Goal: Transaction & Acquisition: Purchase product/service

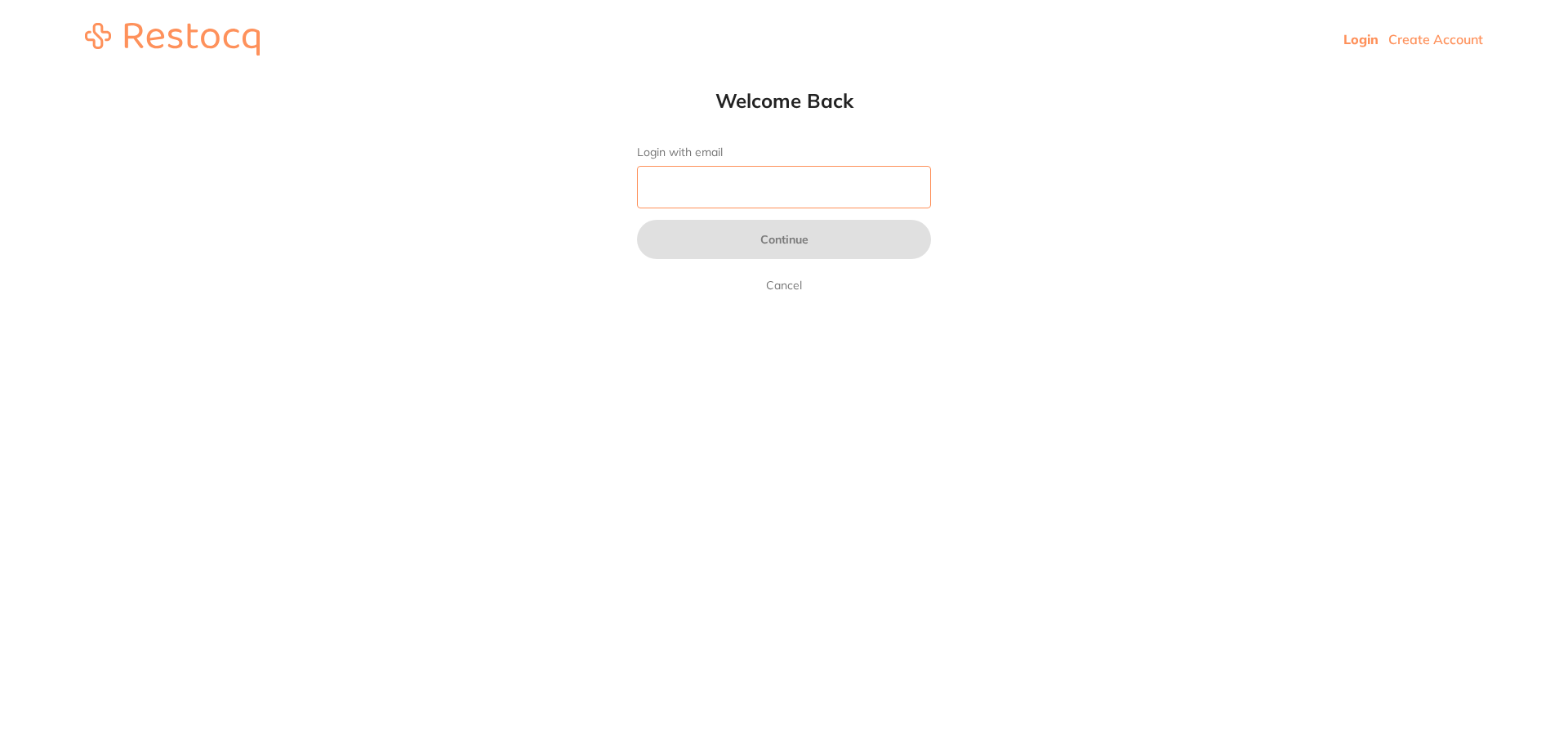
click at [766, 195] on input "Login with email" at bounding box center [783, 187] width 294 height 43
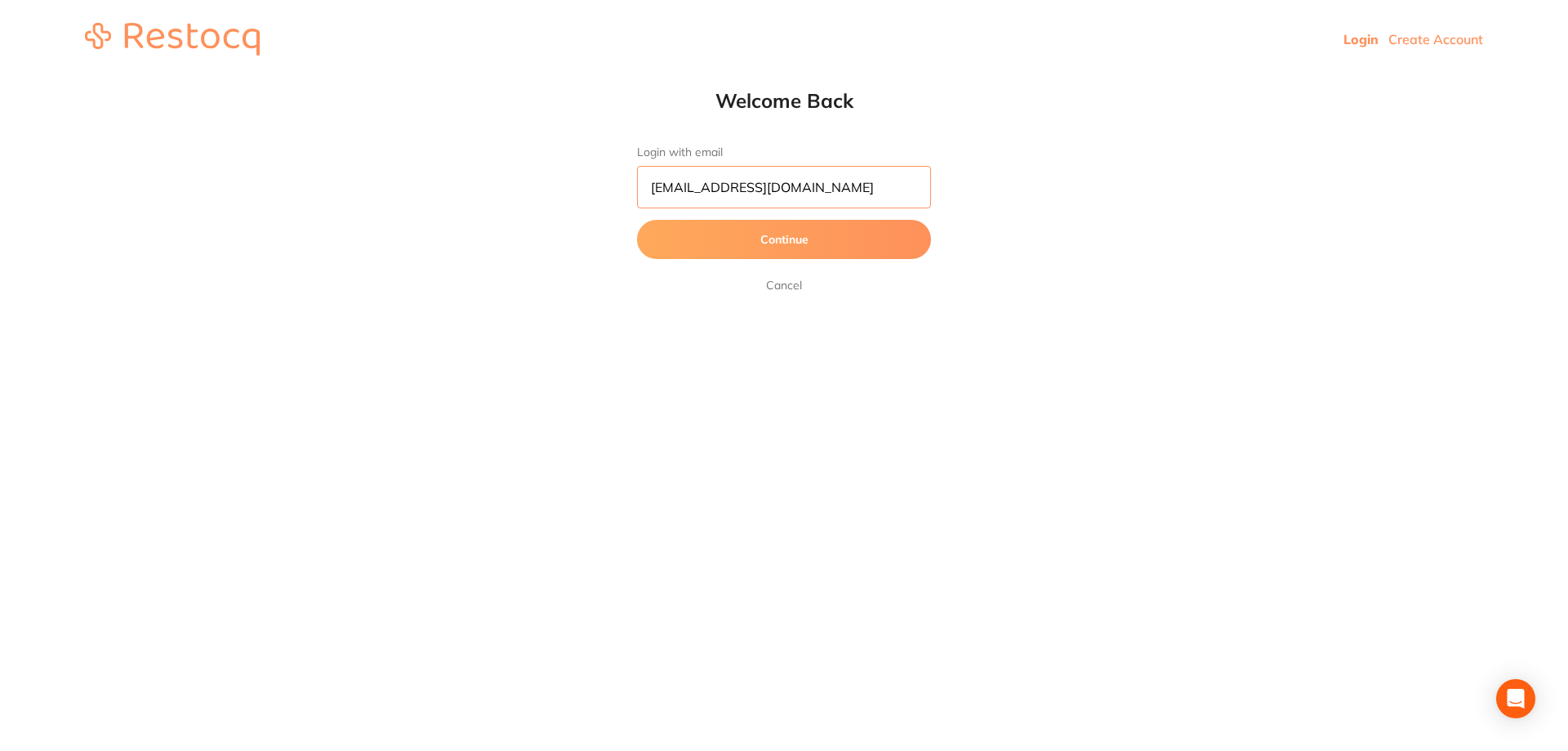
type input "[EMAIL_ADDRESS][DOMAIN_NAME]"
click at [811, 220] on button "Continue" at bounding box center [783, 239] width 294 height 39
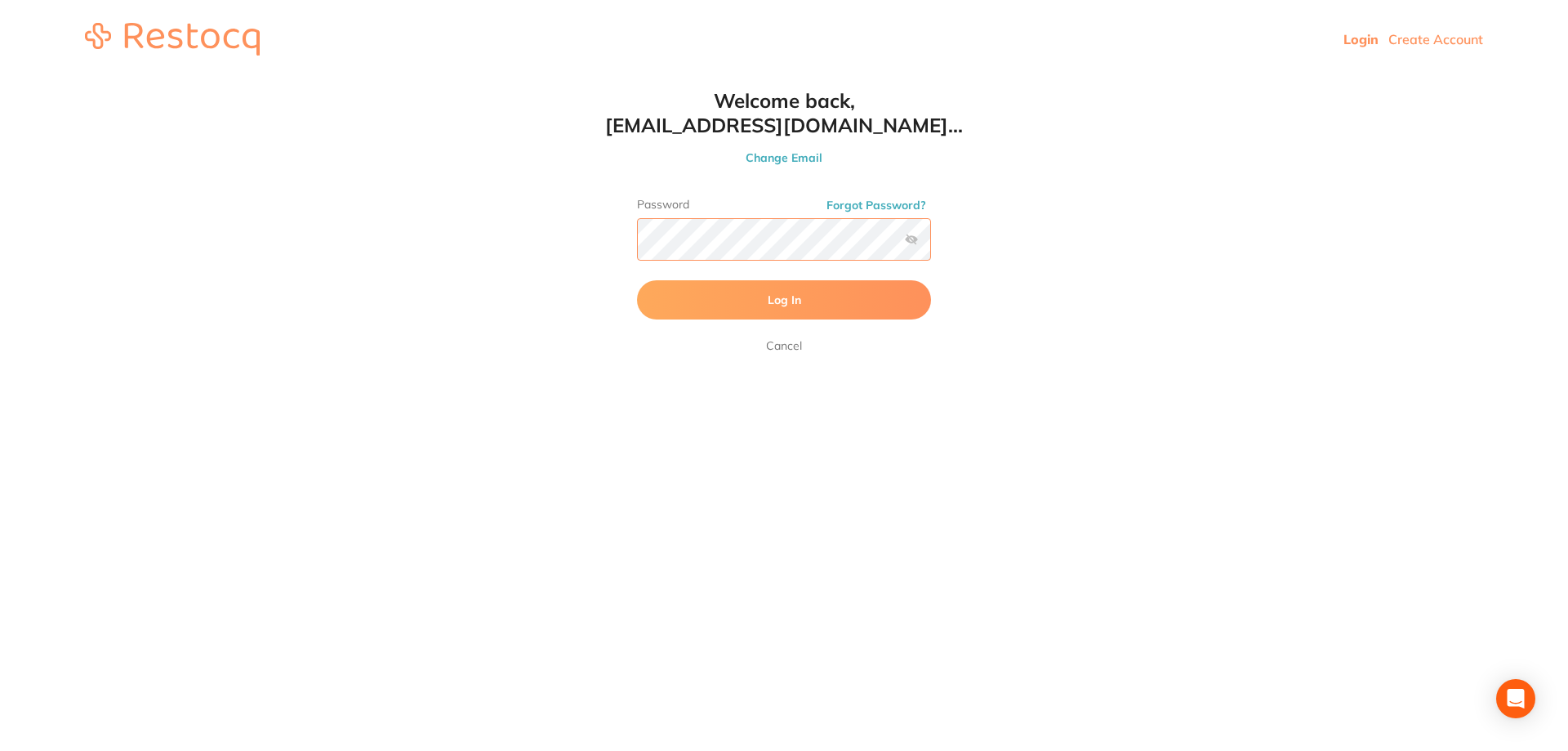
click at [637, 280] on button "Log In" at bounding box center [783, 300] width 294 height 39
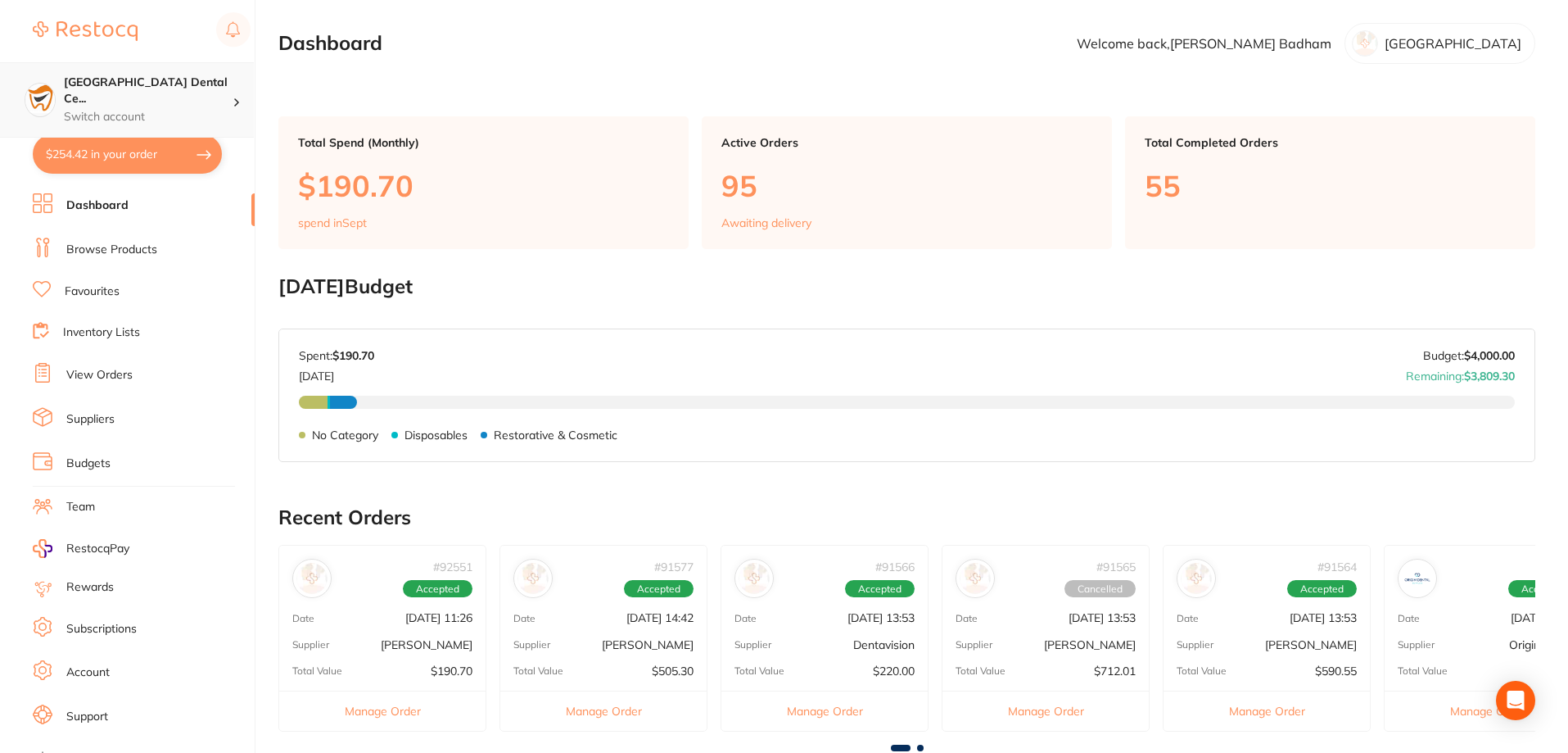
click at [183, 111] on div "[GEOGRAPHIC_DATA] Dental Ce... Switch account" at bounding box center [127, 100] width 254 height 76
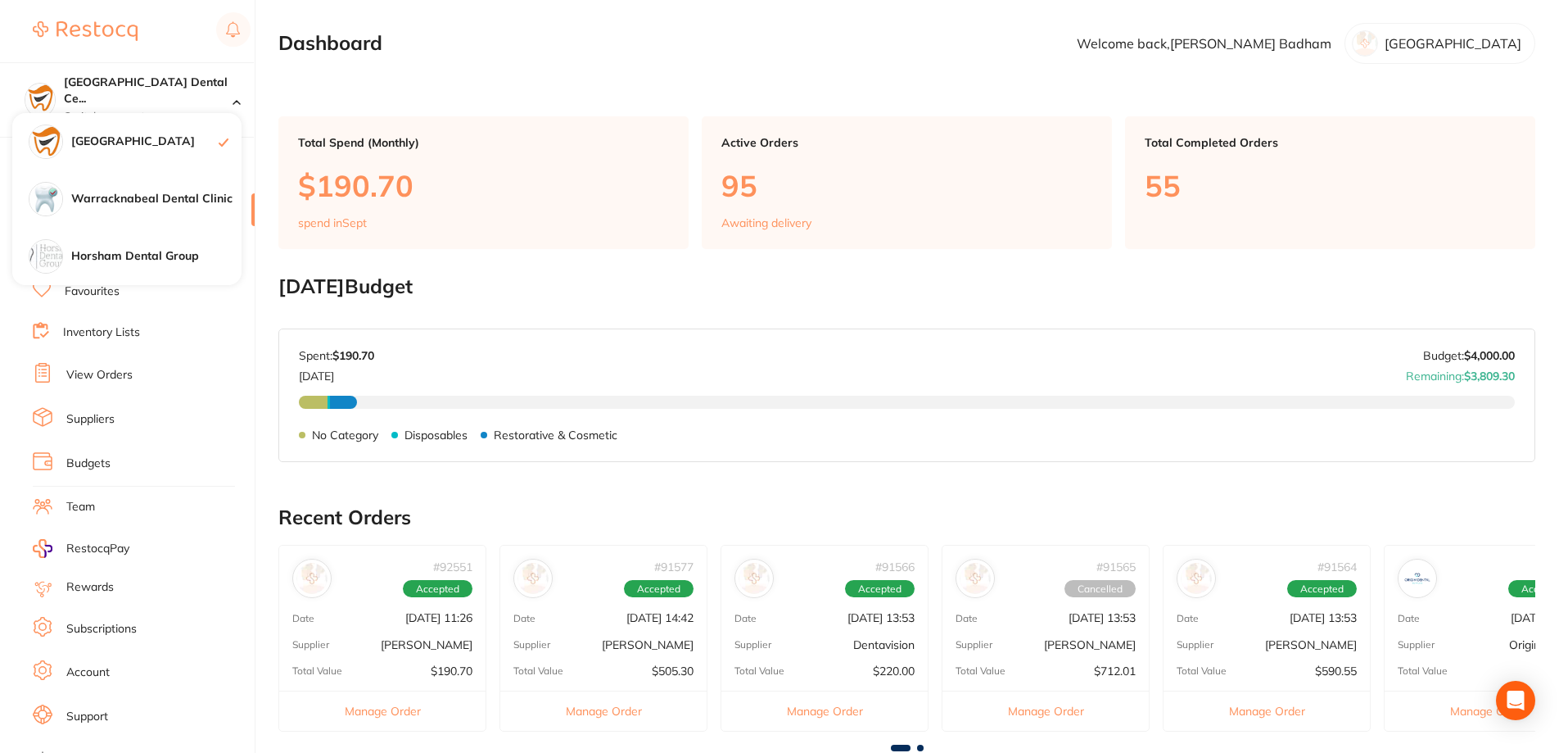
click at [410, 70] on main "Dashboard Welcome back, [PERSON_NAME] [GEOGRAPHIC_DATA] Total Spend (Monthly) $…" at bounding box center [923, 607] width 1289 height 1214
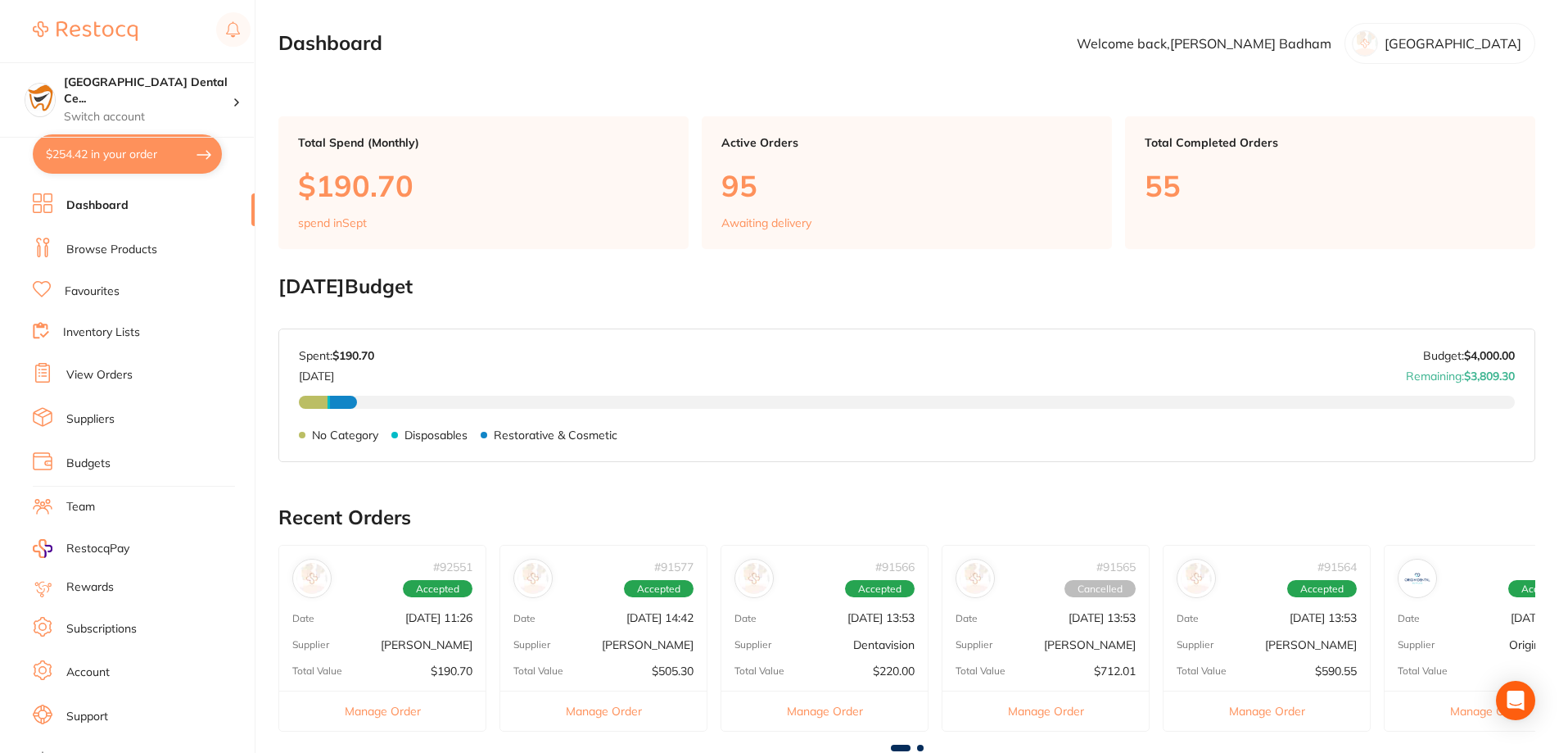
click at [146, 141] on button "$254.42 in your order" at bounding box center [127, 154] width 189 height 39
checkbox input "true"
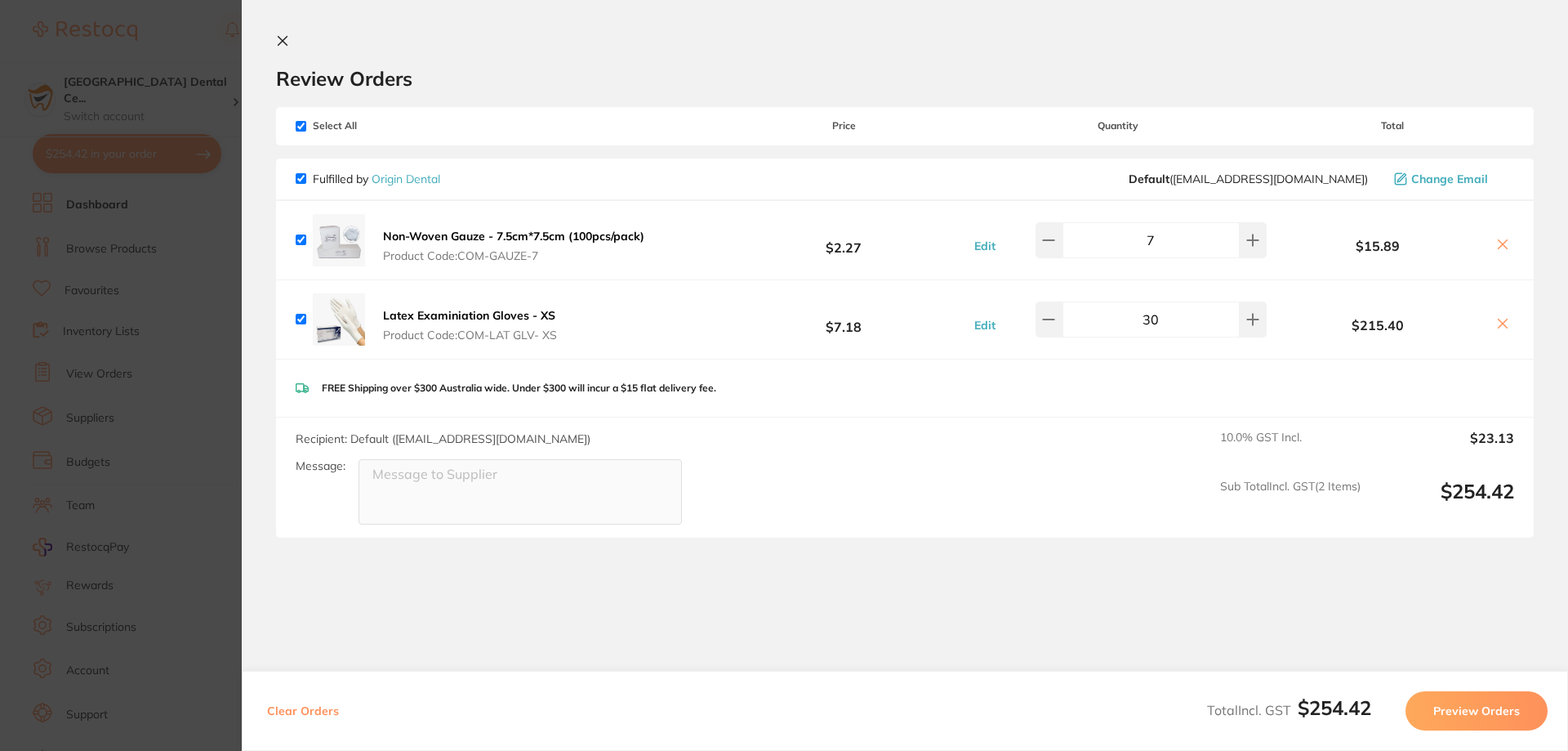
scroll to position [47, 0]
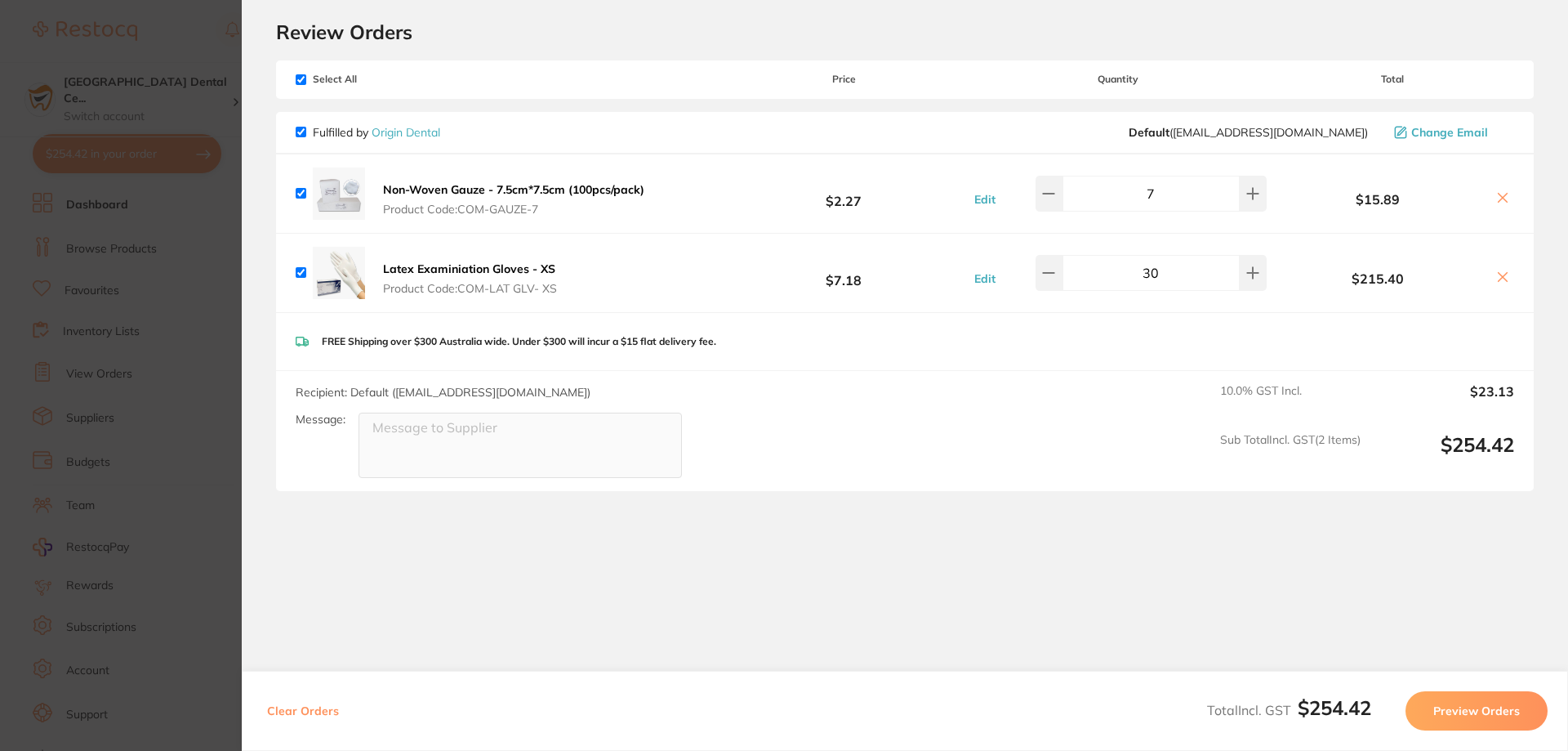
click at [164, 333] on section "Update RRP Set your pre negotiated price for this item. Item Agreed RRP (excl. …" at bounding box center [784, 375] width 1568 height 751
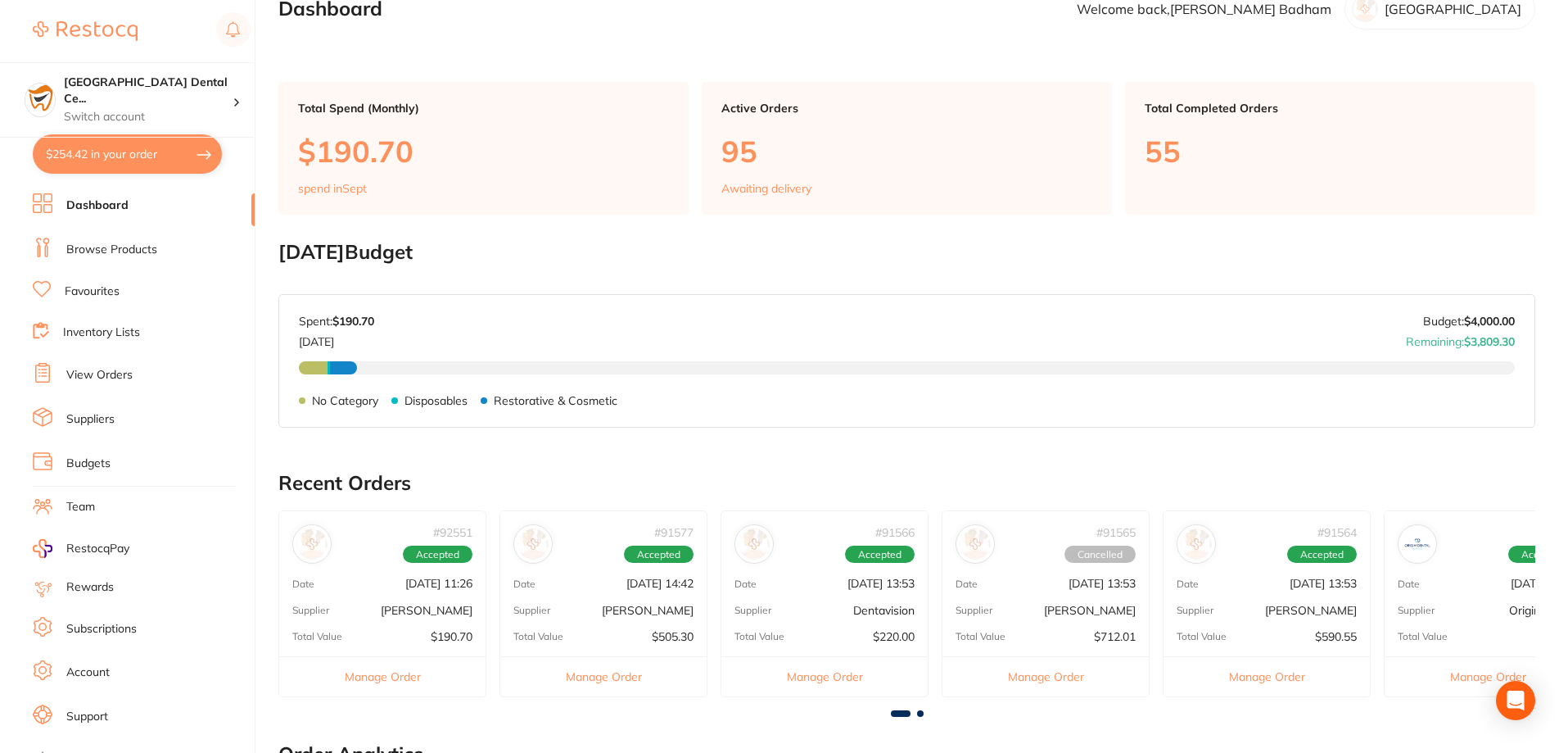
scroll to position [0, 0]
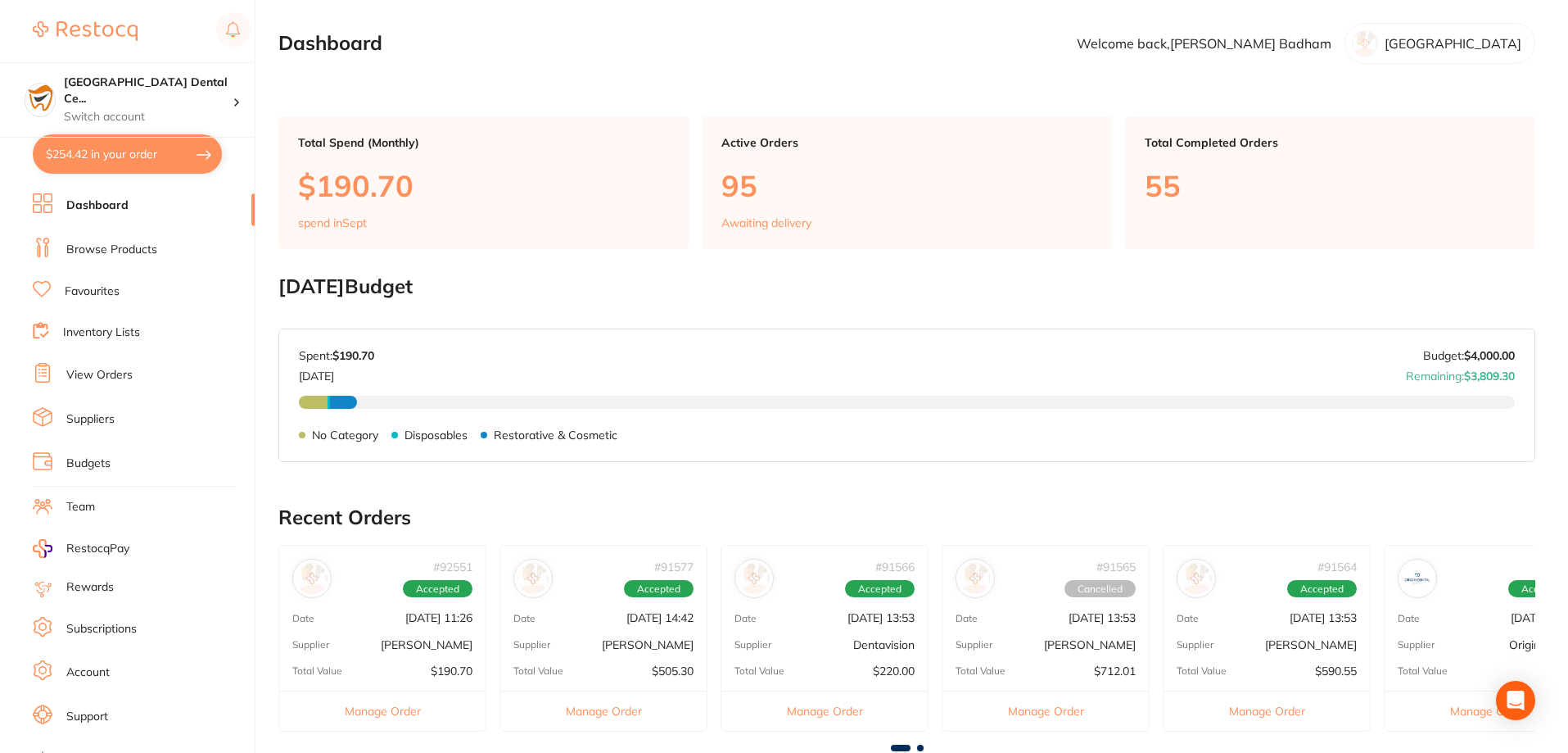
click at [106, 255] on link "Browse Products" at bounding box center [112, 250] width 91 height 17
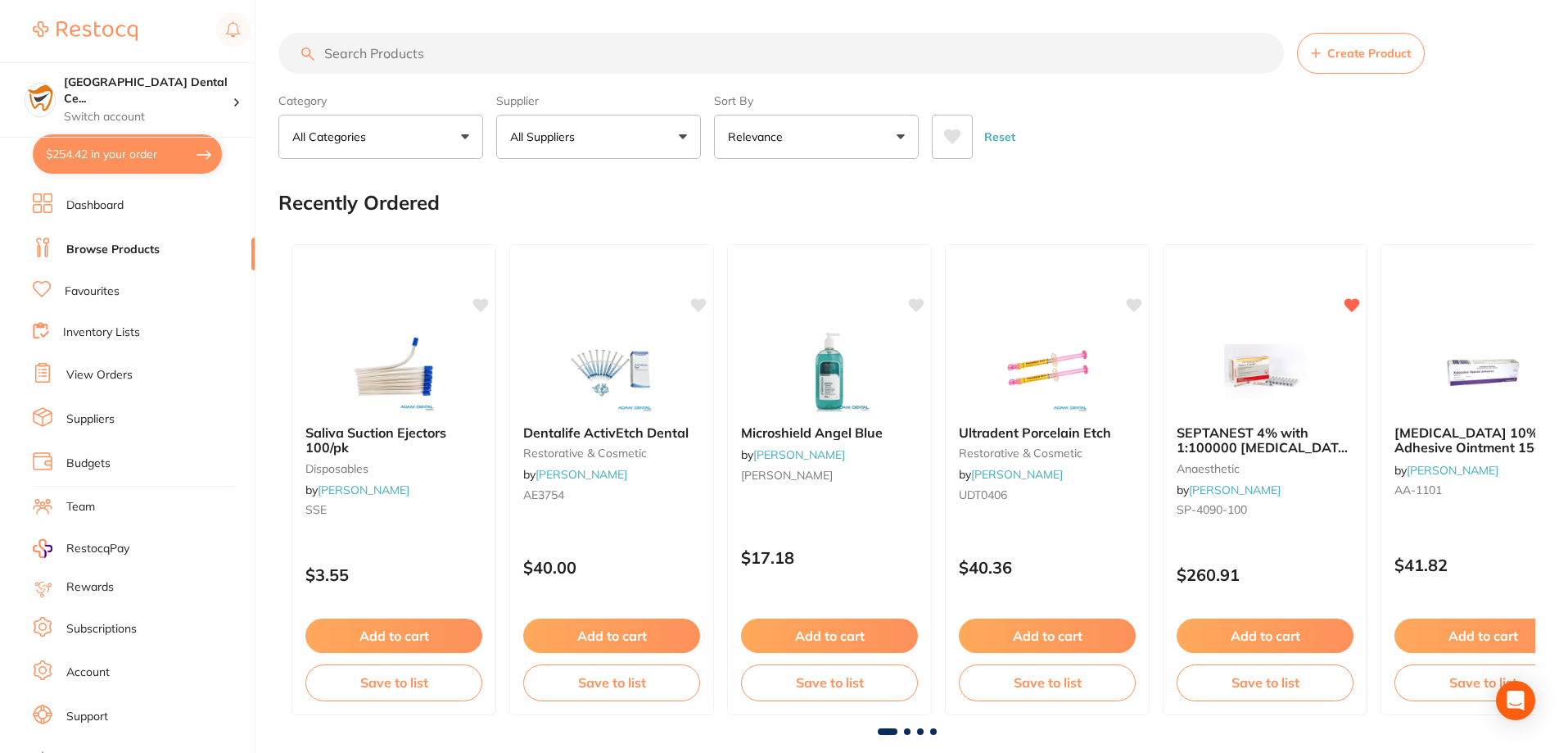
click at [398, 49] on input "search" at bounding box center [781, 53] width 1005 height 41
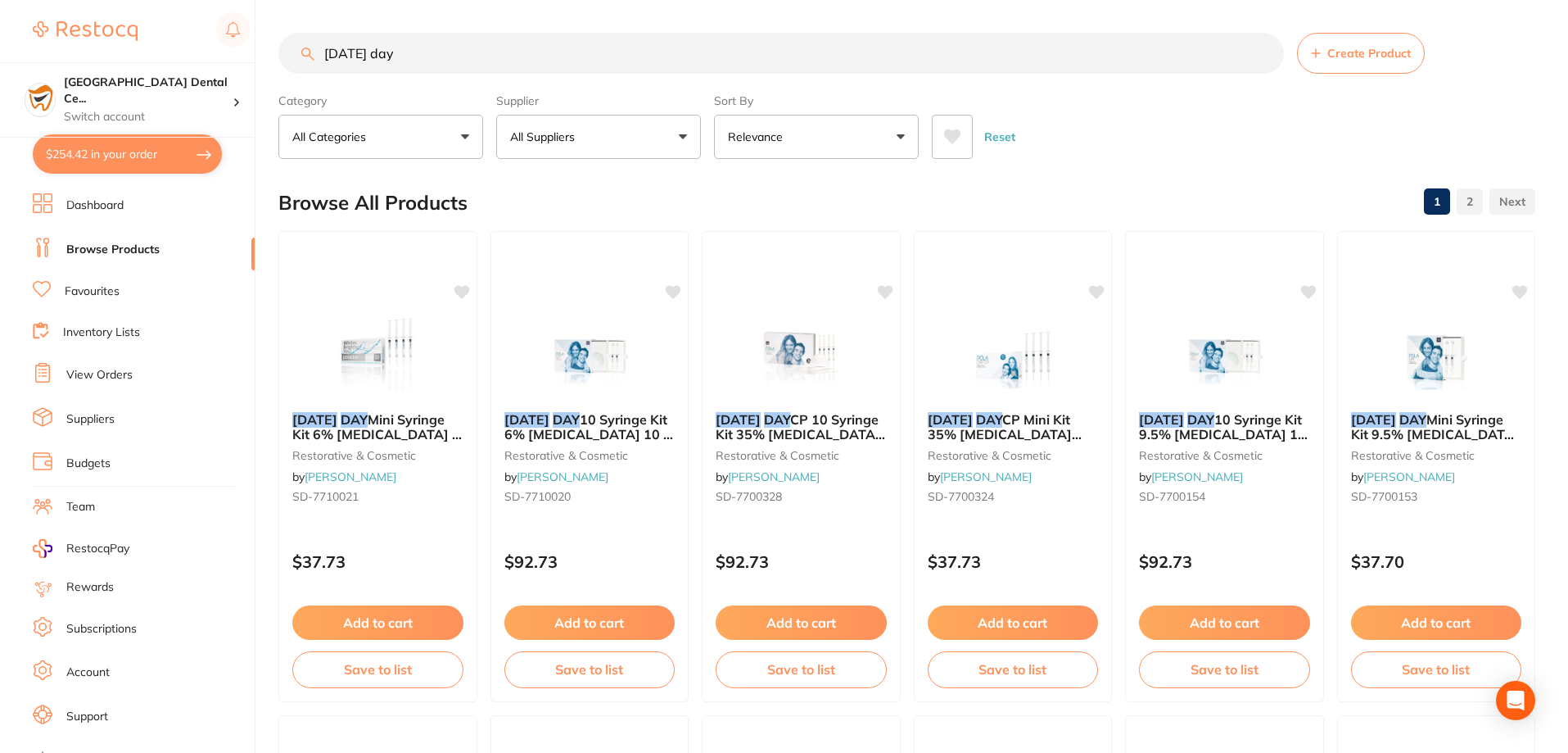
click at [453, 55] on input "pola day" at bounding box center [781, 53] width 1005 height 41
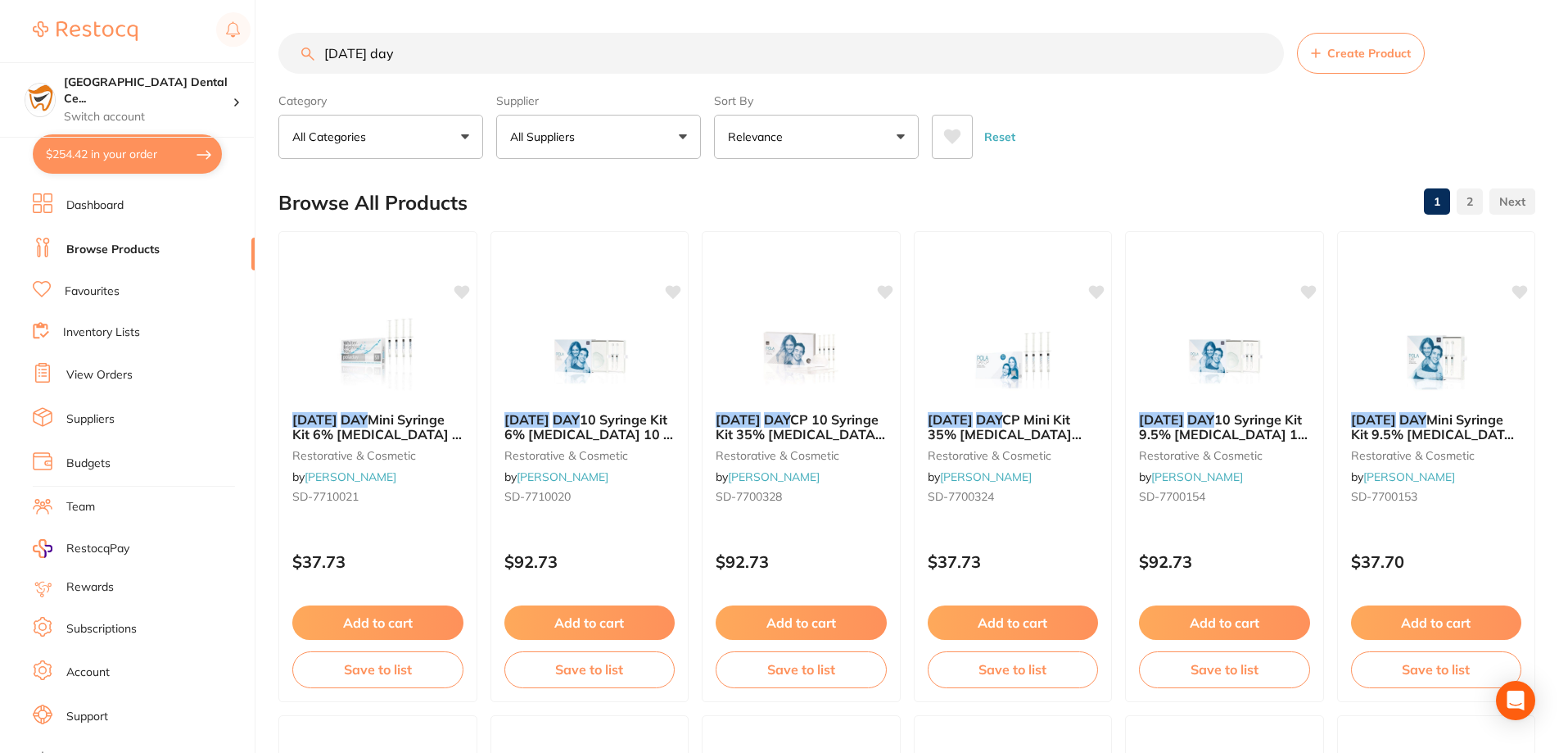
click at [453, 55] on input "pola day" at bounding box center [781, 53] width 1005 height 41
type input "matrix band"
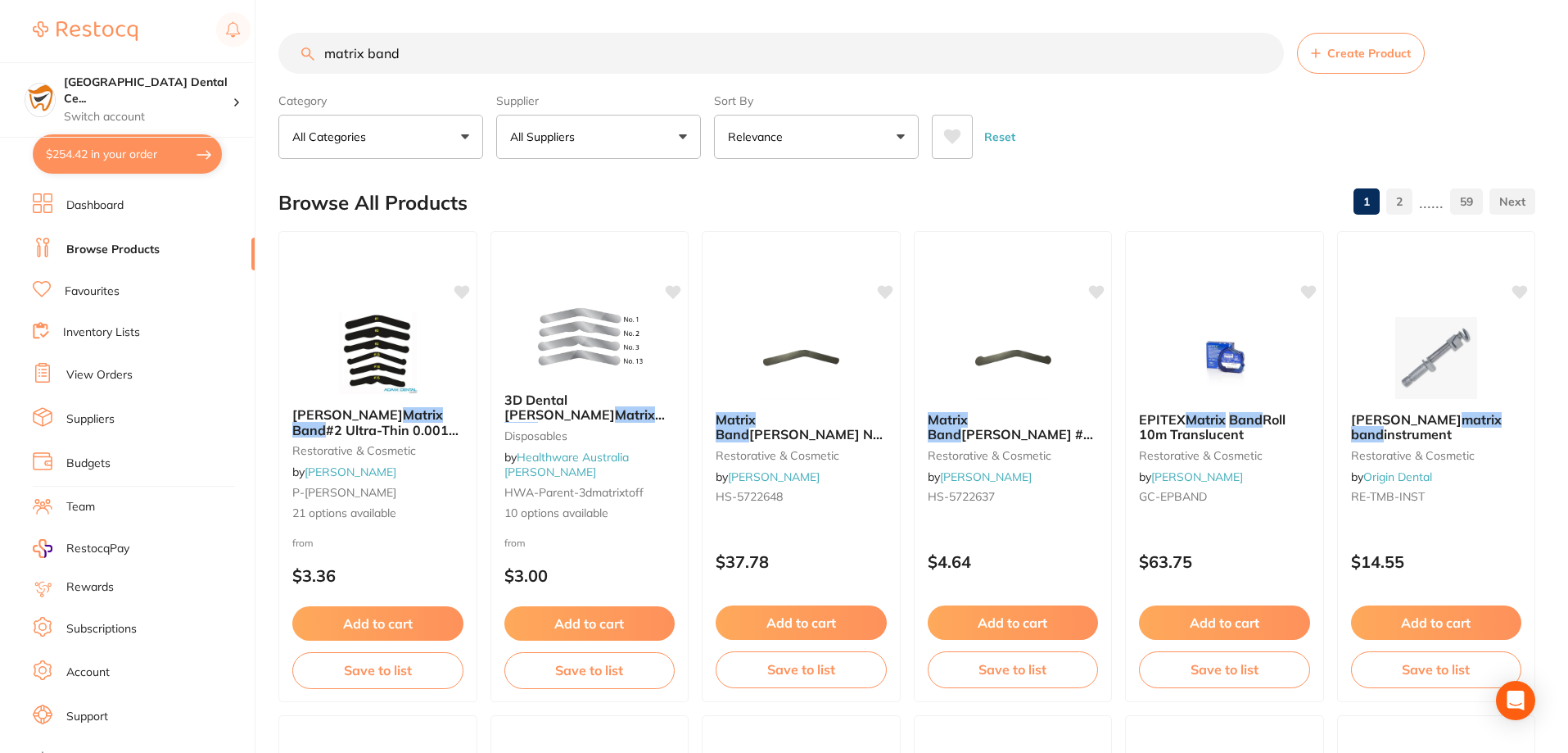
click at [629, 147] on button "All Suppliers" at bounding box center [598, 137] width 205 height 44
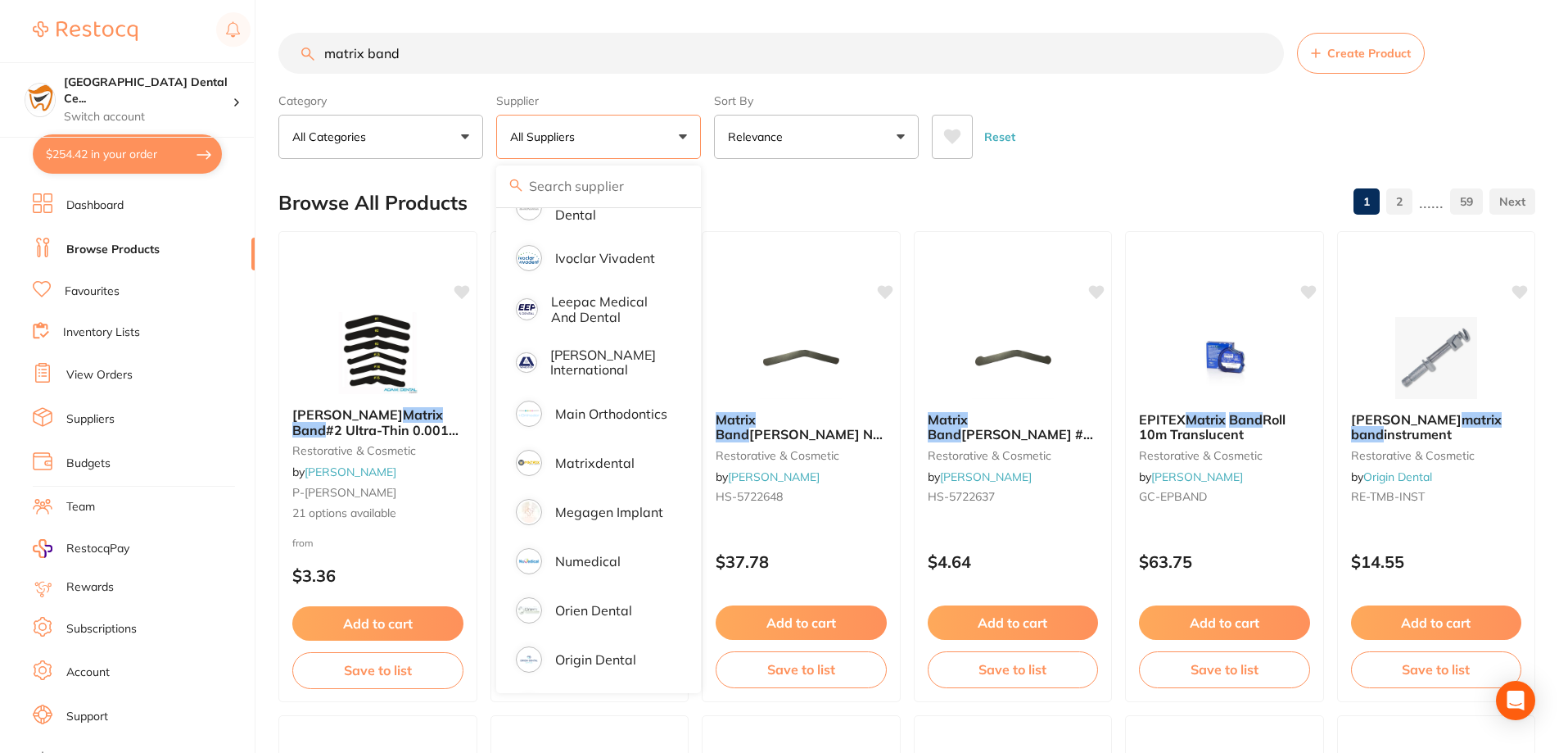
scroll to position [983, 0]
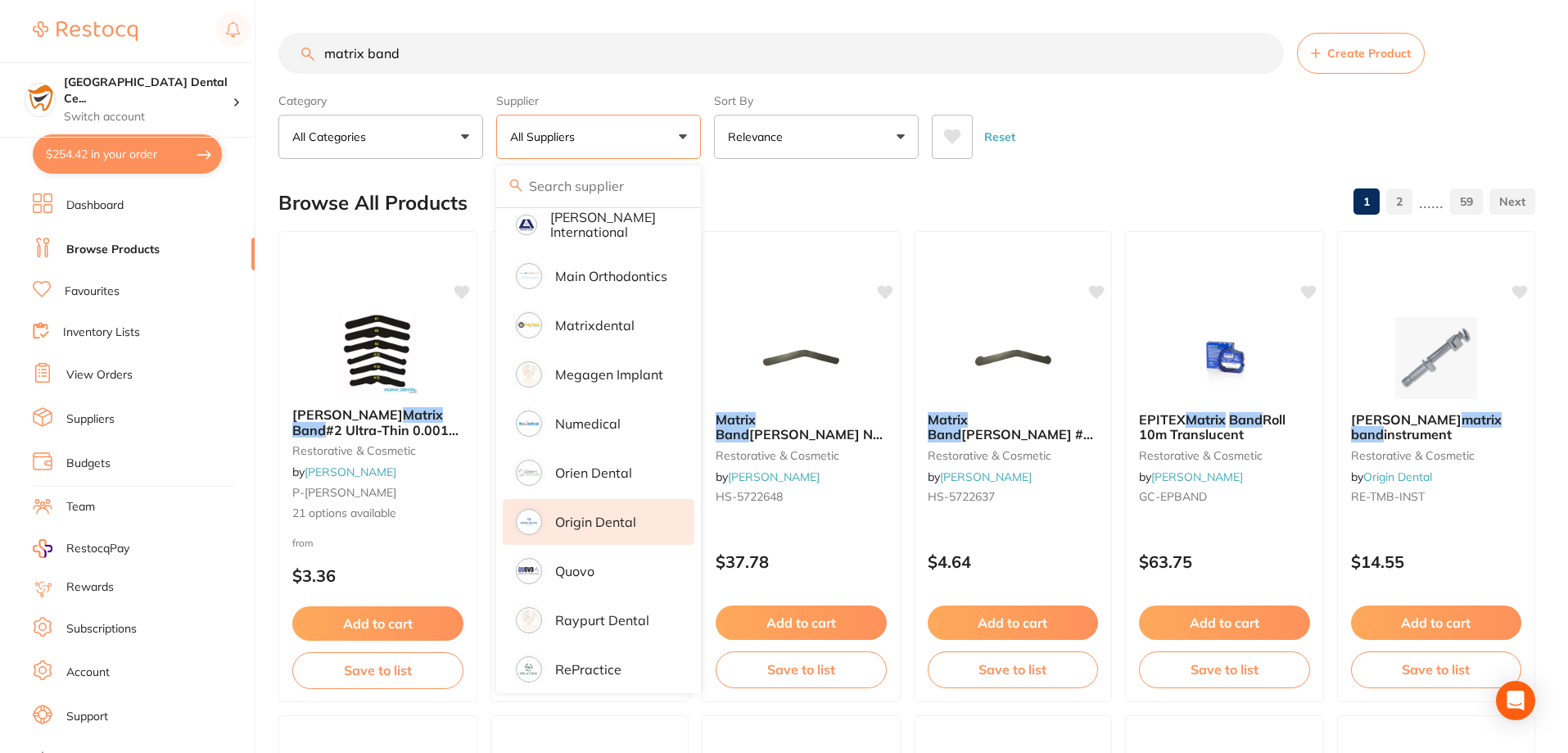
click at [595, 515] on p "Origin Dental" at bounding box center [596, 522] width 81 height 15
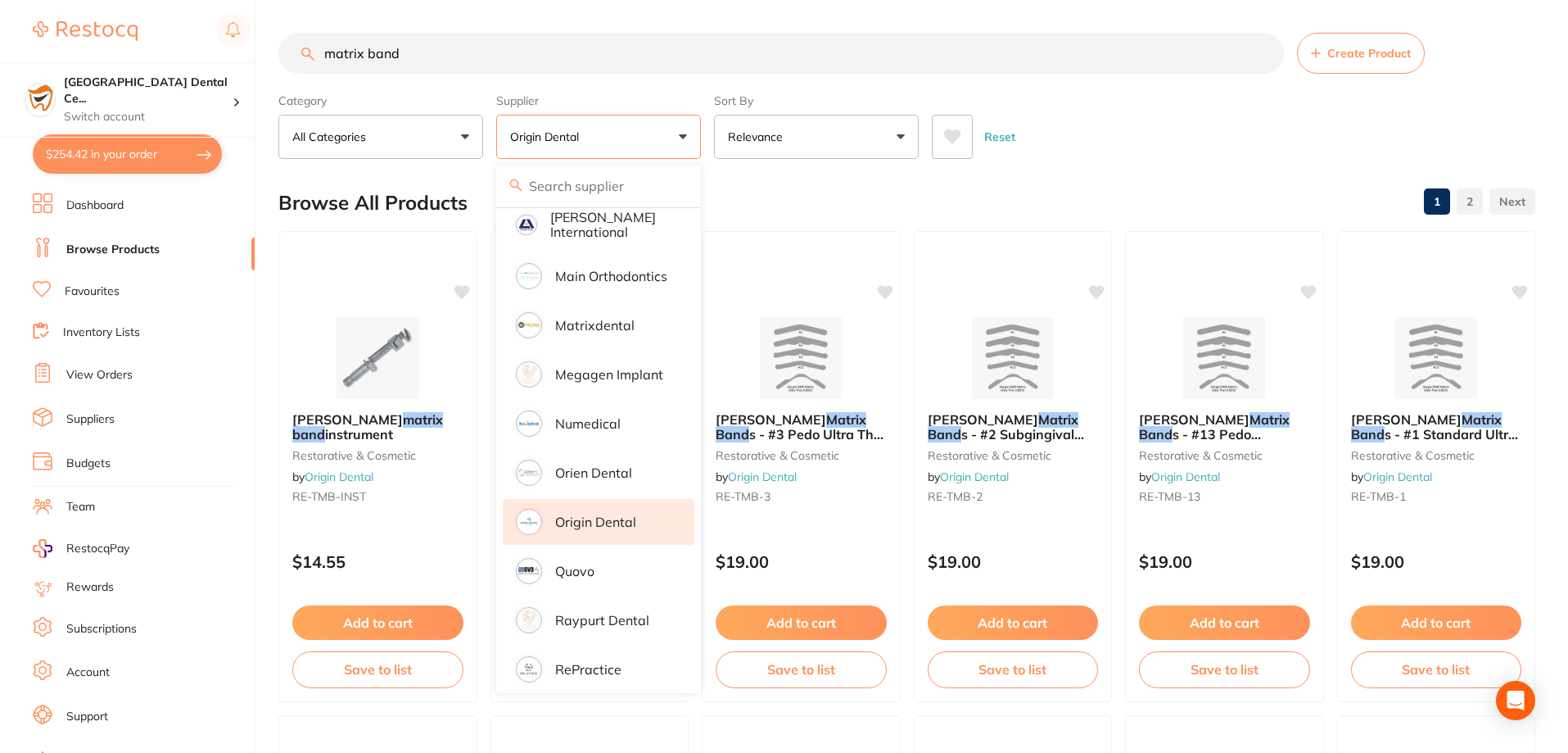
click at [1100, 150] on div "Reset" at bounding box center [1227, 130] width 591 height 57
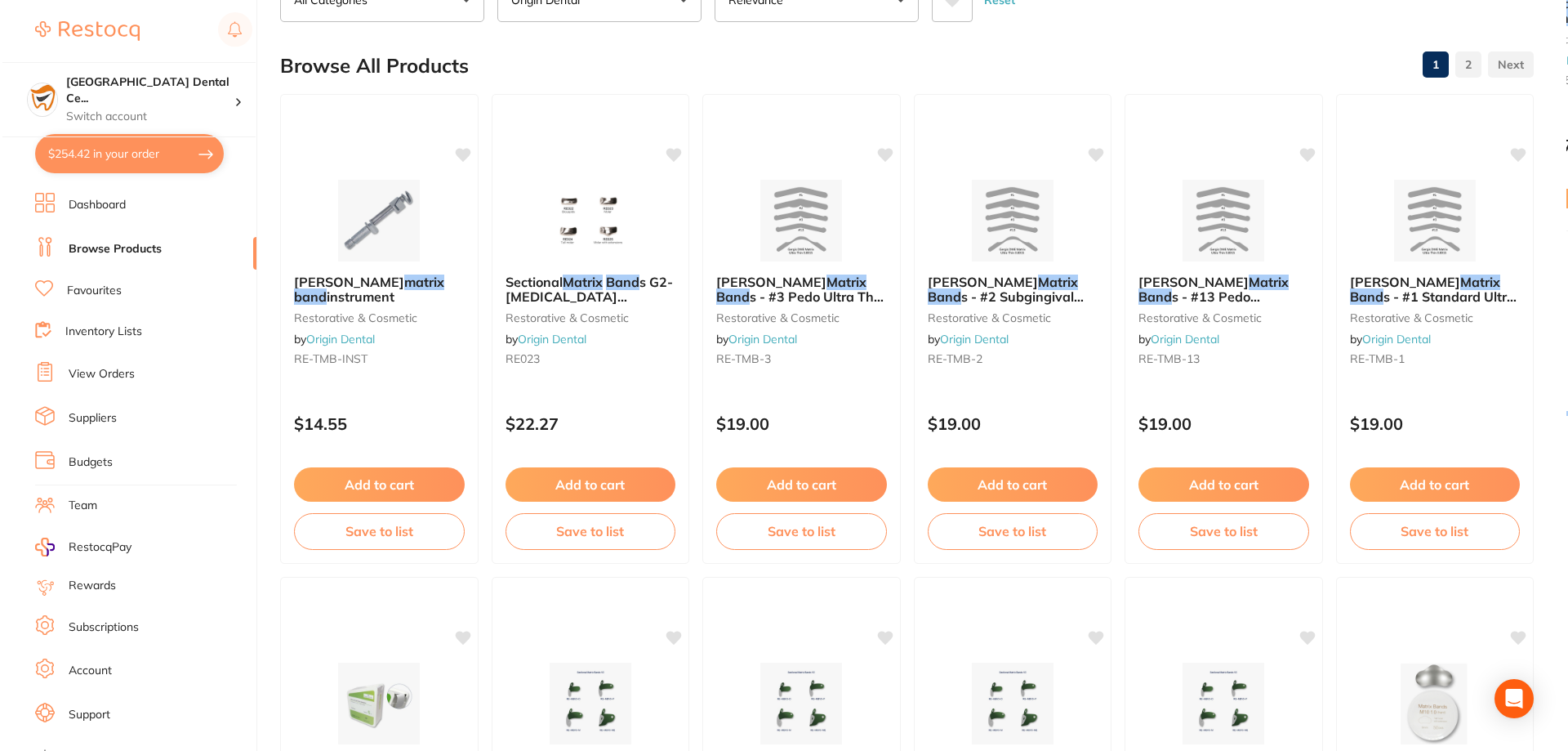
scroll to position [0, 0]
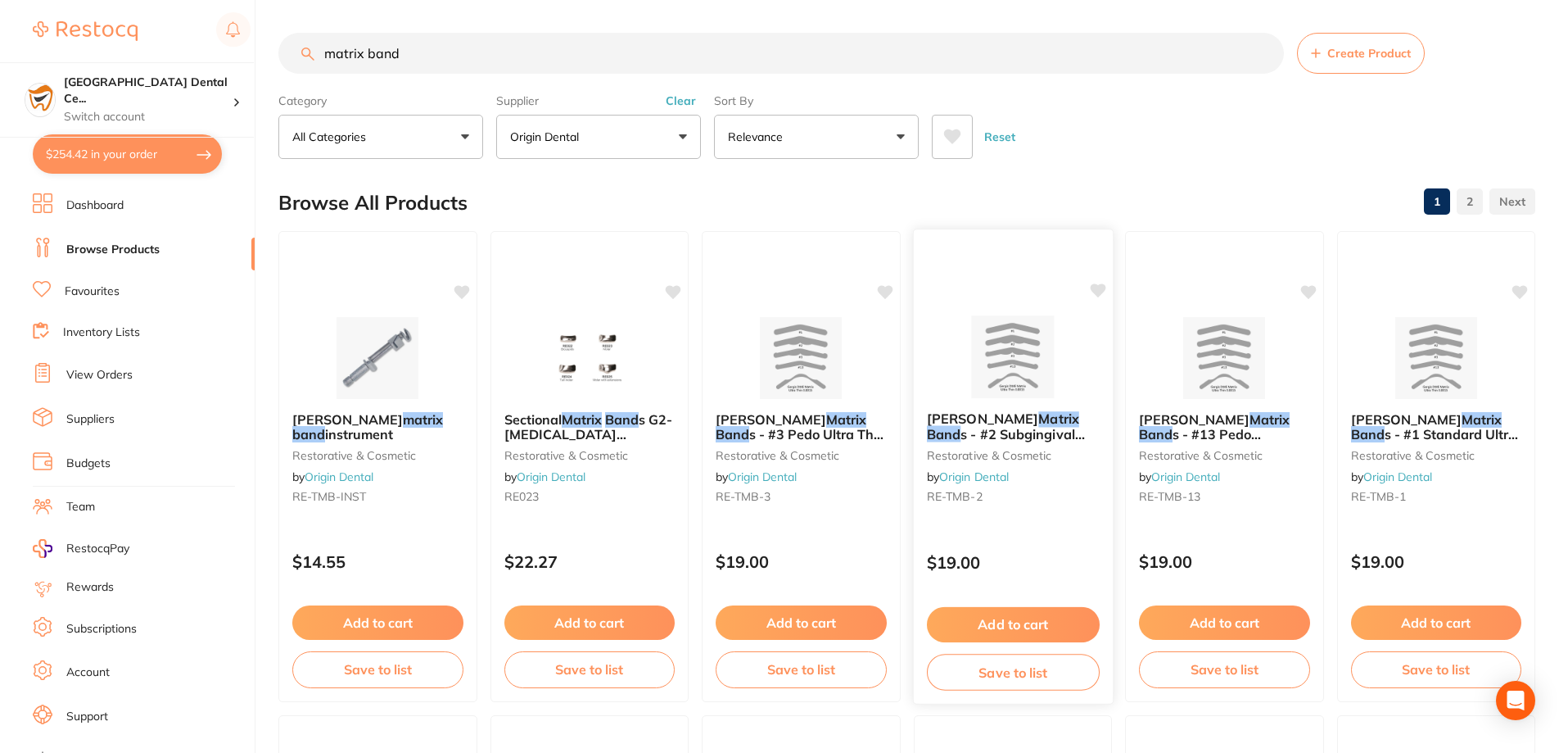
click at [992, 433] on span "s - #2 Subgingival Ultra Thin 0.002 (144pcs/bag)" at bounding box center [1005, 449] width 158 height 47
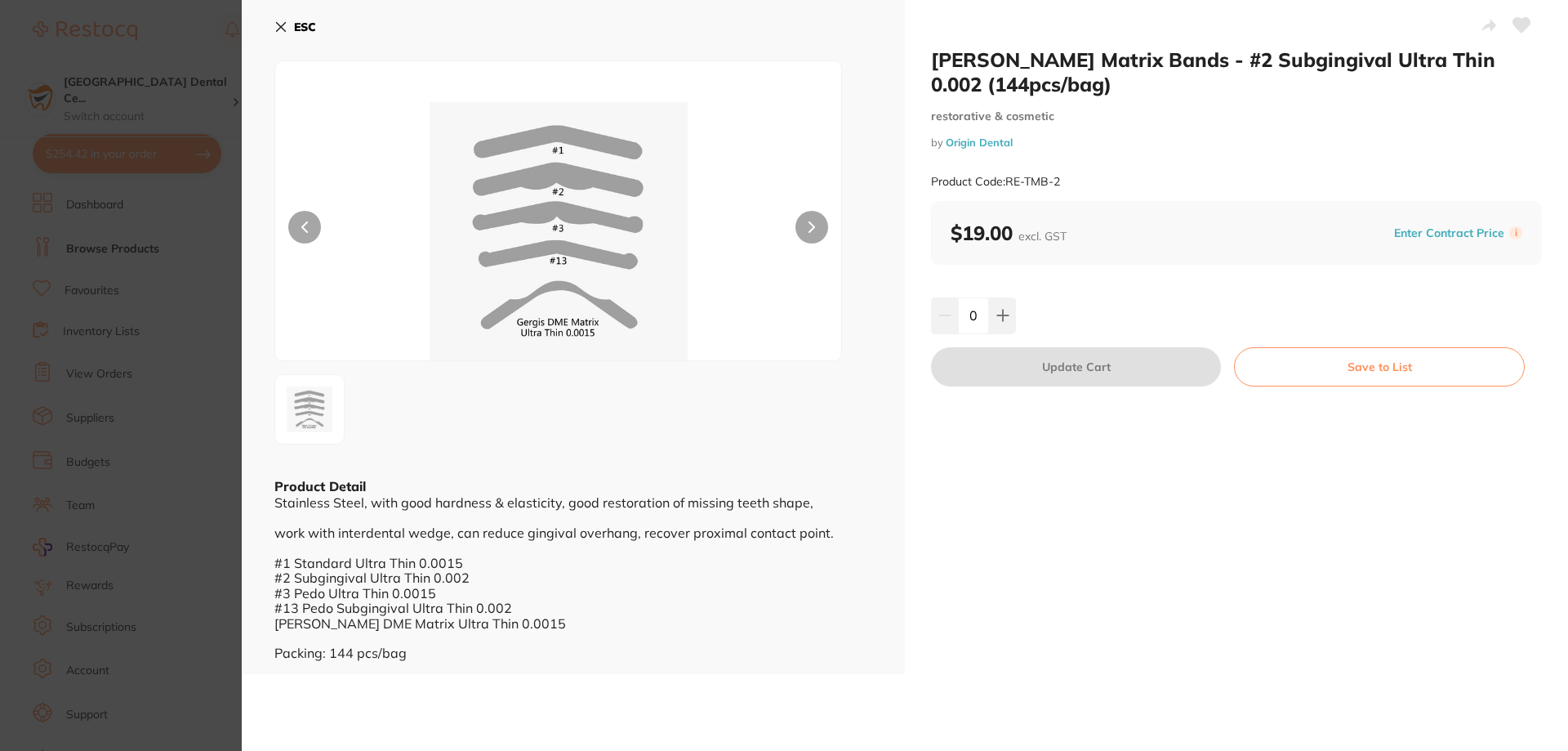
click at [294, 31] on b "ESC" at bounding box center [305, 27] width 22 height 15
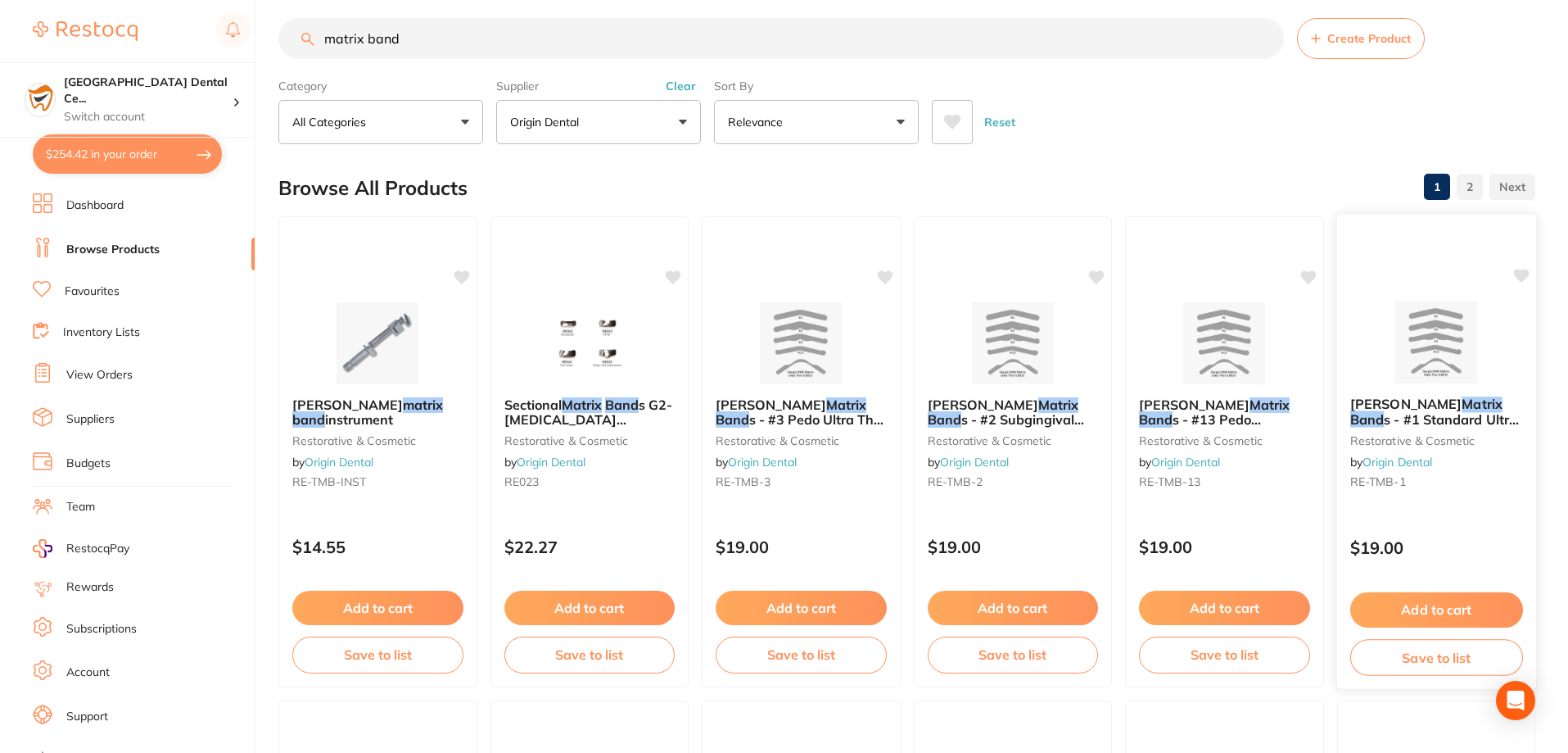
click at [1441, 411] on span "s - #1 Standard Ultra Thin 0.0015 (144pcs/bag)" at bounding box center [1433, 427] width 169 height 32
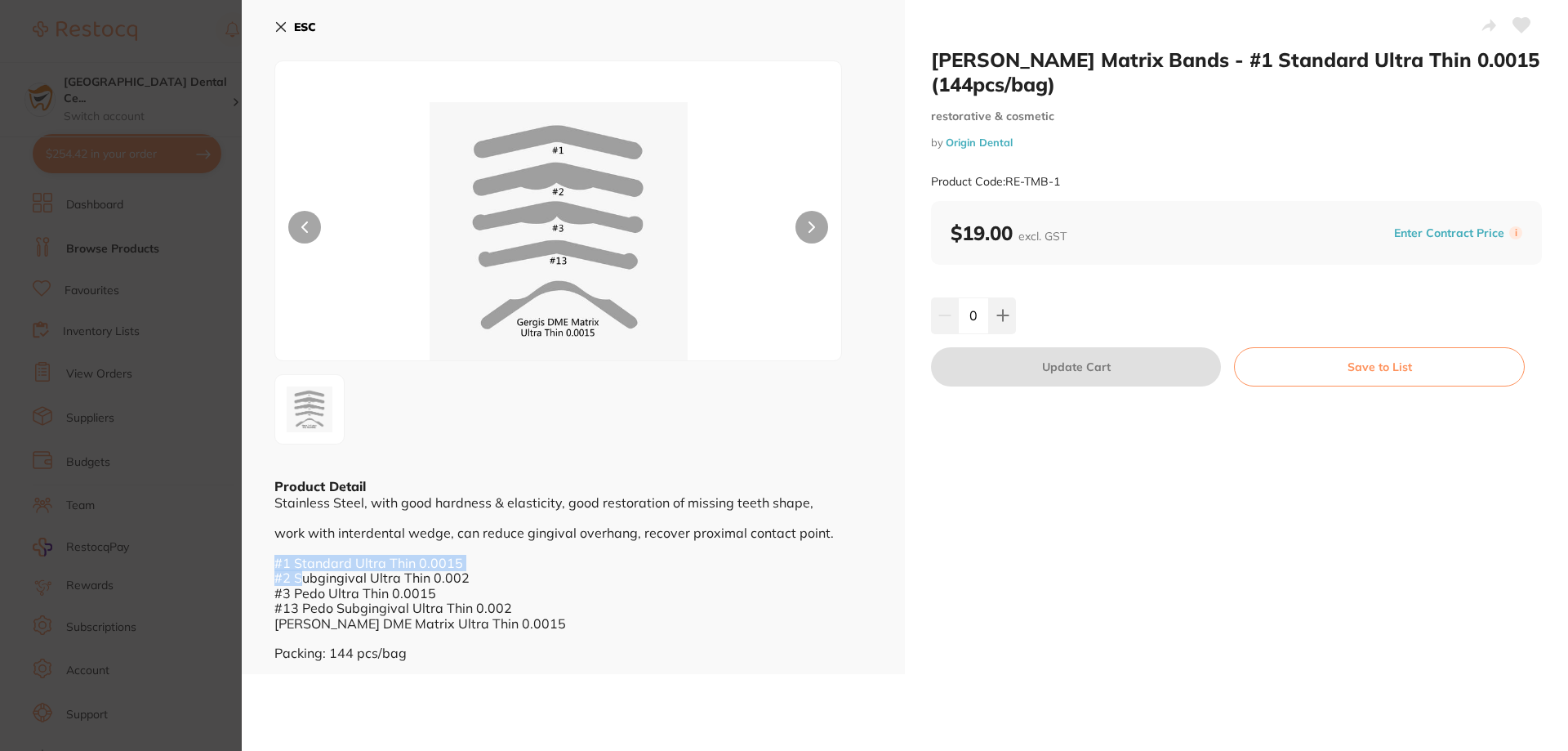
drag, startPoint x: 300, startPoint y: 576, endPoint x: 479, endPoint y: 566, distance: 179.3
click at [479, 566] on div "Stainless Steel, with good hardness & elasticity, good restoration of missing t…" at bounding box center [573, 577] width 597 height 165
click at [484, 574] on div "Stainless Steel, with good hardness & elasticity, good restoration of missing t…" at bounding box center [573, 577] width 597 height 165
drag, startPoint x: 275, startPoint y: 582, endPoint x: 465, endPoint y: 576, distance: 190.1
click at [465, 576] on div "Stainless Steel, with good hardness & elasticity, good restoration of missing t…" at bounding box center [573, 577] width 597 height 165
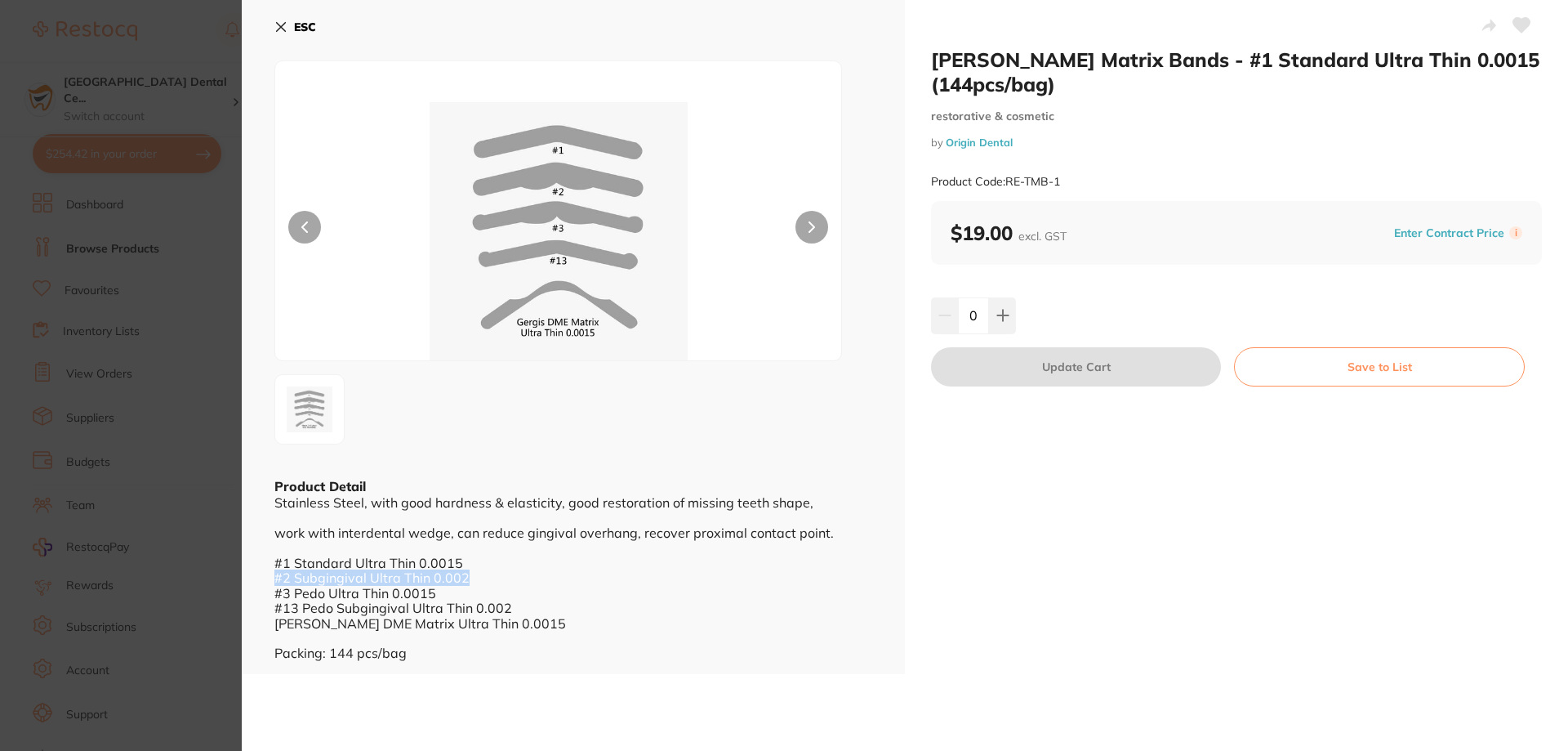
copy div "#2 Subgingival Ultra Thin 0.002"
click at [279, 27] on icon at bounding box center [281, 27] width 13 height 13
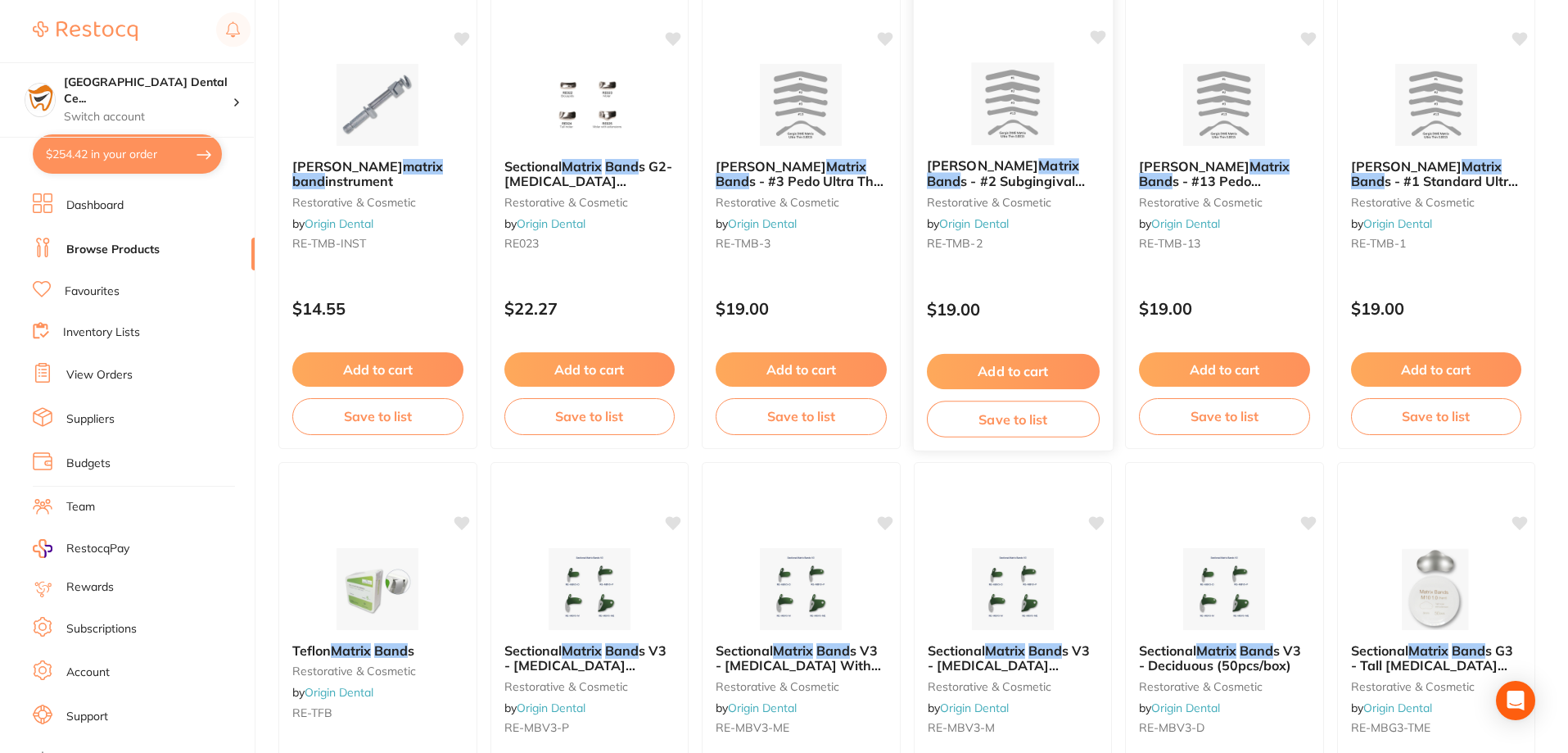
scroll to position [260, 0]
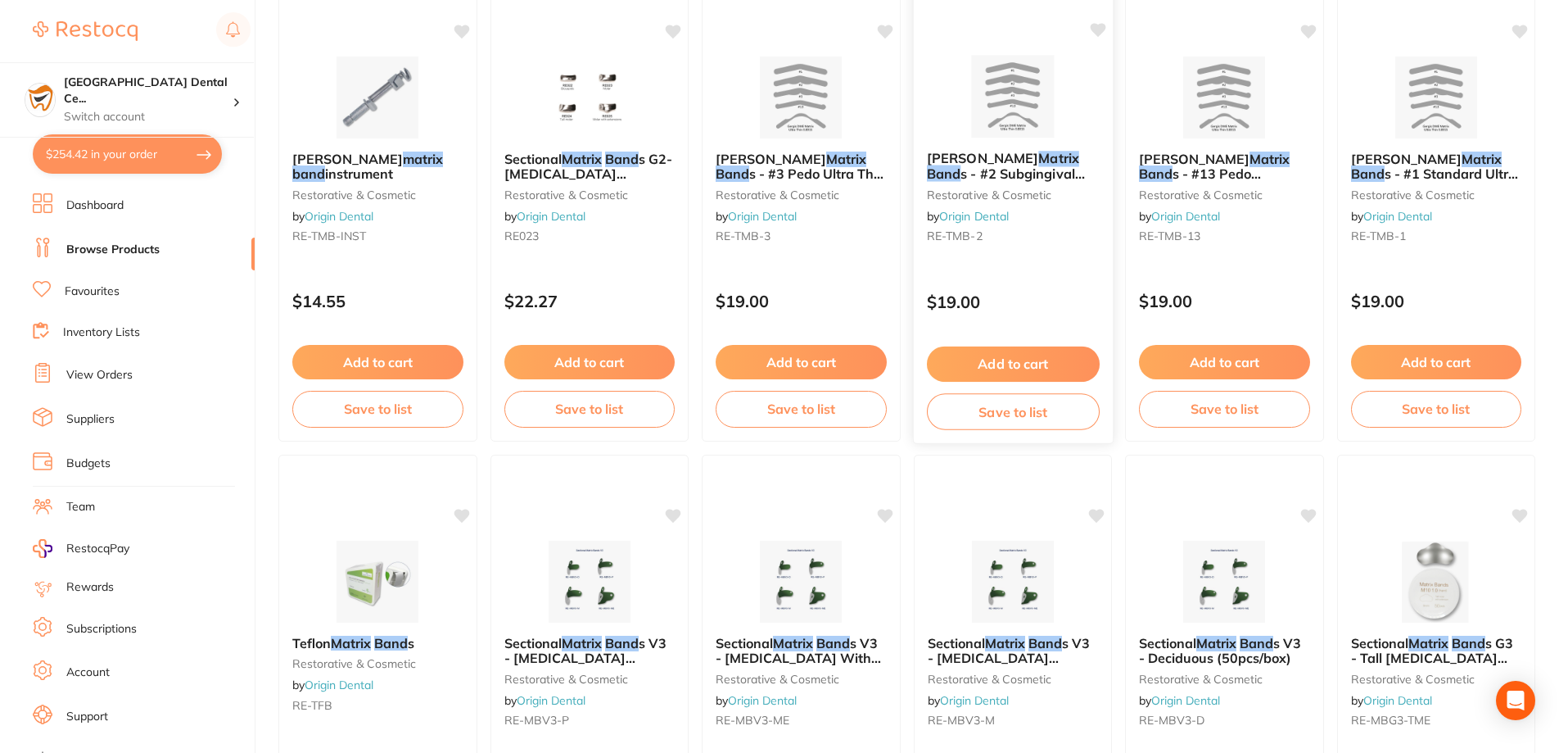
click at [1012, 182] on div "Tofflemire Matrix Band s - #2 Subgingival Ultra Thin 0.002 (144pcs/bag) restora…" at bounding box center [1012, 200] width 199 height 125
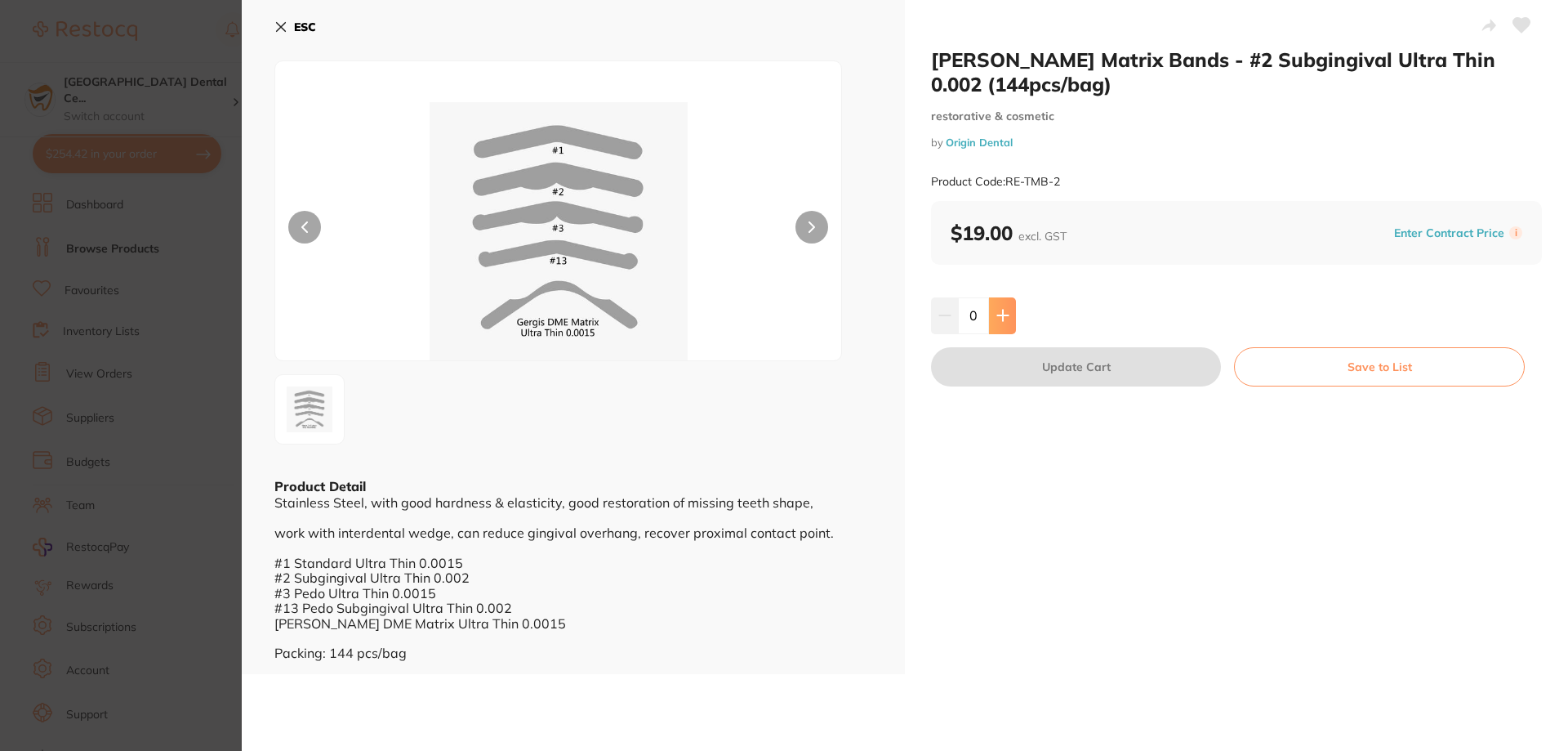
click at [999, 316] on icon at bounding box center [1002, 316] width 11 height 11
type input "4"
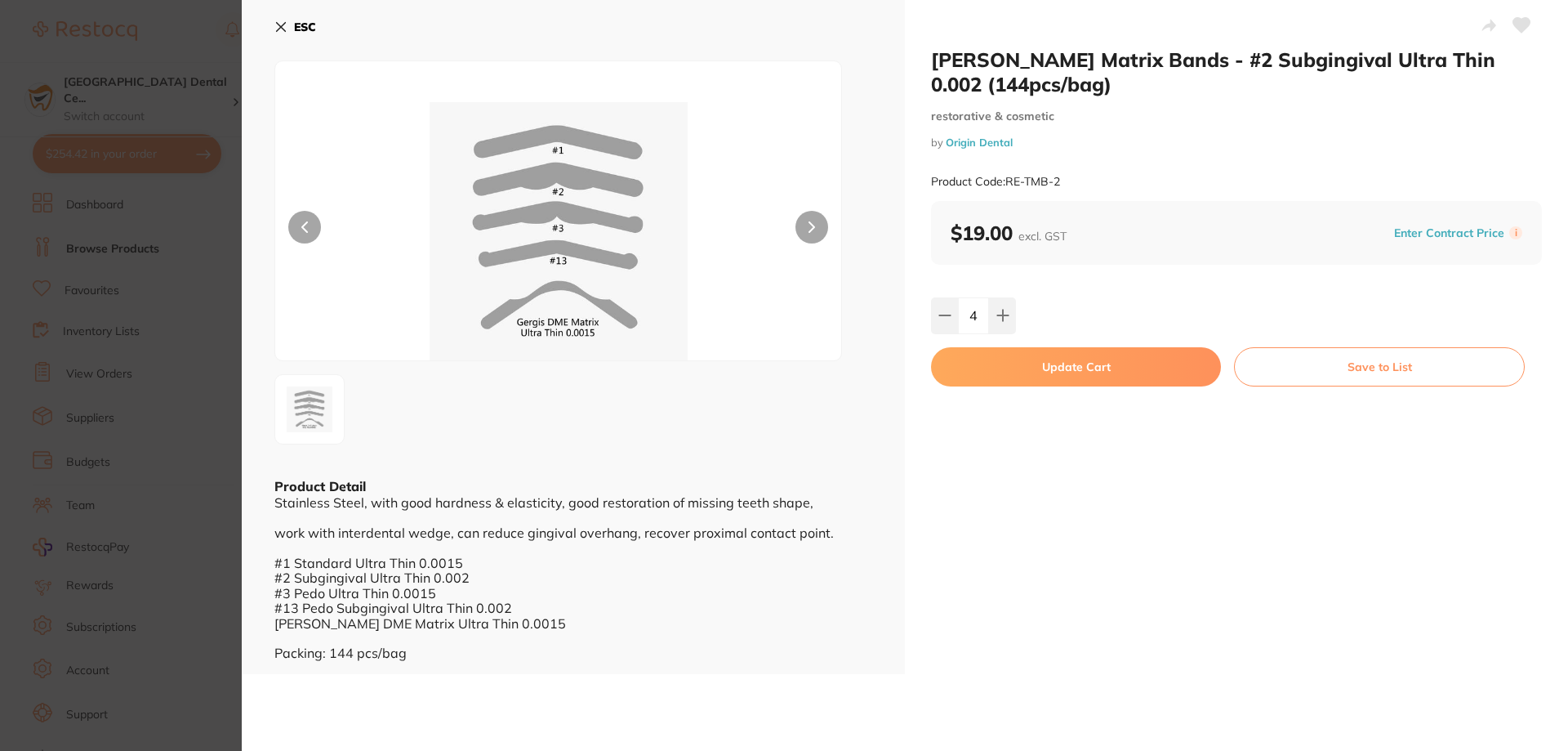
click at [1007, 375] on button "Update Cart" at bounding box center [1076, 367] width 290 height 39
checkbox input "false"
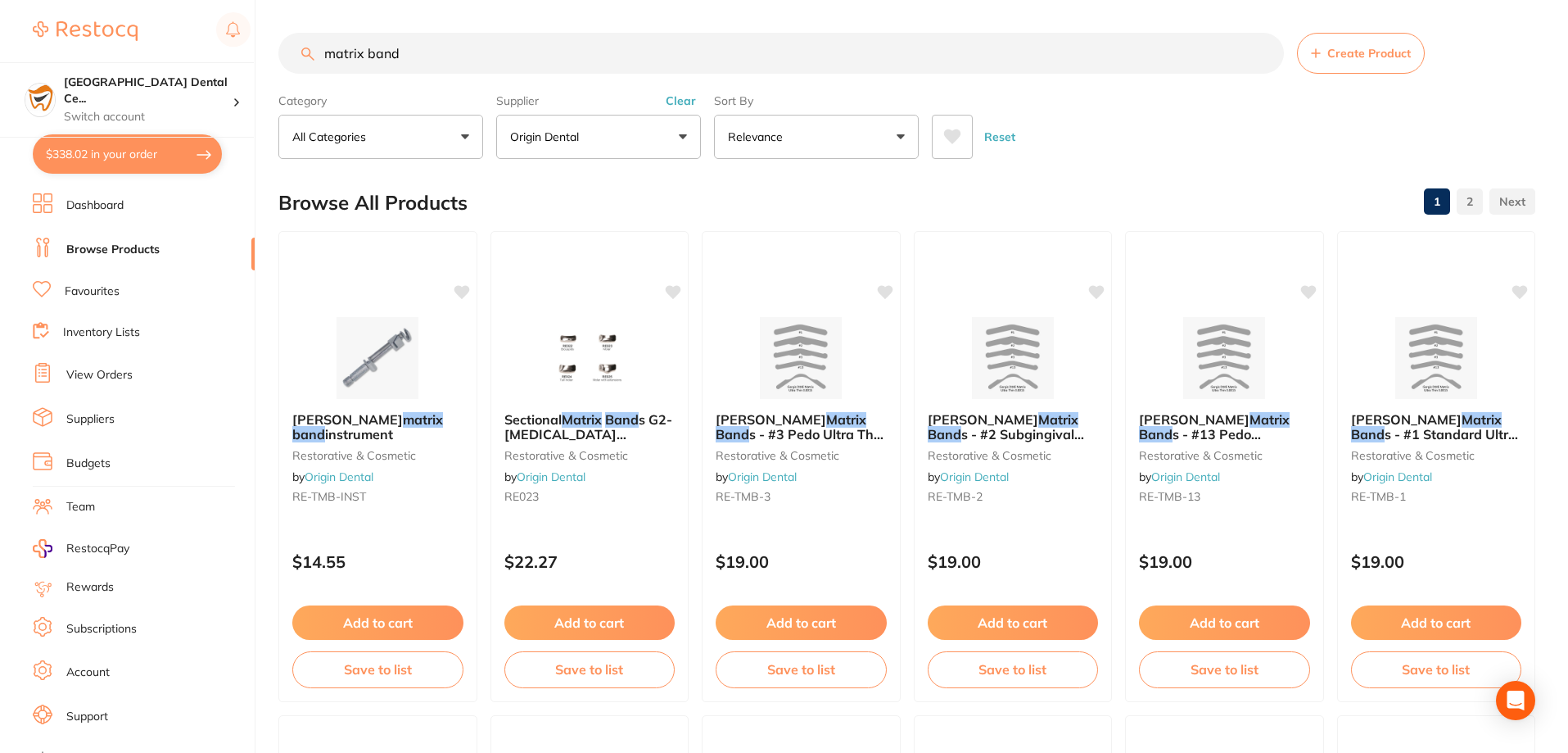
click at [376, 70] on input "matrix band" at bounding box center [781, 53] width 1005 height 41
click at [670, 101] on button "Clear" at bounding box center [681, 101] width 40 height 15
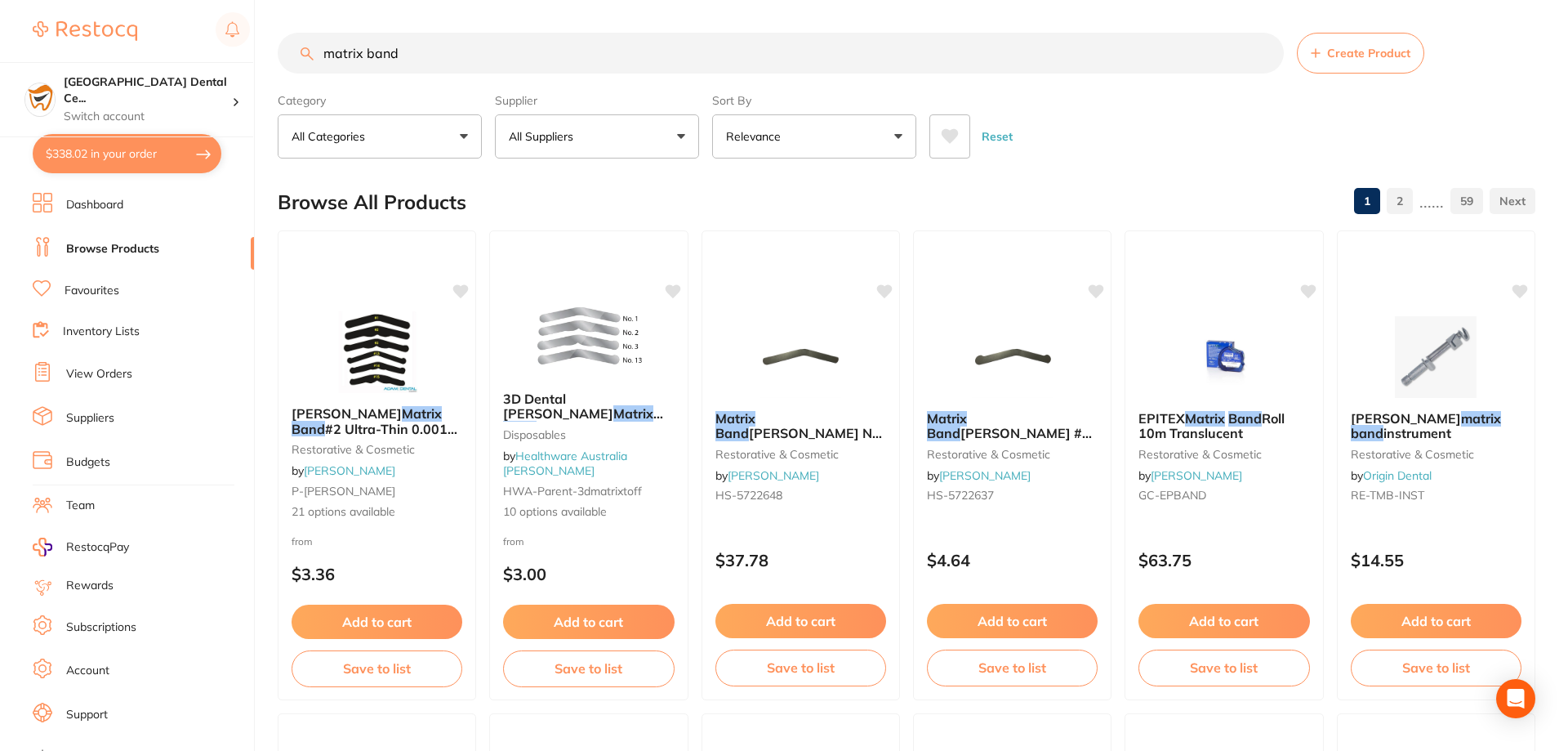
click at [634, 36] on input "matrix band" at bounding box center [781, 53] width 1006 height 41
click at [635, 44] on input "matrix band" at bounding box center [779, 53] width 1002 height 41
type input "dappen dish"
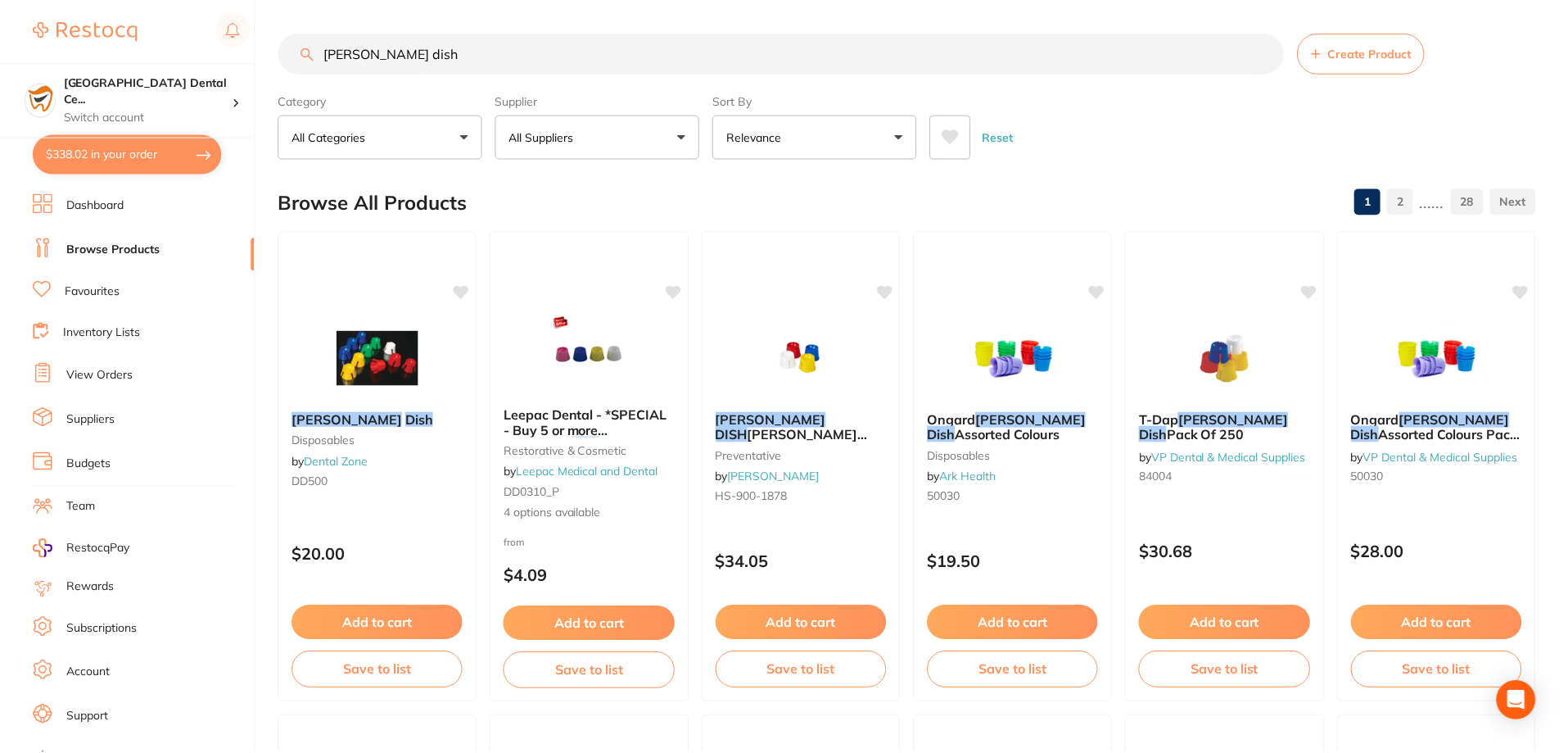
scroll to position [1033, 0]
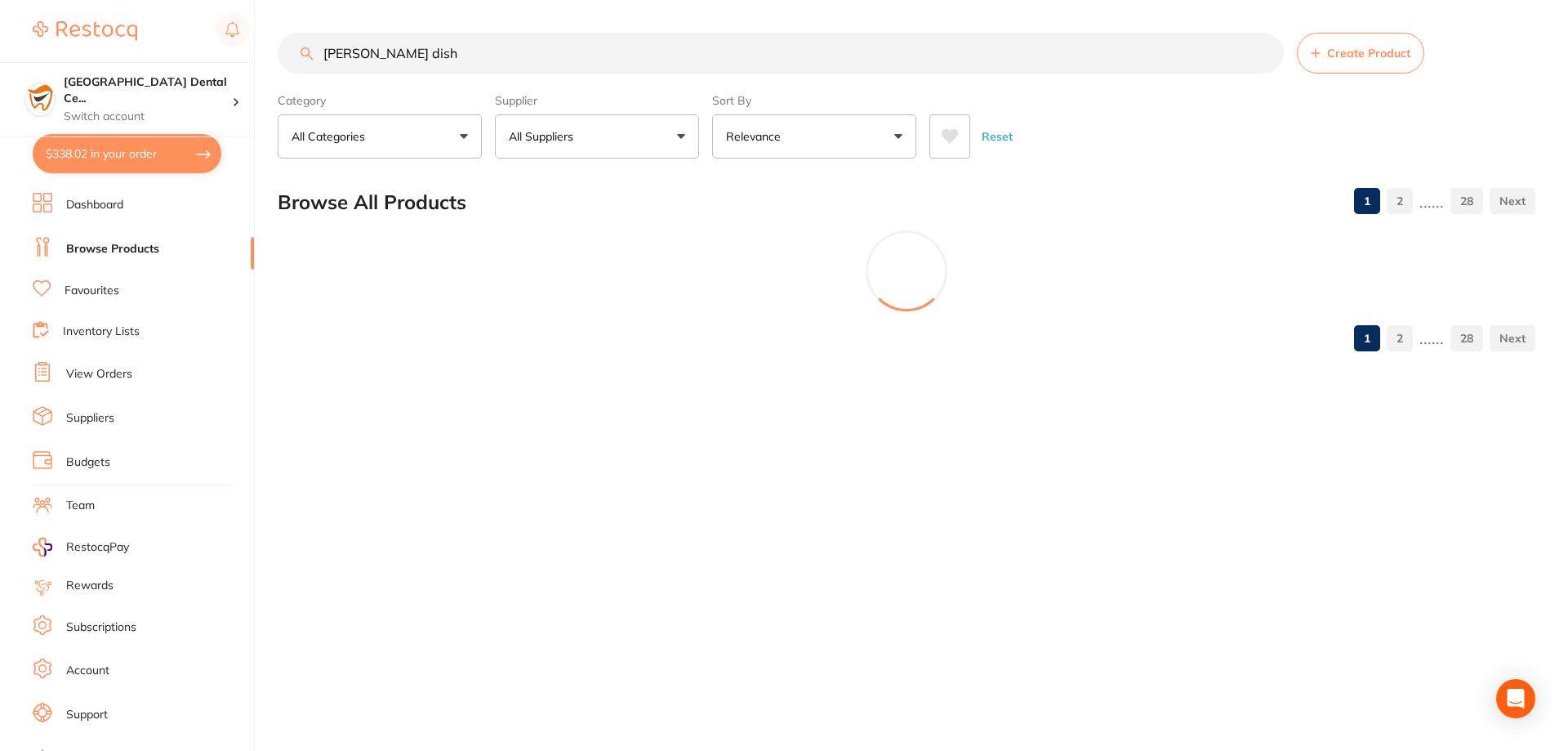
click at [600, 162] on main "dappen dish Create Product Category All Categories All Categories 3D Printing a…" at bounding box center [923, 198] width 1290 height 397
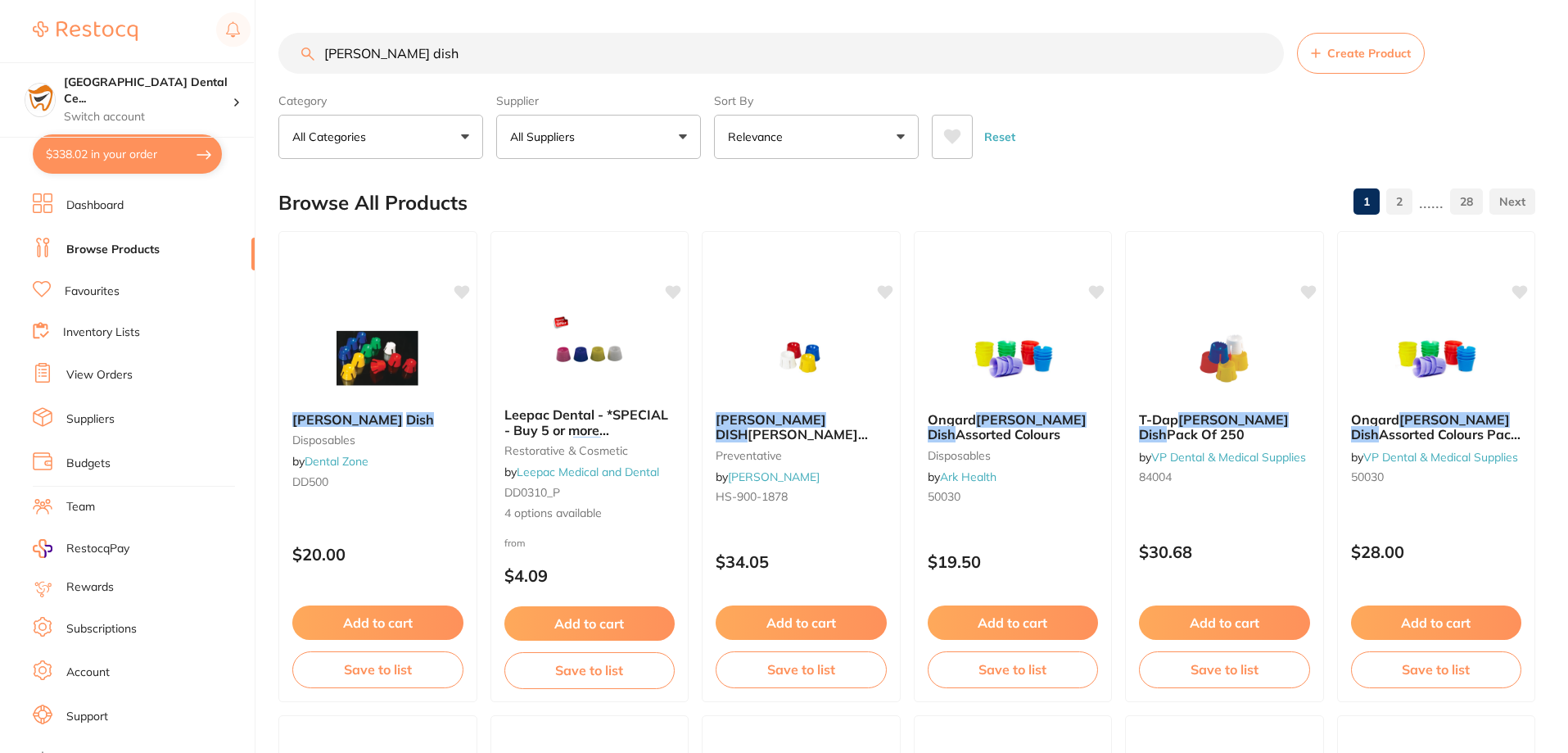
click at [576, 97] on label "Supplier" at bounding box center [598, 101] width 205 height 15
click at [584, 127] on button "All Suppliers" at bounding box center [598, 137] width 205 height 44
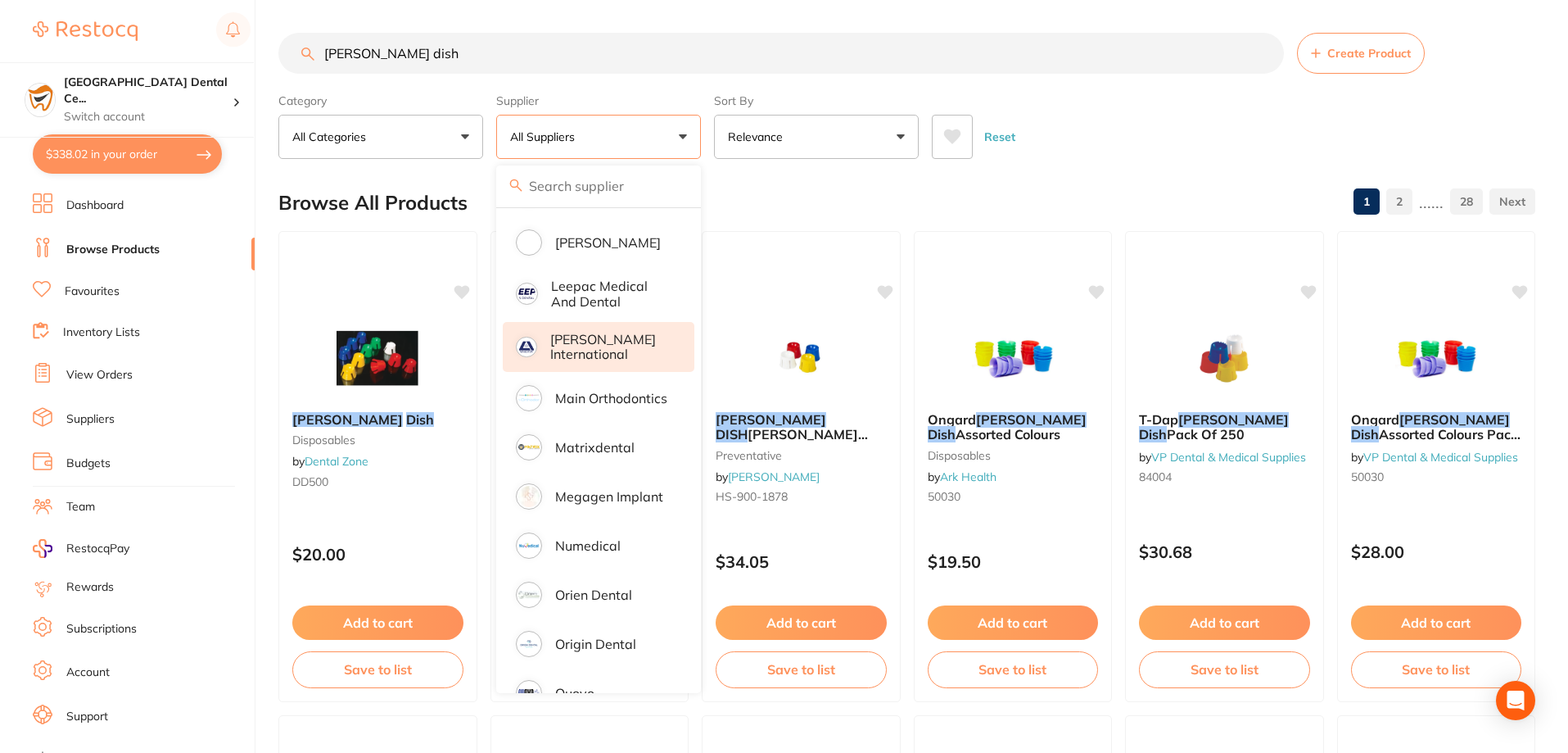
scroll to position [907, 0]
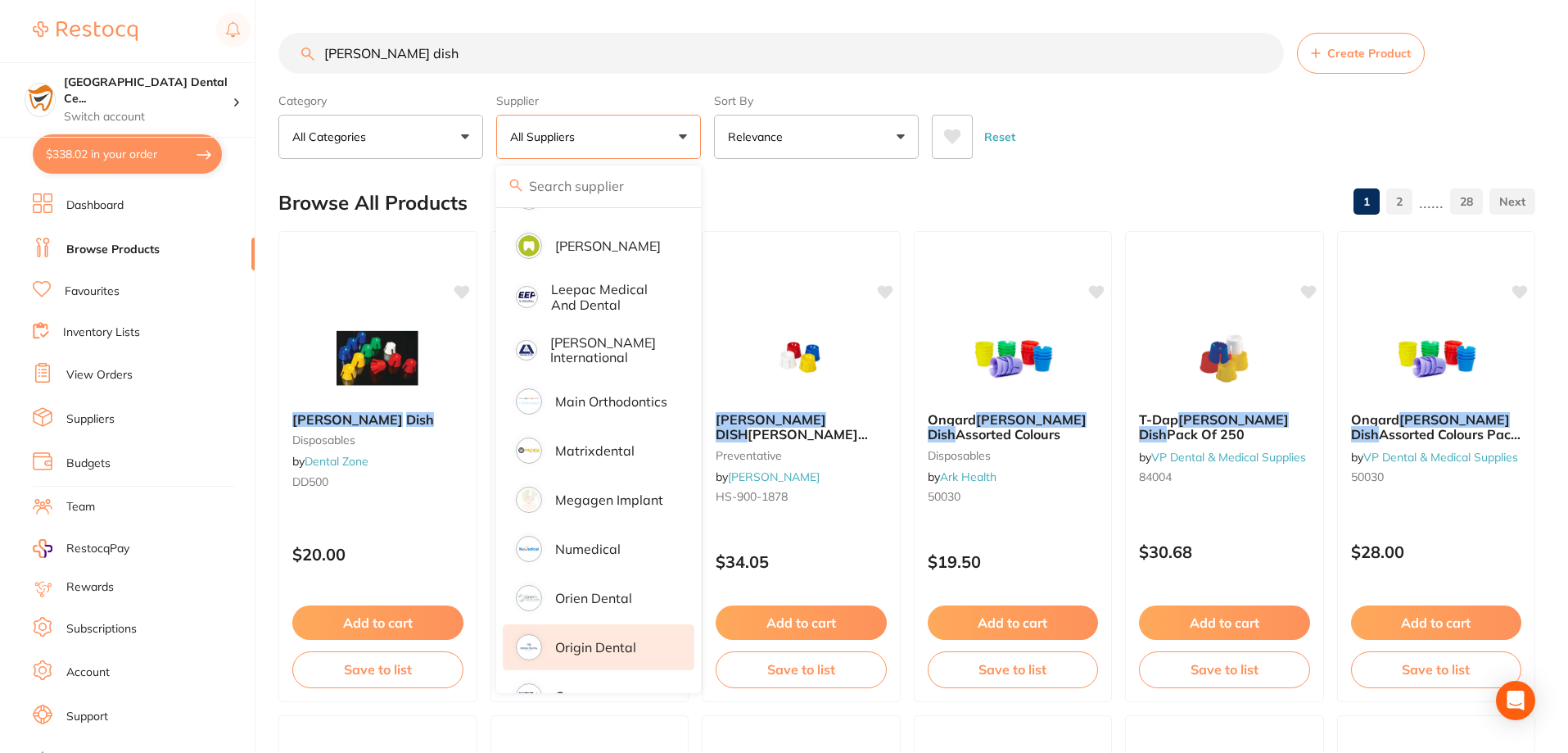
click at [607, 640] on p "Origin Dental" at bounding box center [596, 647] width 81 height 15
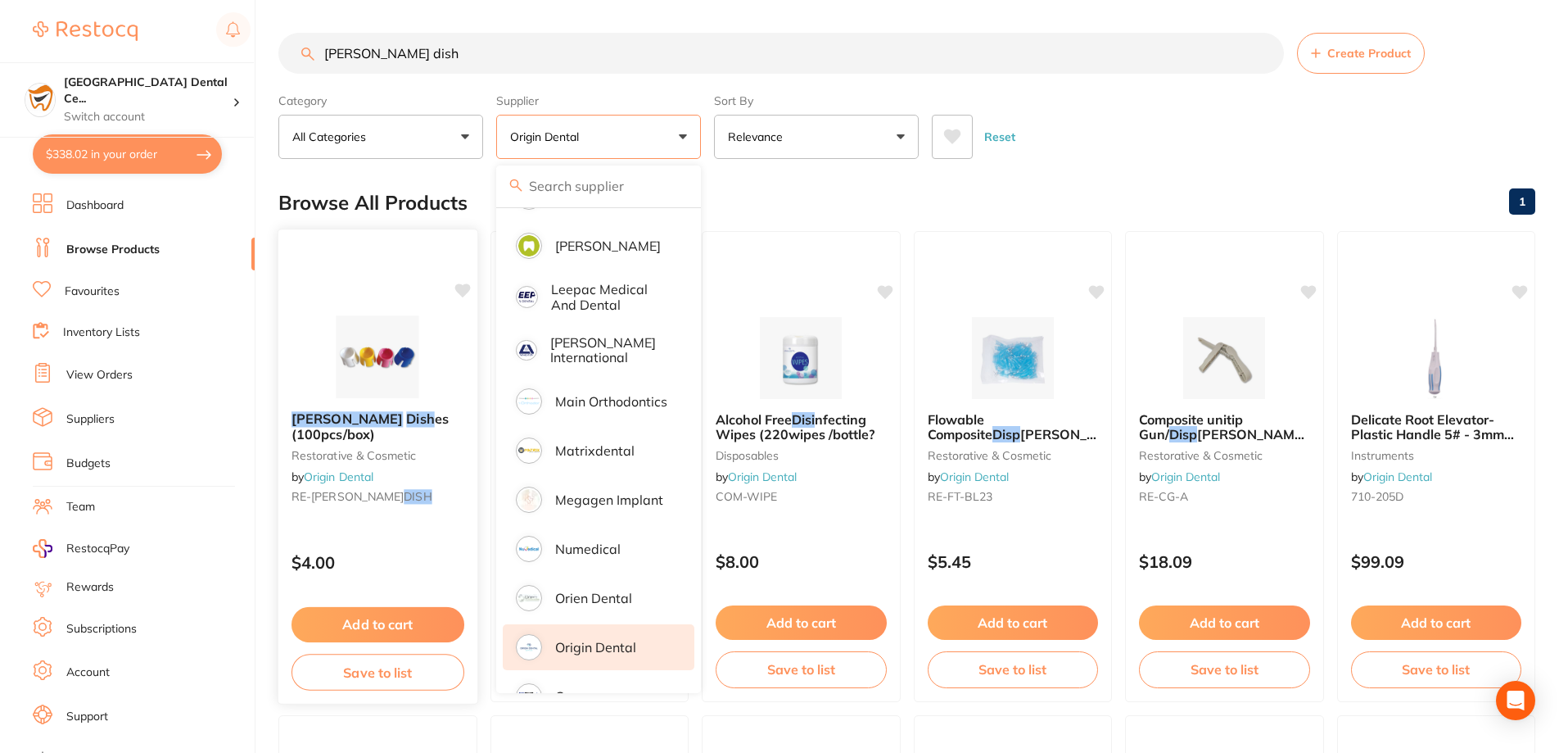
click at [342, 473] on link "Origin Dental" at bounding box center [338, 477] width 70 height 15
click at [344, 433] on span "es (100pcs/box)" at bounding box center [369, 426] width 157 height 32
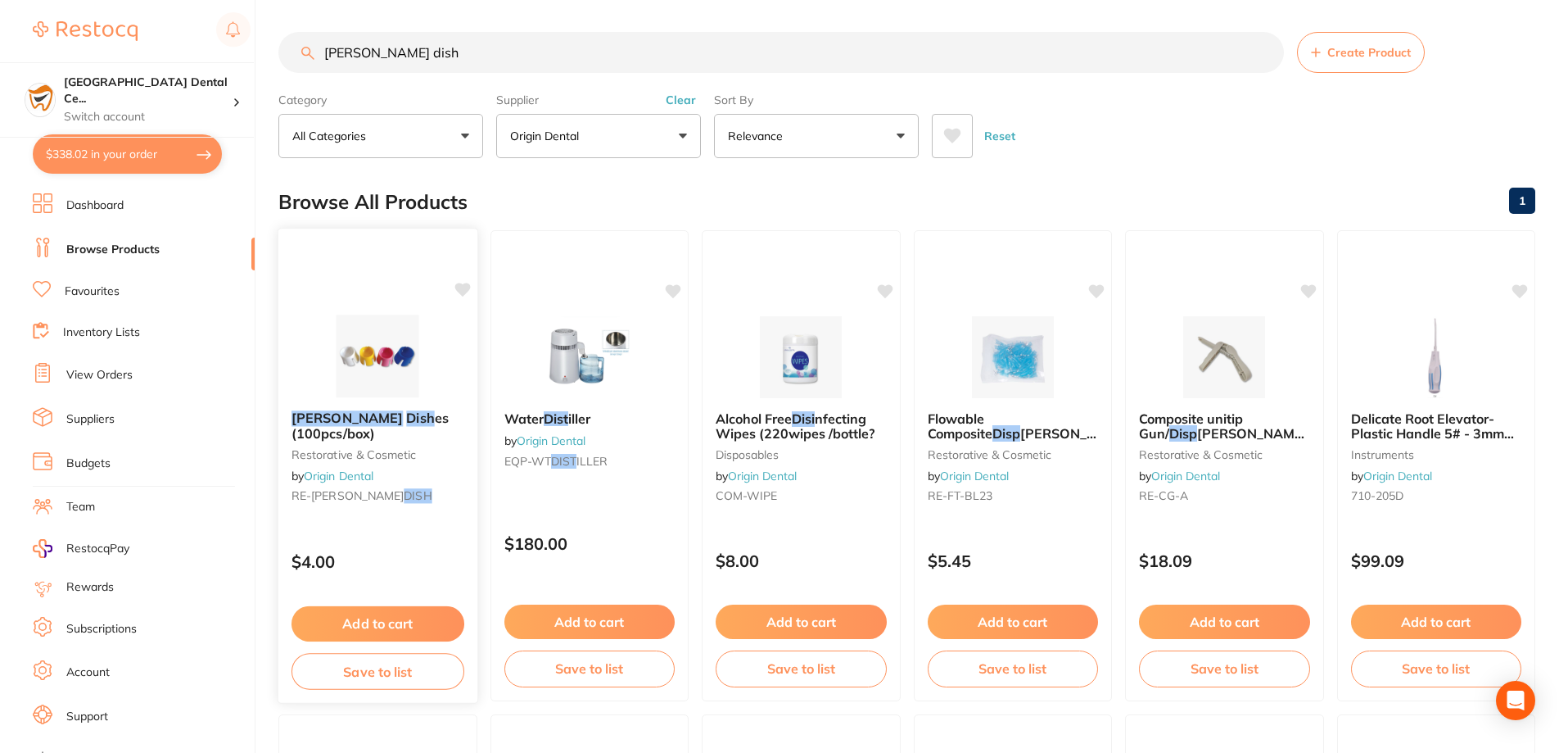
click at [329, 451] on small "restorative & cosmetic" at bounding box center [378, 454] width 173 height 13
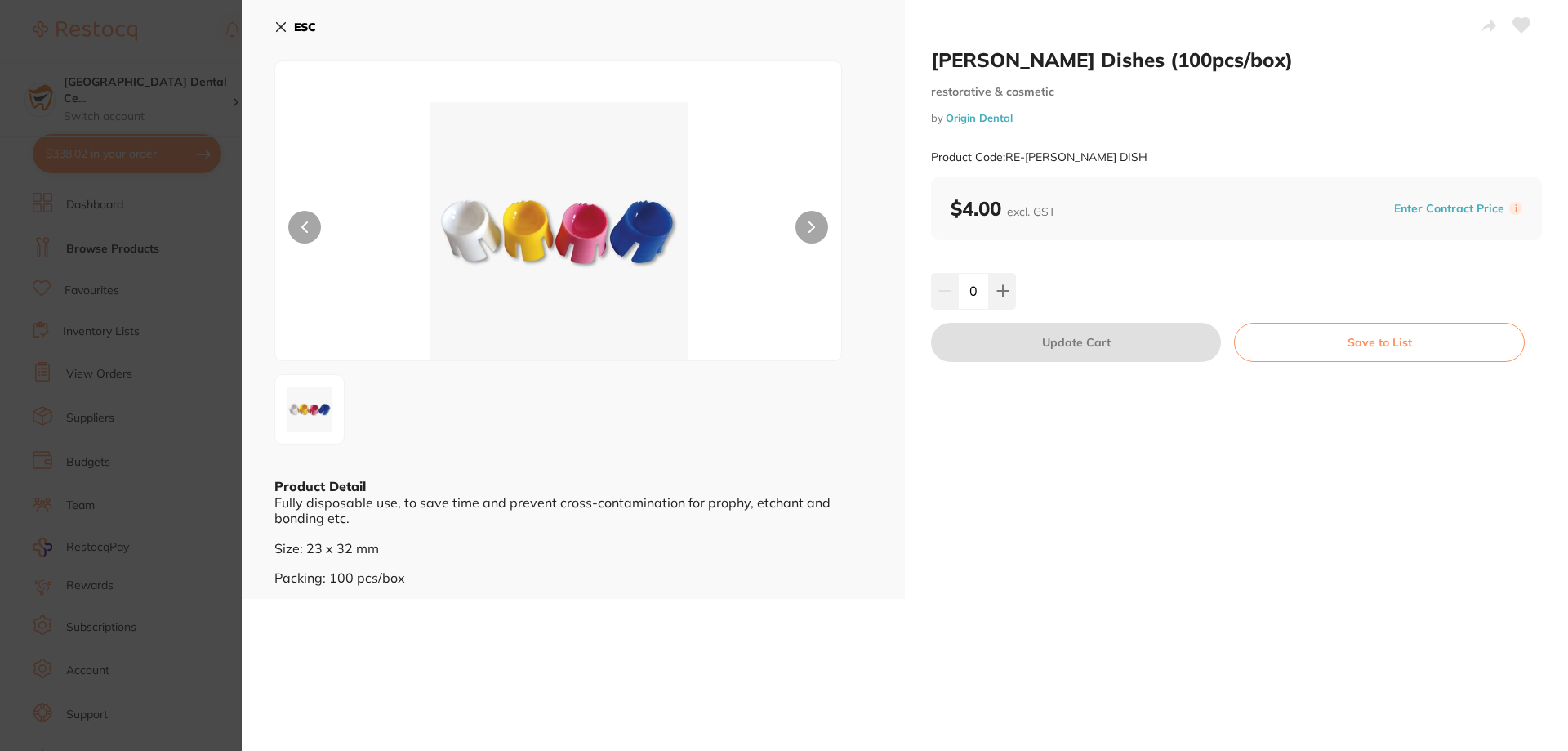
click at [1015, 304] on div "0" at bounding box center [1237, 291] width 611 height 36
click at [1014, 304] on div "0" at bounding box center [1237, 291] width 611 height 36
click at [1005, 301] on button at bounding box center [1002, 291] width 27 height 36
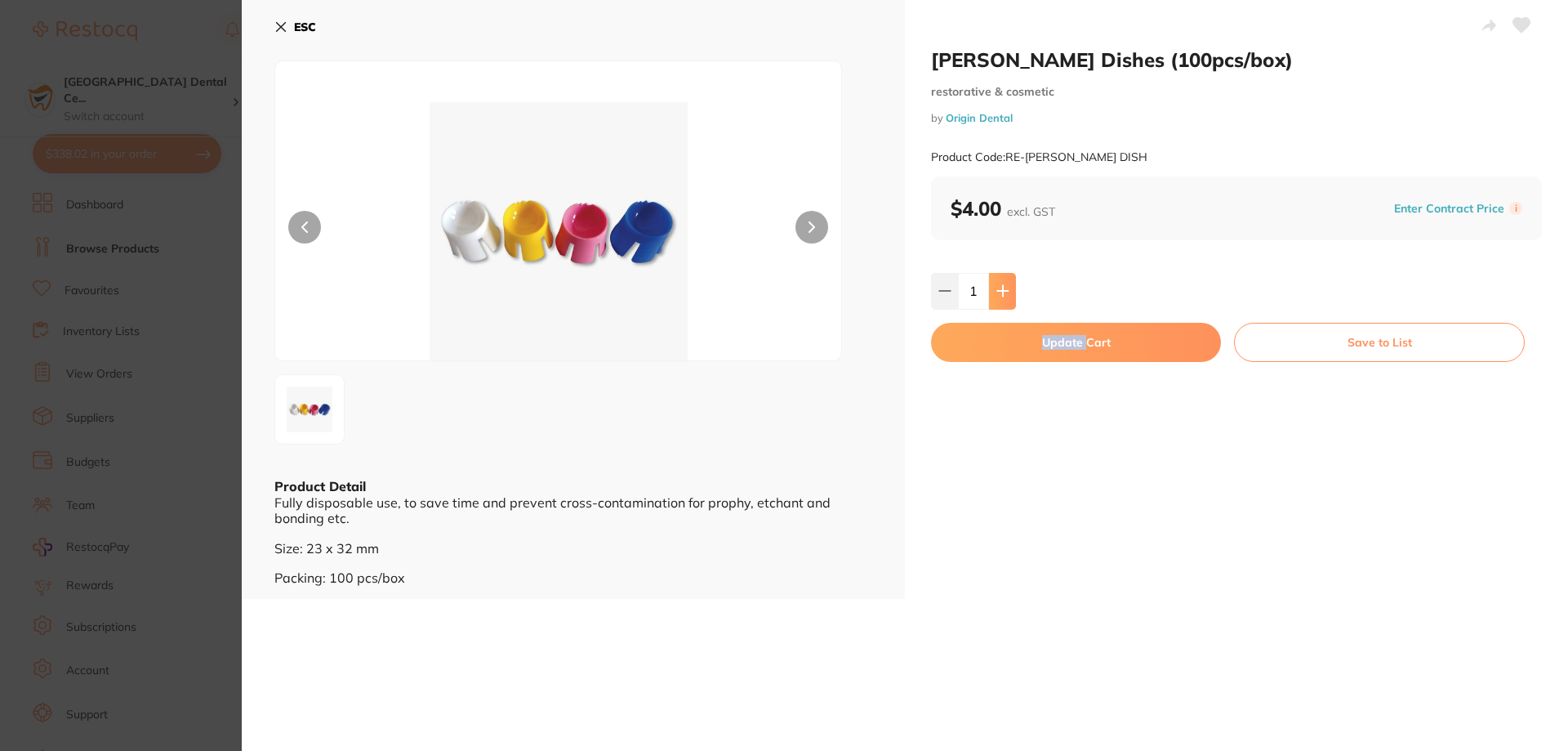
click at [997, 292] on icon at bounding box center [1003, 291] width 13 height 13
type input "2"
click at [982, 344] on button "Update Cart" at bounding box center [1076, 342] width 290 height 39
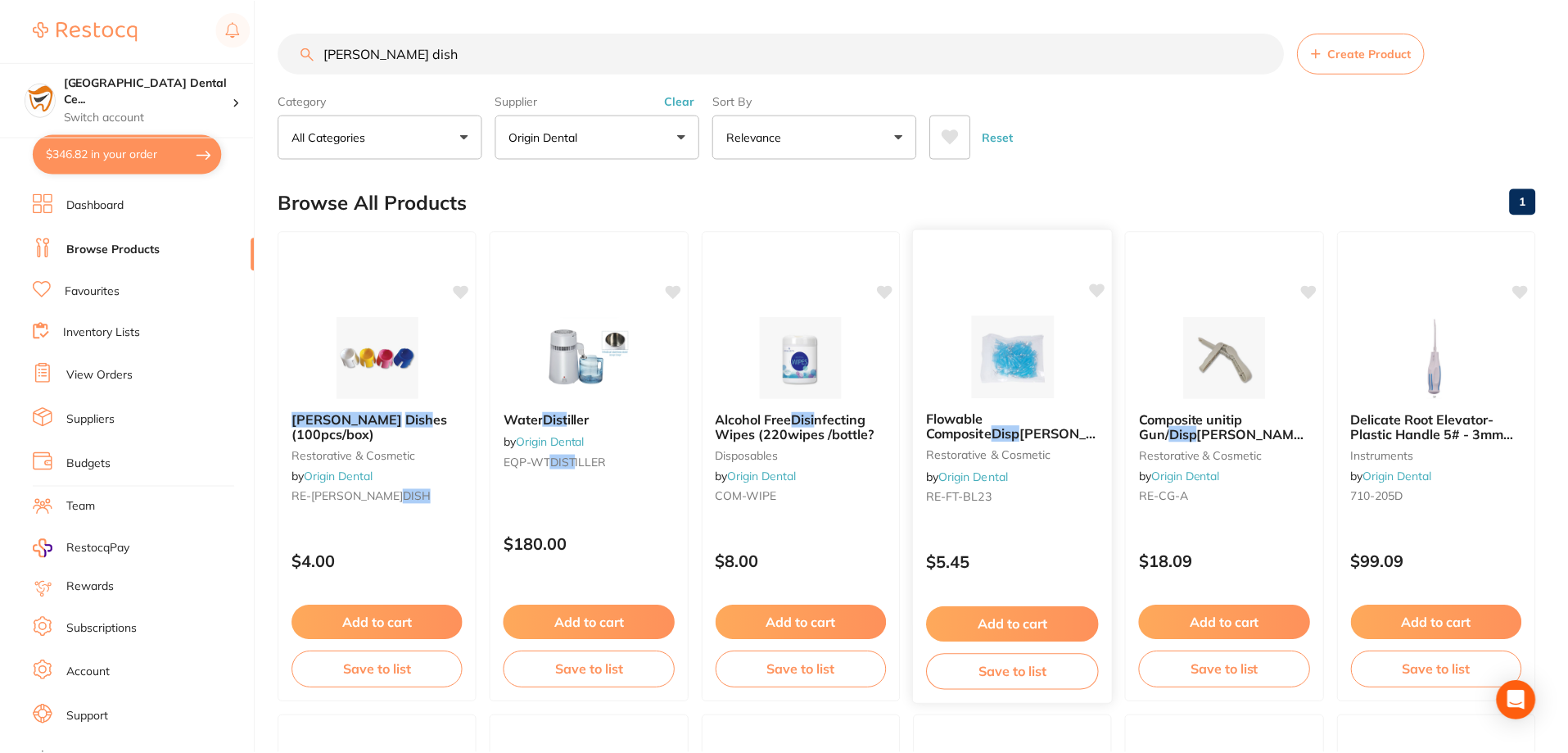
scroll to position [1, 0]
click at [378, 455] on small "restorative & cosmetic" at bounding box center [378, 454] width 173 height 13
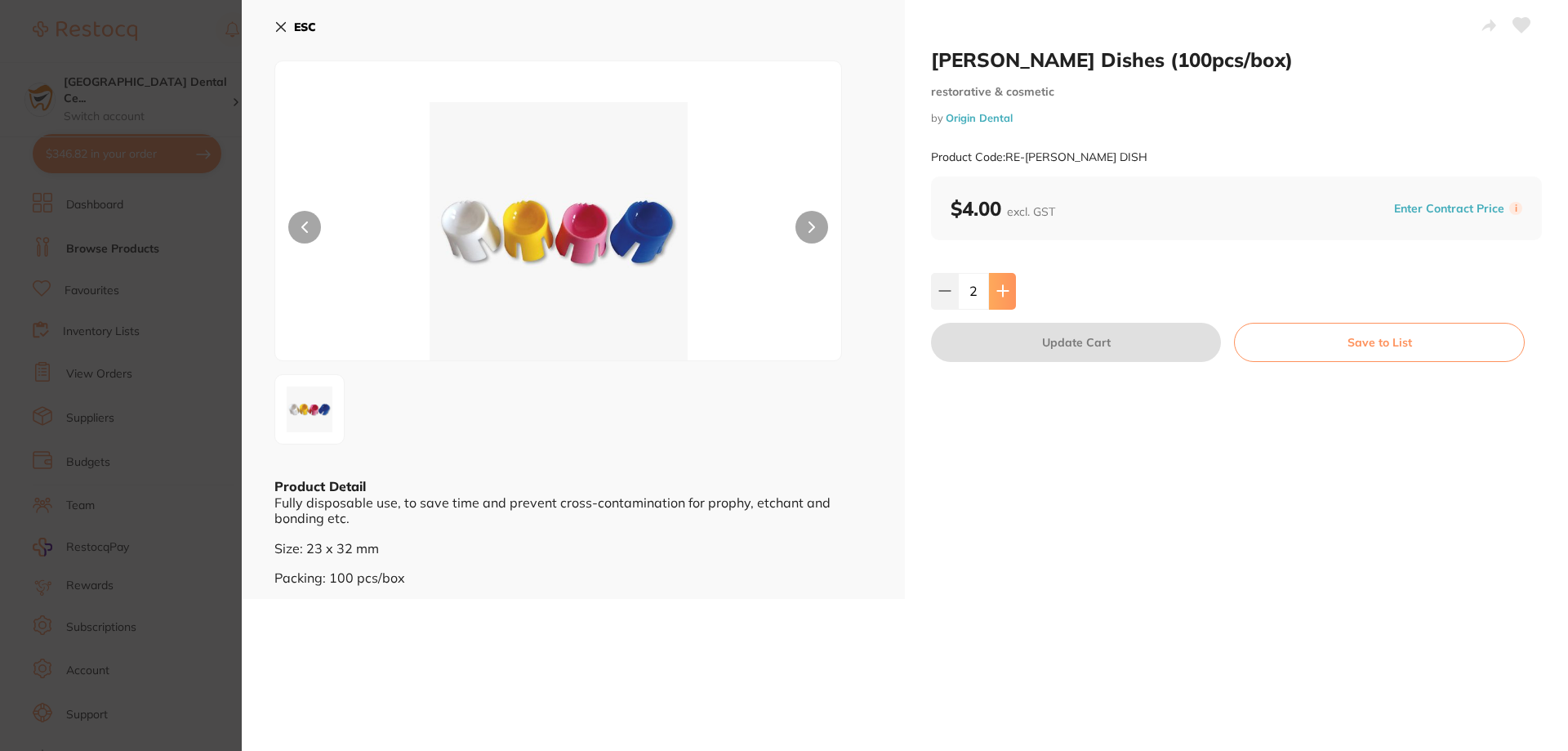
click at [989, 288] on button at bounding box center [1002, 291] width 27 height 36
type input "3"
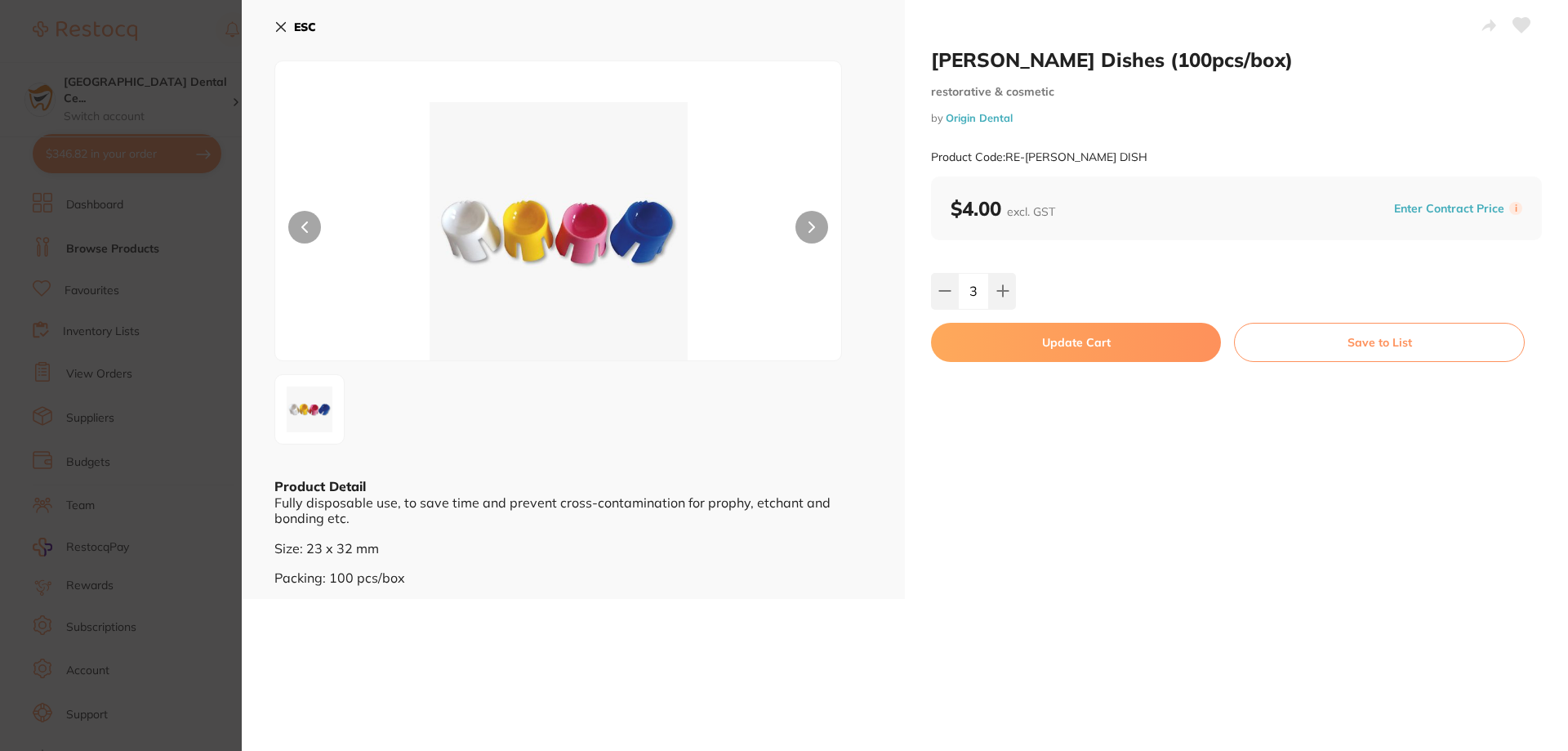
click at [990, 354] on button "Update Cart" at bounding box center [1076, 342] width 290 height 39
type input "3"
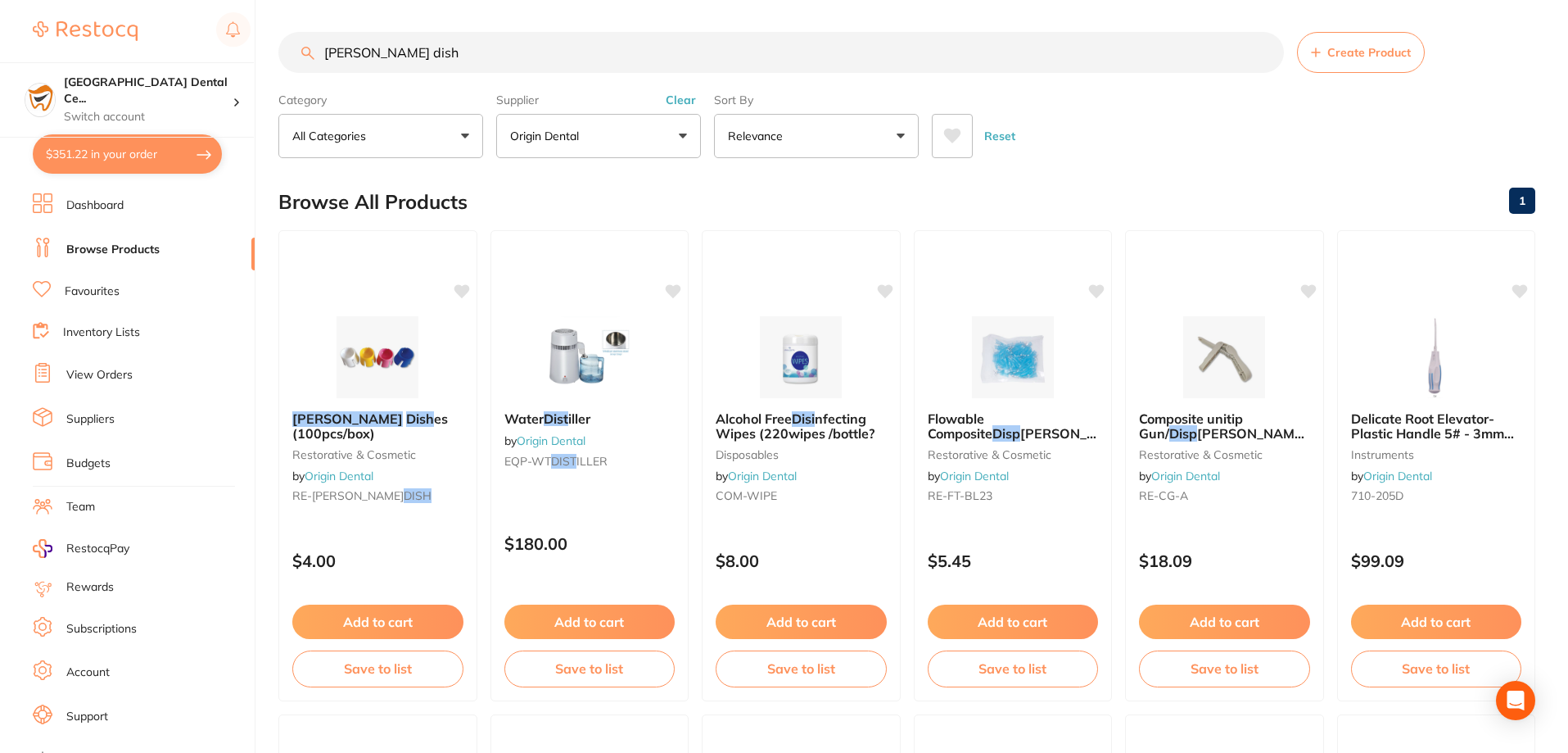
click at [413, 58] on input "dappen dish" at bounding box center [781, 52] width 1005 height 41
type input "mixing well"
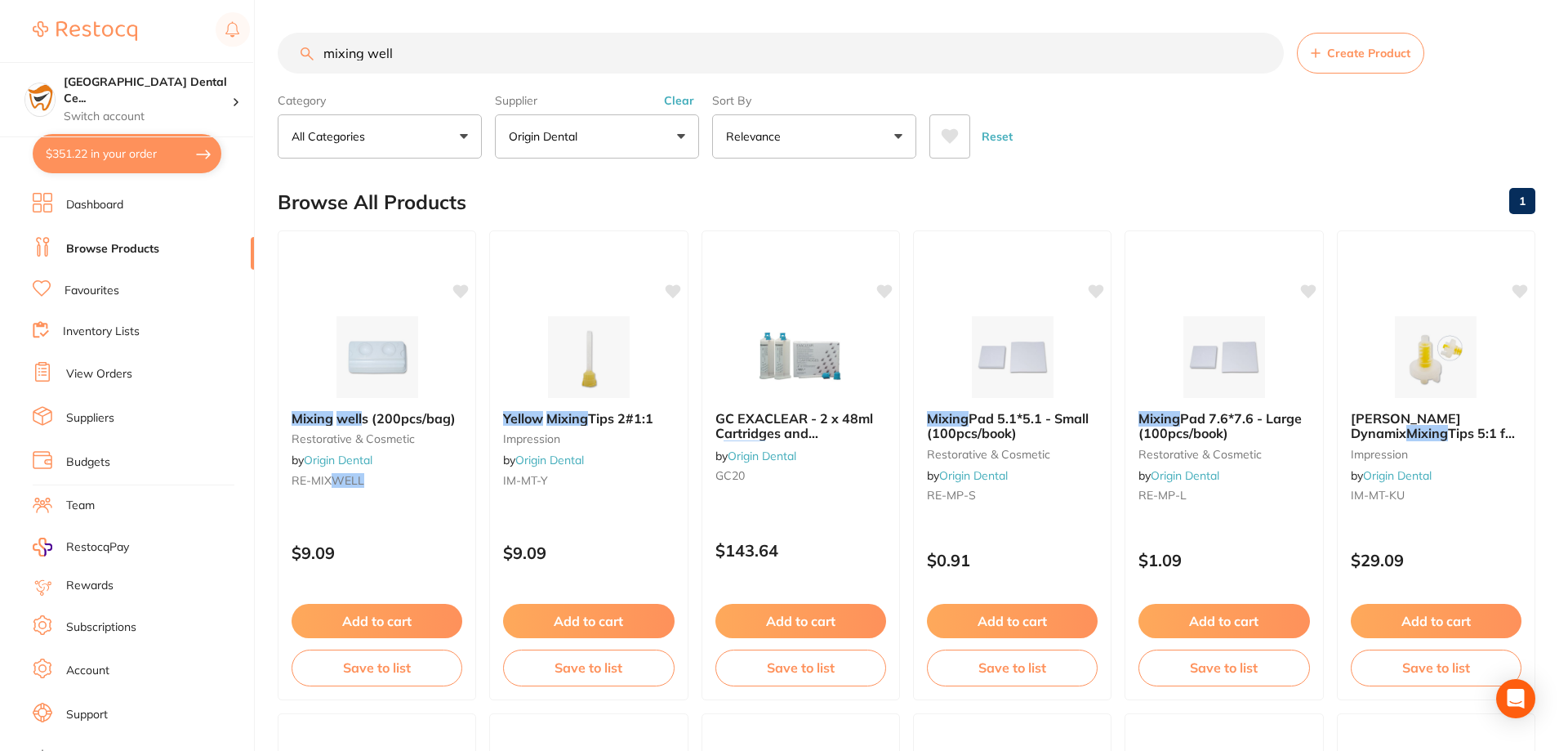
scroll to position [954, 0]
click at [333, 435] on small "restorative & cosmetic" at bounding box center [377, 439] width 172 height 13
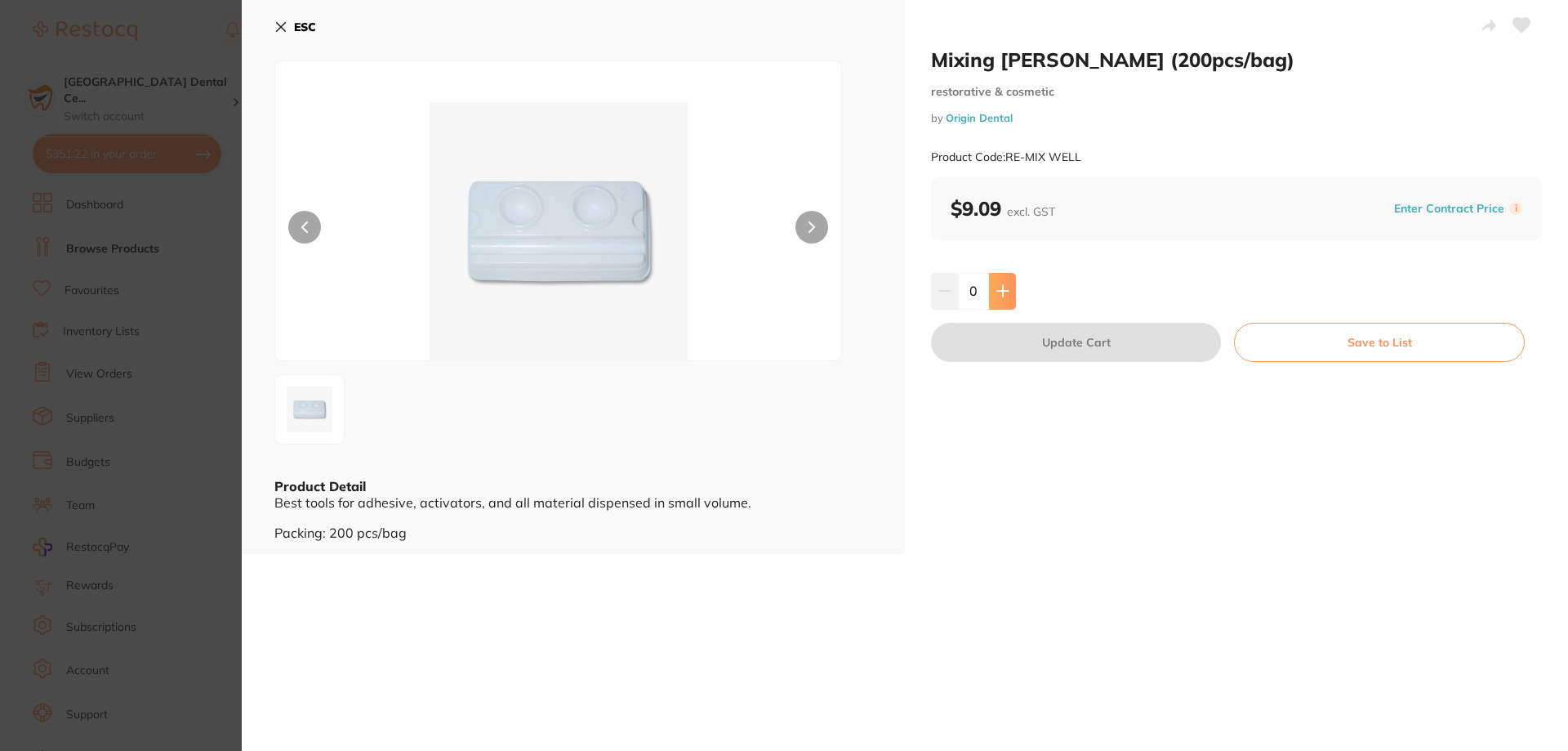
click at [995, 280] on button at bounding box center [1002, 291] width 27 height 36
type input "1"
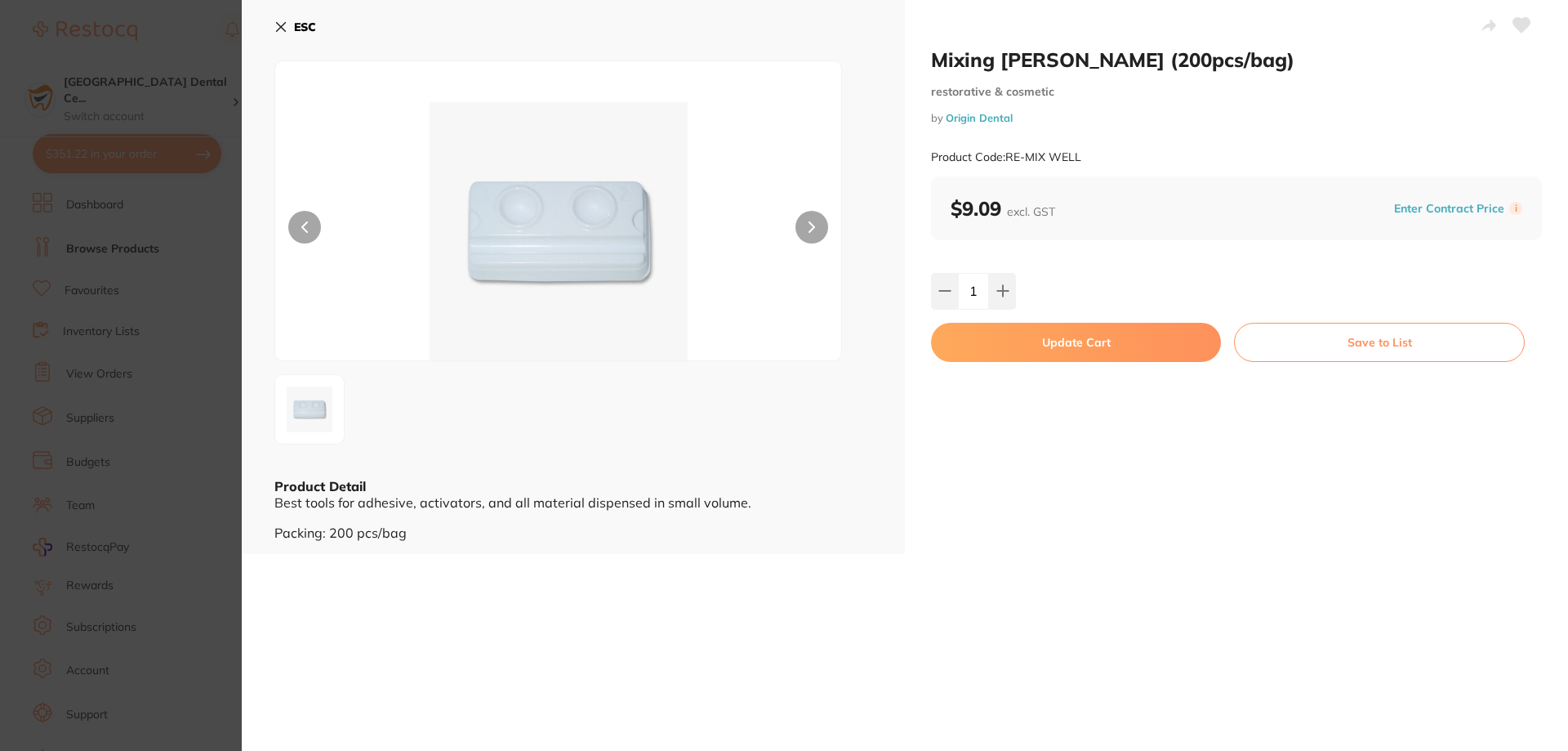
click at [999, 356] on button "Update Cart" at bounding box center [1076, 342] width 290 height 39
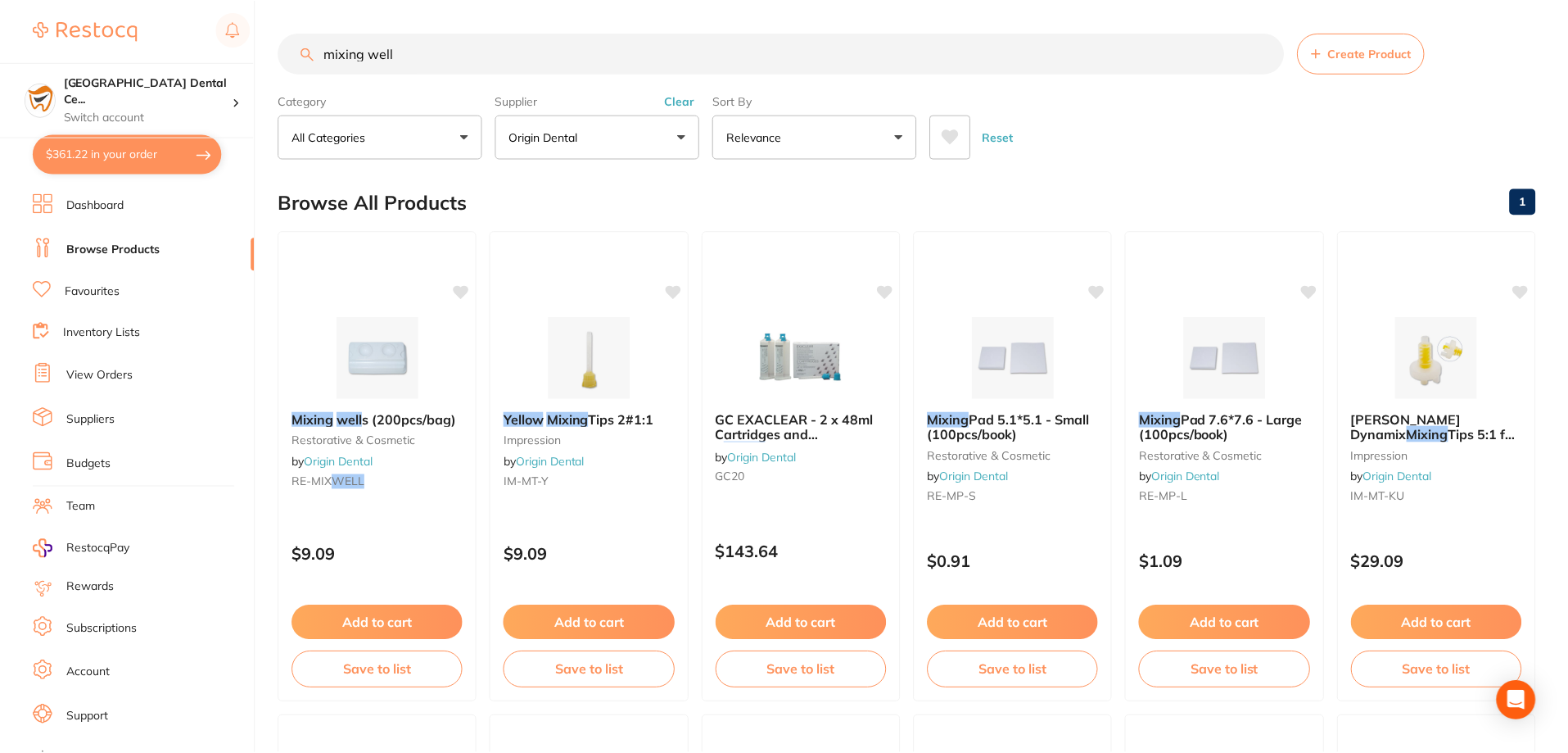
scroll to position [1, 0]
click at [406, 64] on input "mixing well" at bounding box center [781, 52] width 1005 height 41
click at [406, 63] on input "mixing well" at bounding box center [781, 52] width 1005 height 41
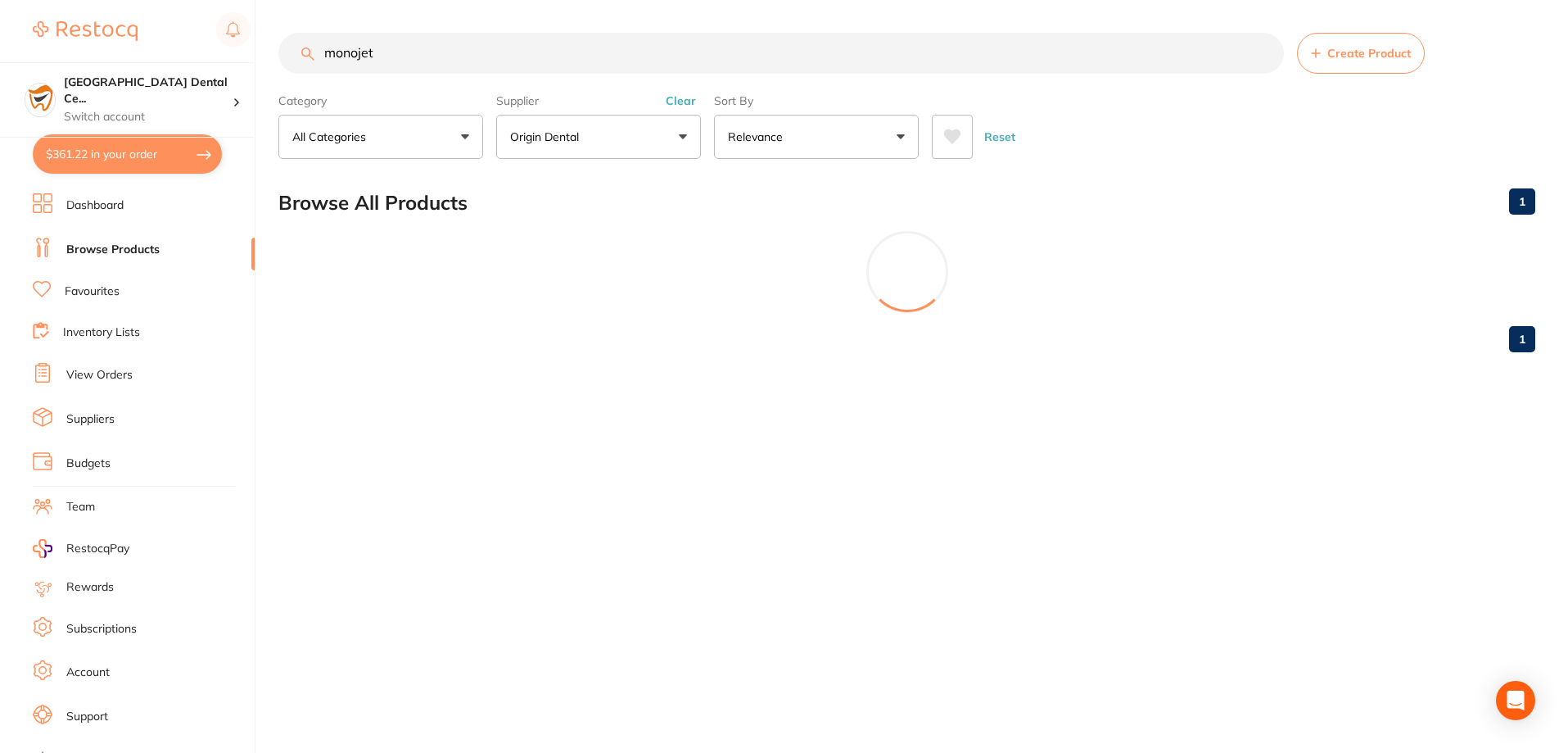
type input "monojet"
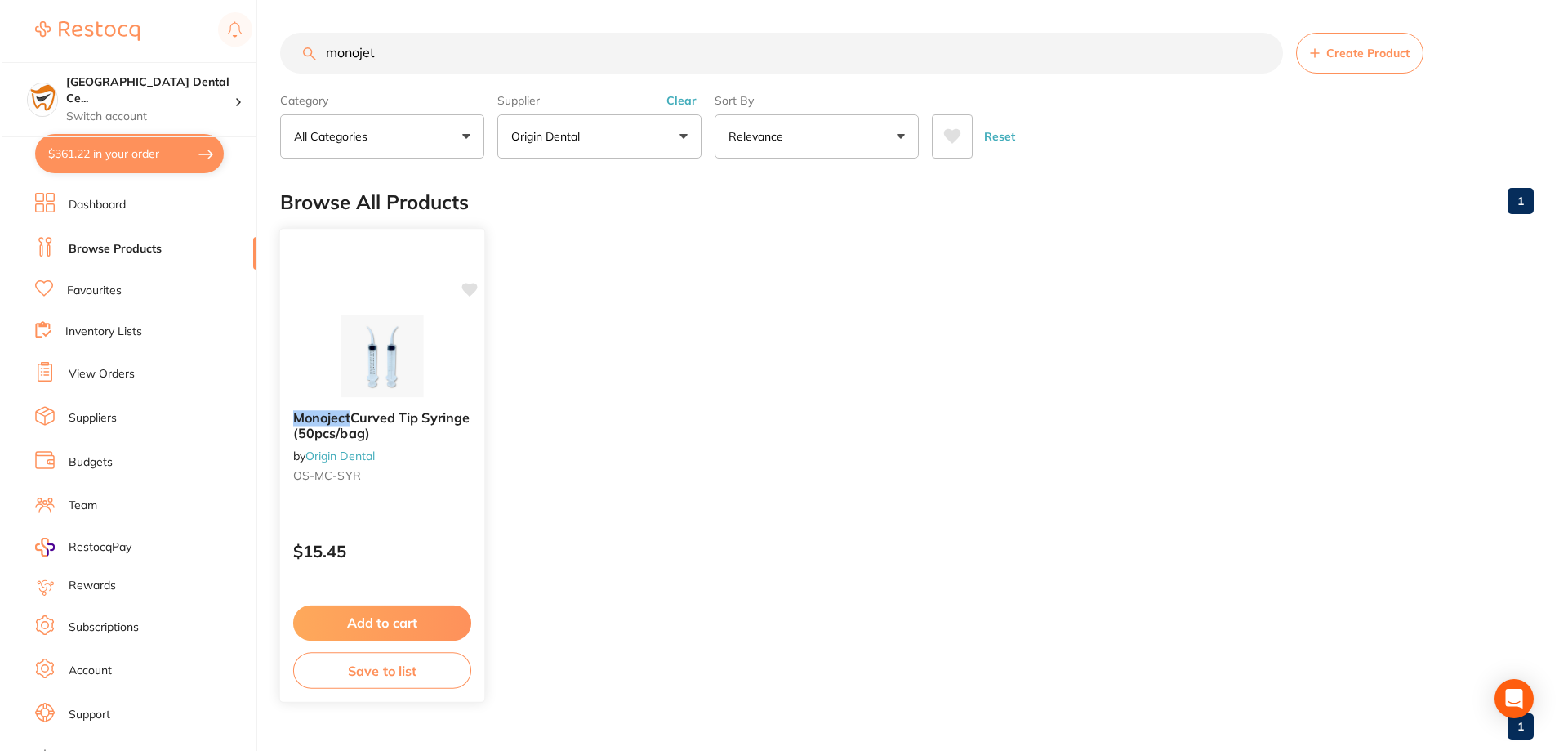
scroll to position [0, 0]
click at [356, 480] on span "OS-MC-SYR" at bounding box center [324, 476] width 68 height 15
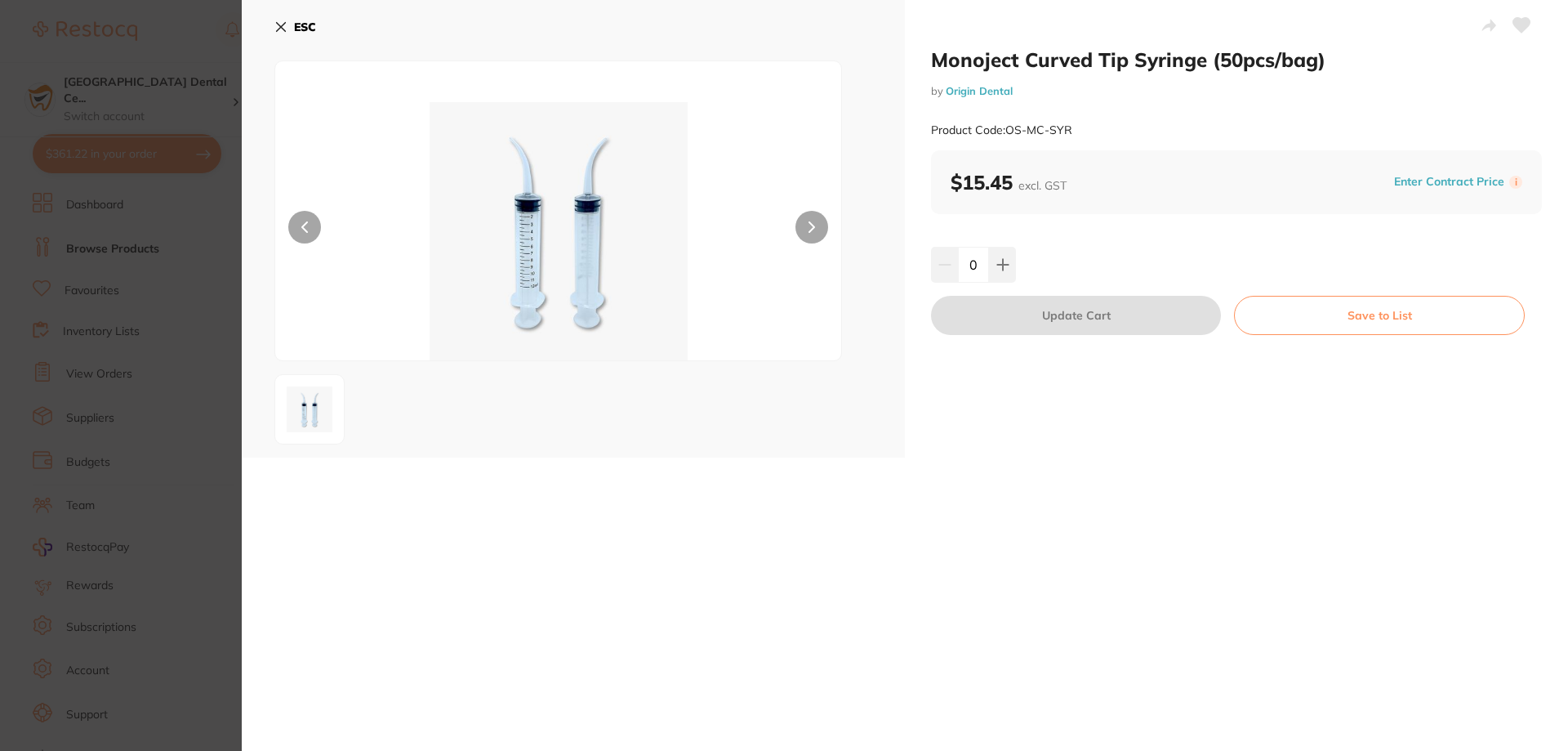
click at [1016, 255] on div "0" at bounding box center [1237, 265] width 611 height 36
click at [1014, 259] on div "0" at bounding box center [1237, 265] width 611 height 36
click at [1005, 270] on icon at bounding box center [1003, 265] width 13 height 13
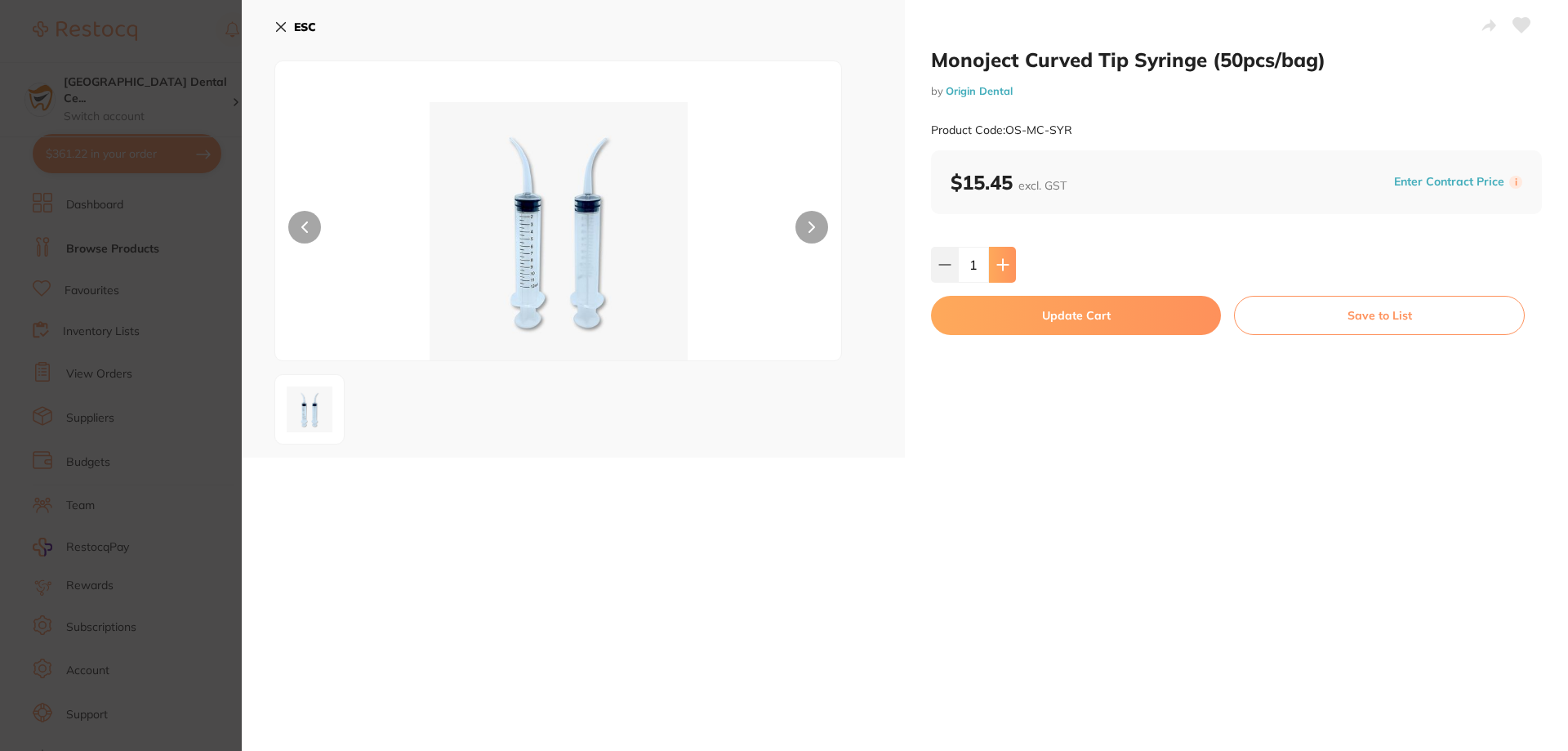
click at [1009, 257] on button at bounding box center [1002, 265] width 27 height 36
type input "2"
click at [1005, 303] on button "Update Cart" at bounding box center [1076, 315] width 290 height 39
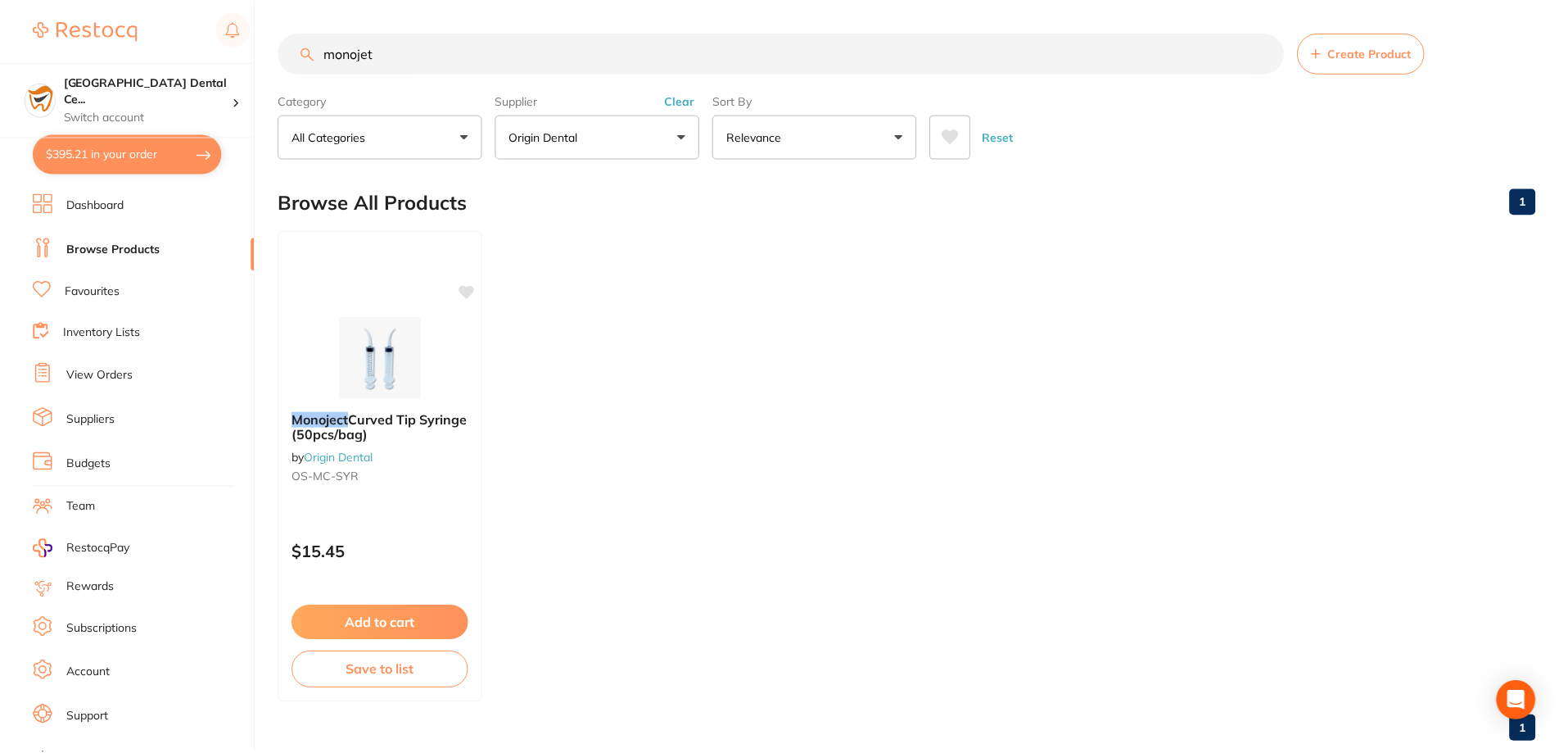
scroll to position [1, 0]
click at [344, 70] on input "monojet" at bounding box center [781, 52] width 1005 height 41
click at [346, 64] on input "monojet" at bounding box center [781, 52] width 1005 height 41
type input "surgical tip"
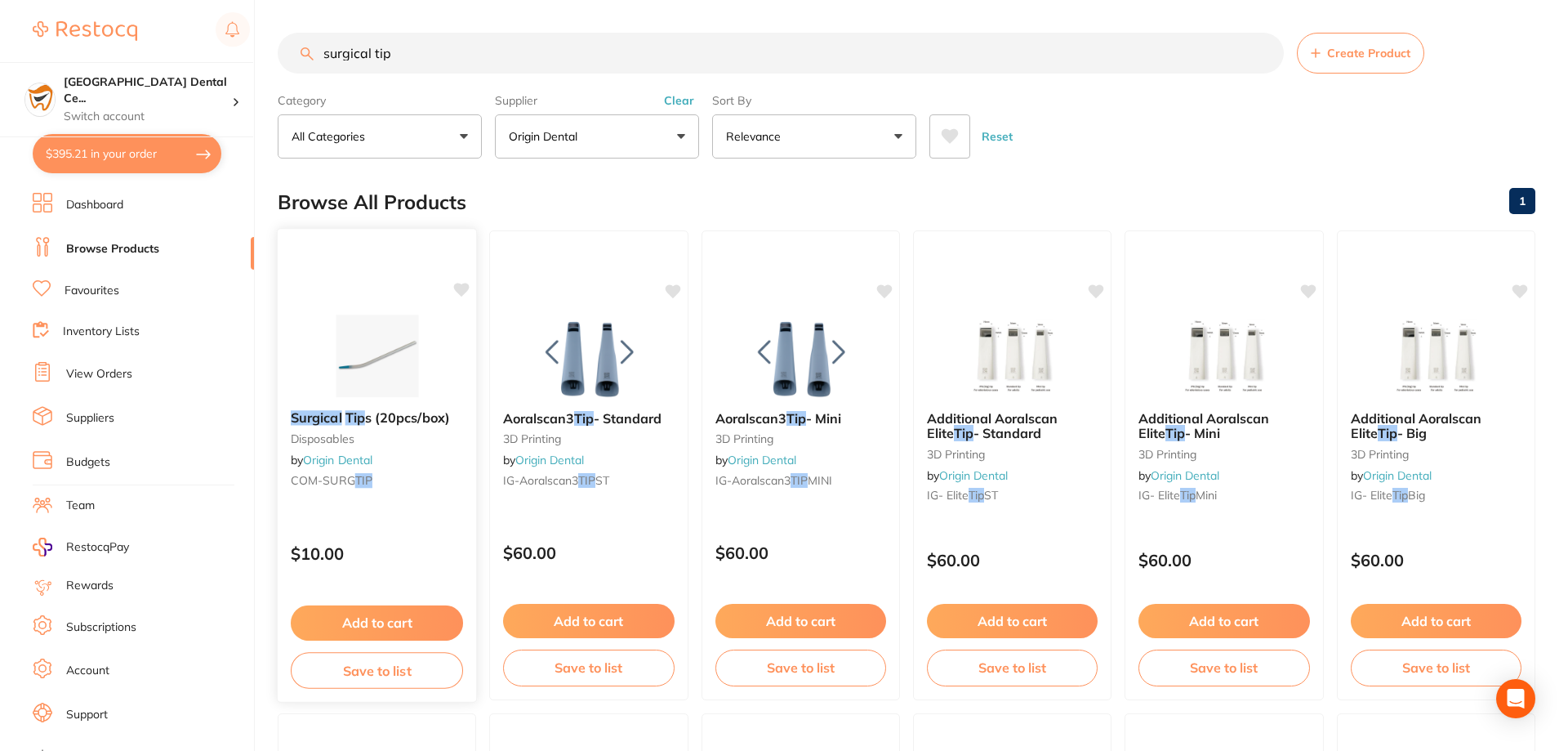
scroll to position [904, 0]
click at [391, 424] on span "s (20pcs/box)" at bounding box center [407, 418] width 85 height 17
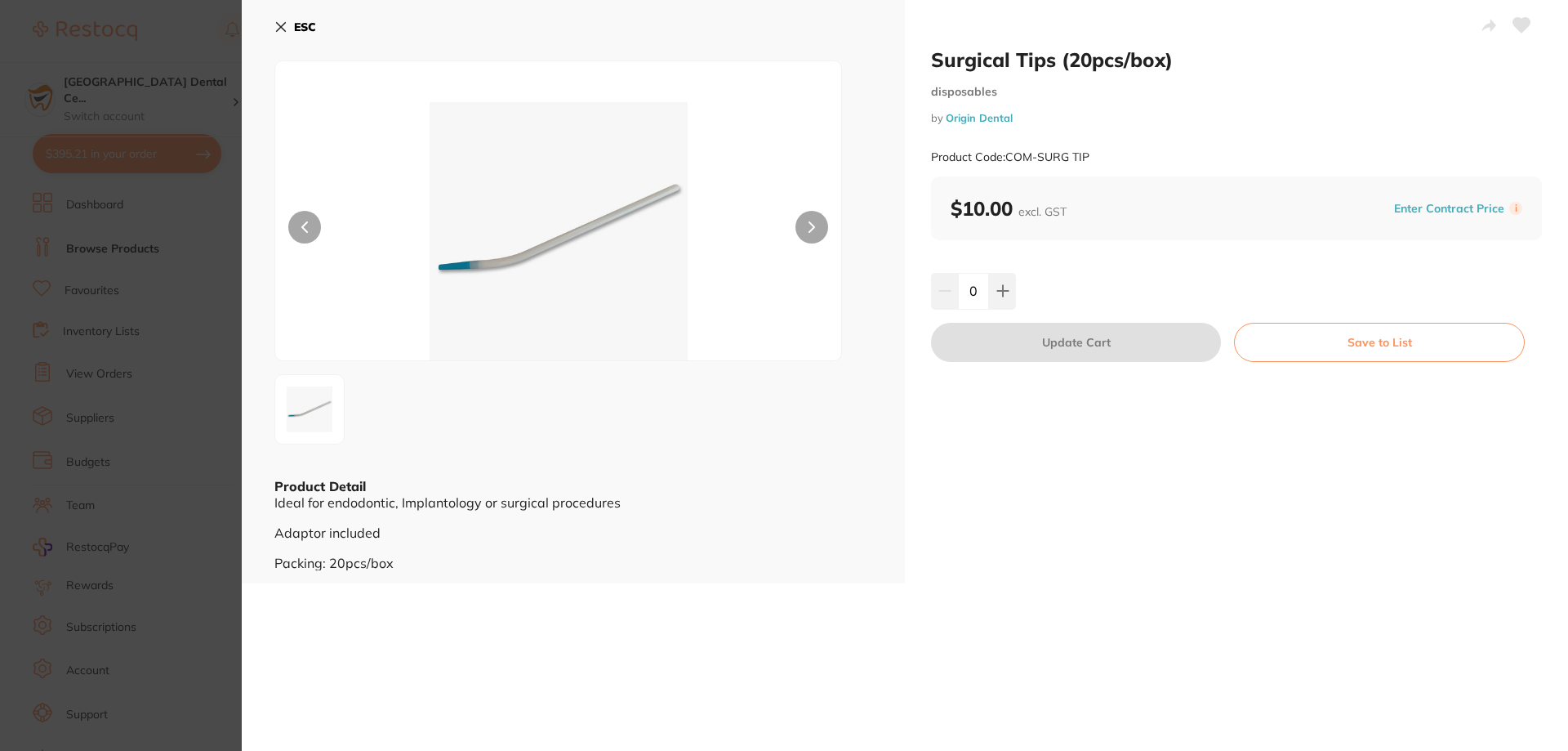
click at [986, 301] on input "0" at bounding box center [973, 291] width 31 height 36
click at [999, 294] on icon at bounding box center [1003, 291] width 13 height 13
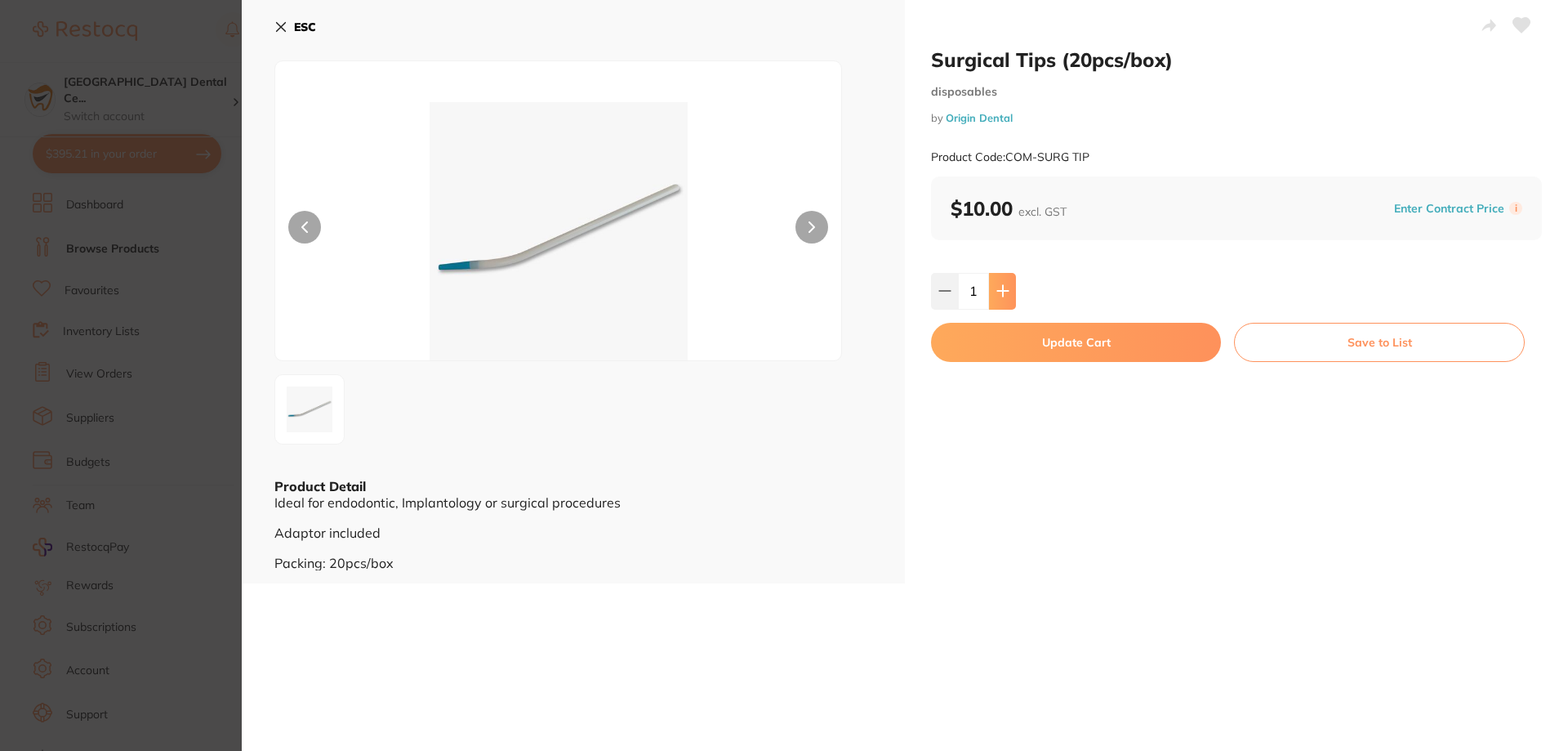
click at [999, 293] on icon at bounding box center [1003, 291] width 13 height 13
type input "4"
click at [1005, 355] on button "Update Cart" at bounding box center [1076, 342] width 290 height 39
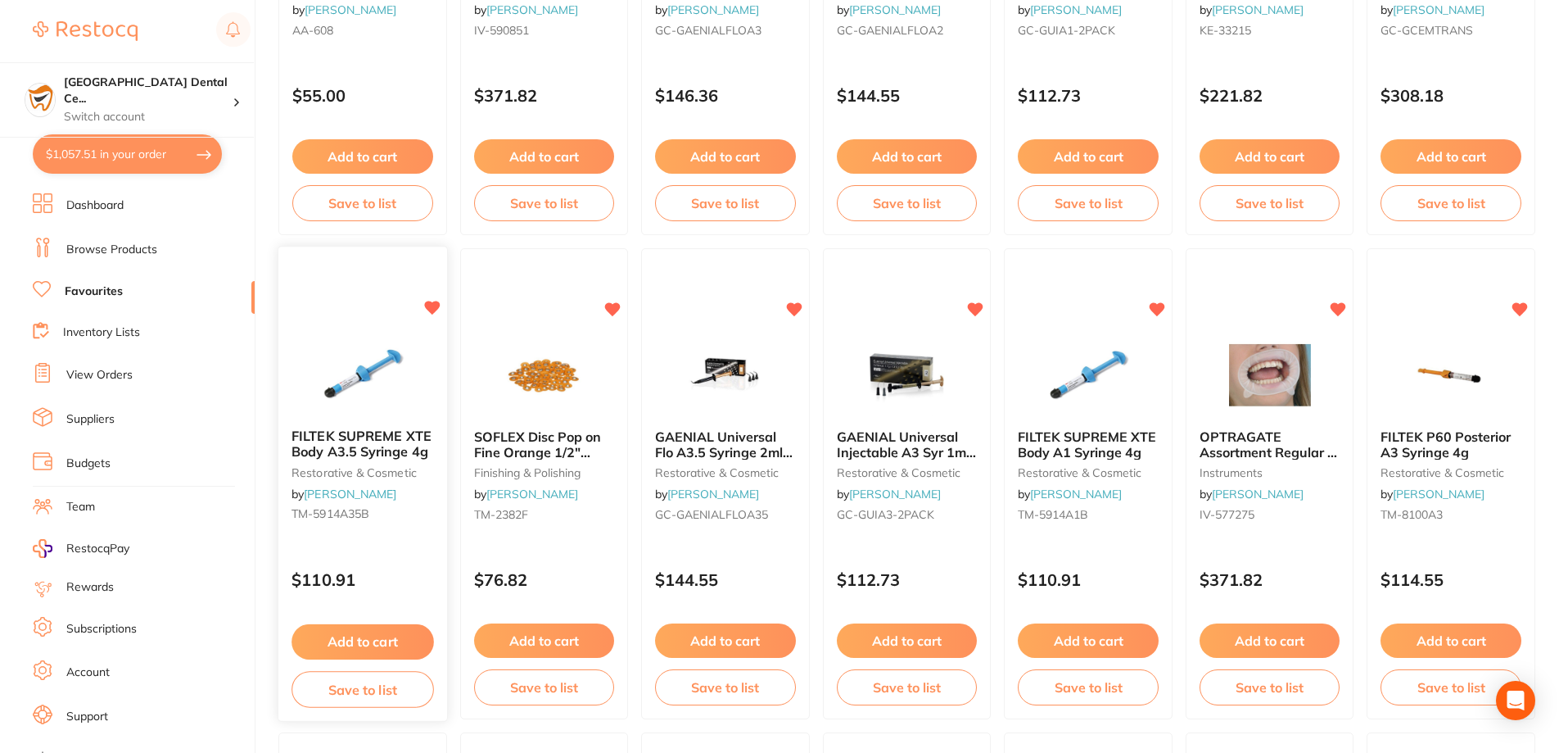
scroll to position [1639, 0]
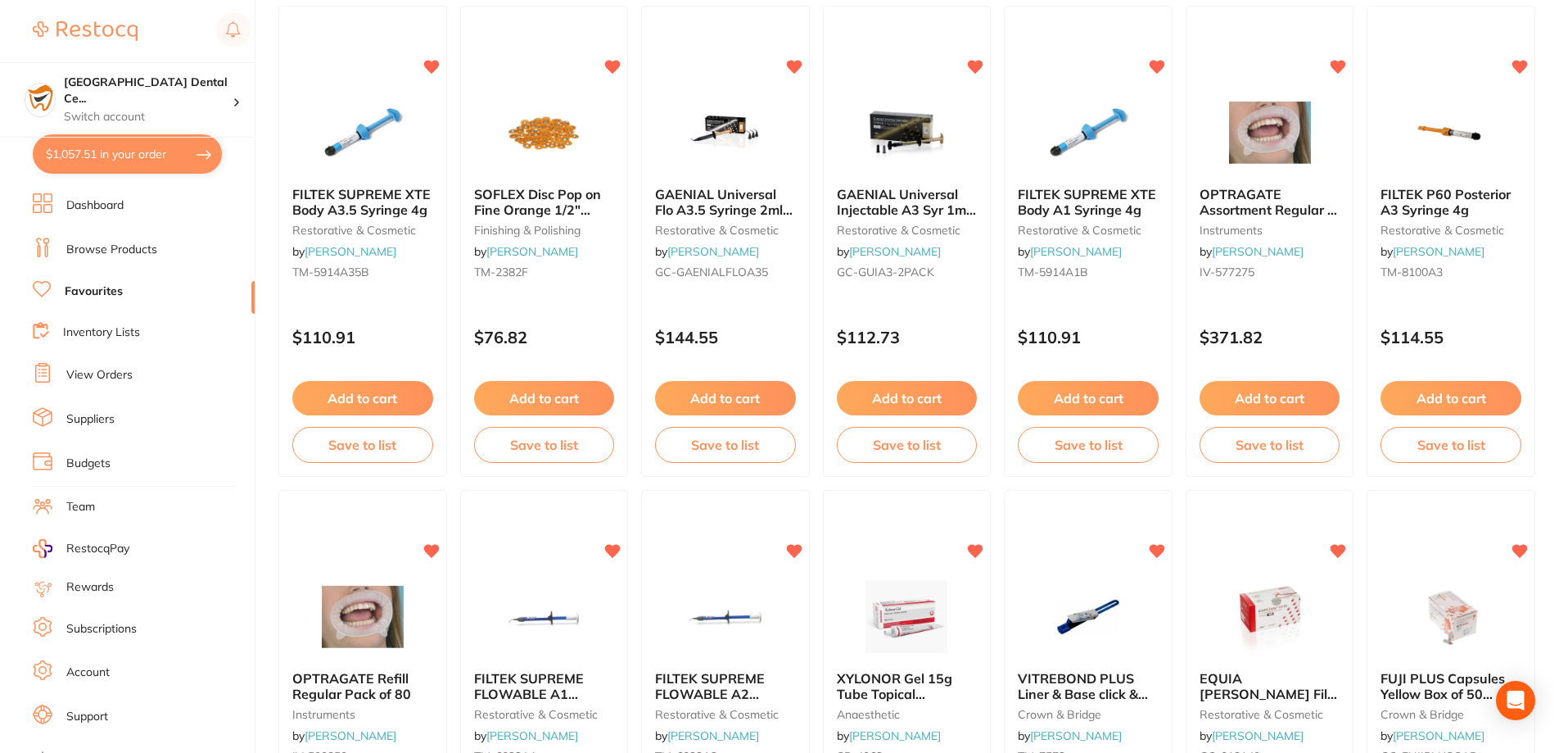
click at [103, 342] on li "Inventory Lists" at bounding box center [143, 333] width 221 height 22
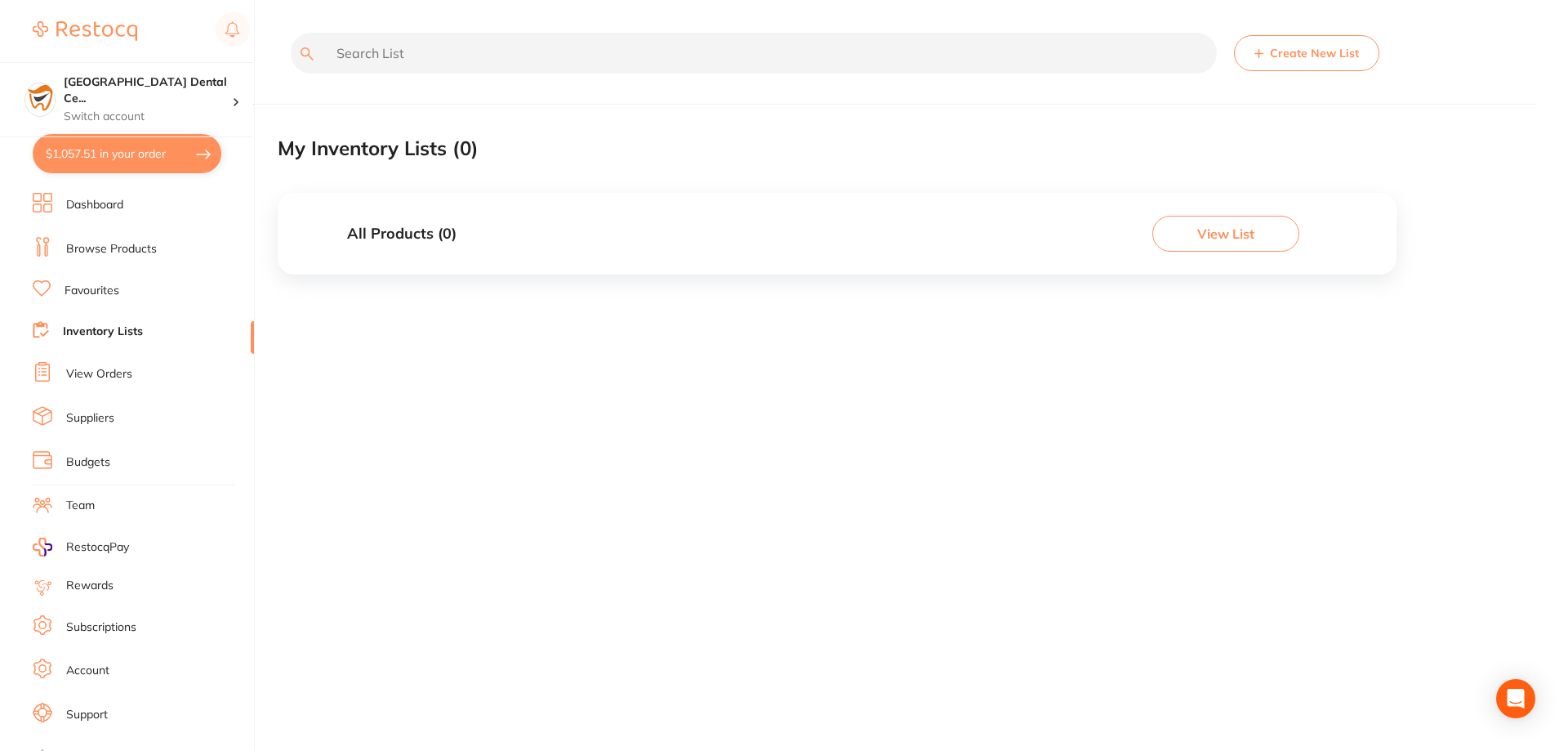
click at [101, 373] on link "View Orders" at bounding box center [99, 374] width 66 height 17
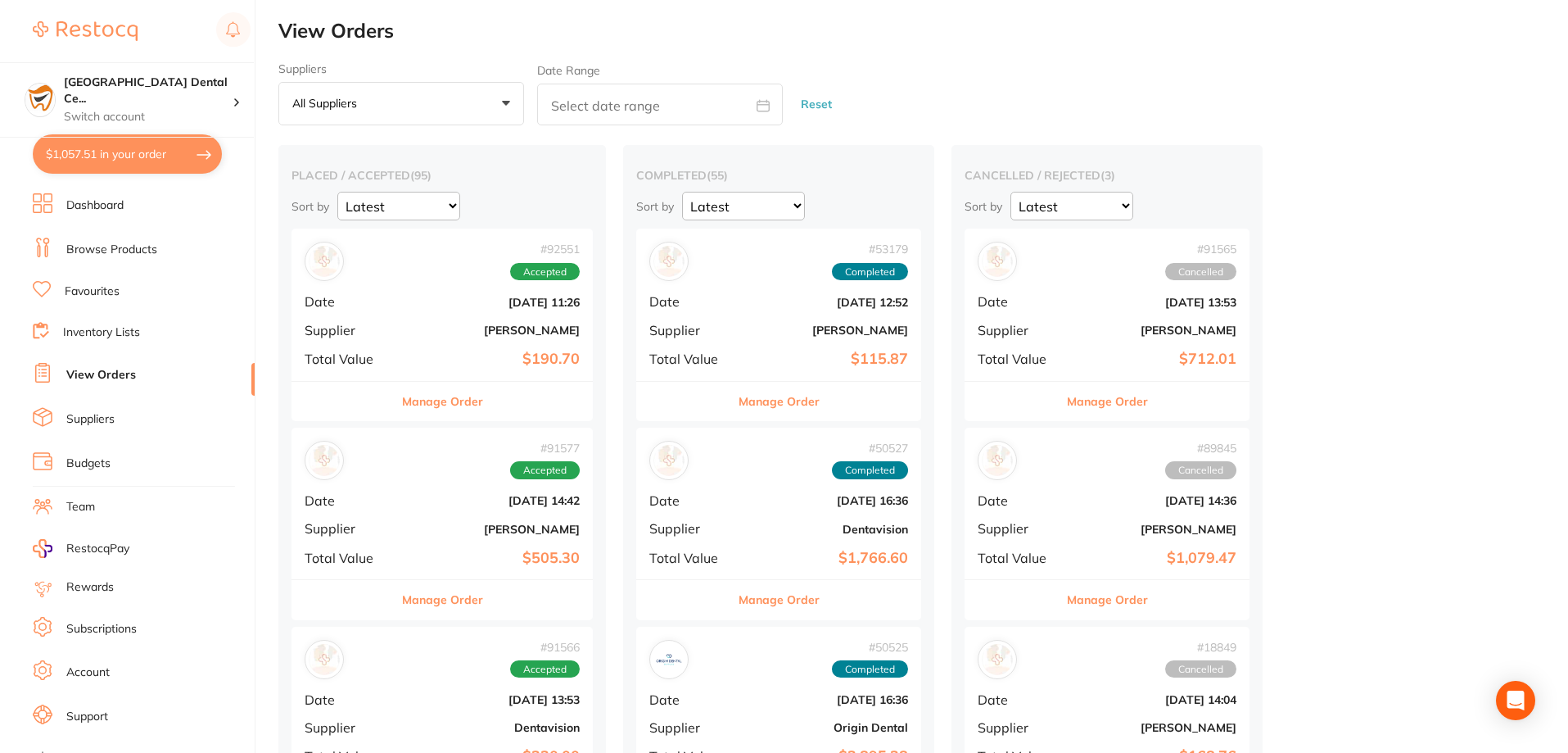
click at [458, 391] on button "Manage Order" at bounding box center [442, 401] width 81 height 39
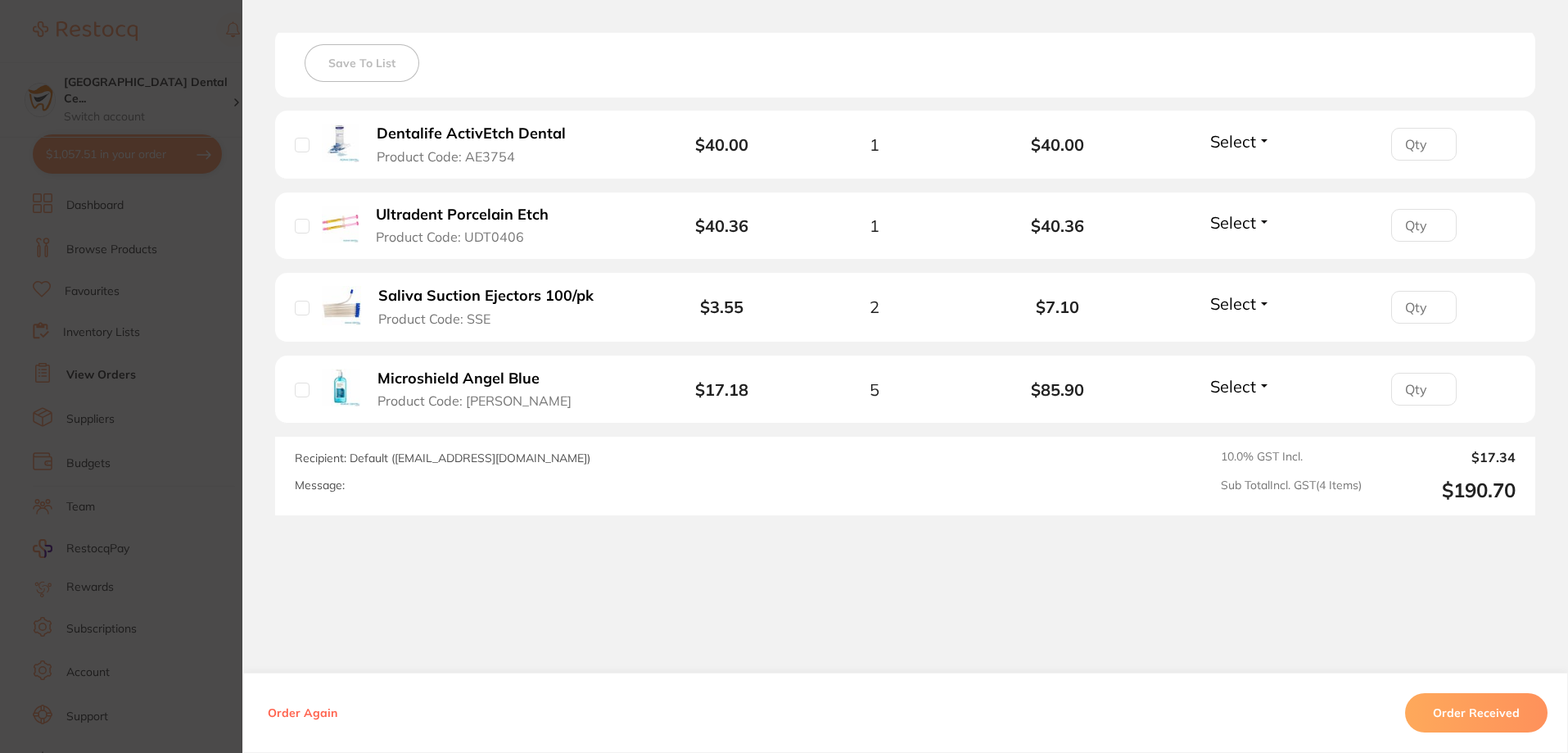
scroll to position [469, 0]
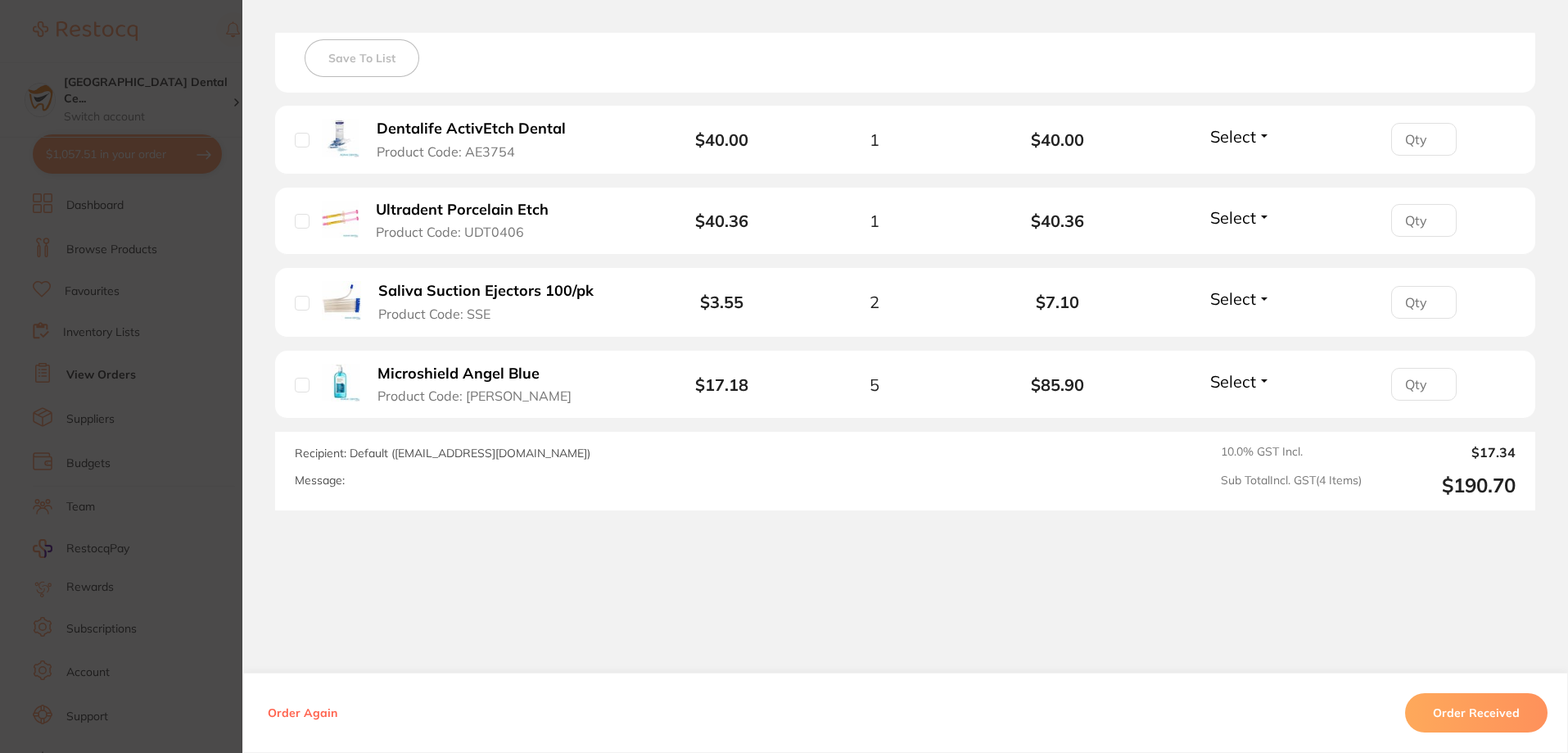
click at [175, 464] on section "Order ID: Restocq- 92551 Order Information Accepted Order Order Date [DATE] 11:…" at bounding box center [784, 376] width 1568 height 753
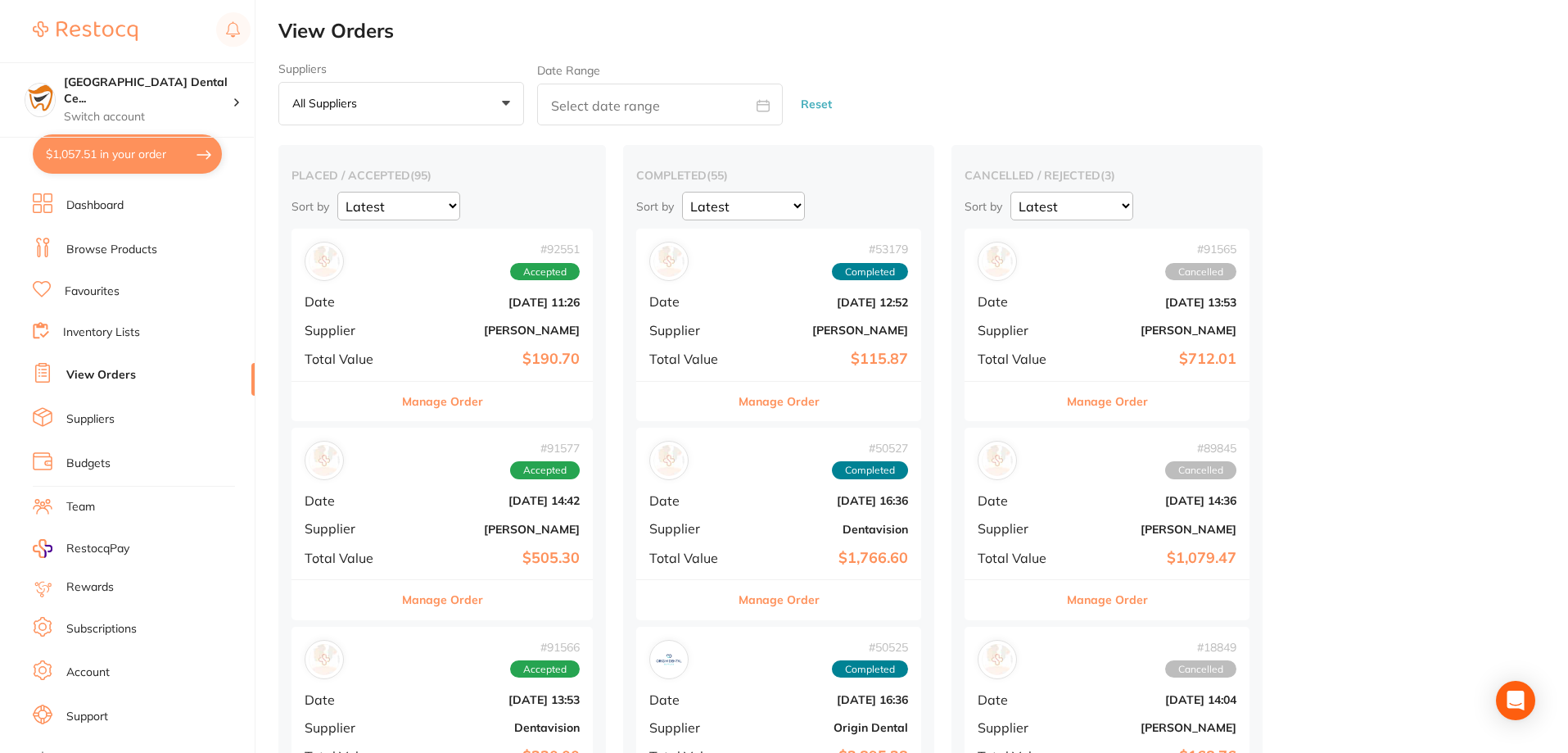
scroll to position [327, 0]
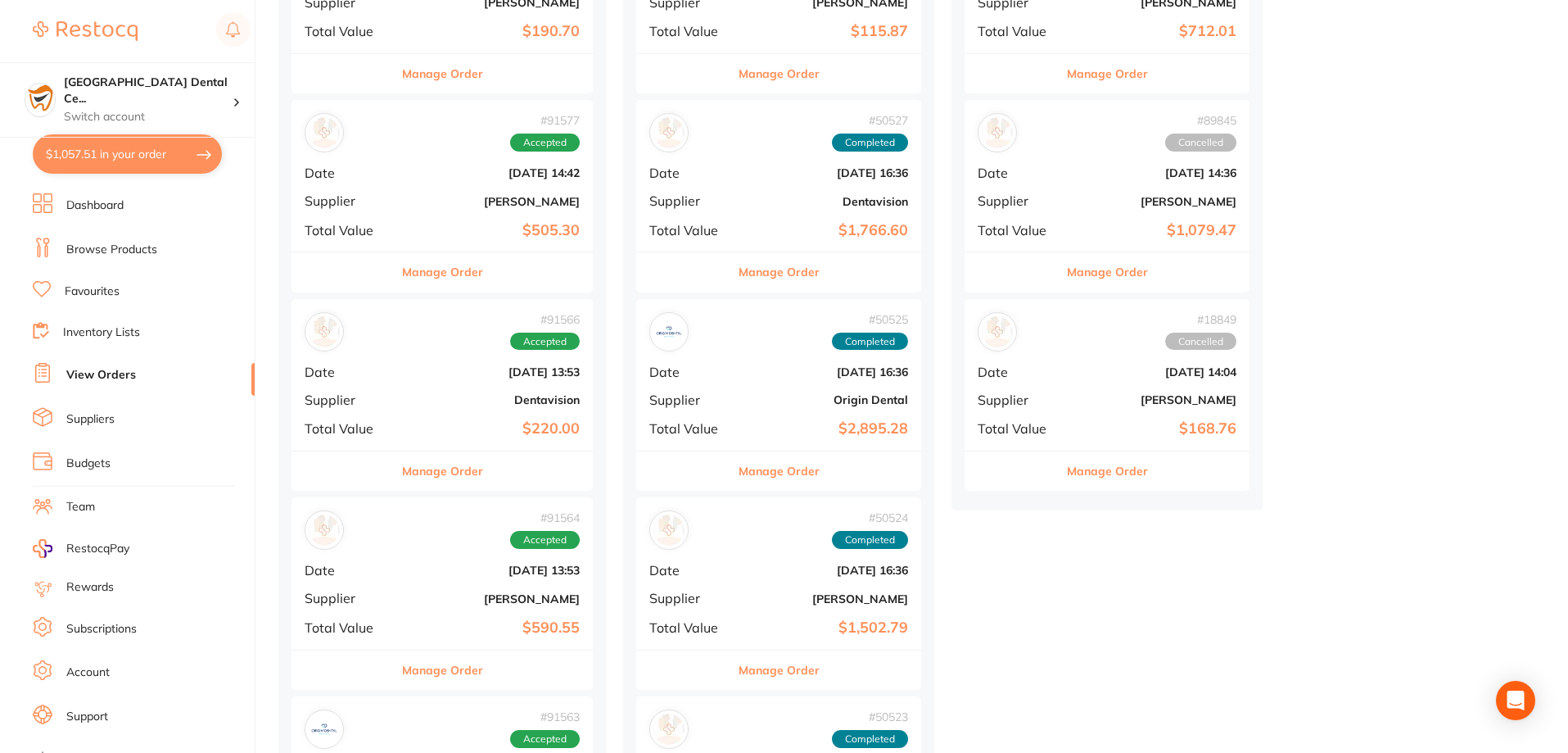
click at [512, 650] on div "Manage Order" at bounding box center [441, 670] width 301 height 40
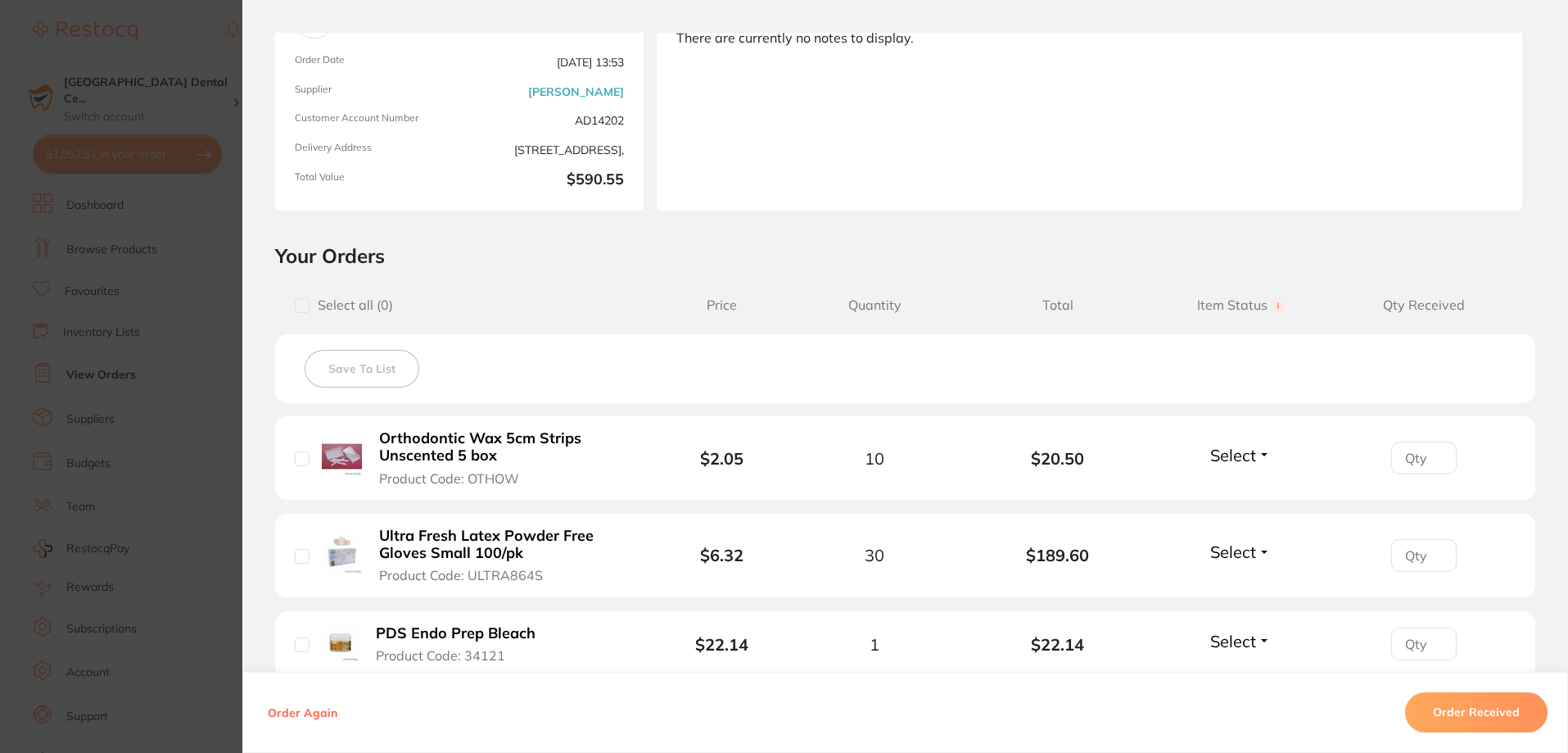
scroll to position [492, 0]
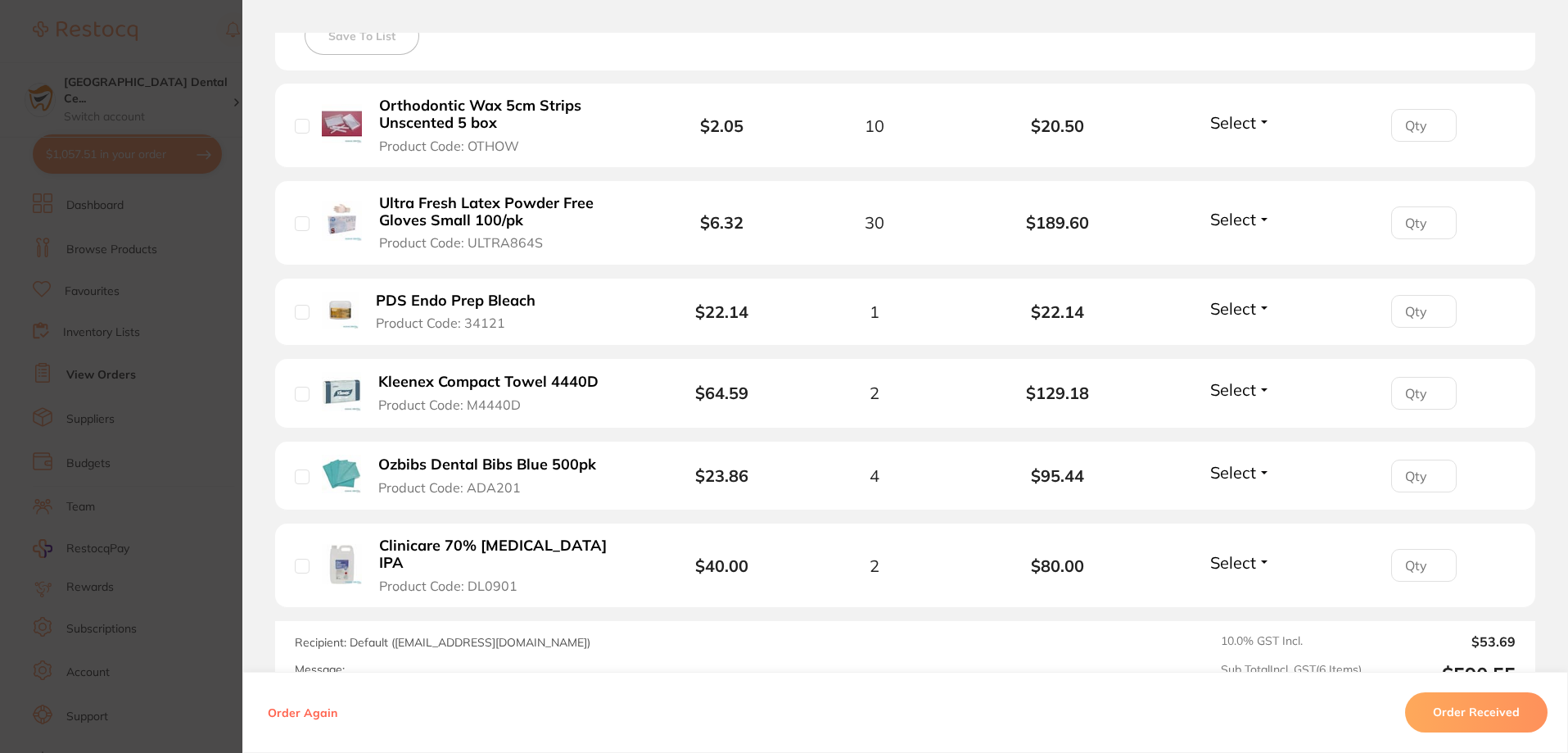
click at [523, 384] on b "Kleenex Compact Towel 4440D" at bounding box center [488, 382] width 221 height 17
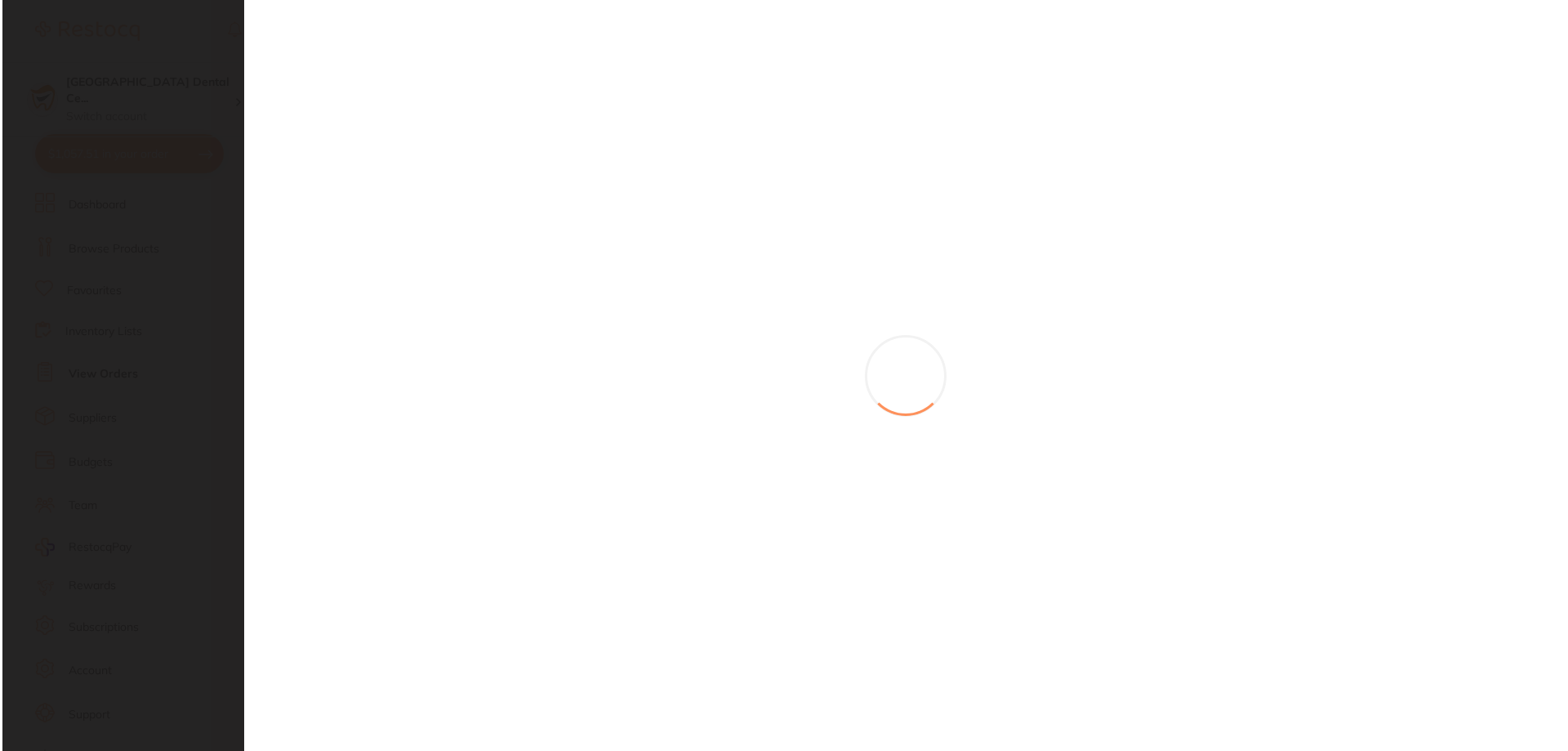
scroll to position [0, 0]
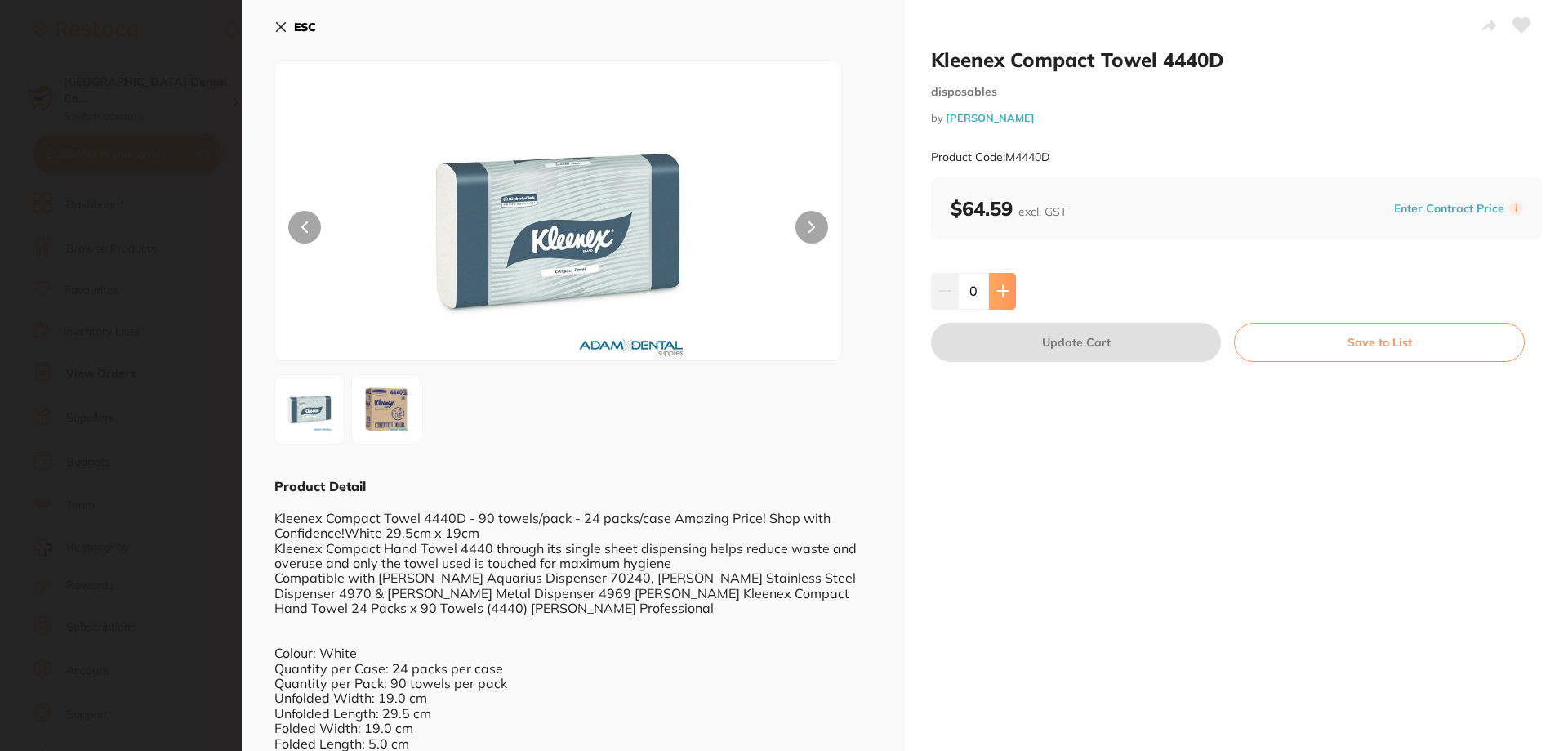
click at [1011, 286] on button at bounding box center [1002, 291] width 27 height 36
type input "1"
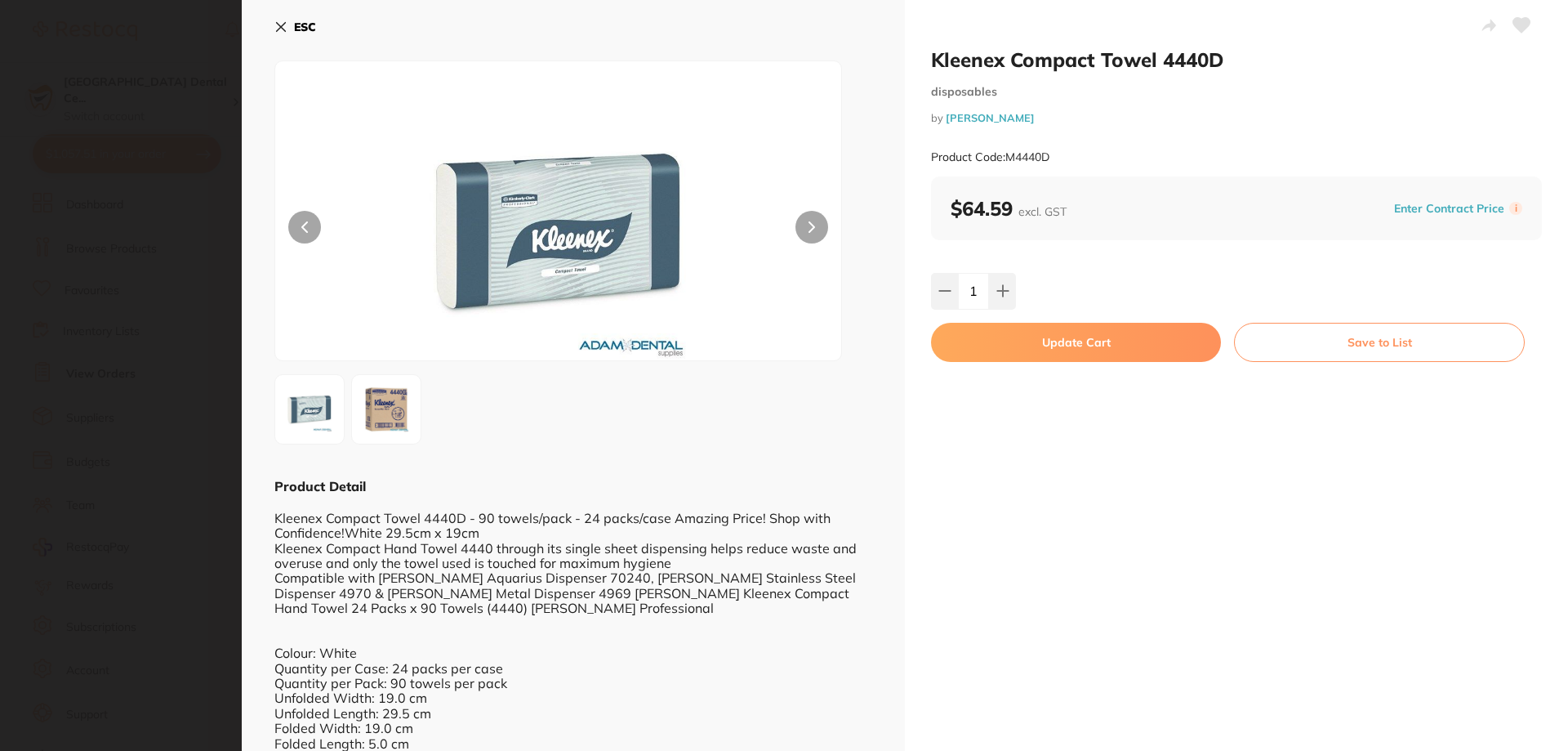
click at [1008, 348] on button "Update Cart" at bounding box center [1076, 342] width 290 height 39
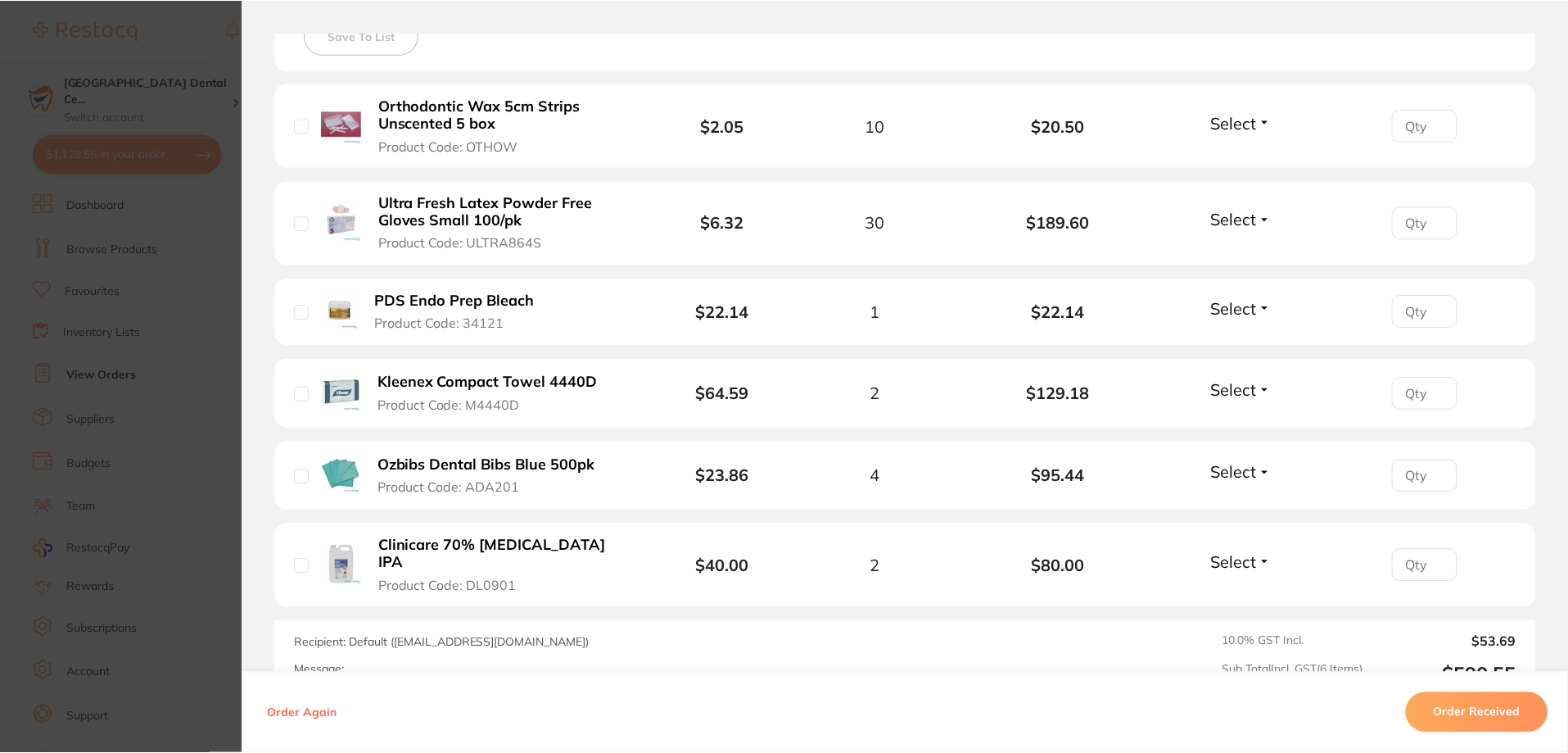
scroll to position [327, 0]
click at [77, 308] on section "Order ID: Restocq- 91564 Order Information Accepted Order Order Date [DATE] 13:…" at bounding box center [784, 376] width 1568 height 753
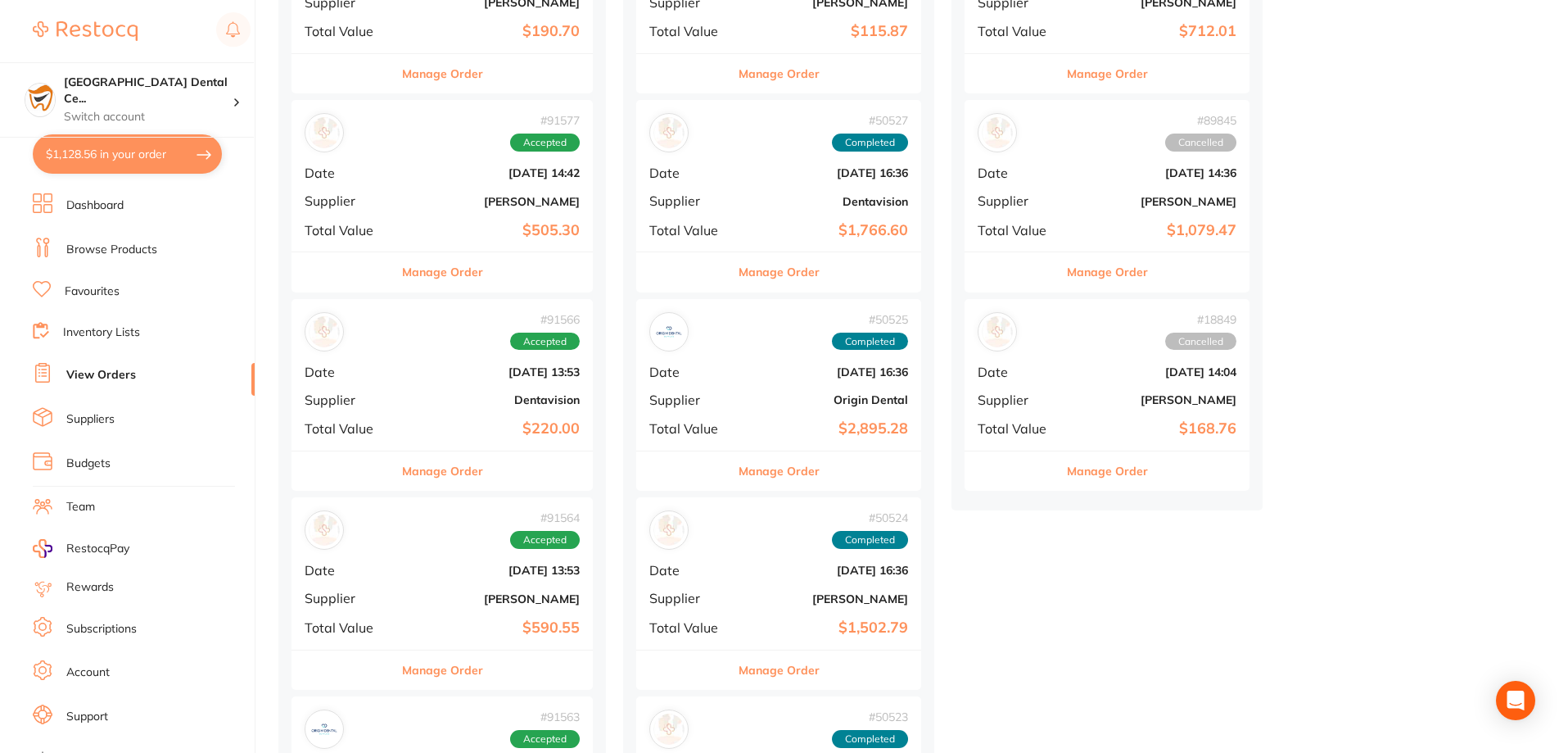
click at [115, 239] on li "Browse Products" at bounding box center [143, 249] width 221 height 24
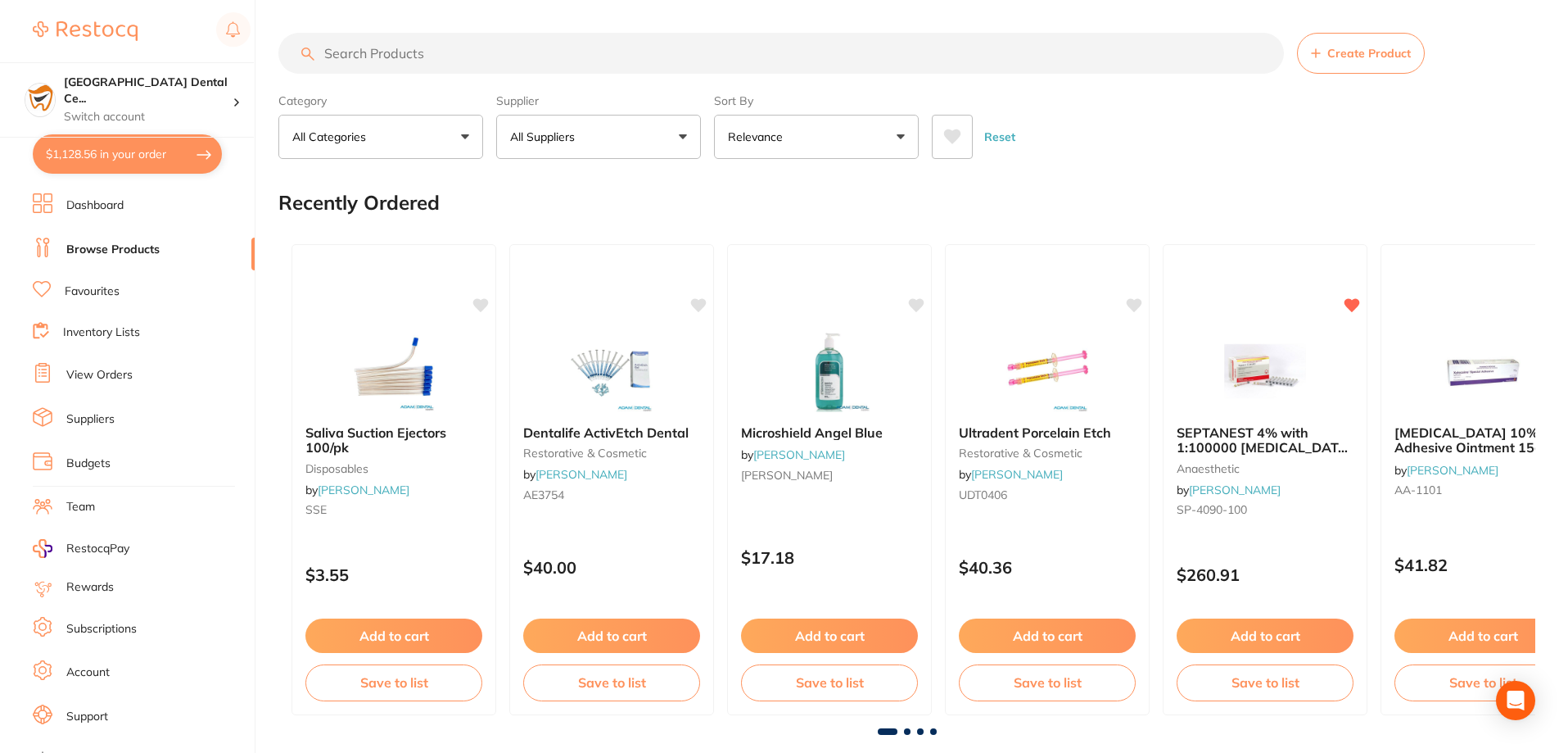
click at [425, 51] on input "search" at bounding box center [781, 53] width 1005 height 41
type input "gloves"
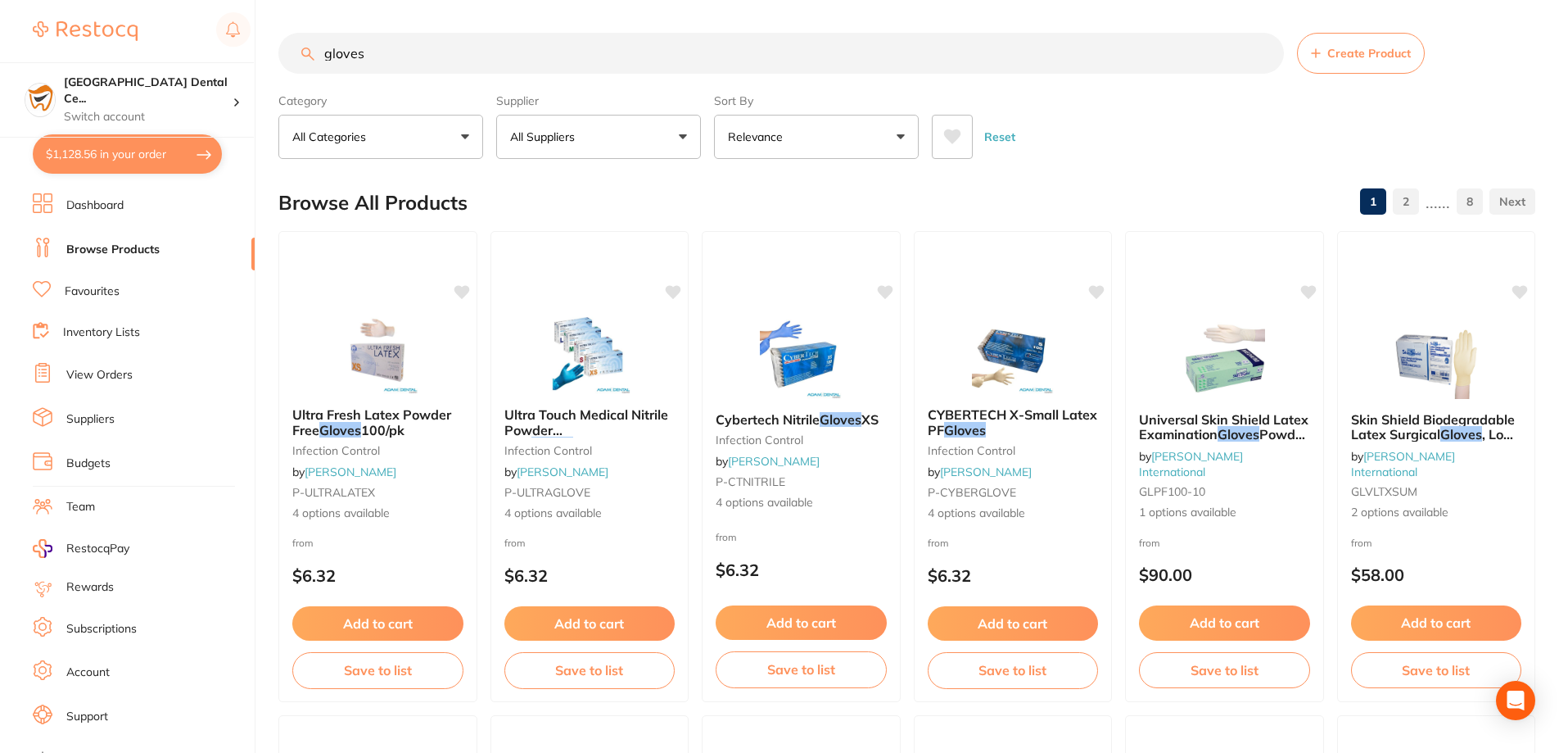
click at [673, 143] on button "All Suppliers" at bounding box center [598, 137] width 205 height 44
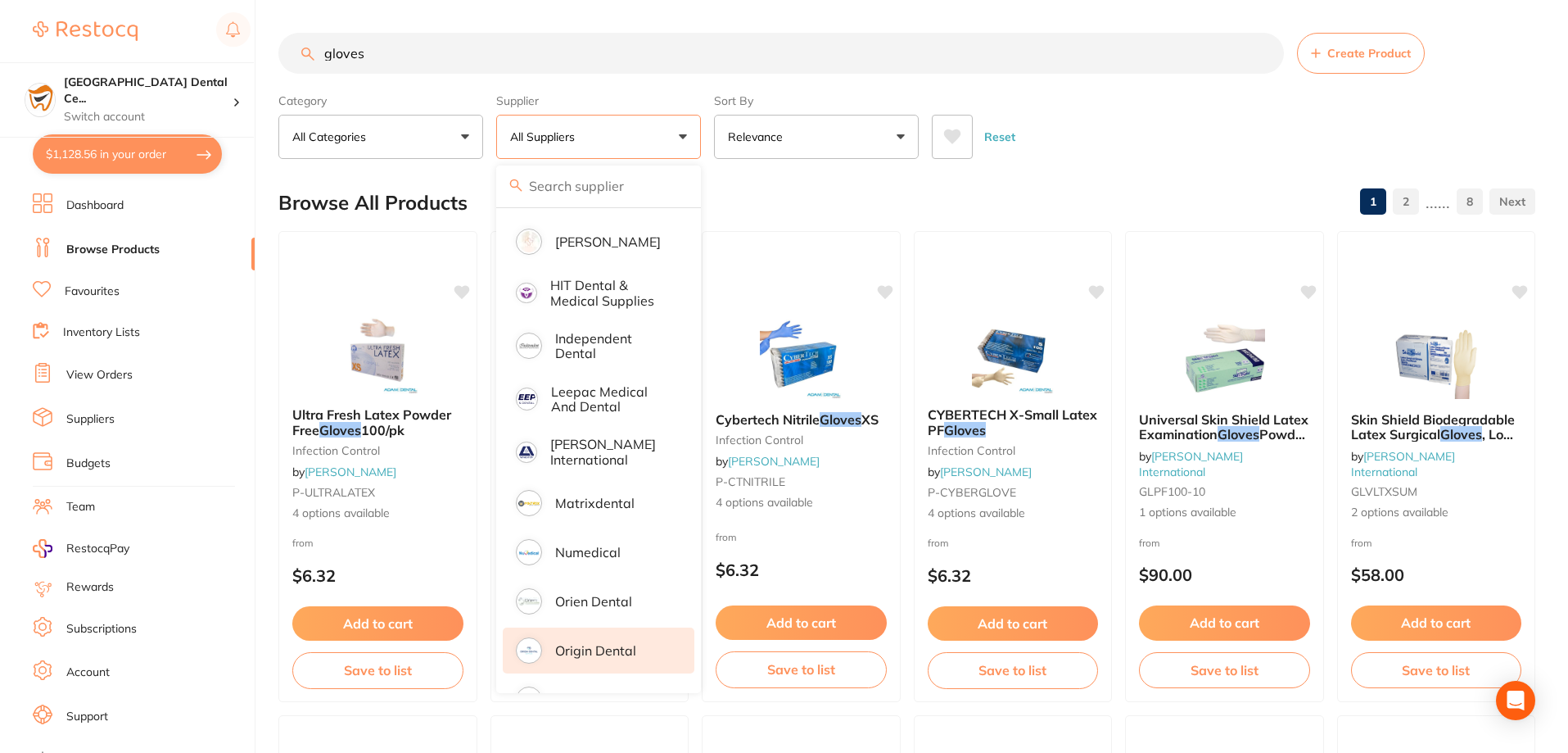
scroll to position [492, 0]
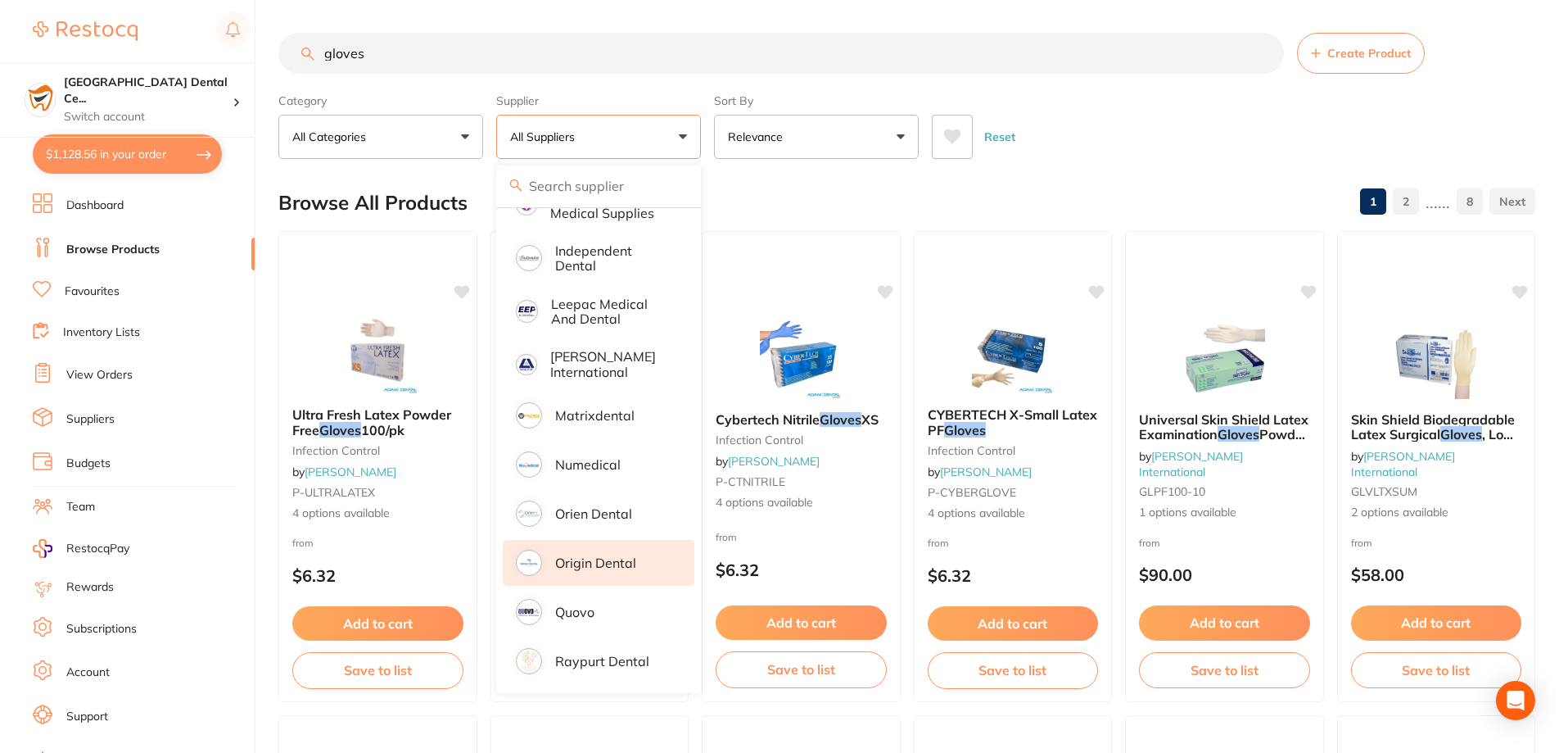
click at [591, 556] on p "Origin Dental" at bounding box center [596, 563] width 81 height 15
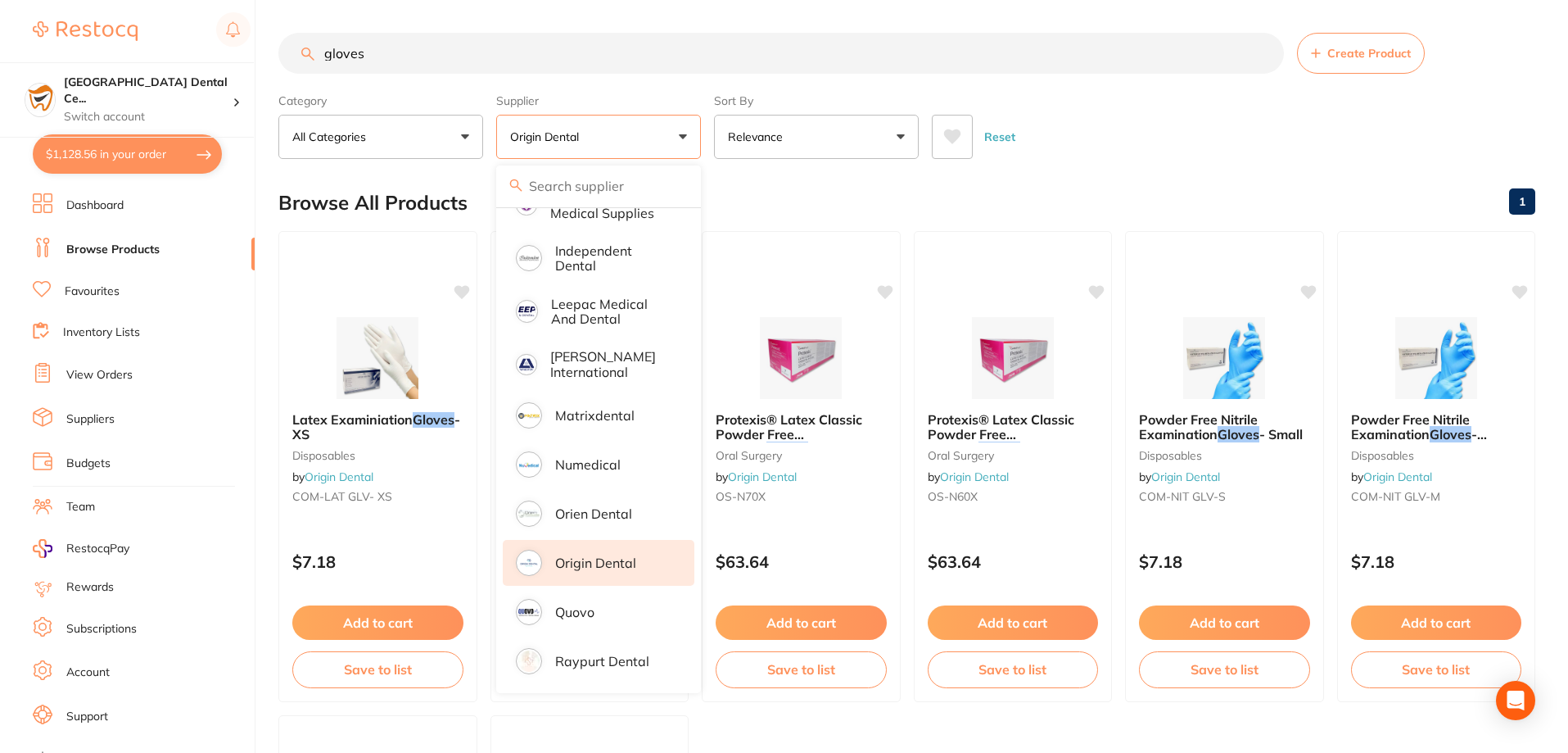
click at [1192, 118] on div "Reset" at bounding box center [1227, 130] width 591 height 57
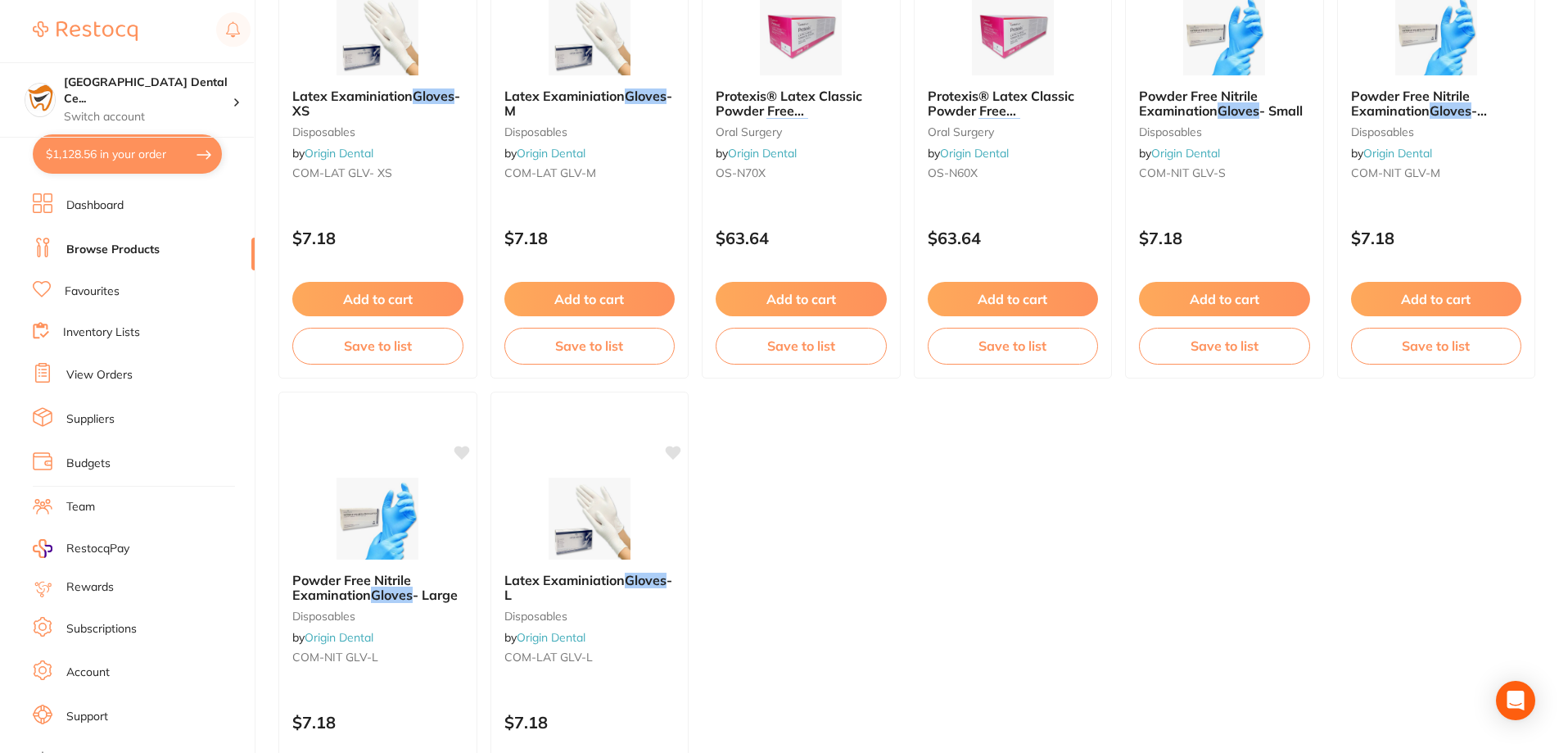
scroll to position [82, 0]
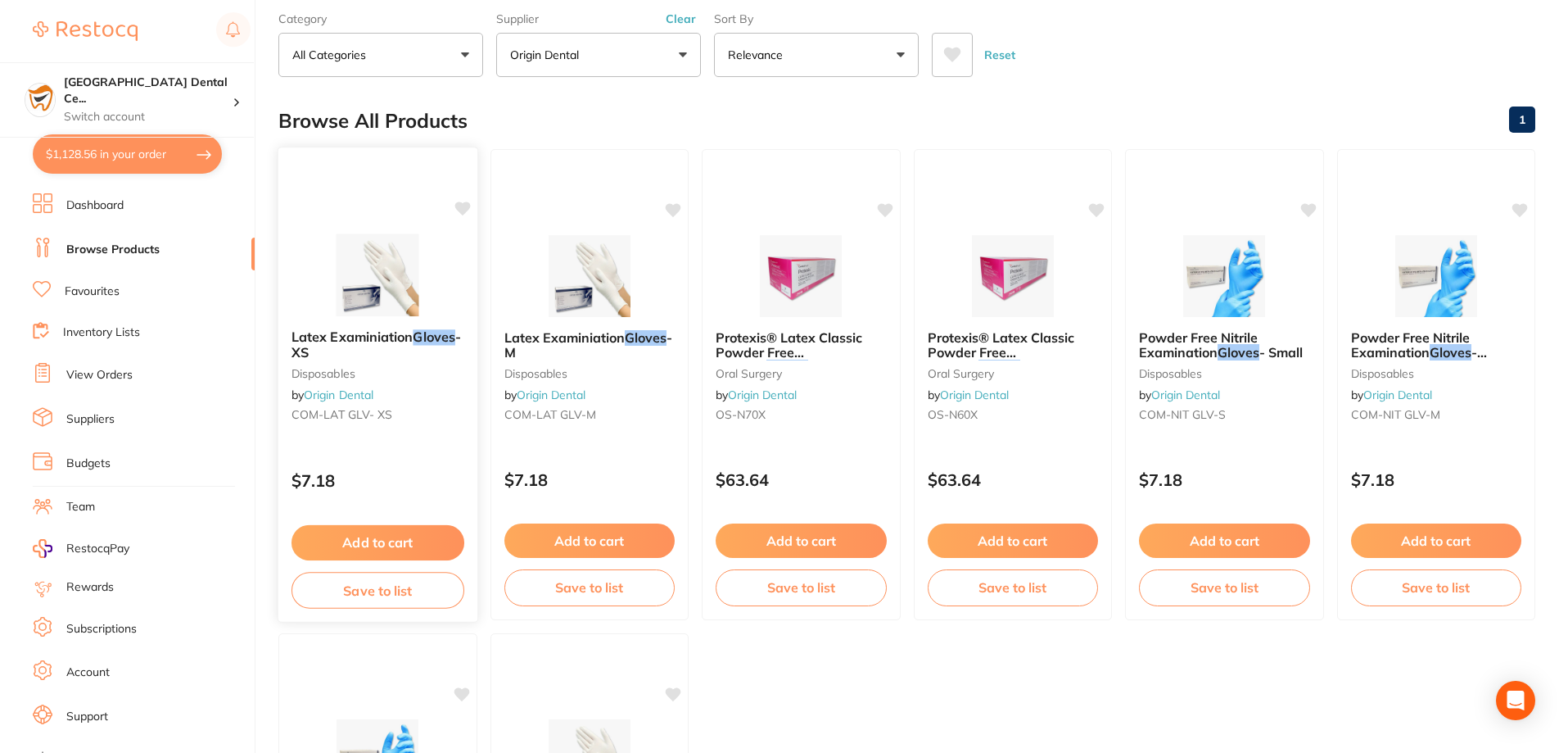
click at [388, 350] on b "Latex Examiniation Gloves - XS" at bounding box center [378, 344] width 173 height 30
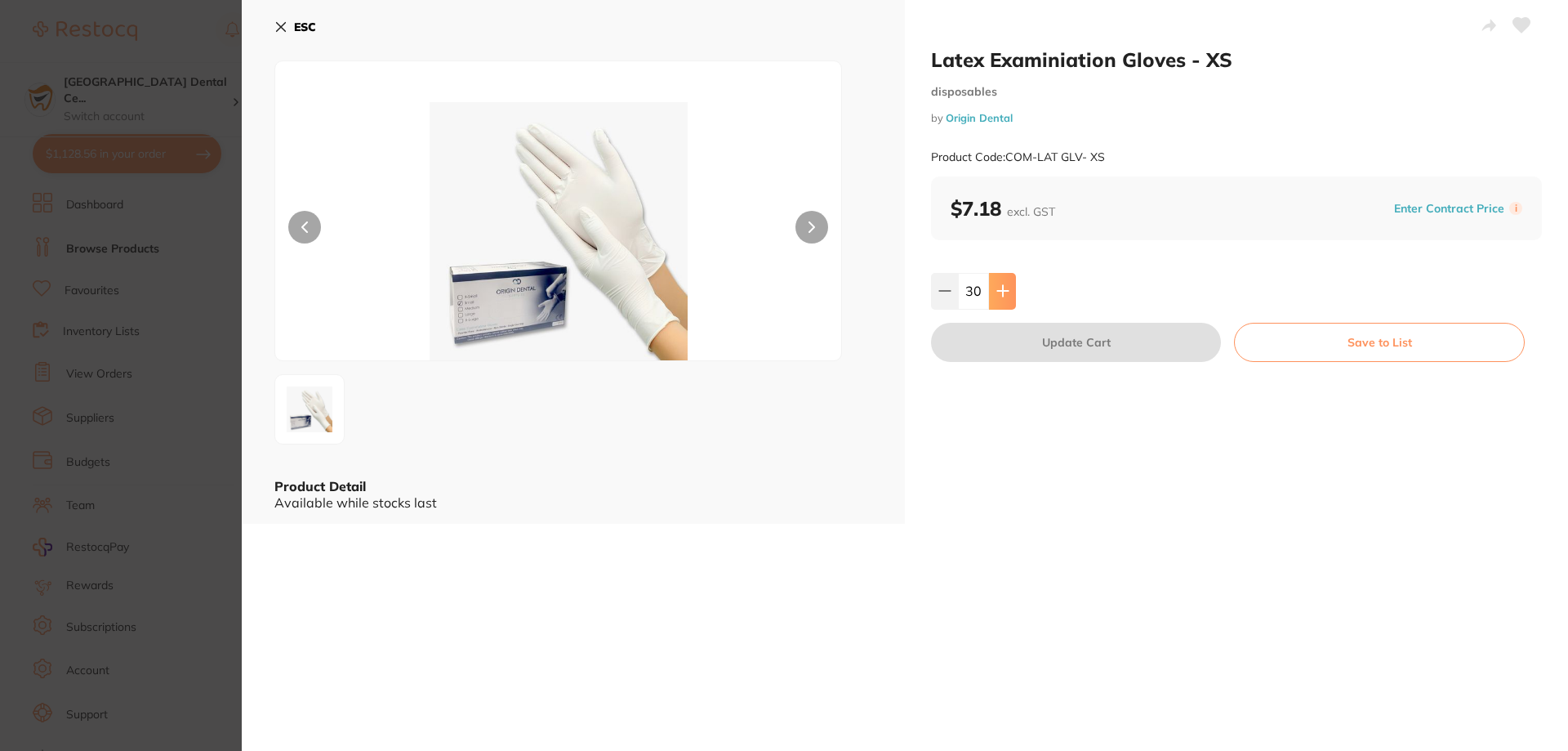
click at [993, 301] on button at bounding box center [1002, 291] width 27 height 36
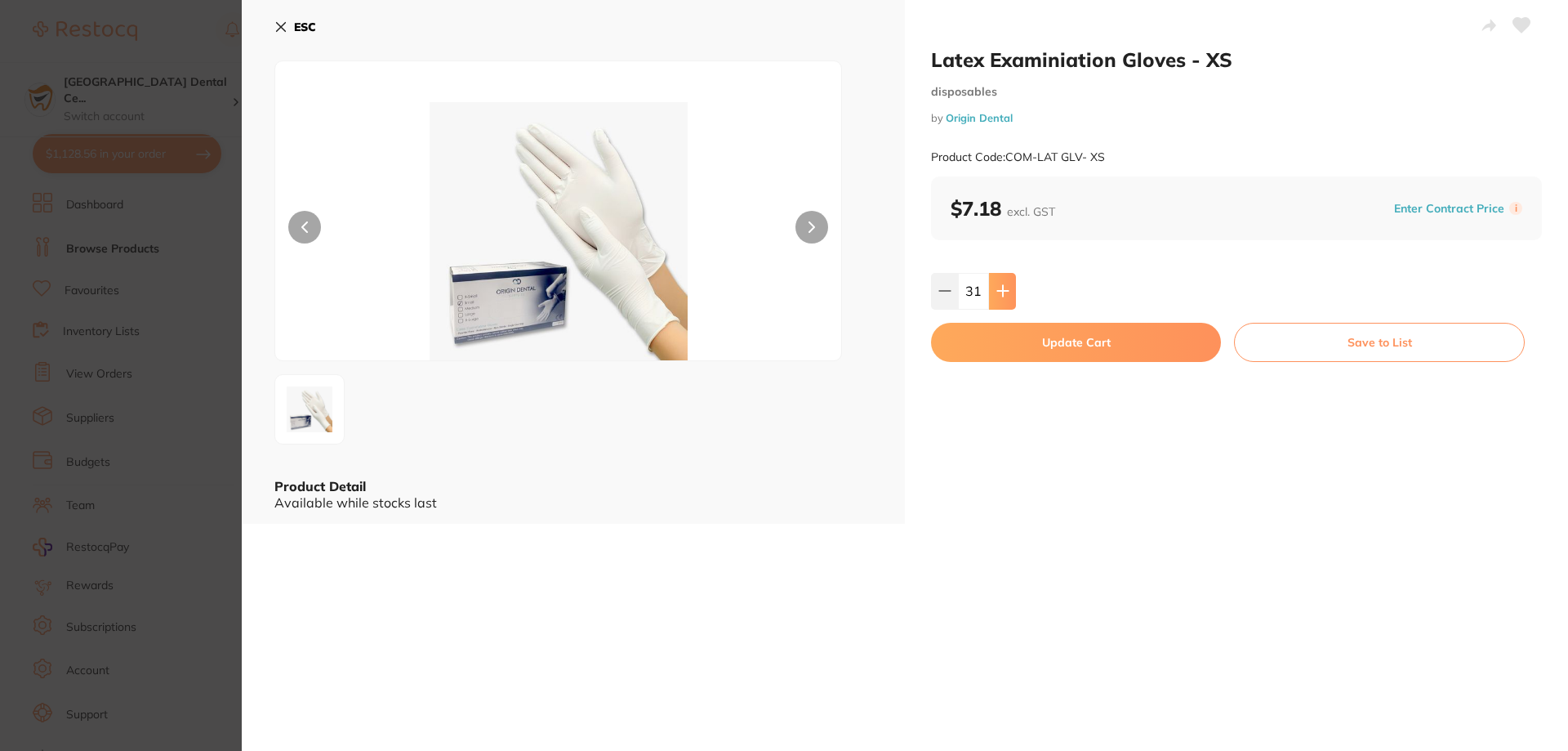
click at [993, 301] on button at bounding box center [1002, 291] width 27 height 36
click at [998, 290] on icon at bounding box center [1003, 291] width 13 height 13
click at [997, 290] on icon at bounding box center [1003, 291] width 13 height 13
click at [993, 296] on button at bounding box center [1002, 291] width 27 height 36
type input "35"
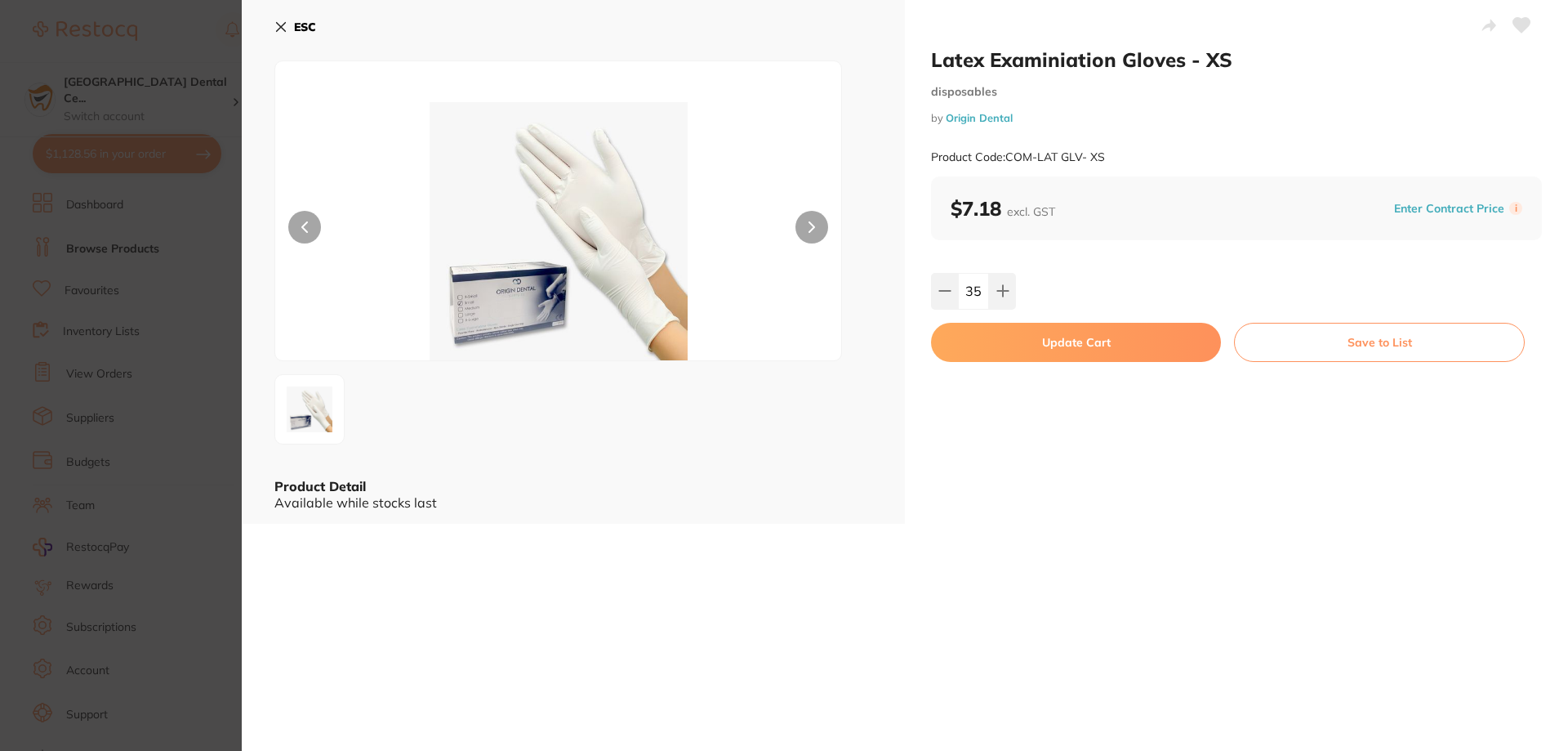
click at [1001, 347] on button "Update Cart" at bounding box center [1076, 342] width 290 height 39
type input "35"
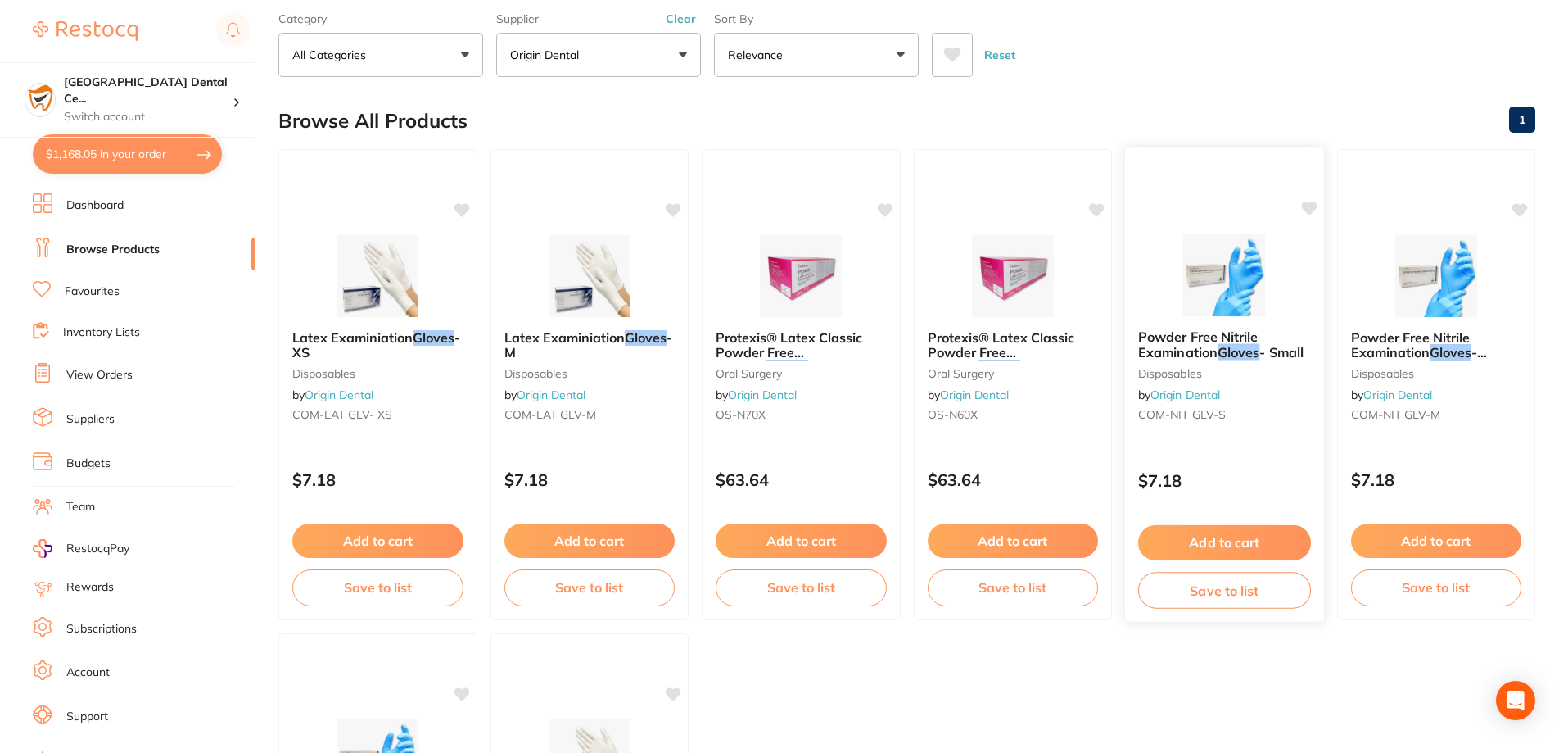
click at [1201, 341] on span "Powder Free Nitrile Examination" at bounding box center [1197, 344] width 119 height 32
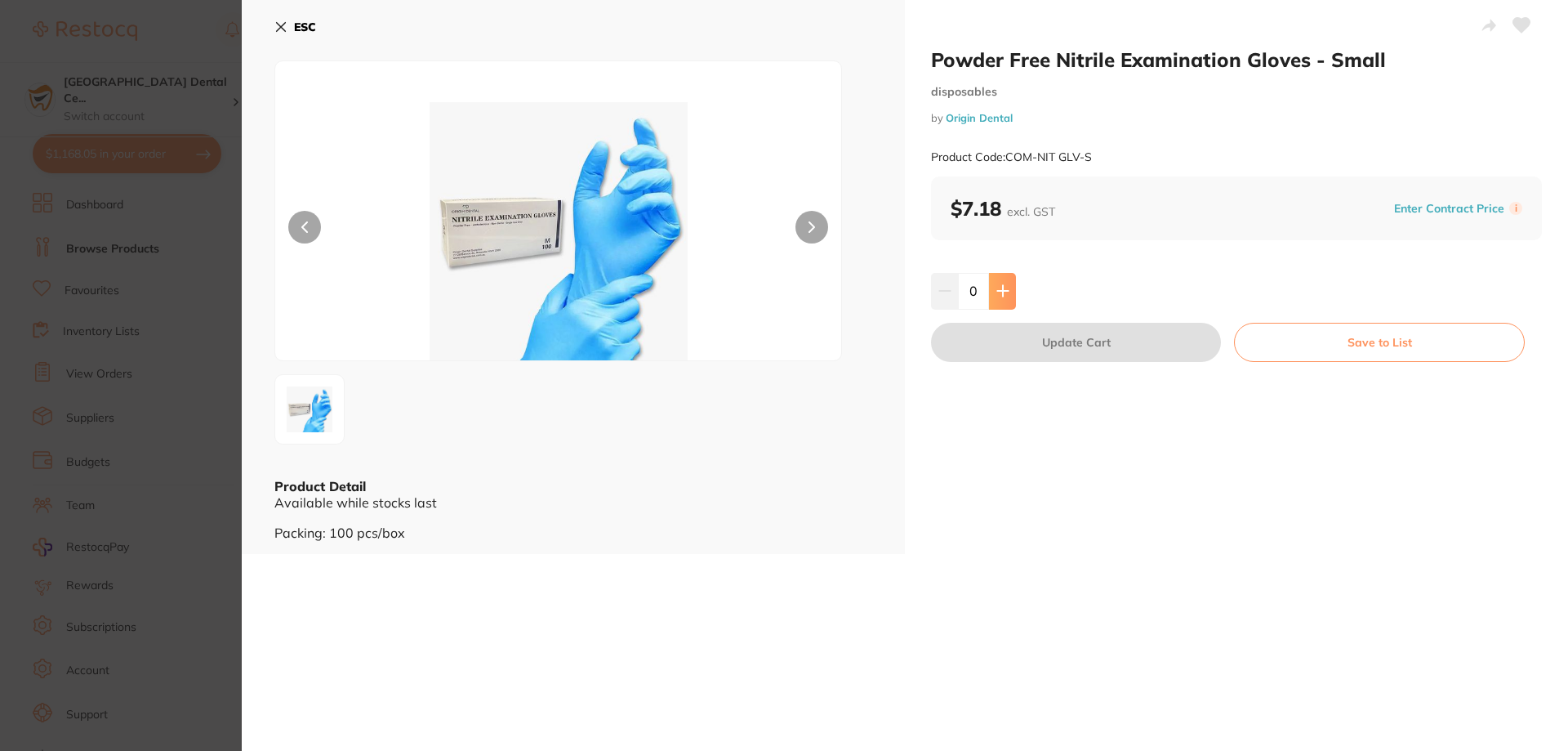
click at [1009, 297] on button at bounding box center [1002, 291] width 27 height 36
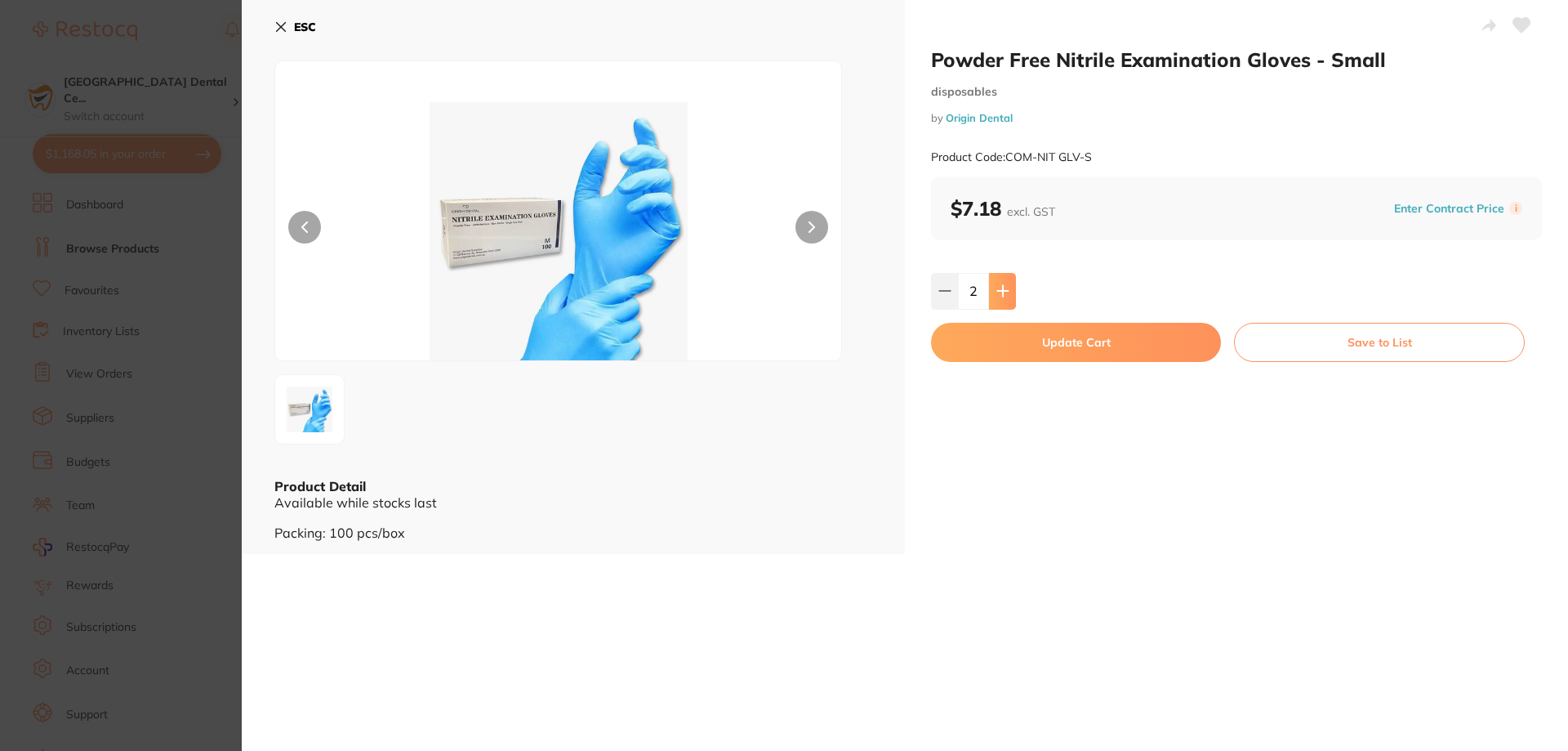
click at [1009, 297] on button at bounding box center [1002, 291] width 27 height 36
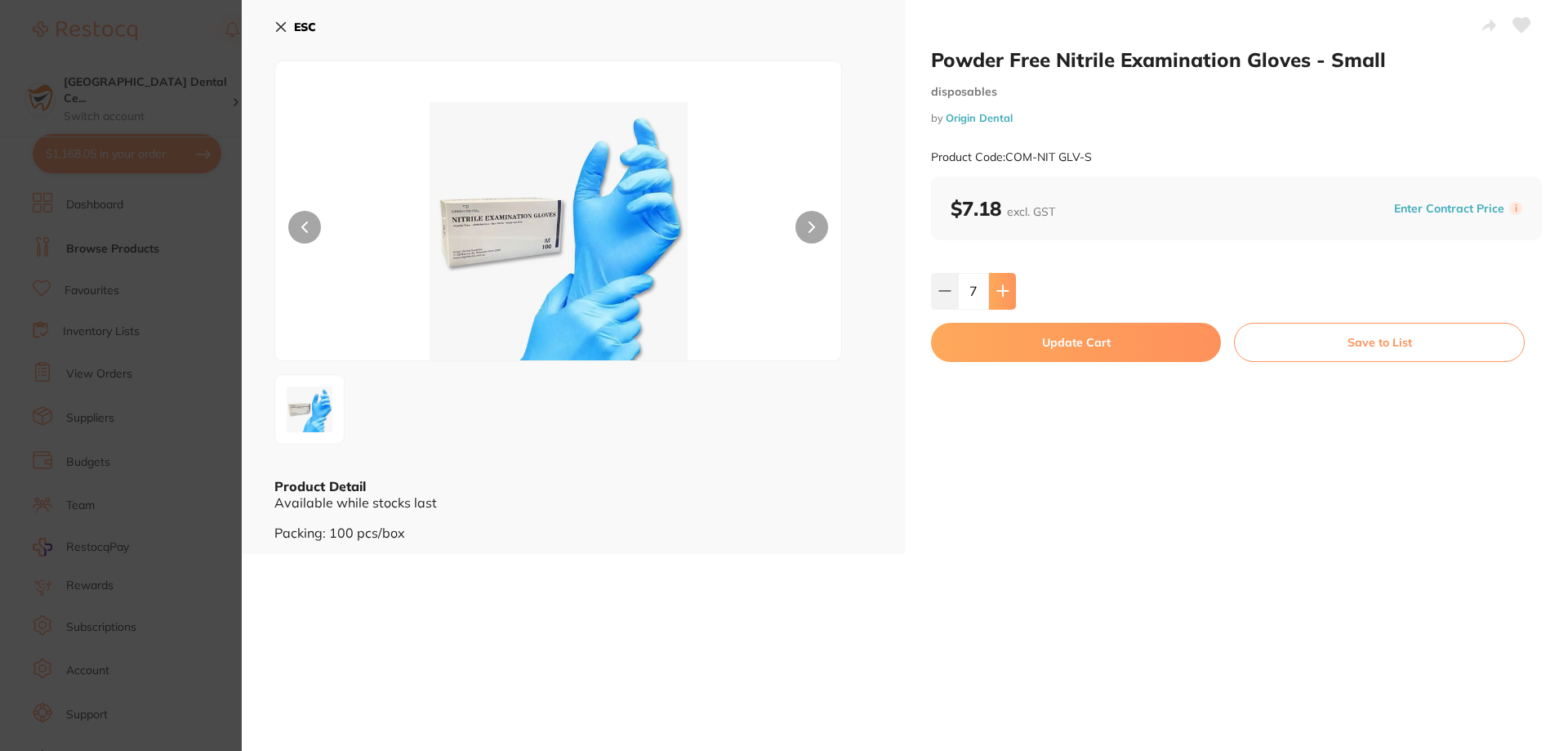
click at [1009, 297] on button at bounding box center [1002, 291] width 27 height 36
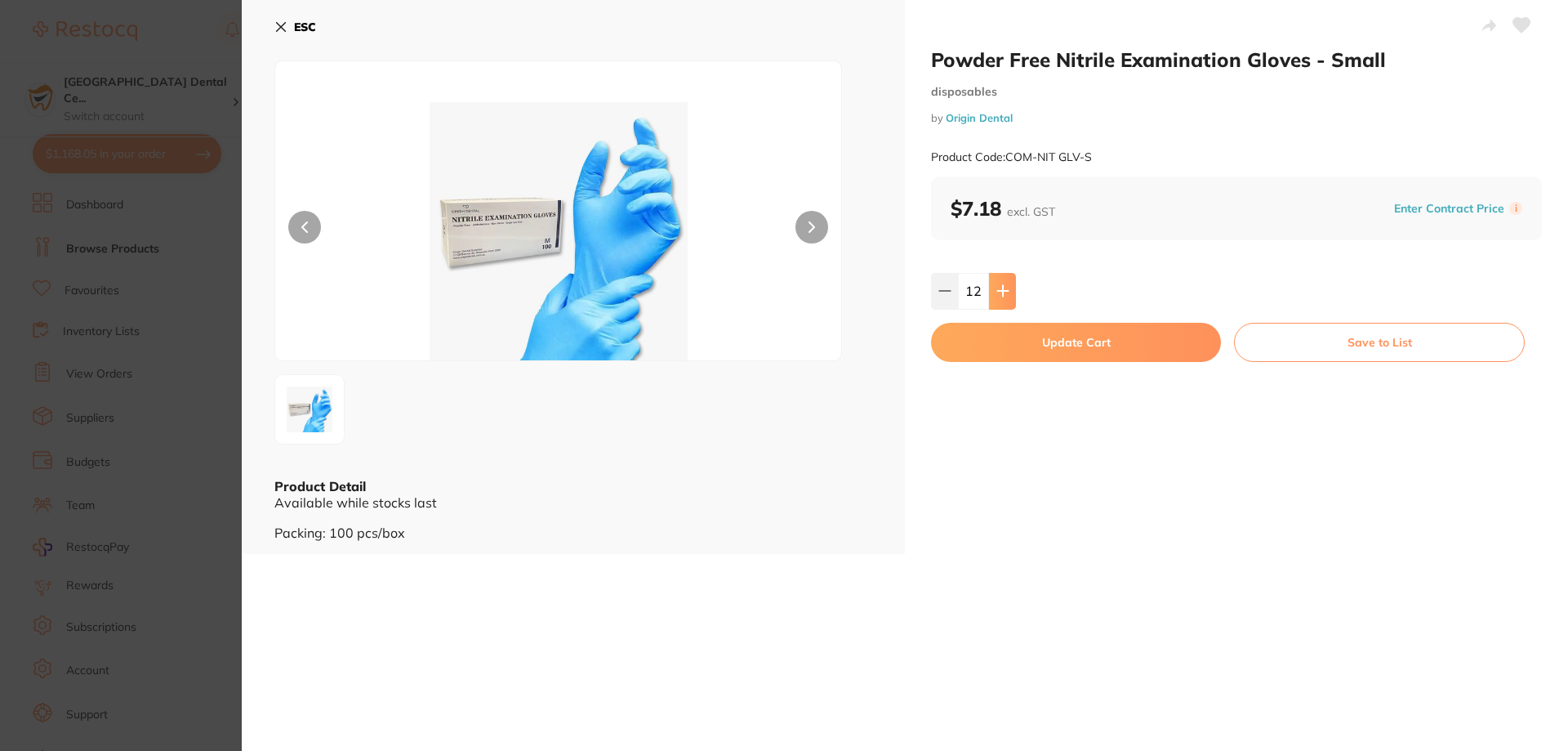
click at [1009, 297] on button at bounding box center [1002, 291] width 27 height 36
type input "15"
click at [1009, 347] on button "Update Cart" at bounding box center [1076, 342] width 290 height 39
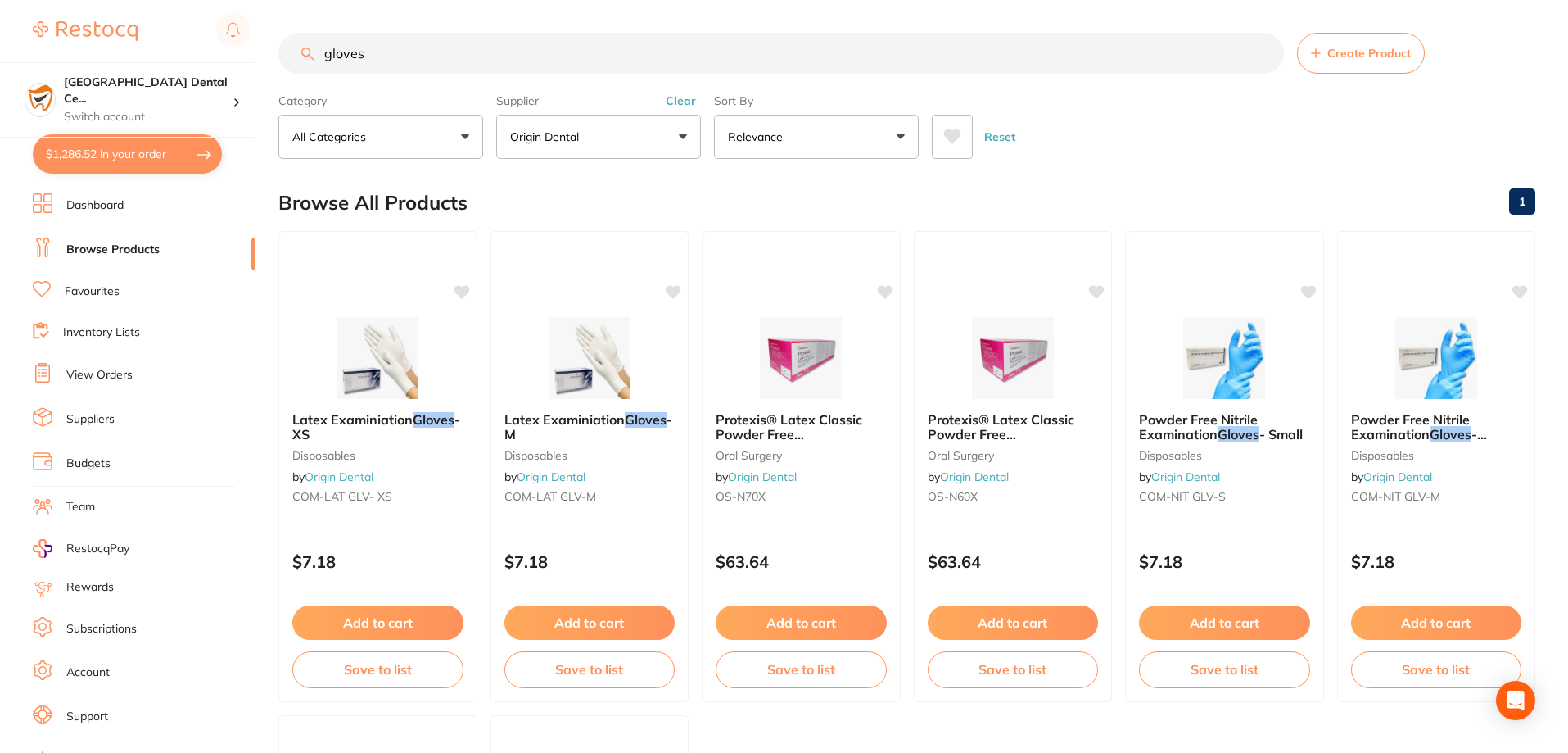
click at [505, 65] on input "gloves" at bounding box center [781, 53] width 1005 height 41
type input "bib"
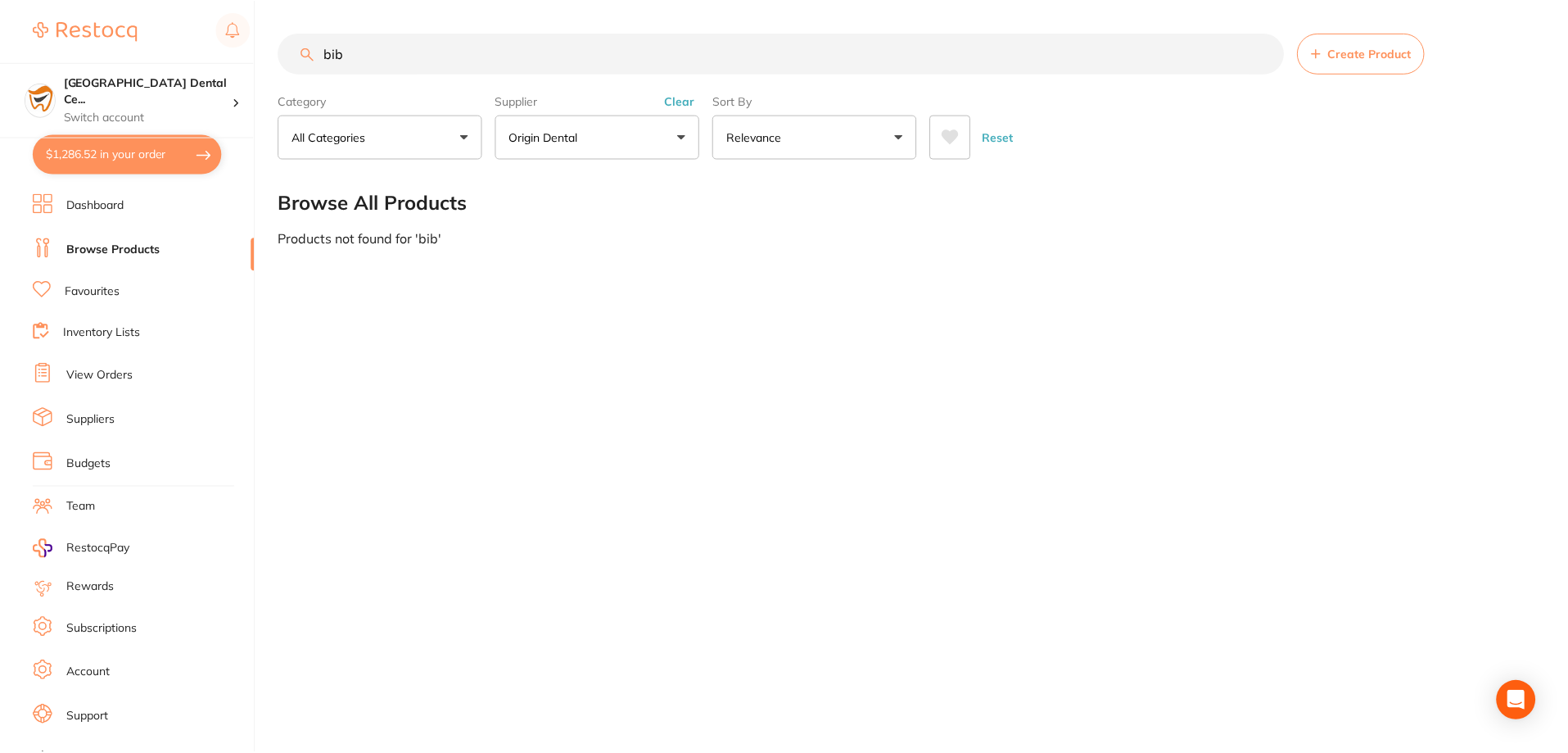
scroll to position [541, 0]
click at [677, 98] on button "Clear" at bounding box center [681, 101] width 40 height 15
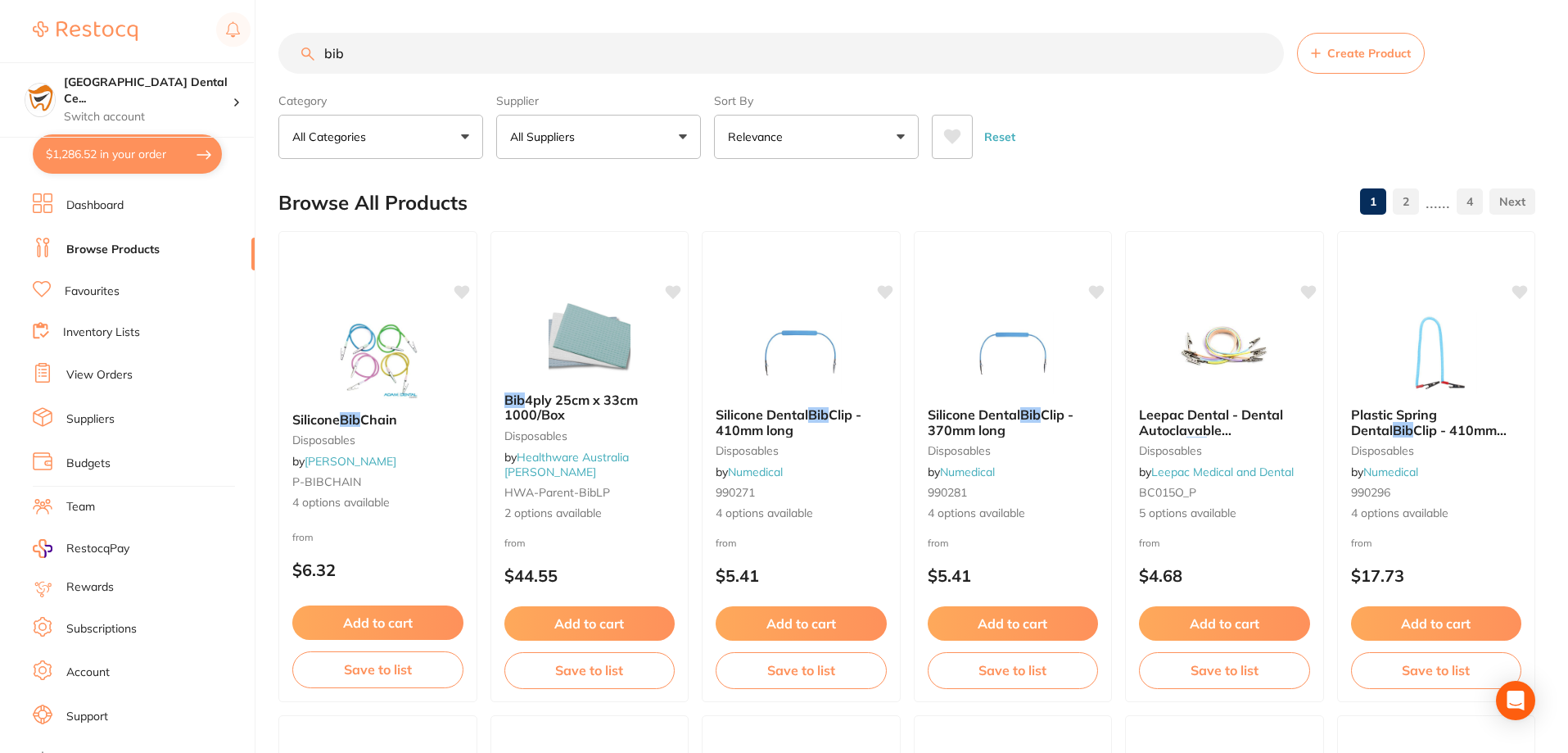
click at [544, 64] on input "bib" at bounding box center [781, 53] width 1005 height 41
click at [628, 122] on button "All Suppliers" at bounding box center [598, 137] width 205 height 44
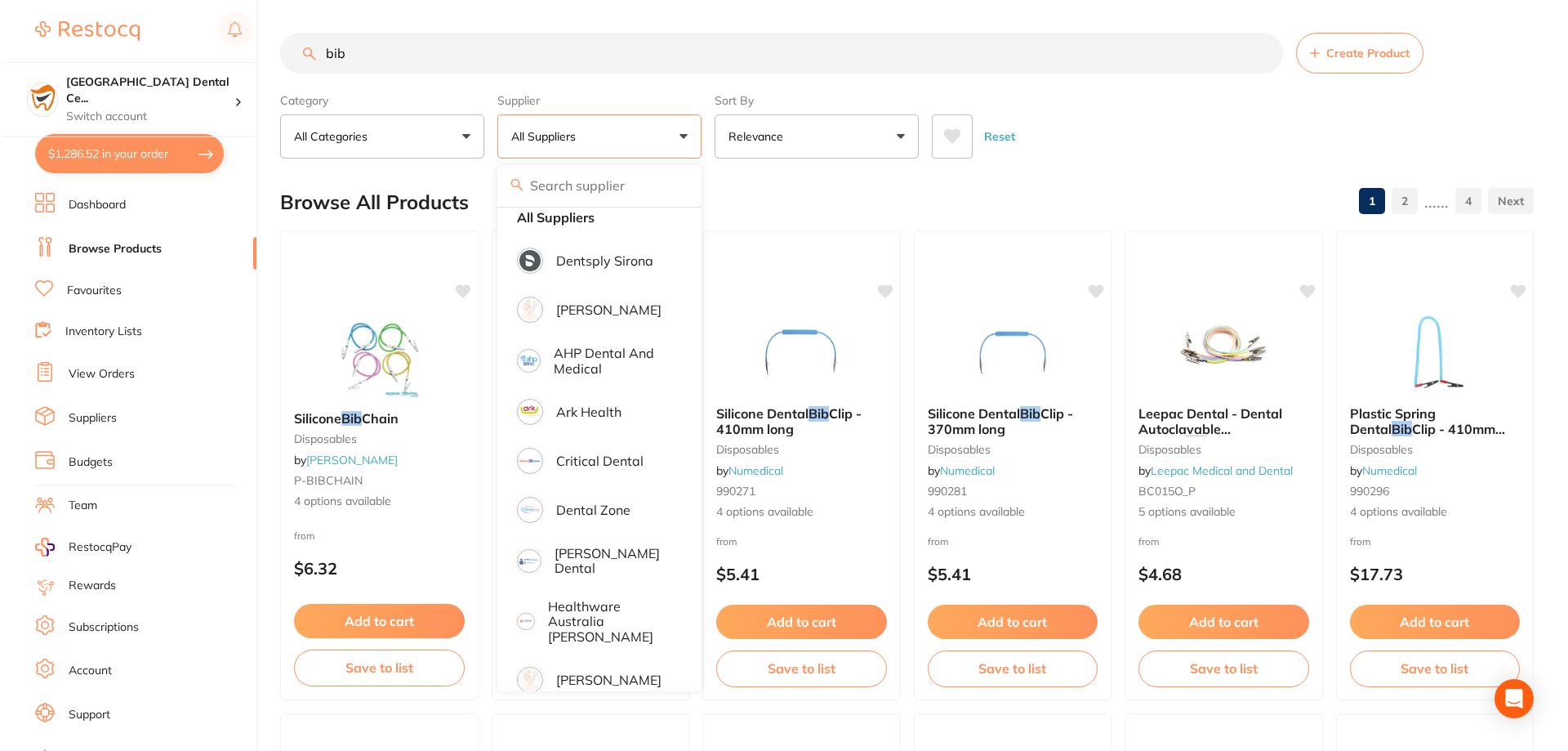
scroll to position [0, 0]
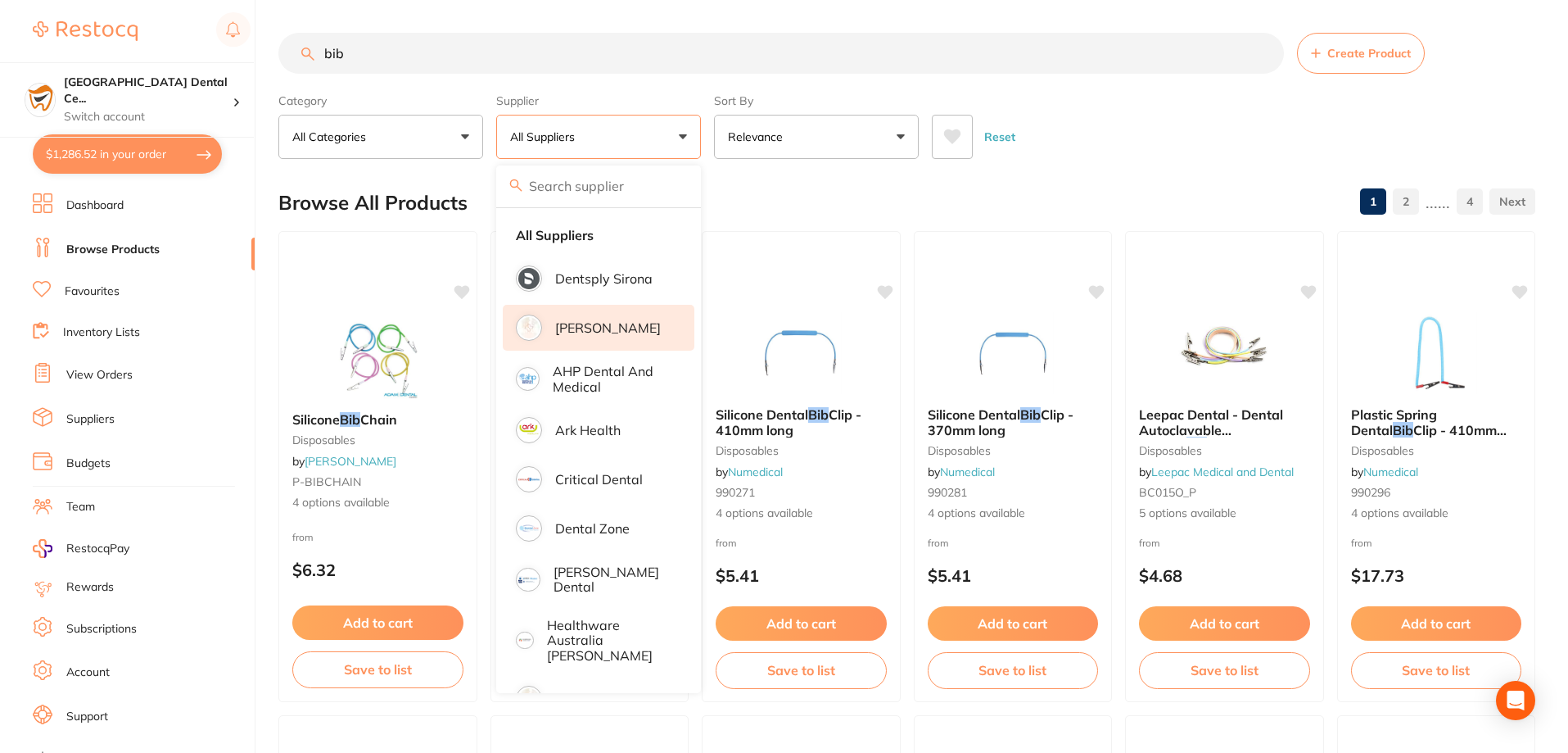
click at [617, 316] on li "[PERSON_NAME]" at bounding box center [598, 327] width 191 height 46
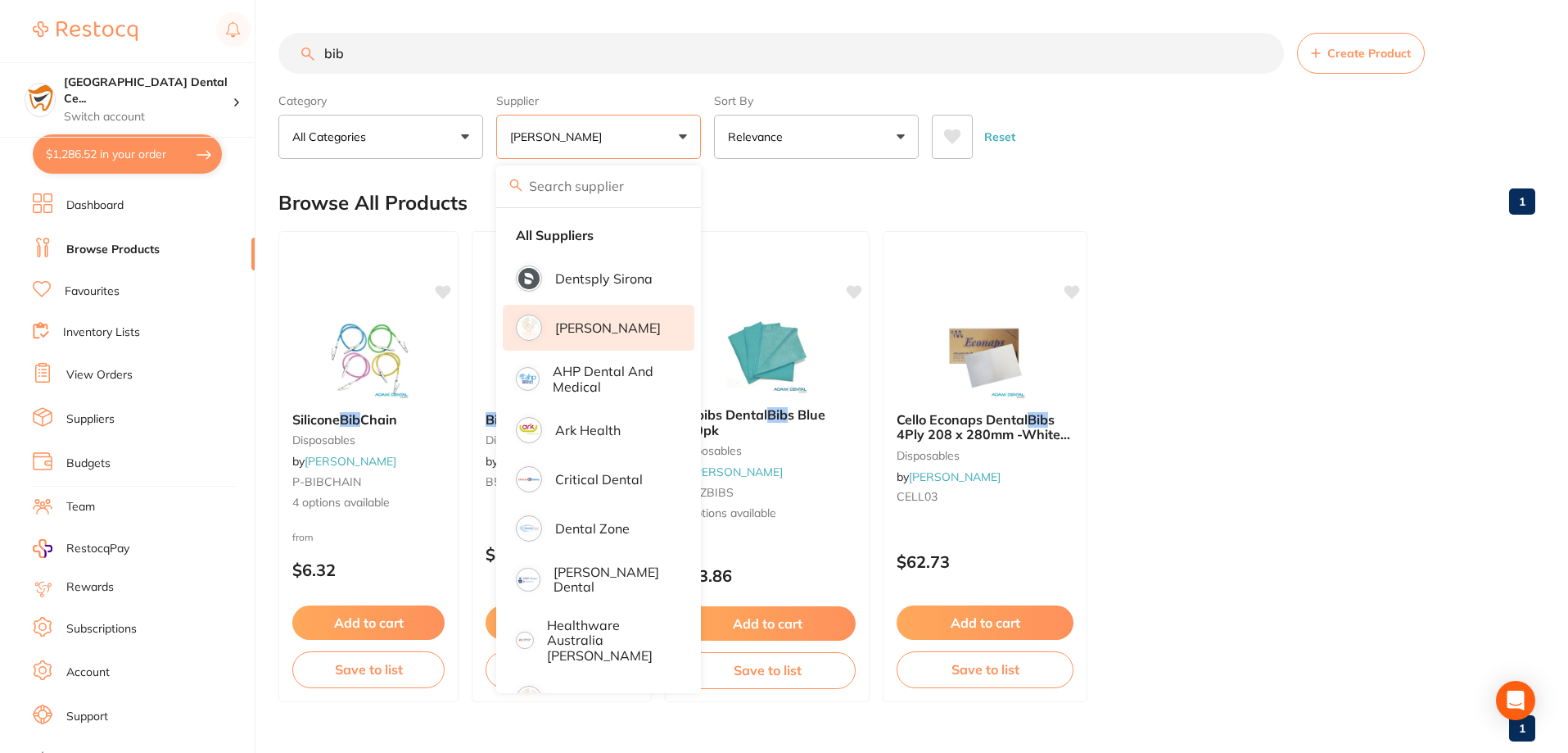
click at [1309, 359] on ul "Silicone Bib Chain disposables by [PERSON_NAME] P-BIBCHAIN 4 options available …" at bounding box center [907, 466] width 1257 height 471
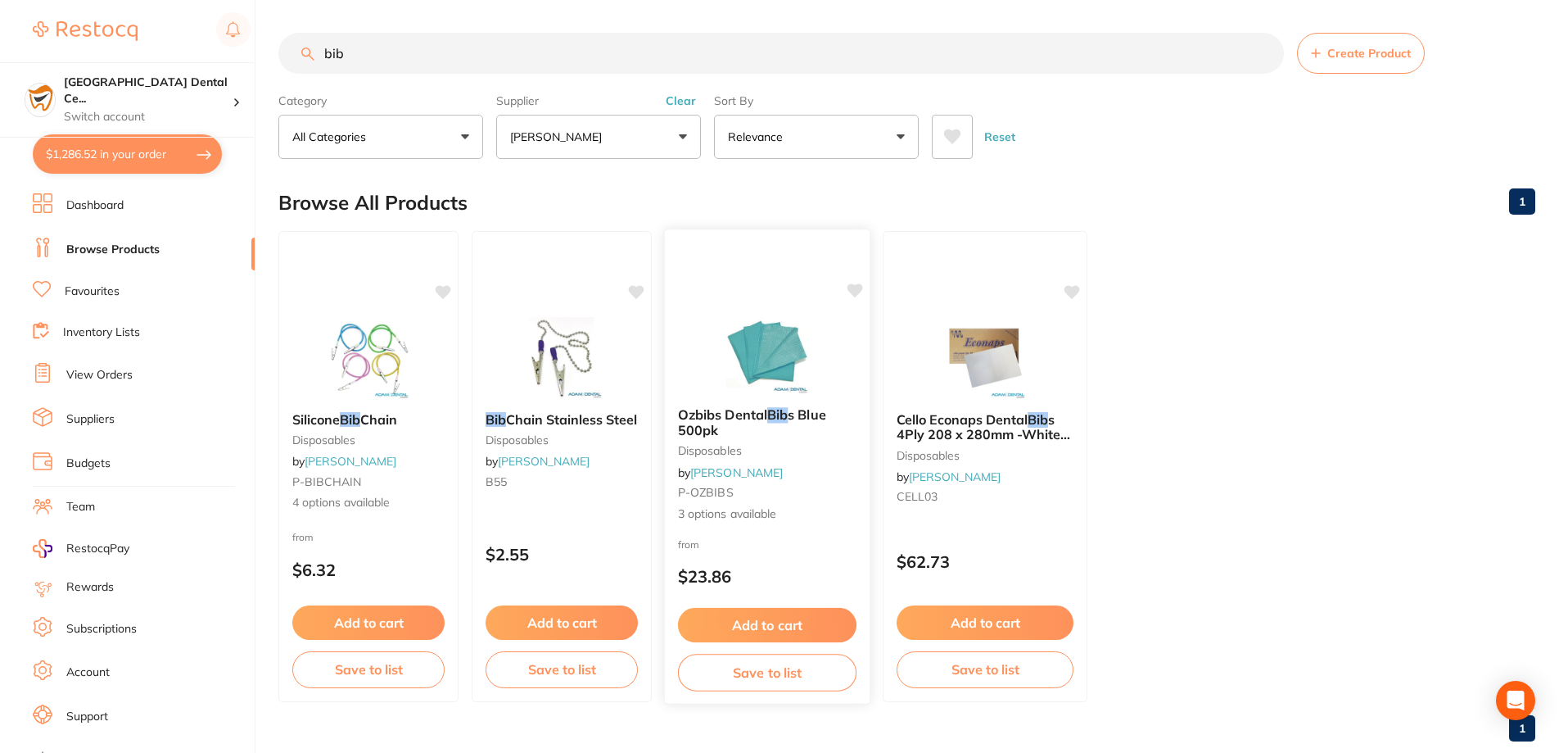
click at [795, 416] on span "s Blue 500pk" at bounding box center [752, 422] width 148 height 32
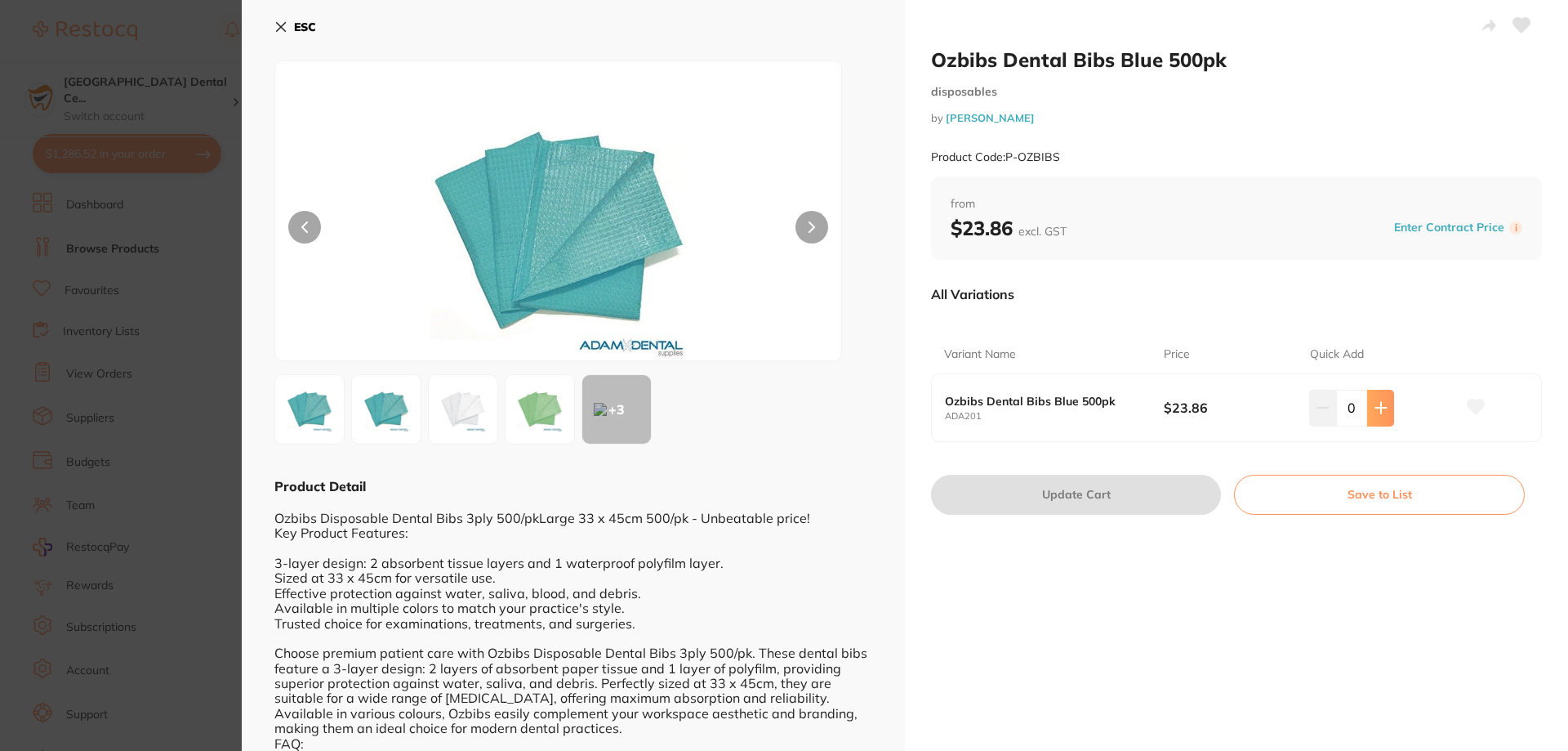
click at [1367, 418] on button at bounding box center [1381, 408] width 27 height 36
type input "1"
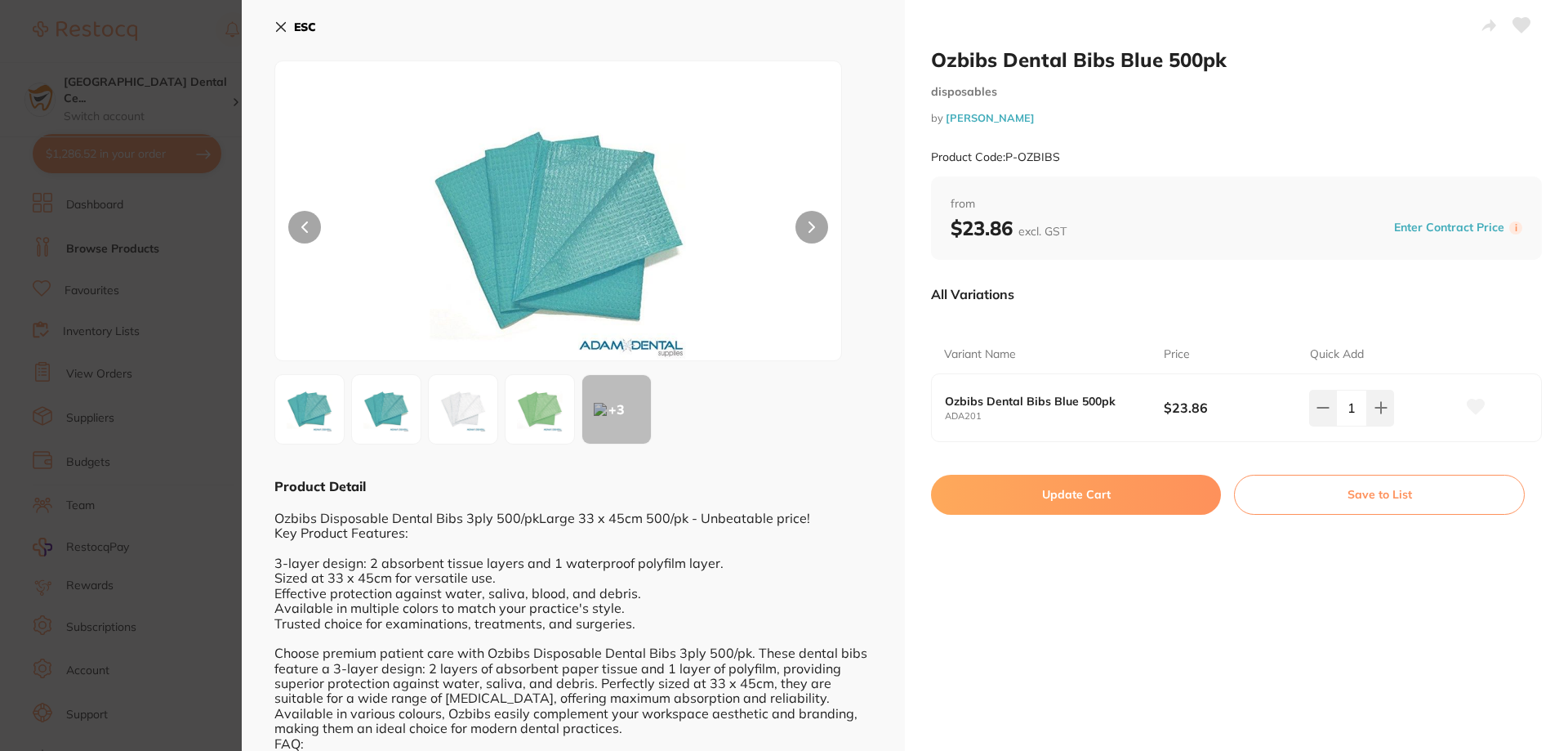
click at [1110, 502] on button "Update Cart" at bounding box center [1076, 494] width 290 height 39
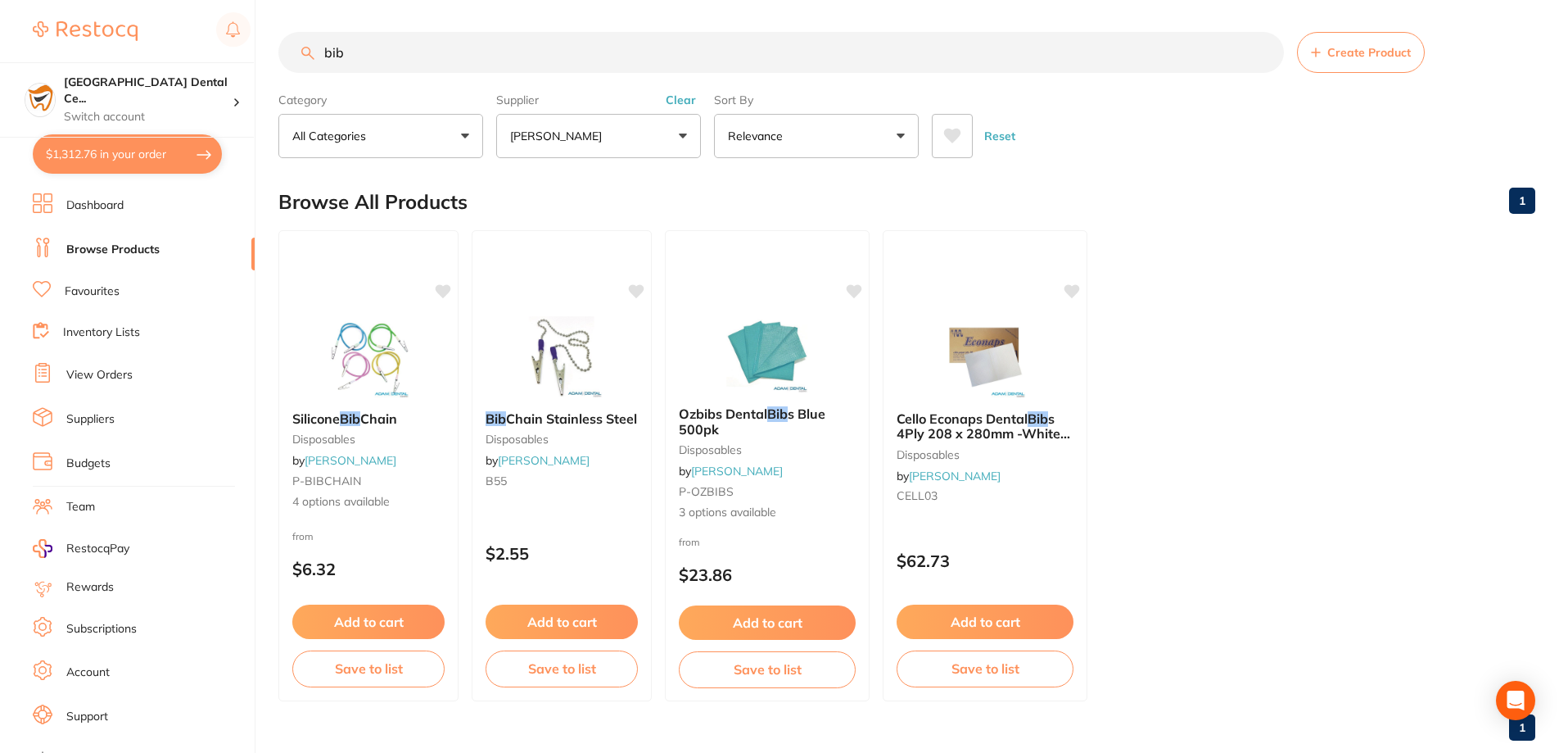
click at [581, 60] on input "bib" at bounding box center [781, 52] width 1005 height 41
click at [579, 59] on input "bib" at bounding box center [781, 52] width 1005 height 41
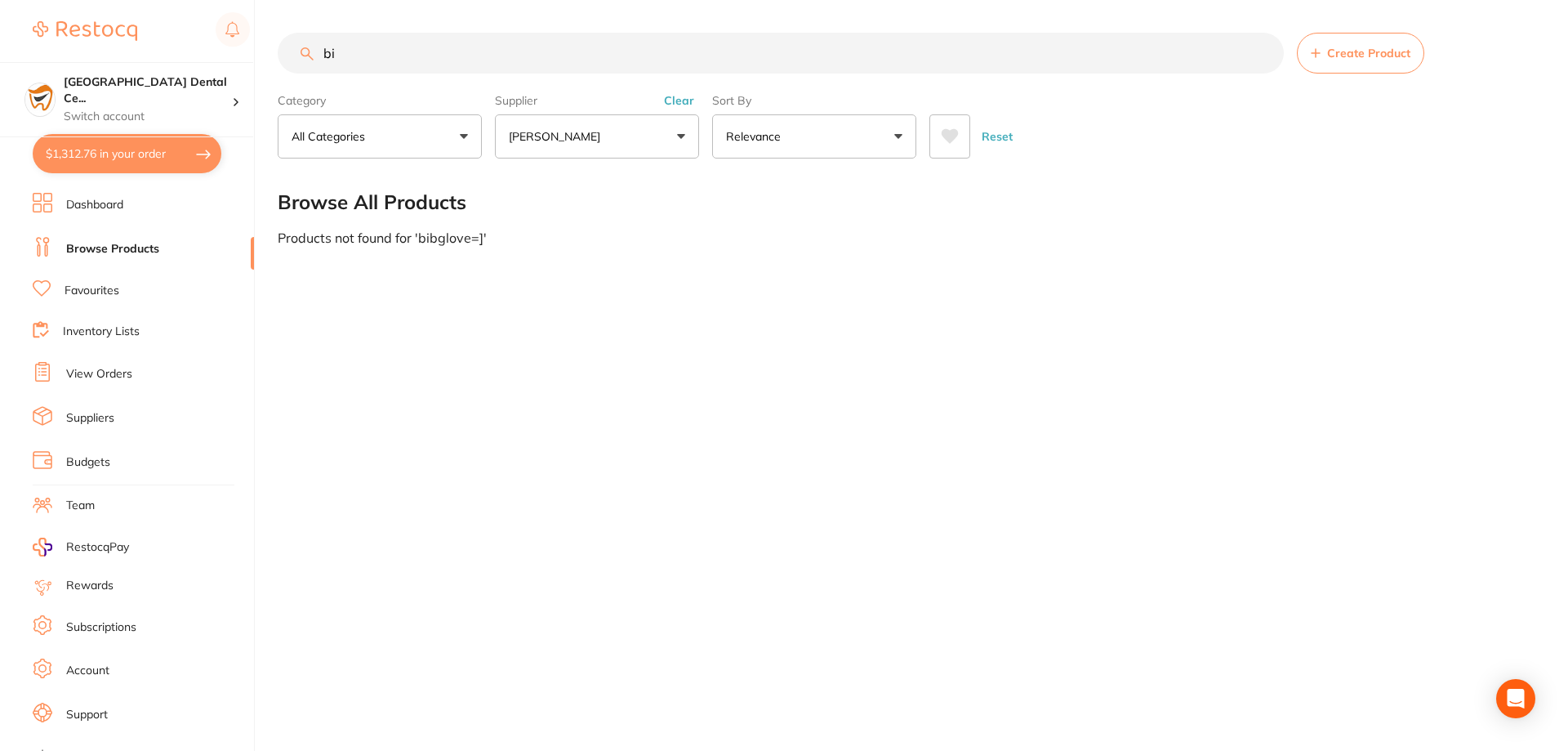
type input "b"
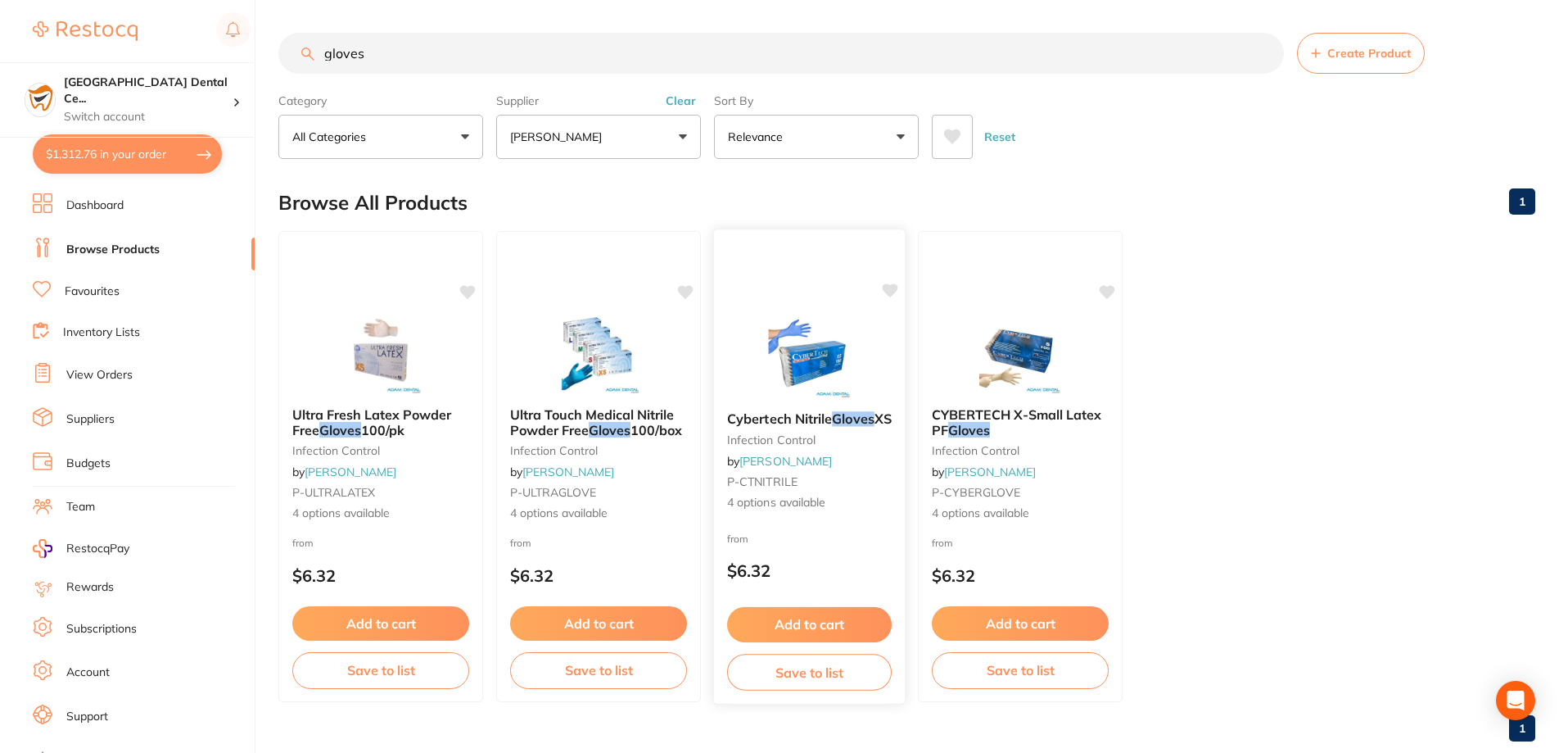
type input "gloves"
click at [758, 421] on span "Cybertech Nitrile" at bounding box center [779, 419] width 105 height 17
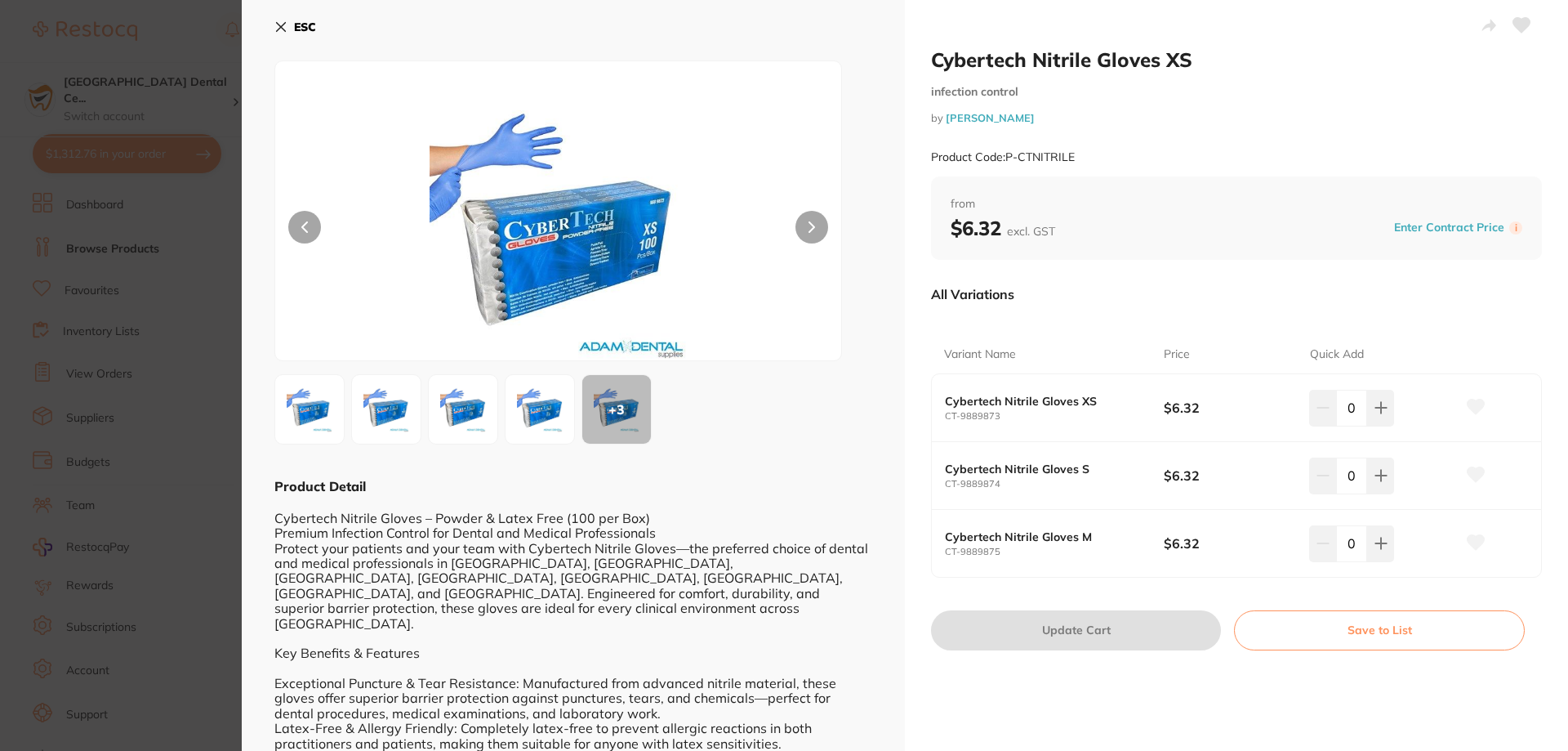
drag, startPoint x: 291, startPoint y: 23, endPoint x: 295, endPoint y: 41, distance: 18.4
click at [291, 23] on button "ESC" at bounding box center [295, 27] width 42 height 28
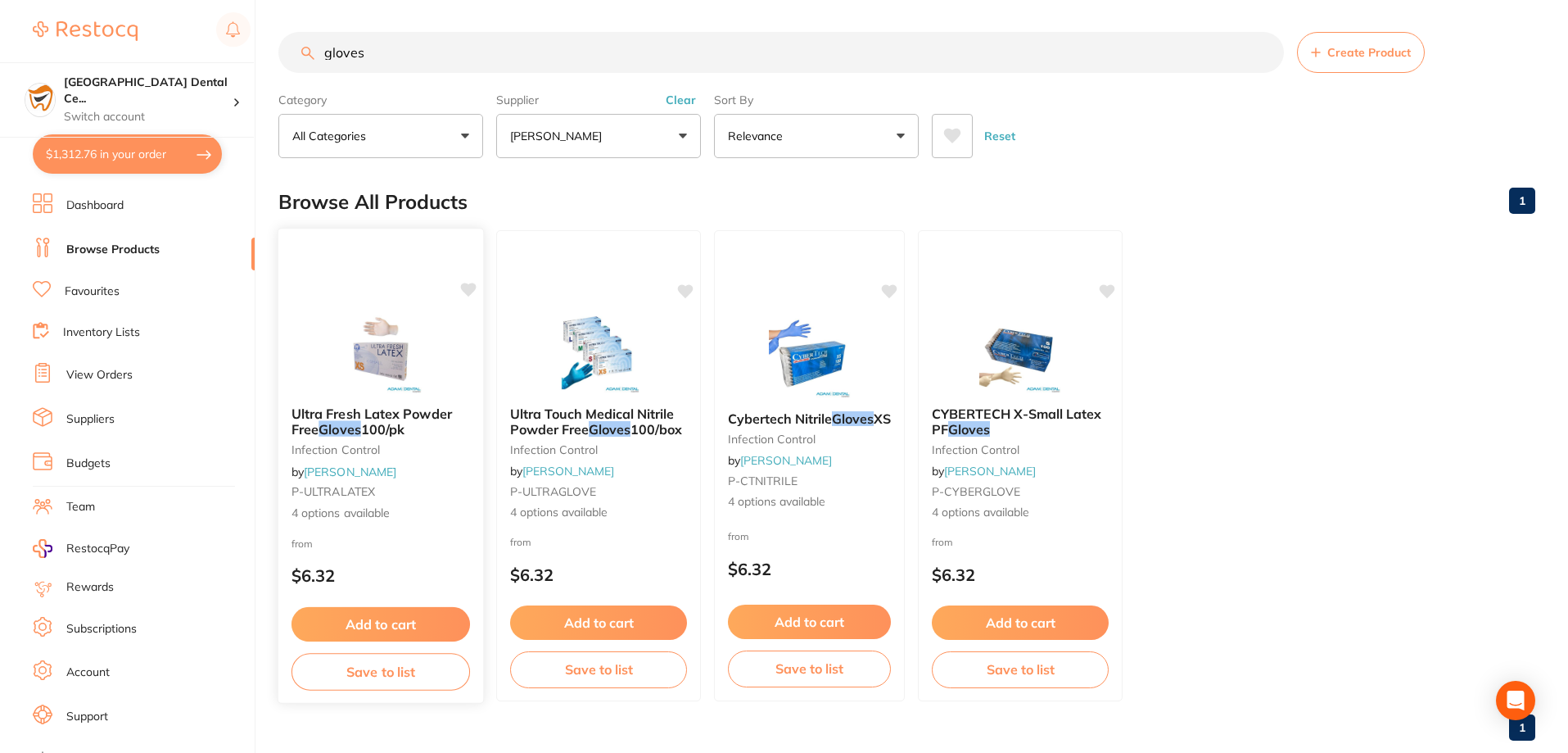
click at [375, 472] on link "[PERSON_NAME]" at bounding box center [350, 471] width 92 height 15
click at [434, 416] on span "Ultra Fresh Latex Powder Free" at bounding box center [371, 422] width 160 height 32
click at [415, 421] on span "Ultra Fresh Latex Powder Free" at bounding box center [371, 421] width 160 height 32
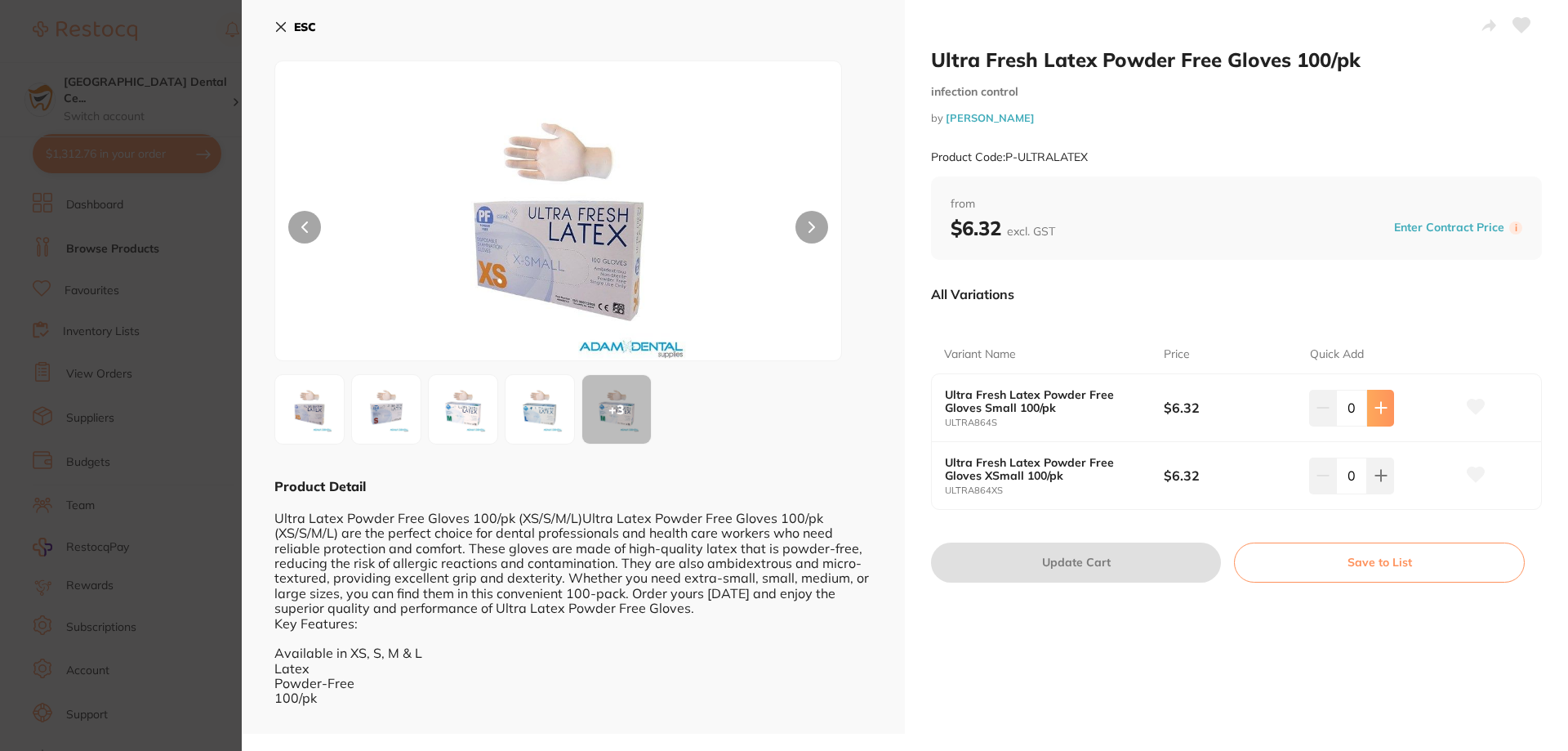
click at [1387, 405] on button at bounding box center [1381, 408] width 27 height 36
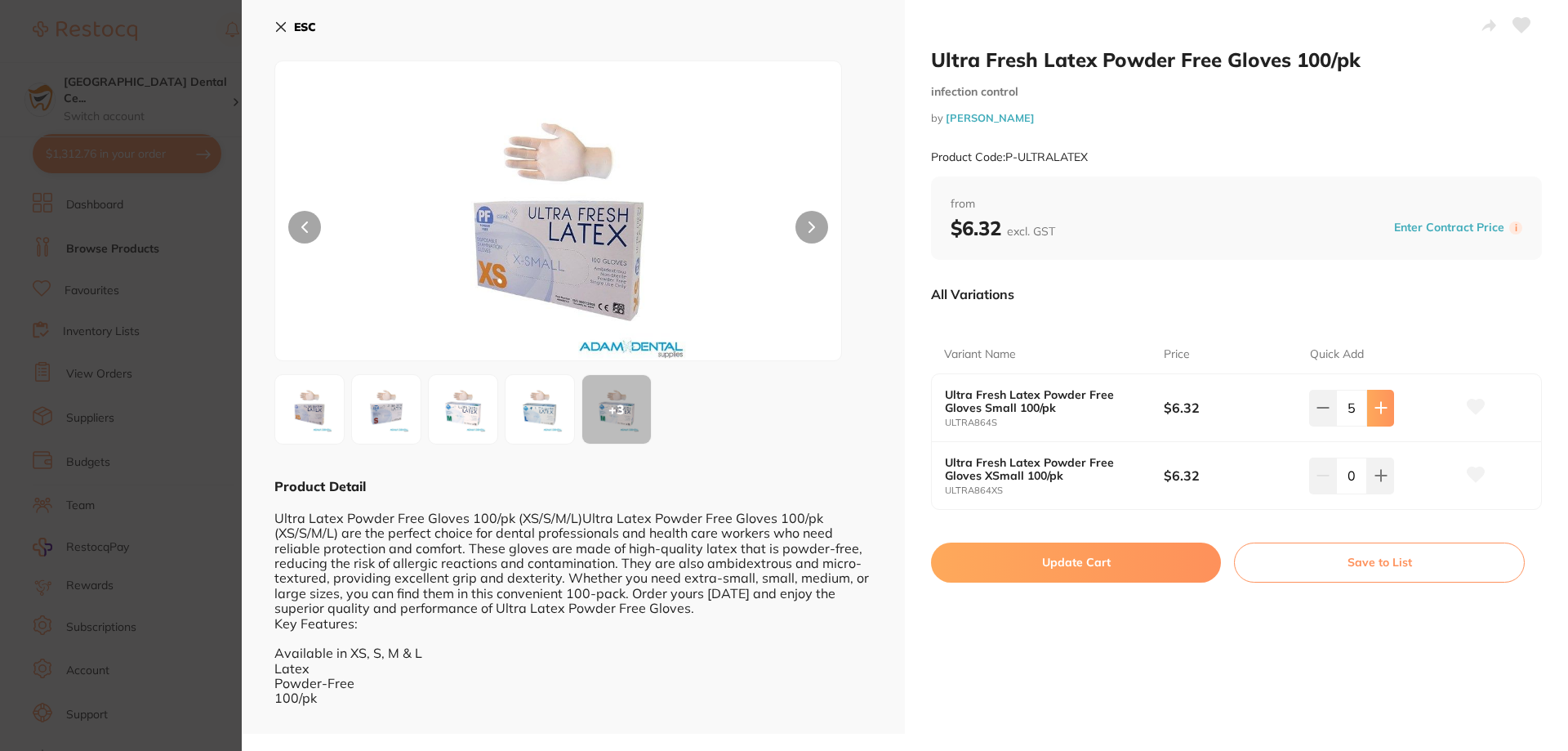
click at [1387, 405] on button at bounding box center [1381, 408] width 27 height 36
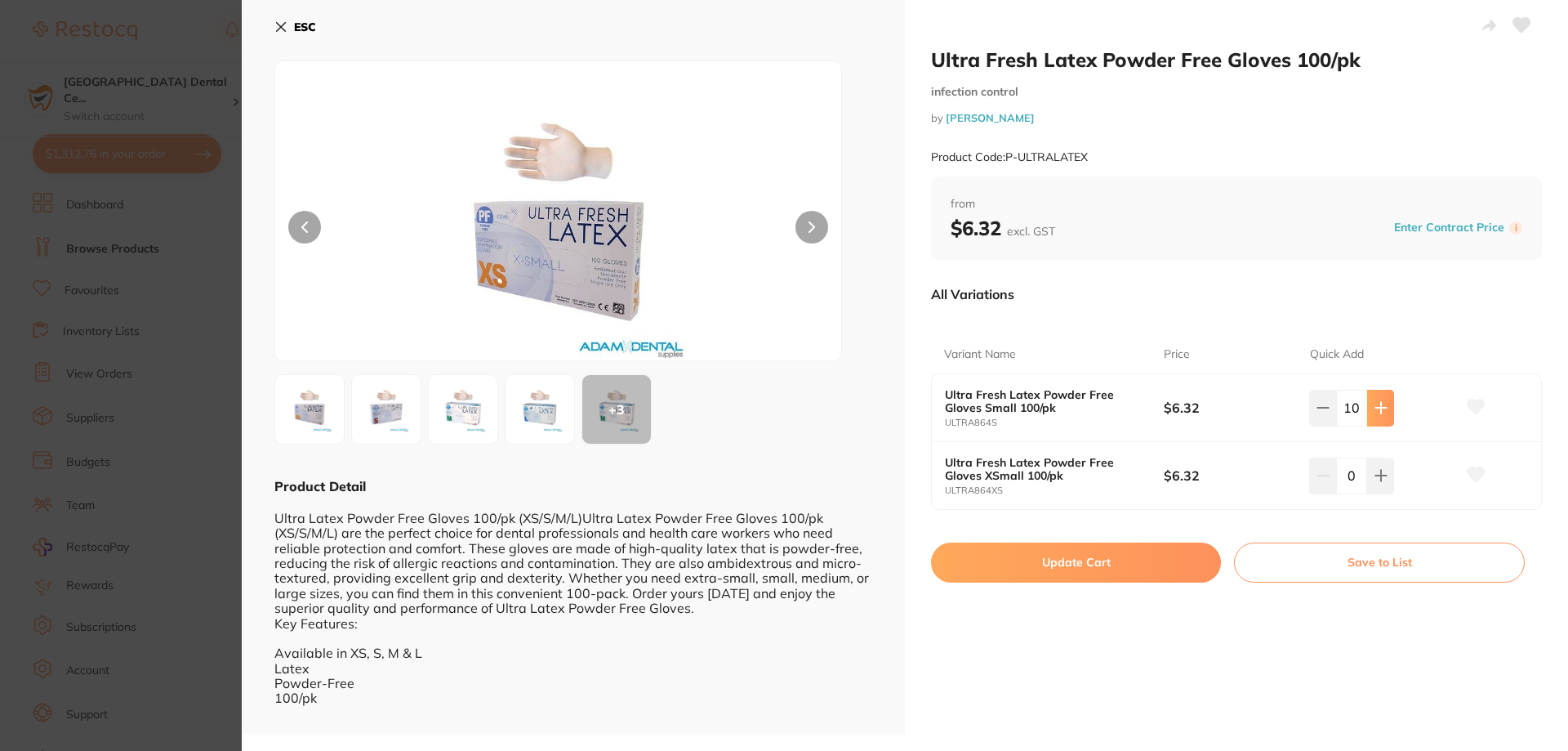
click at [1387, 405] on button at bounding box center [1381, 408] width 27 height 36
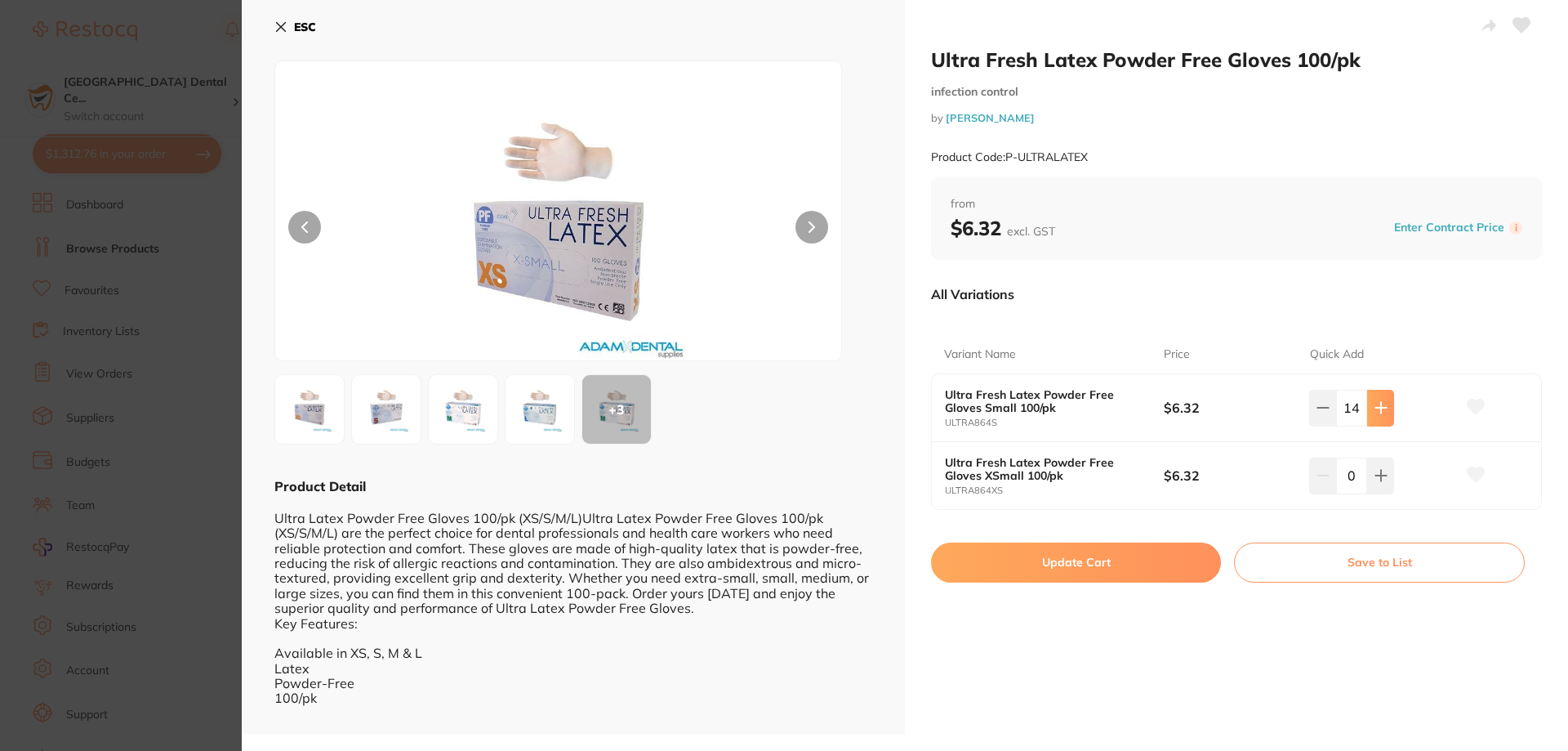
type input "15"
click at [1123, 560] on button "Update Cart" at bounding box center [1076, 562] width 290 height 39
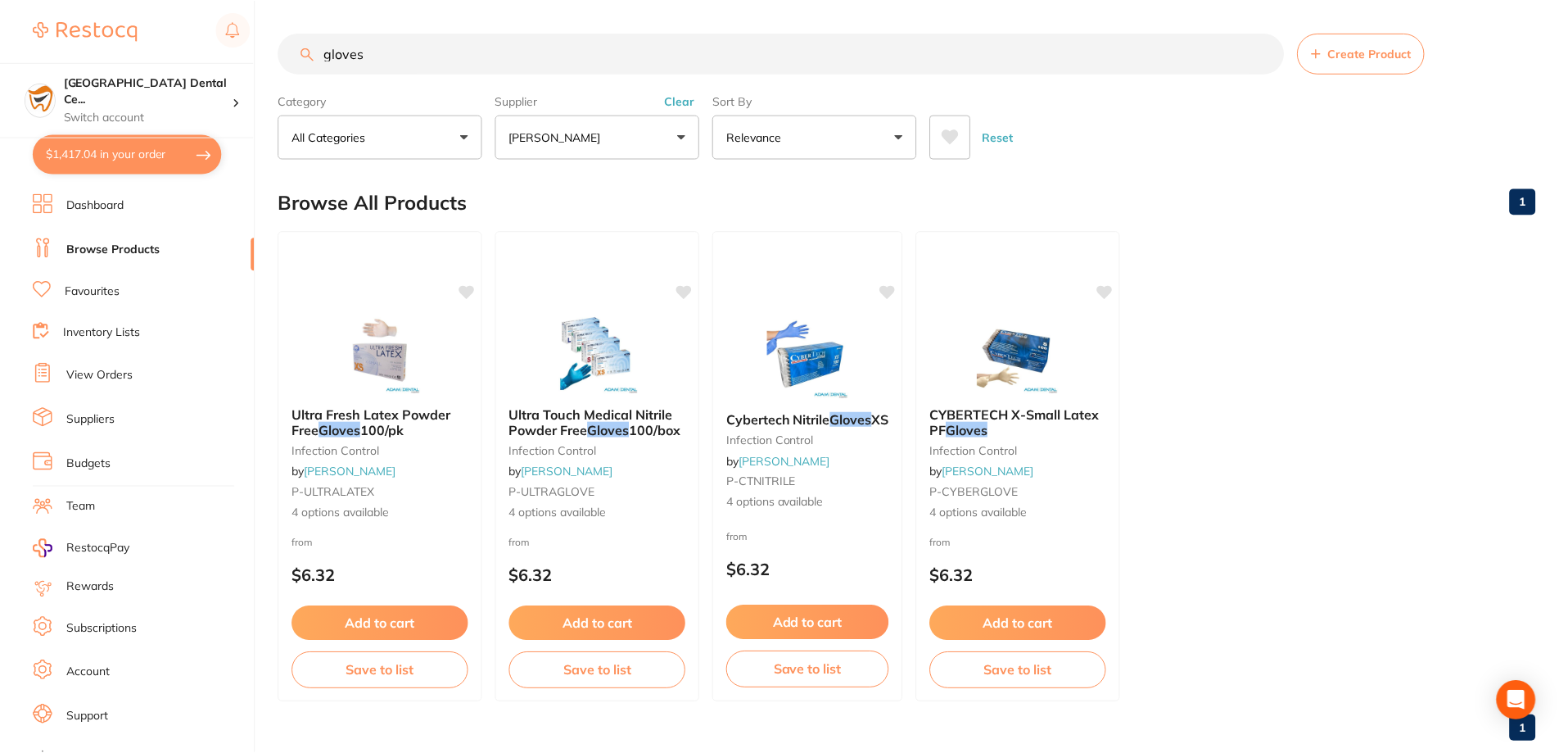
scroll to position [1, 0]
click at [176, 135] on button "$1,417.04 in your order" at bounding box center [127, 154] width 189 height 39
checkbox input "true"
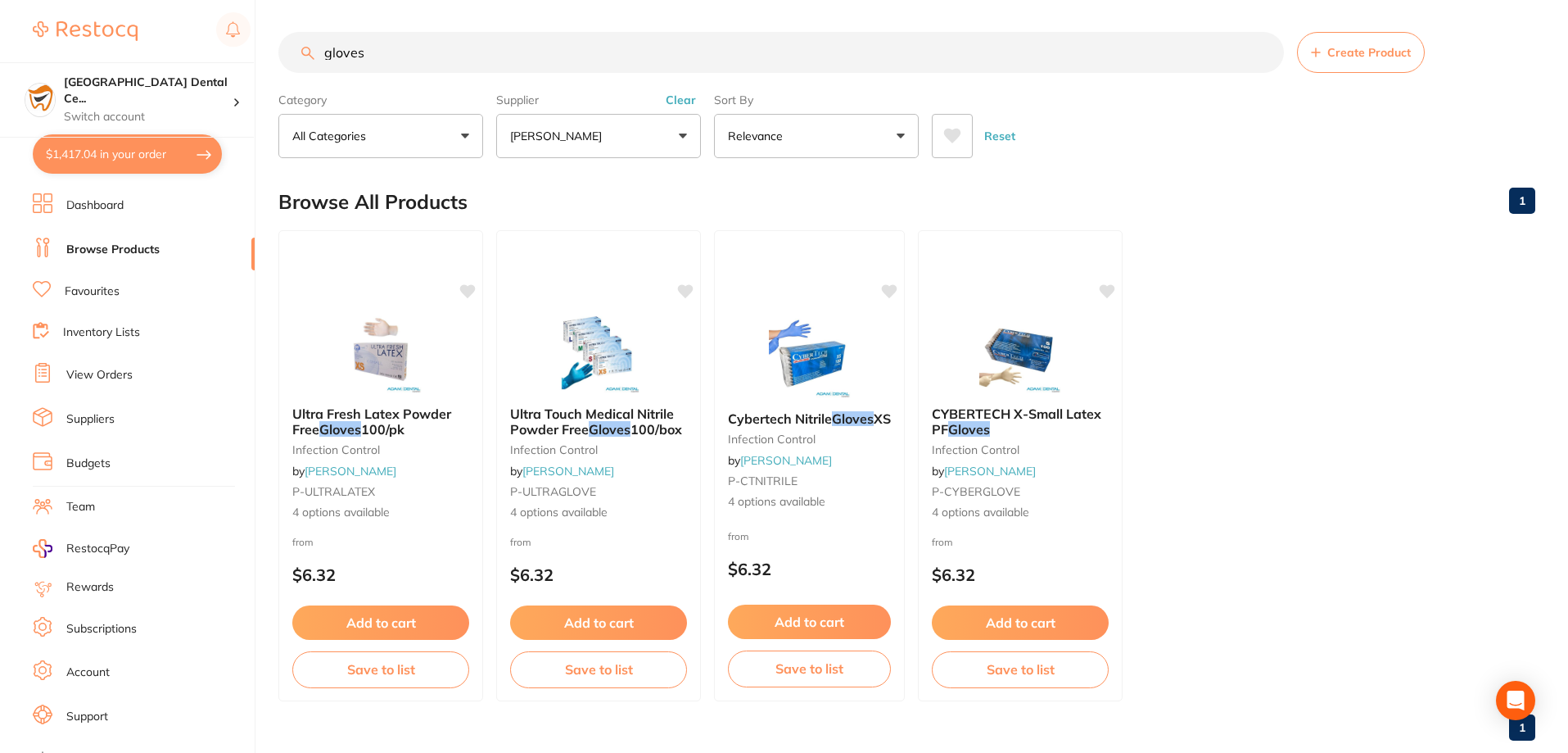
checkbox input "true"
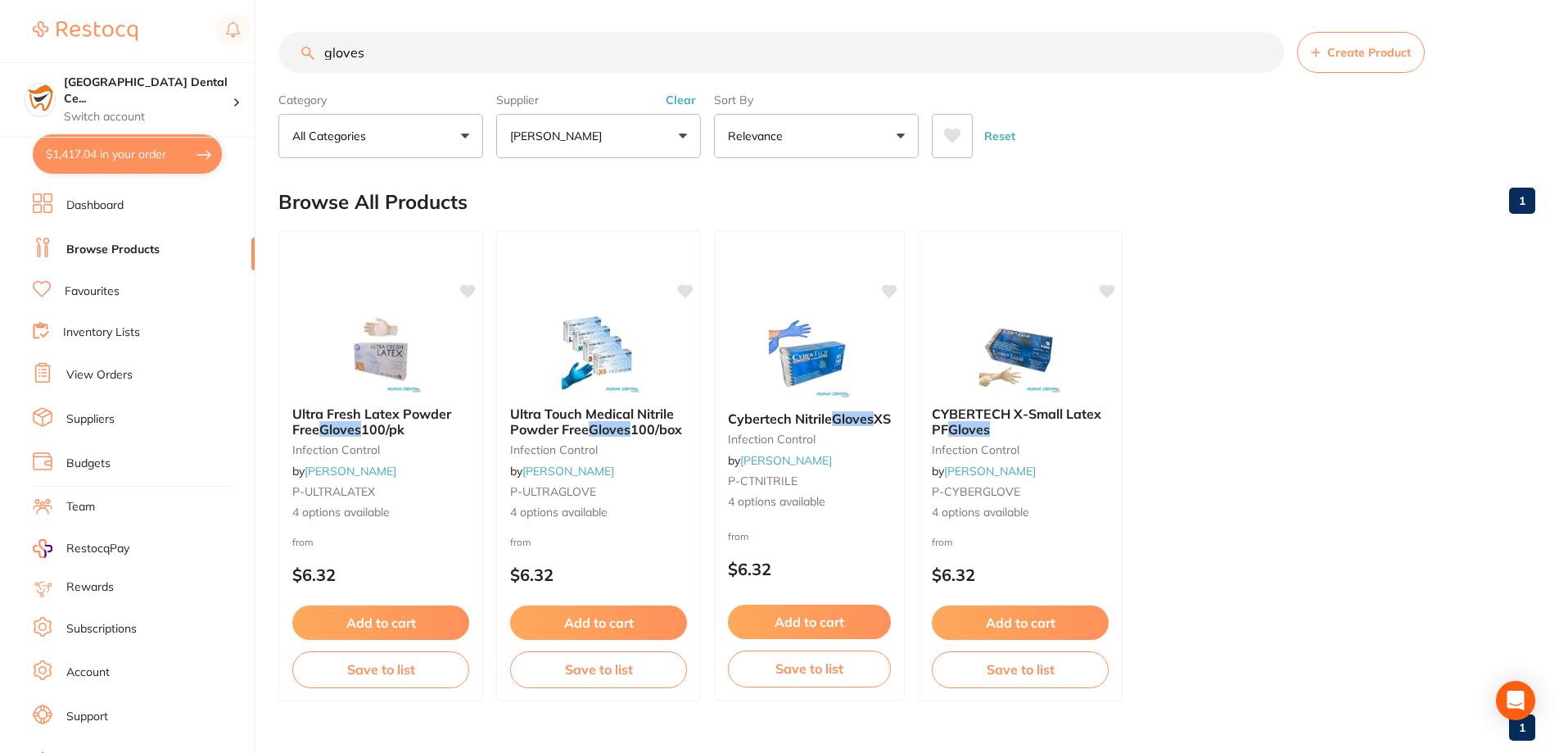
checkbox input "true"
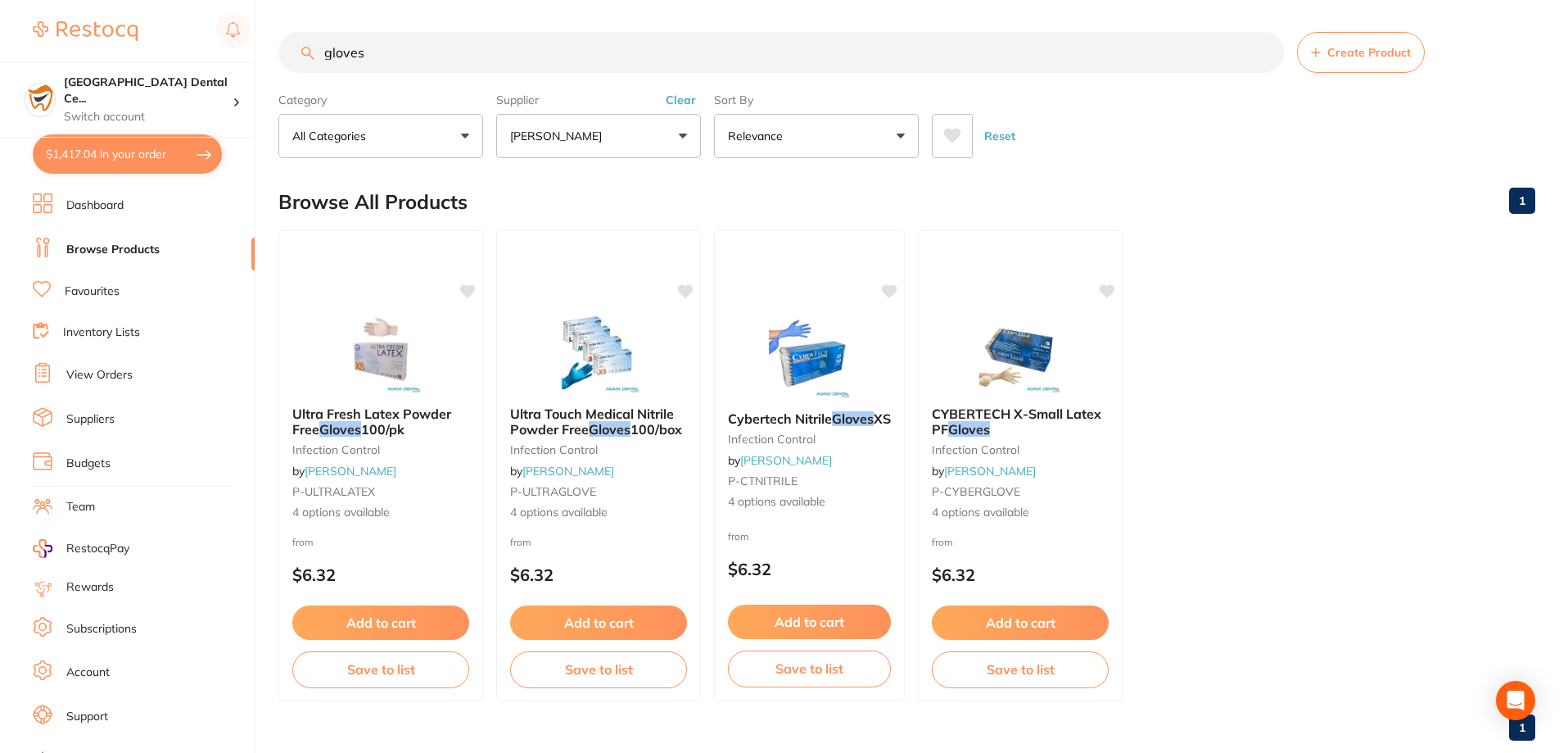
checkbox input "true"
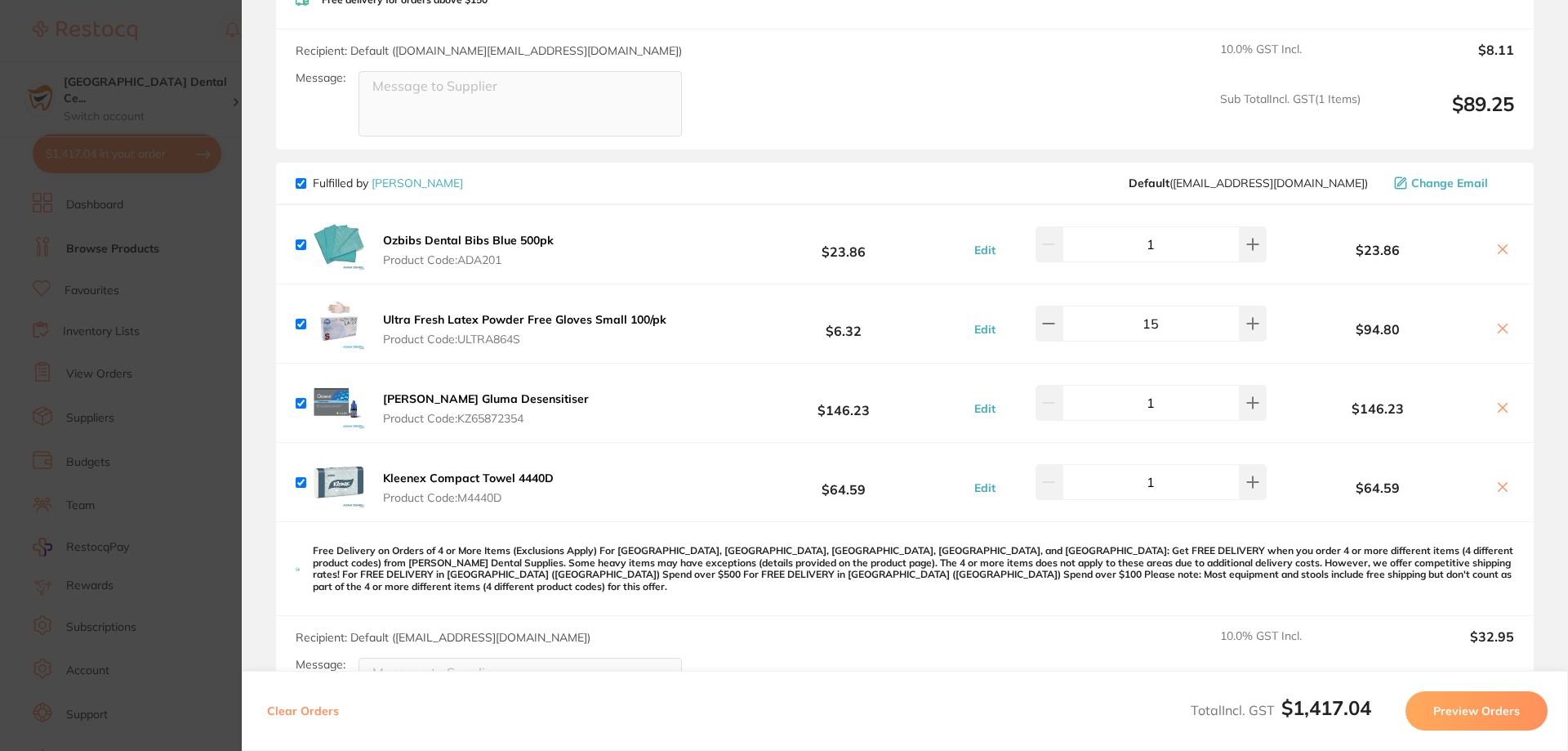
scroll to position [327, 0]
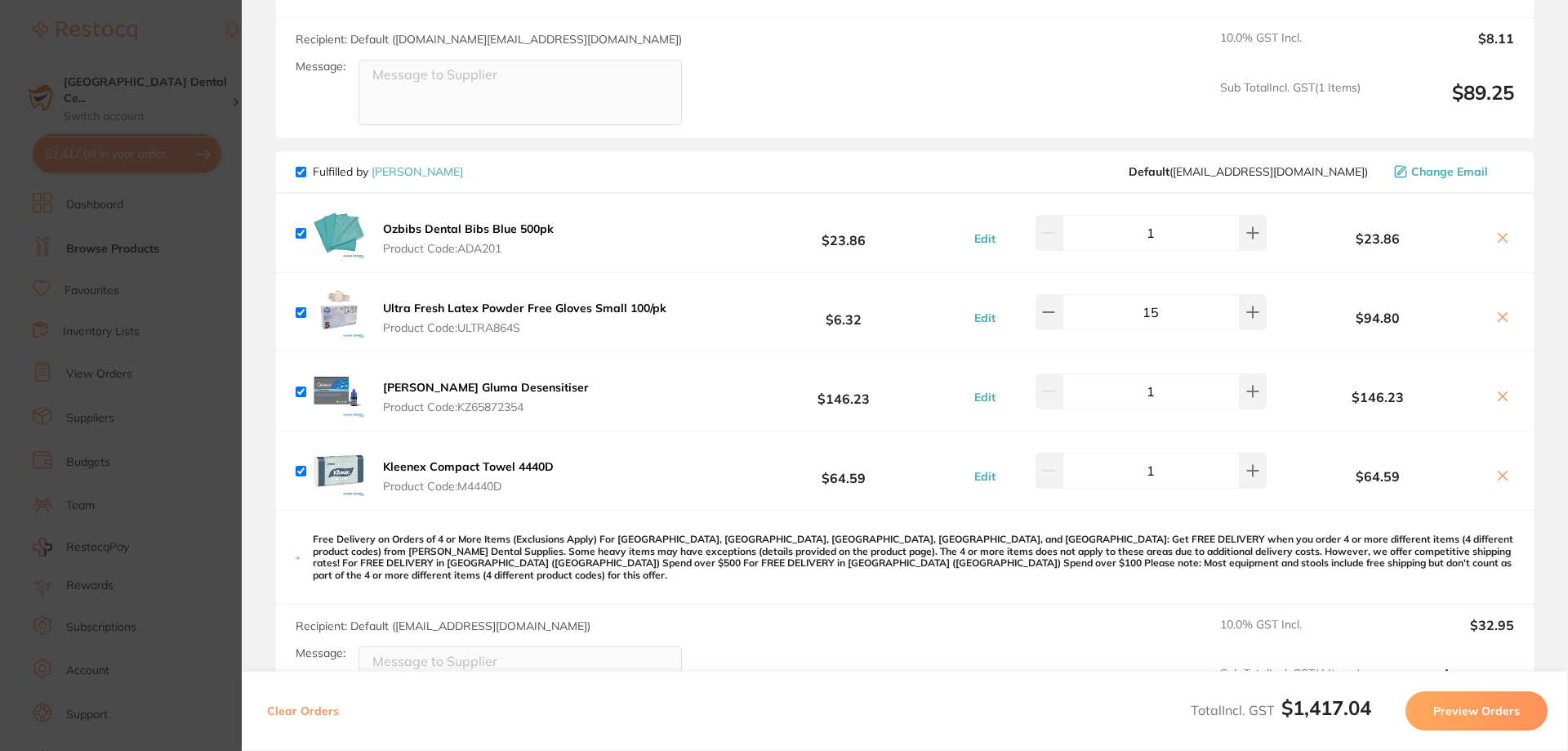
click at [640, 308] on b "Ultra Fresh Latex Powder Free Gloves Small 100/pk" at bounding box center [525, 308] width 284 height 15
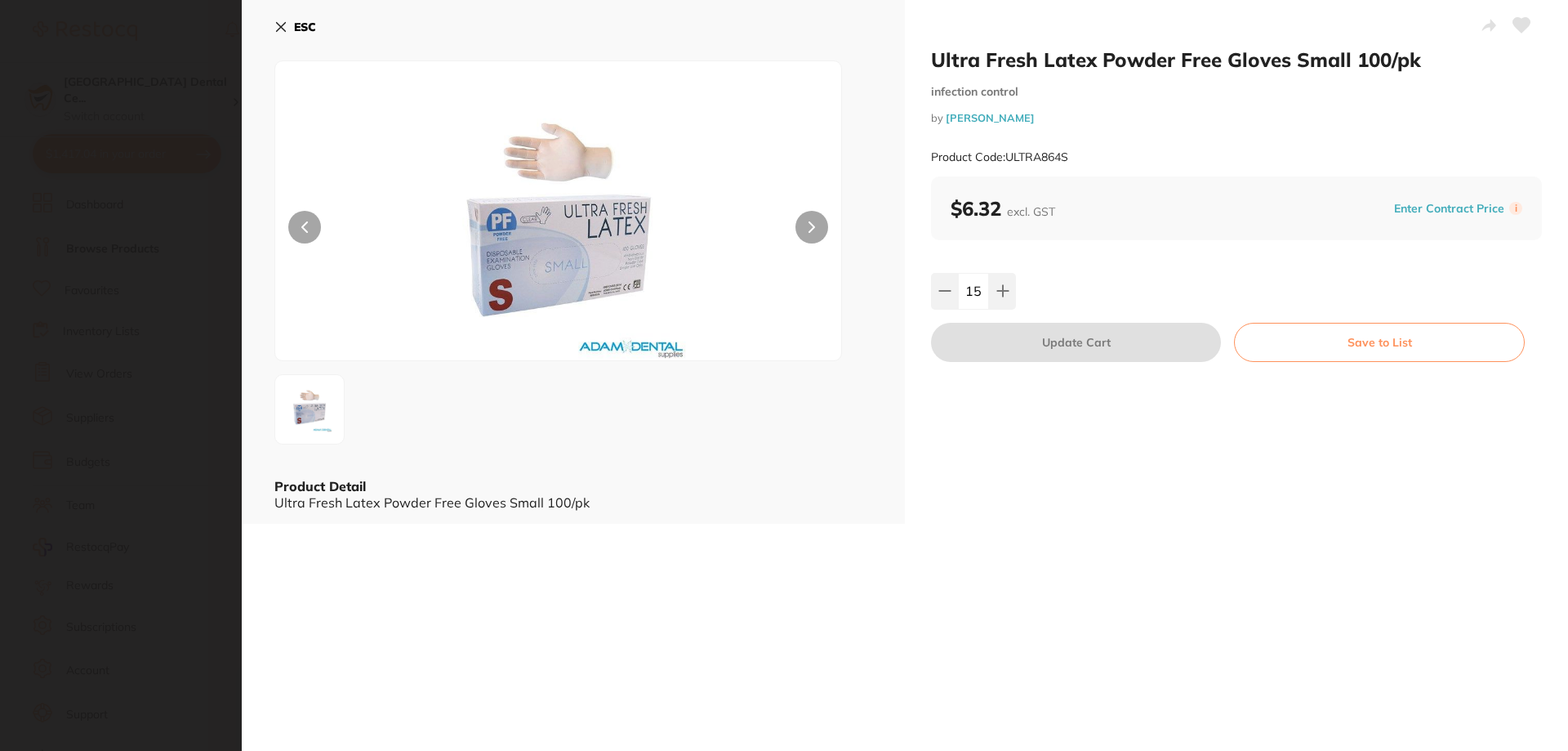
click at [270, 39] on div "ESC Product Detail Ultra Fresh Latex Powder Free Gloves Small 100/pk" at bounding box center [573, 262] width 663 height 524
click at [274, 29] on div "ESC Product Detail Ultra Fresh Latex Powder Free Gloves Small 100/pk" at bounding box center [573, 262] width 663 height 524
click at [288, 25] on button "ESC" at bounding box center [295, 27] width 42 height 28
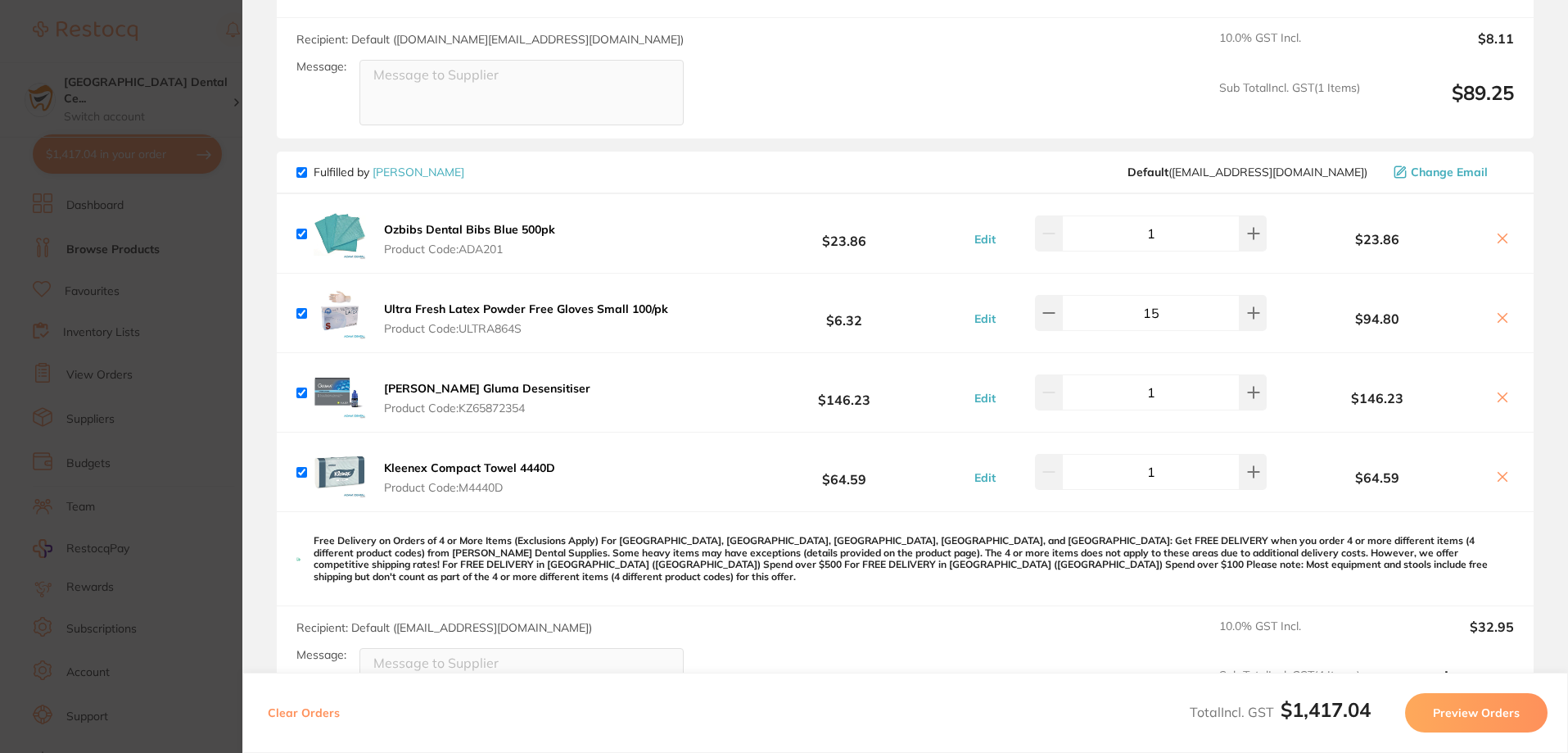
scroll to position [0, 0]
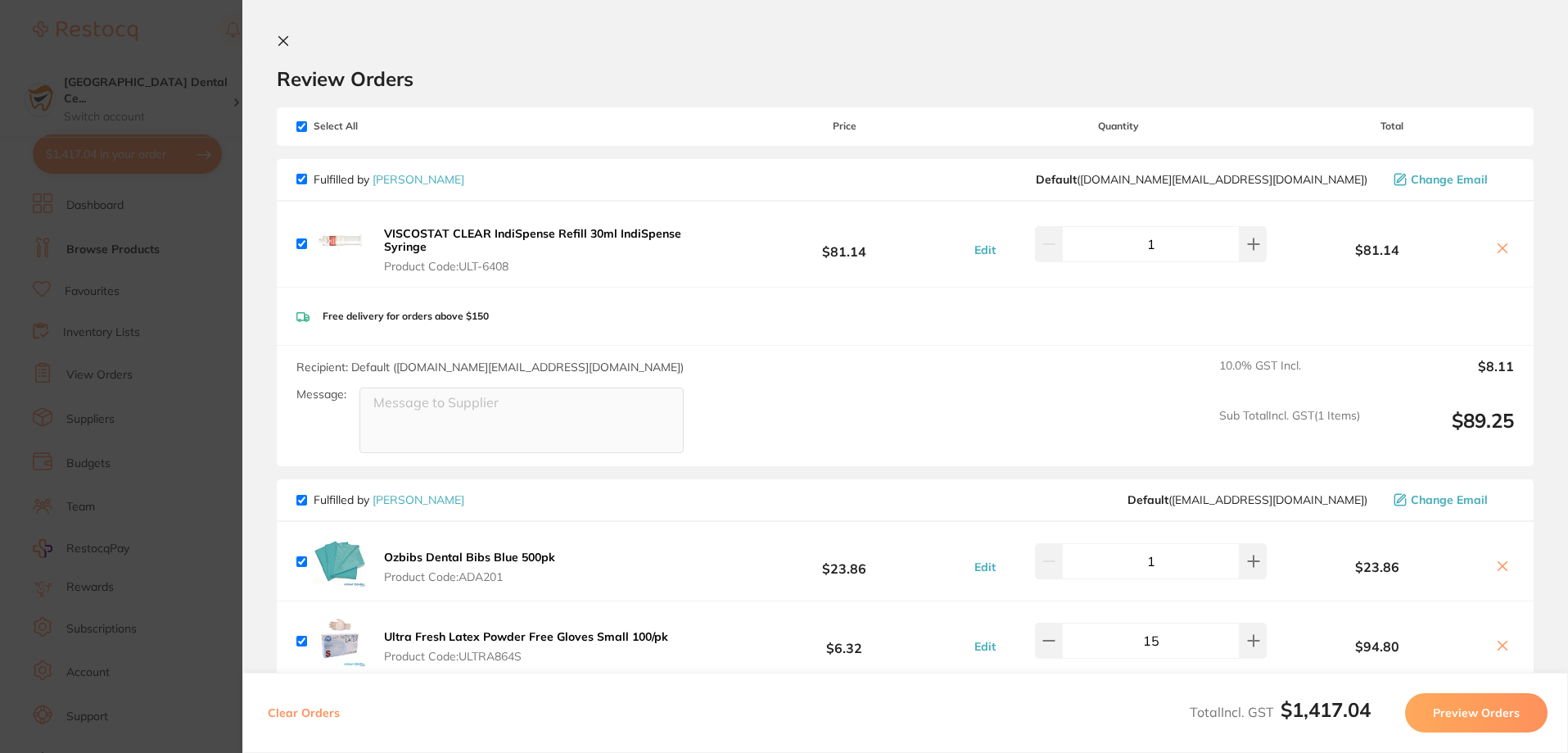
click at [0, 255] on section "Update RRP Set your pre negotiated price for this item. Item Agreed RRP (excl. …" at bounding box center [784, 376] width 1568 height 753
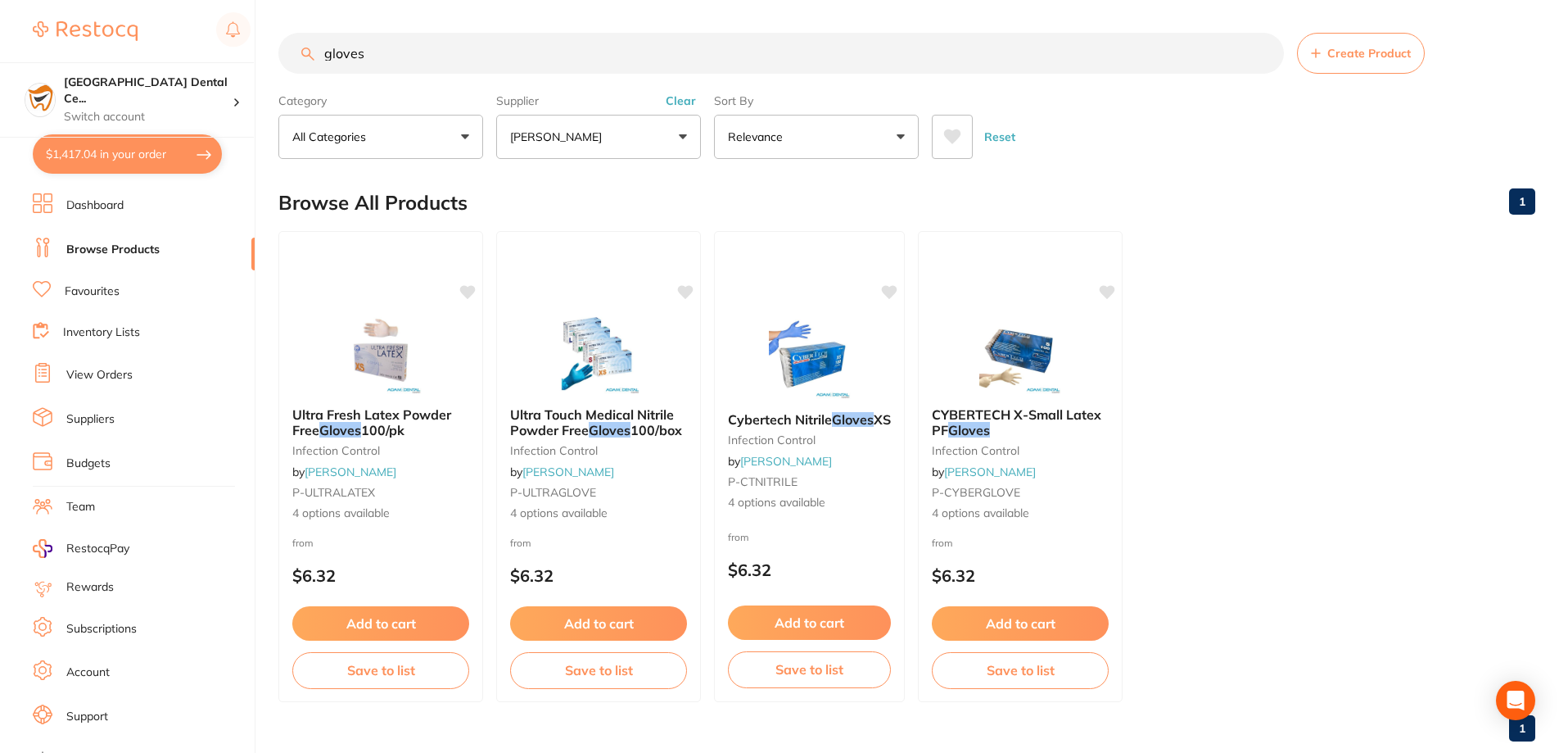
click at [679, 103] on button "Clear" at bounding box center [681, 101] width 40 height 15
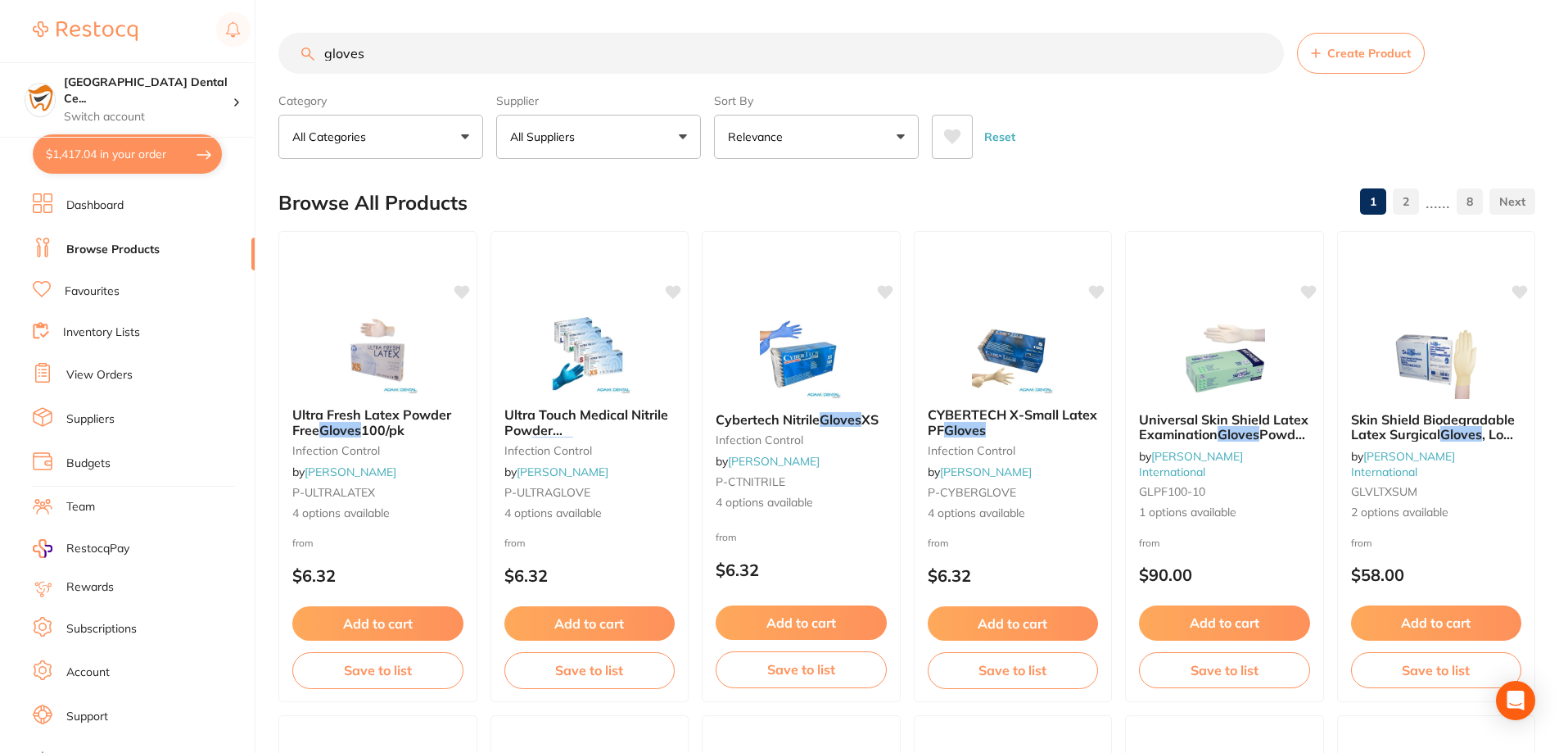
click at [109, 360] on ul "Dashboard Browse Products Favourites Inventory Lists View Orders Suppliers Budg…" at bounding box center [143, 475] width 221 height 565
click at [109, 385] on li "View Orders" at bounding box center [143, 374] width 221 height 24
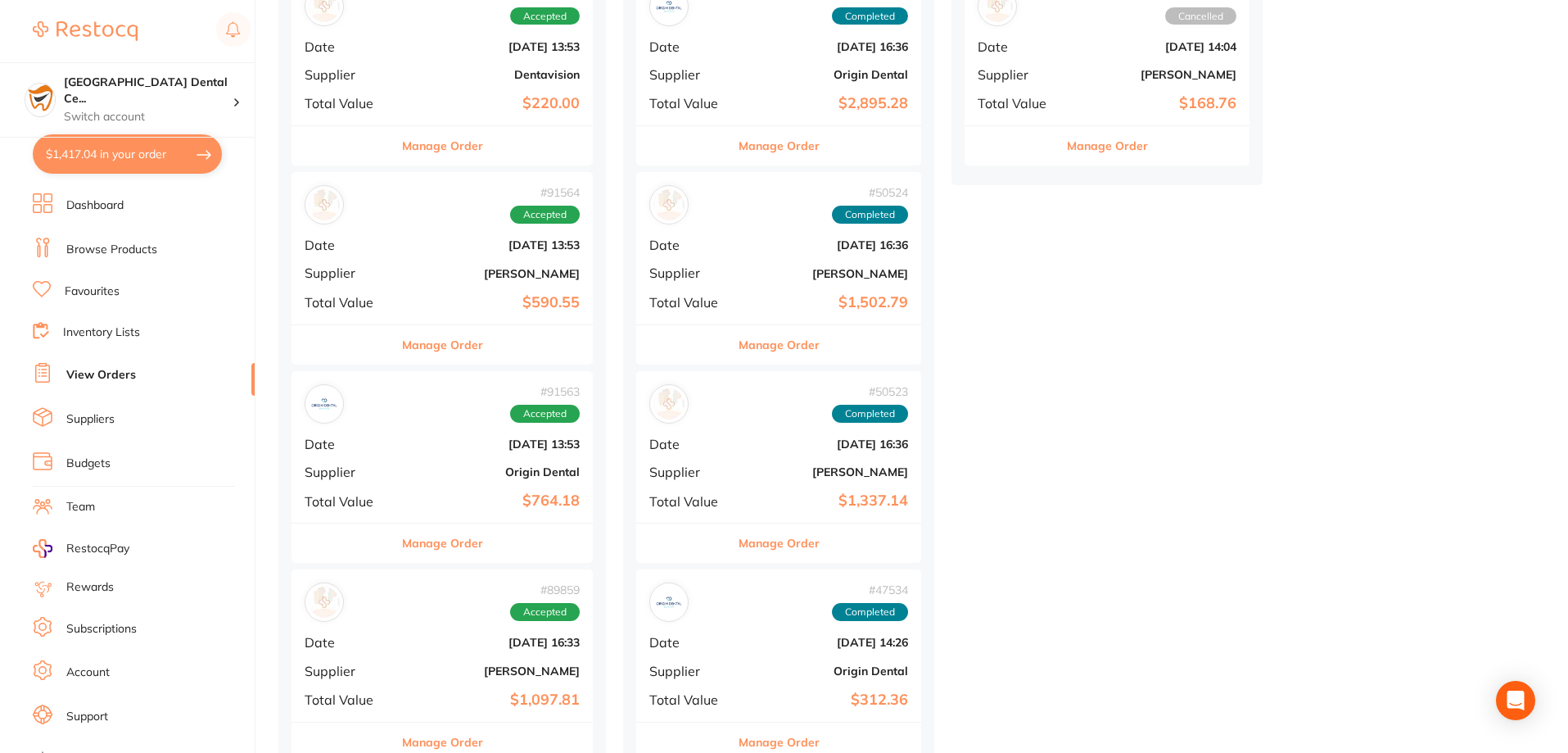
scroll to position [656, 0]
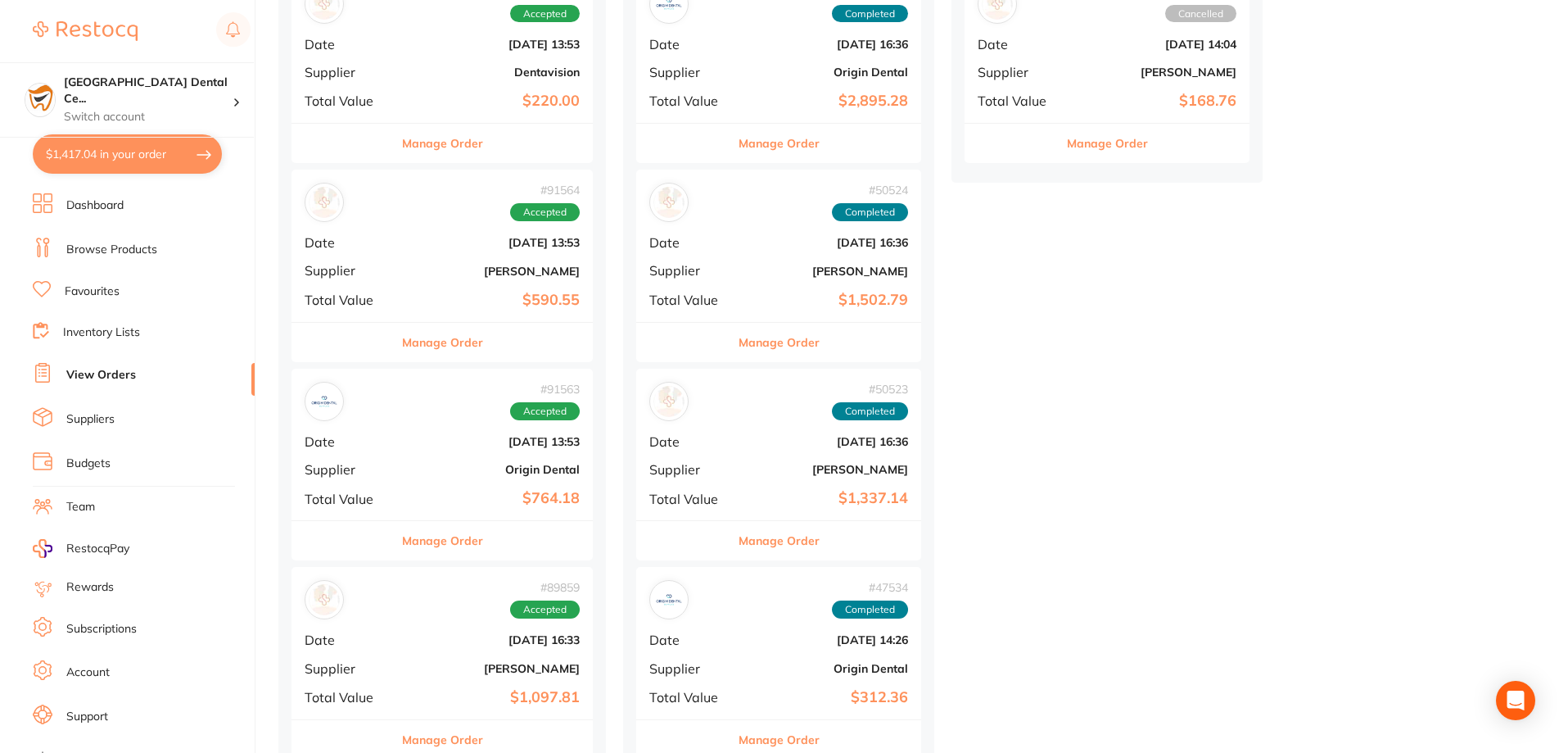
click at [523, 544] on div "Manage Order" at bounding box center [441, 541] width 301 height 40
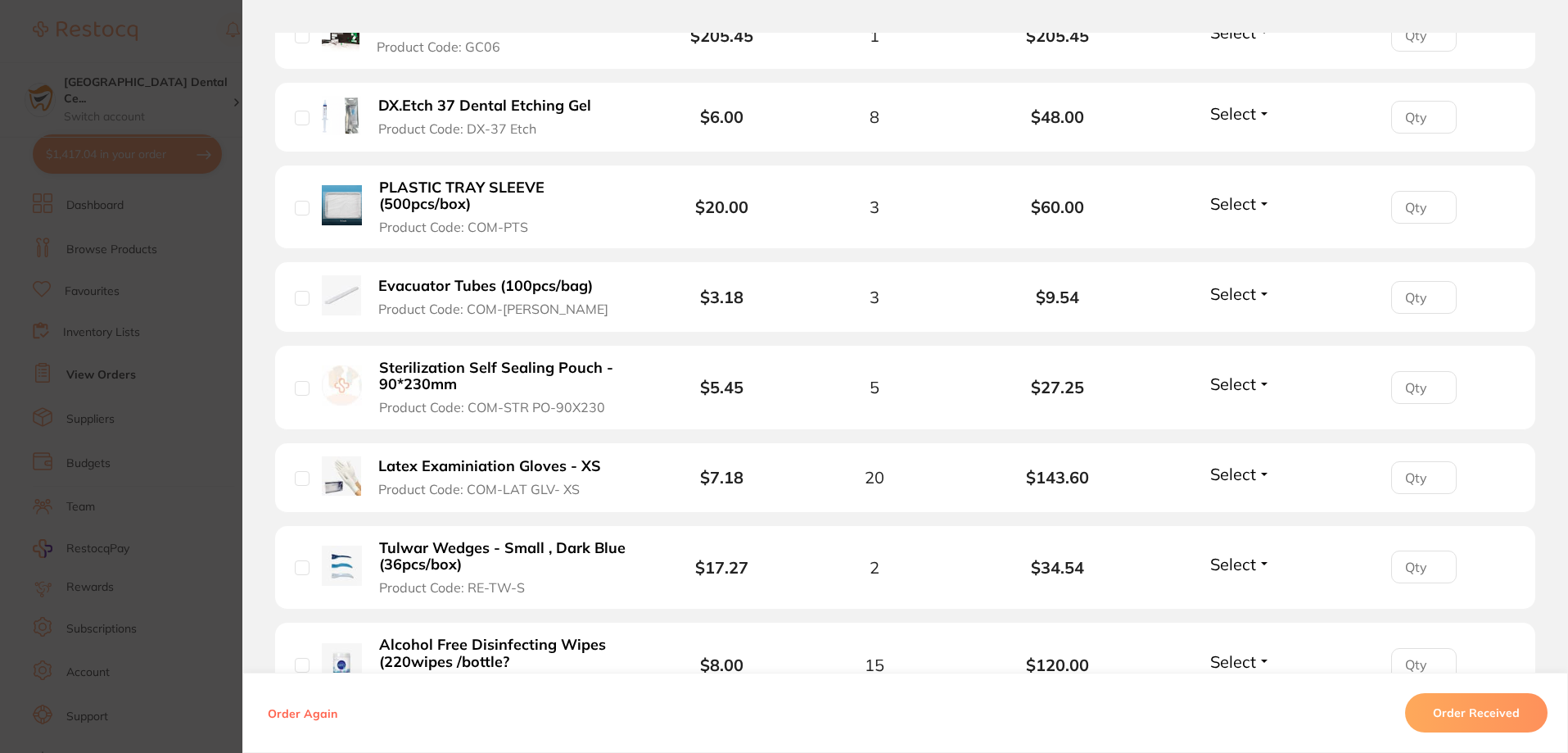
scroll to position [983, 0]
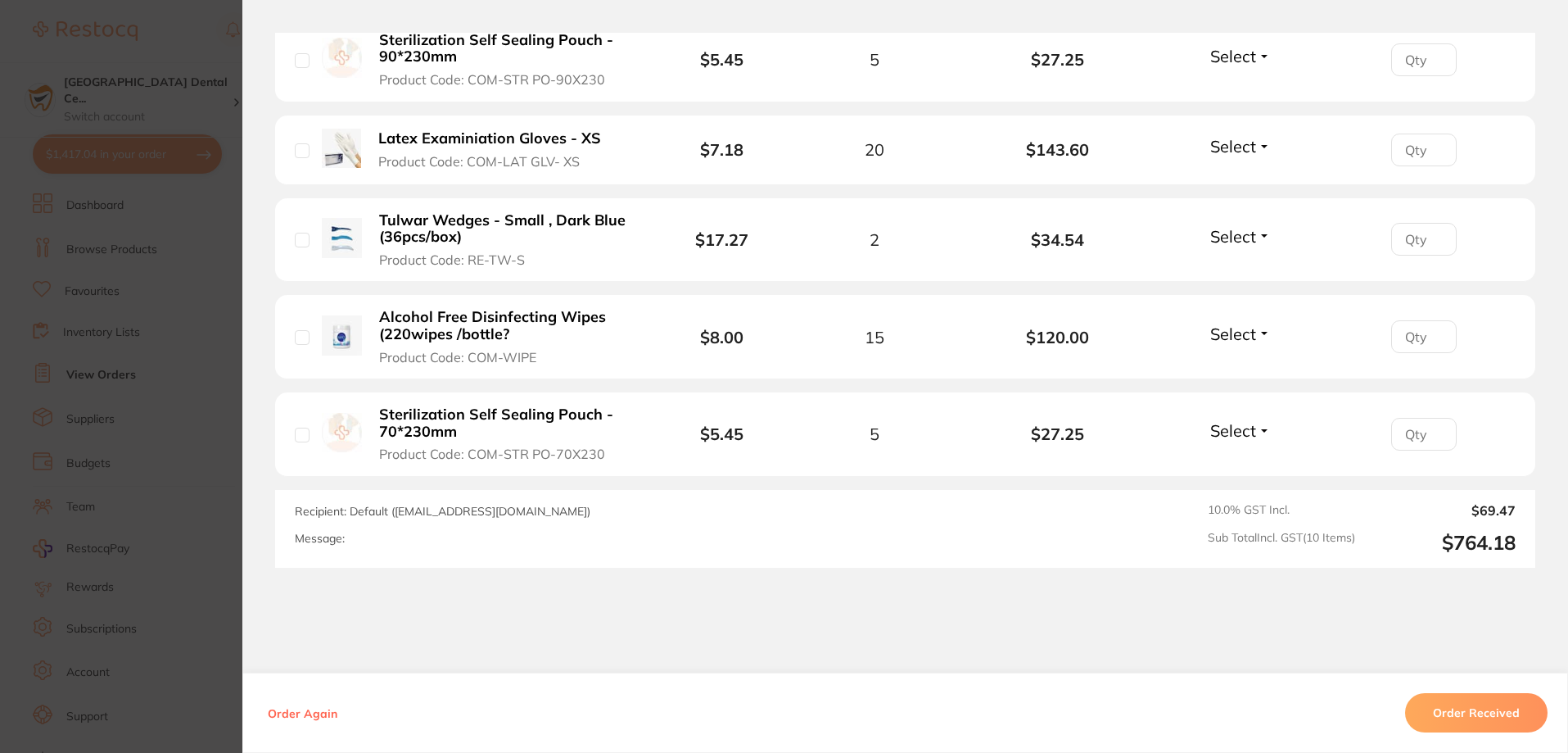
click at [568, 330] on b "Alcohol Free Disinfecting Wipes (220wipes /bottle?" at bounding box center [506, 326] width 253 height 34
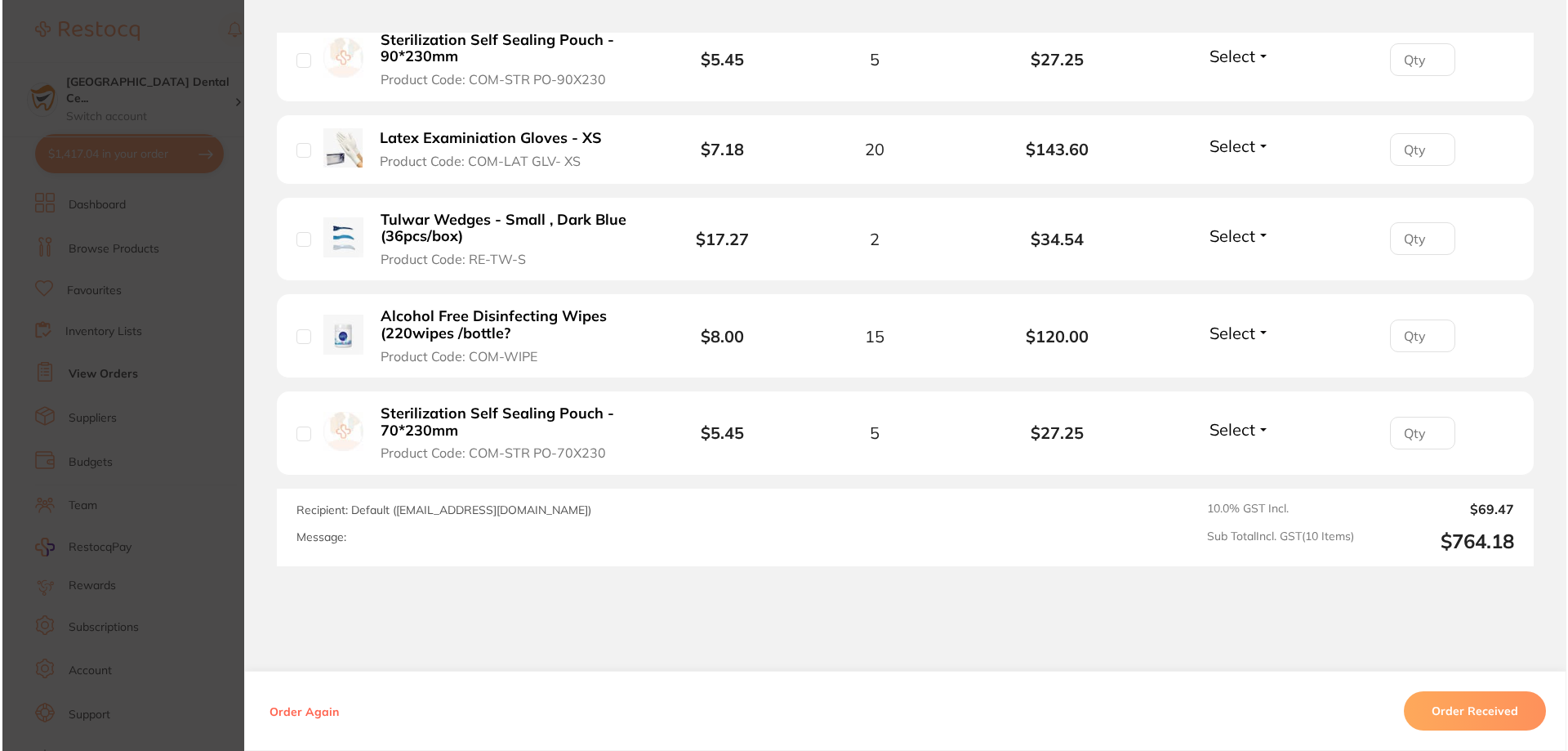
scroll to position [0, 0]
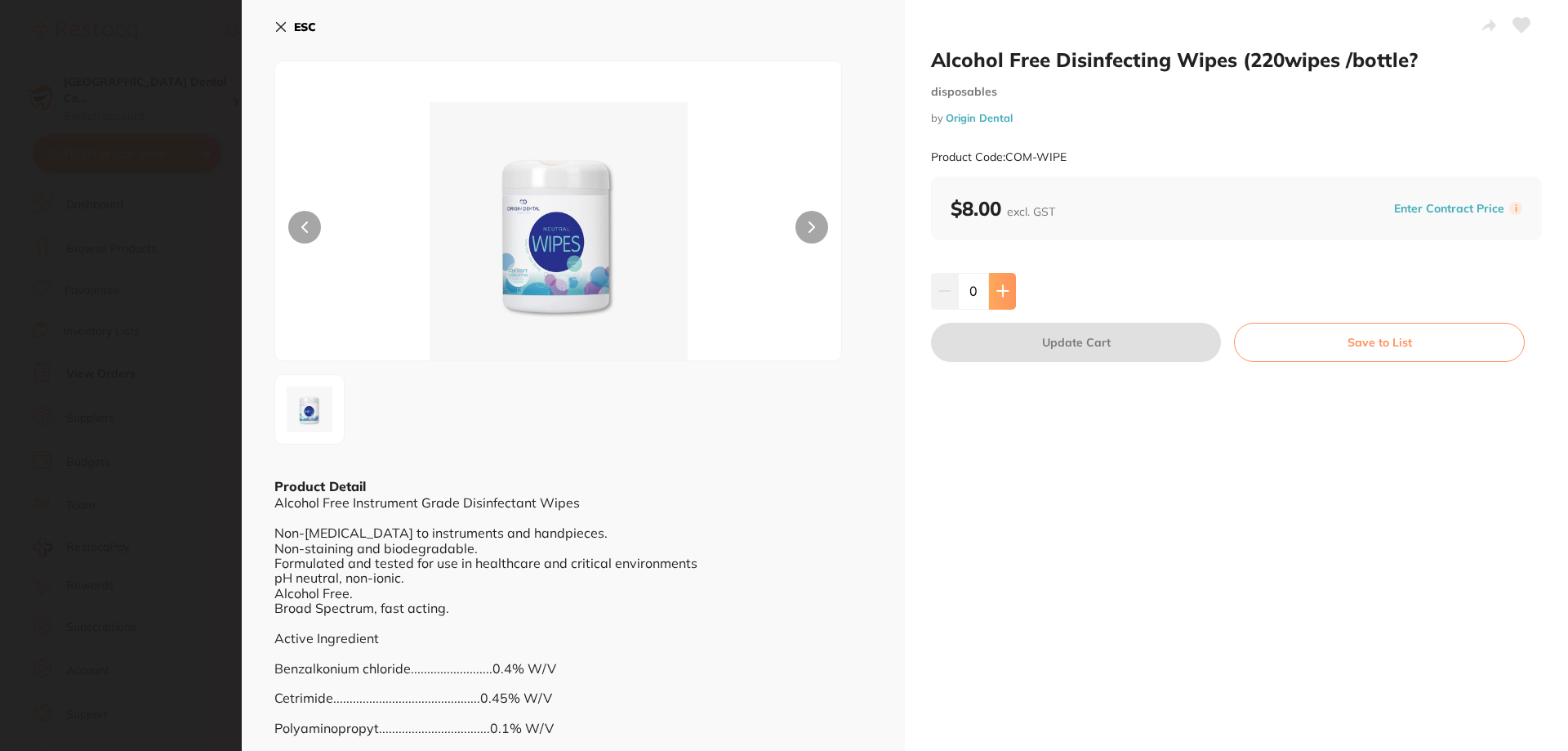
click at [990, 288] on button at bounding box center [1002, 291] width 27 height 36
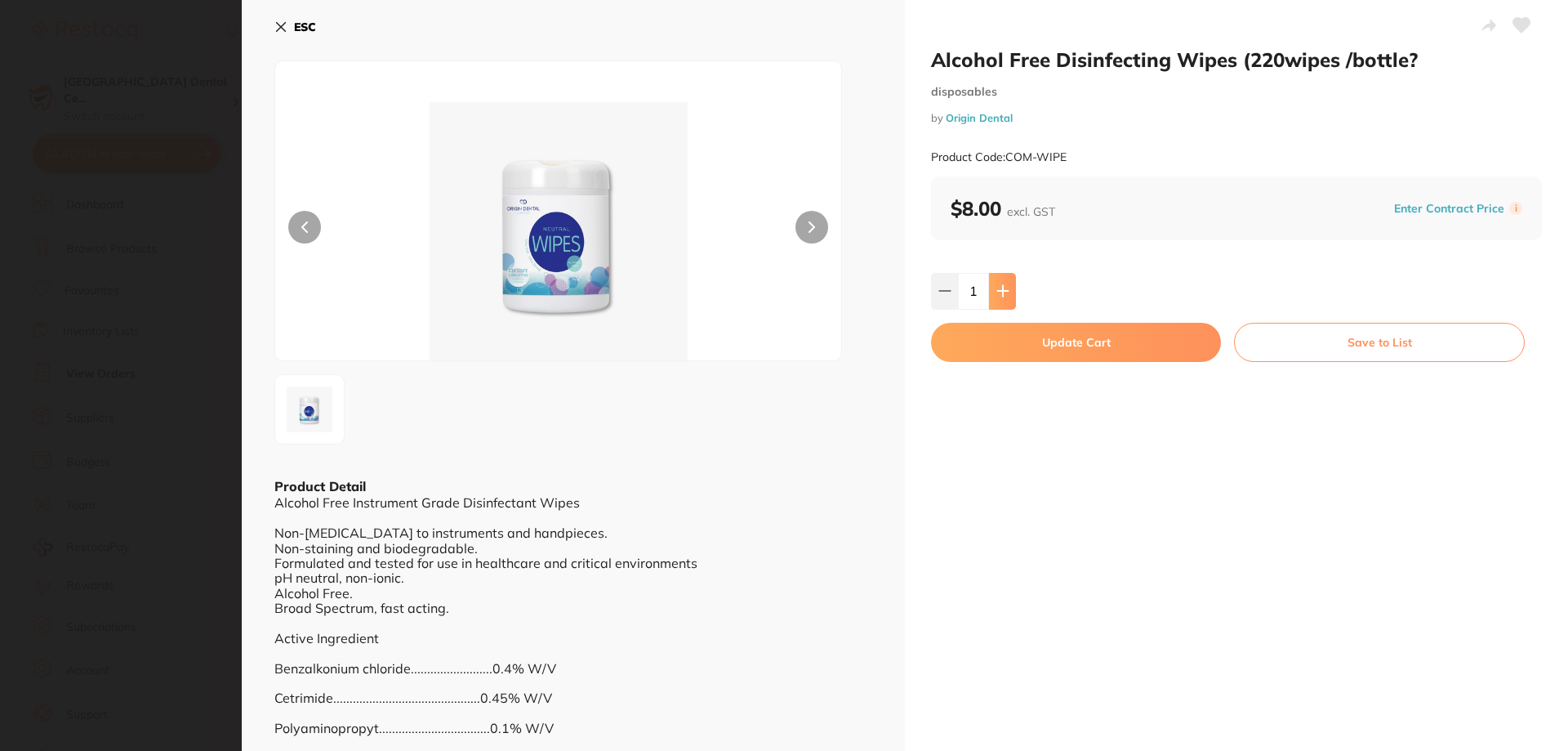
click at [990, 288] on button at bounding box center [1002, 291] width 27 height 36
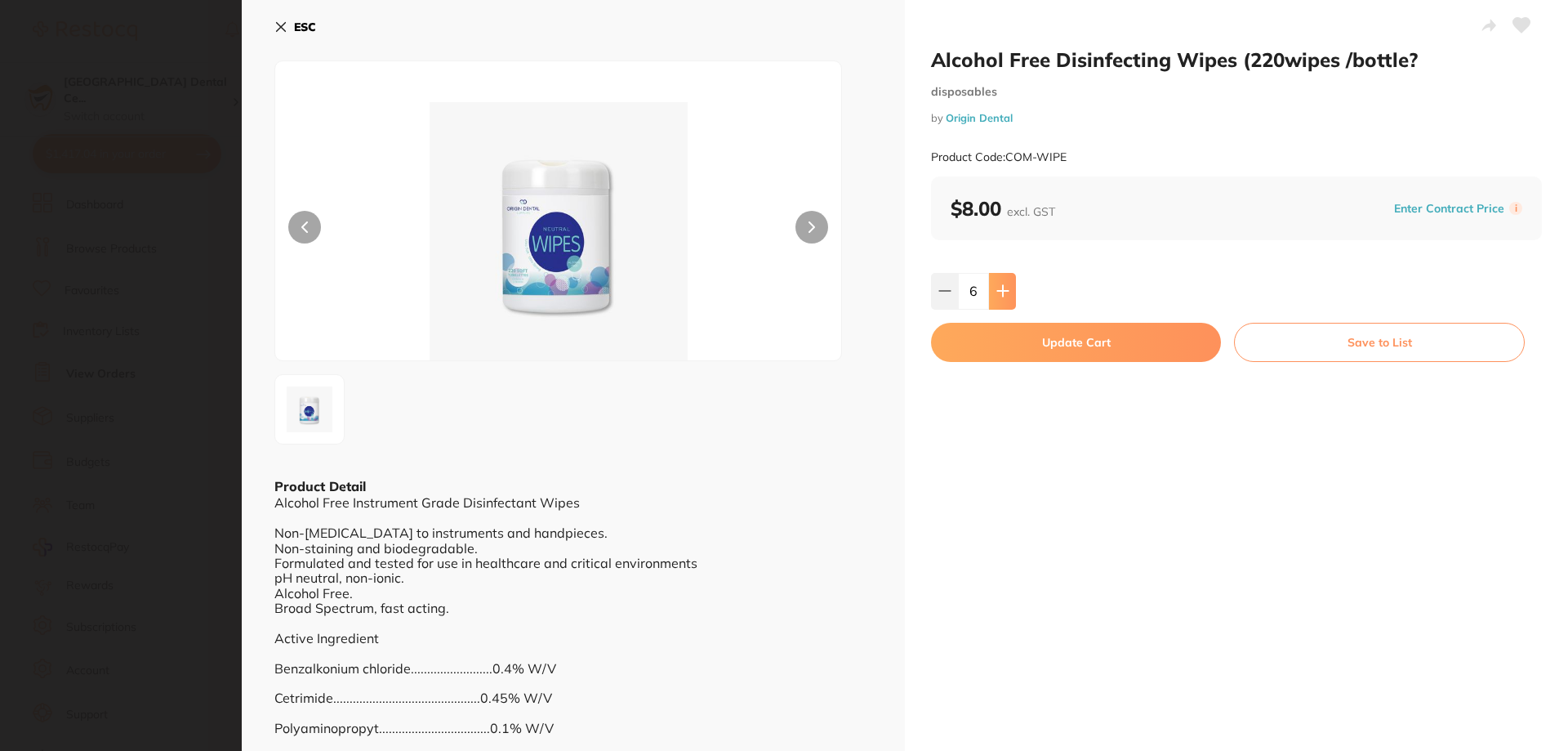
click at [990, 288] on button at bounding box center [1002, 291] width 27 height 36
click at [931, 303] on button at bounding box center [945, 291] width 27 height 36
type input "6"
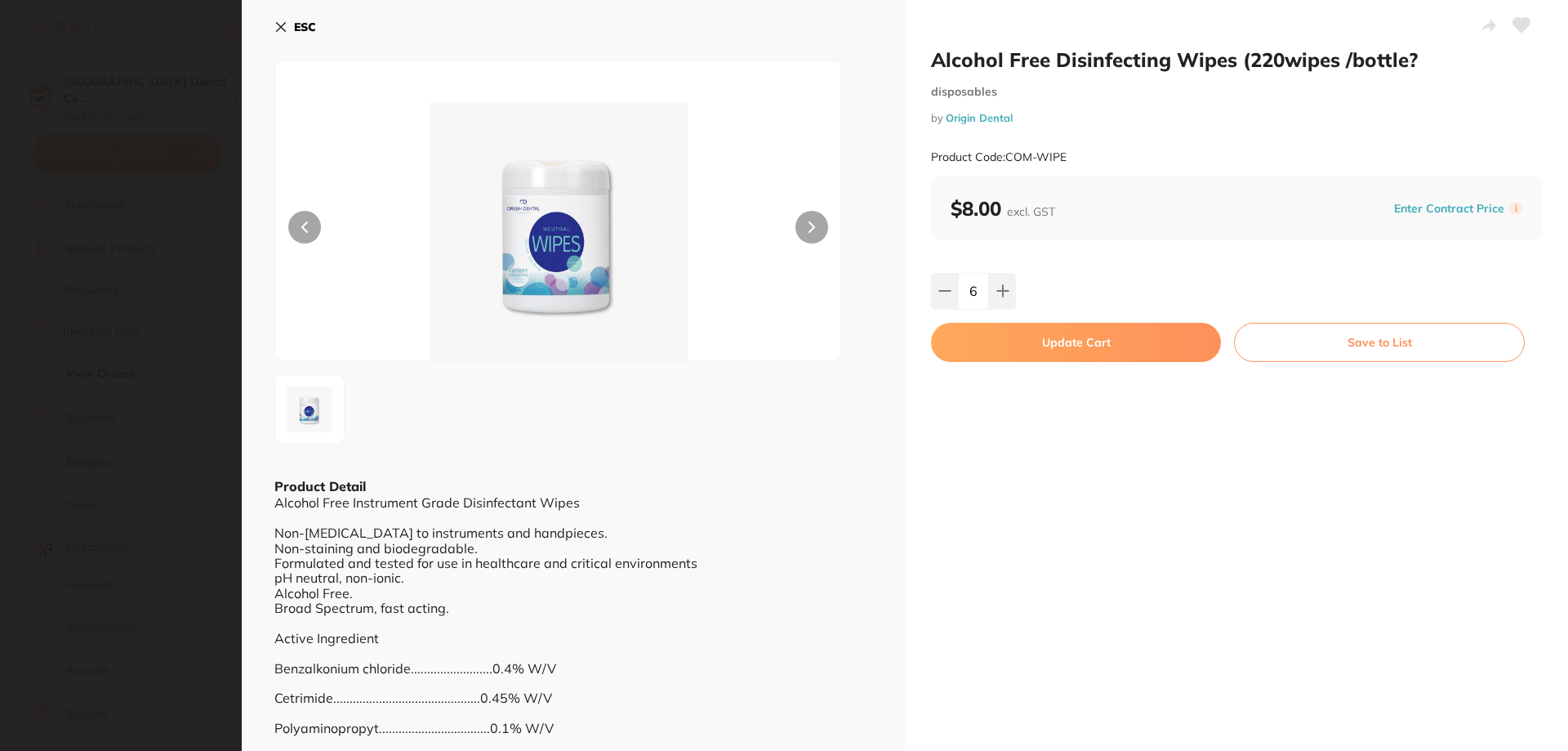
click at [1031, 351] on button "Update Cart" at bounding box center [1076, 342] width 290 height 39
checkbox input "false"
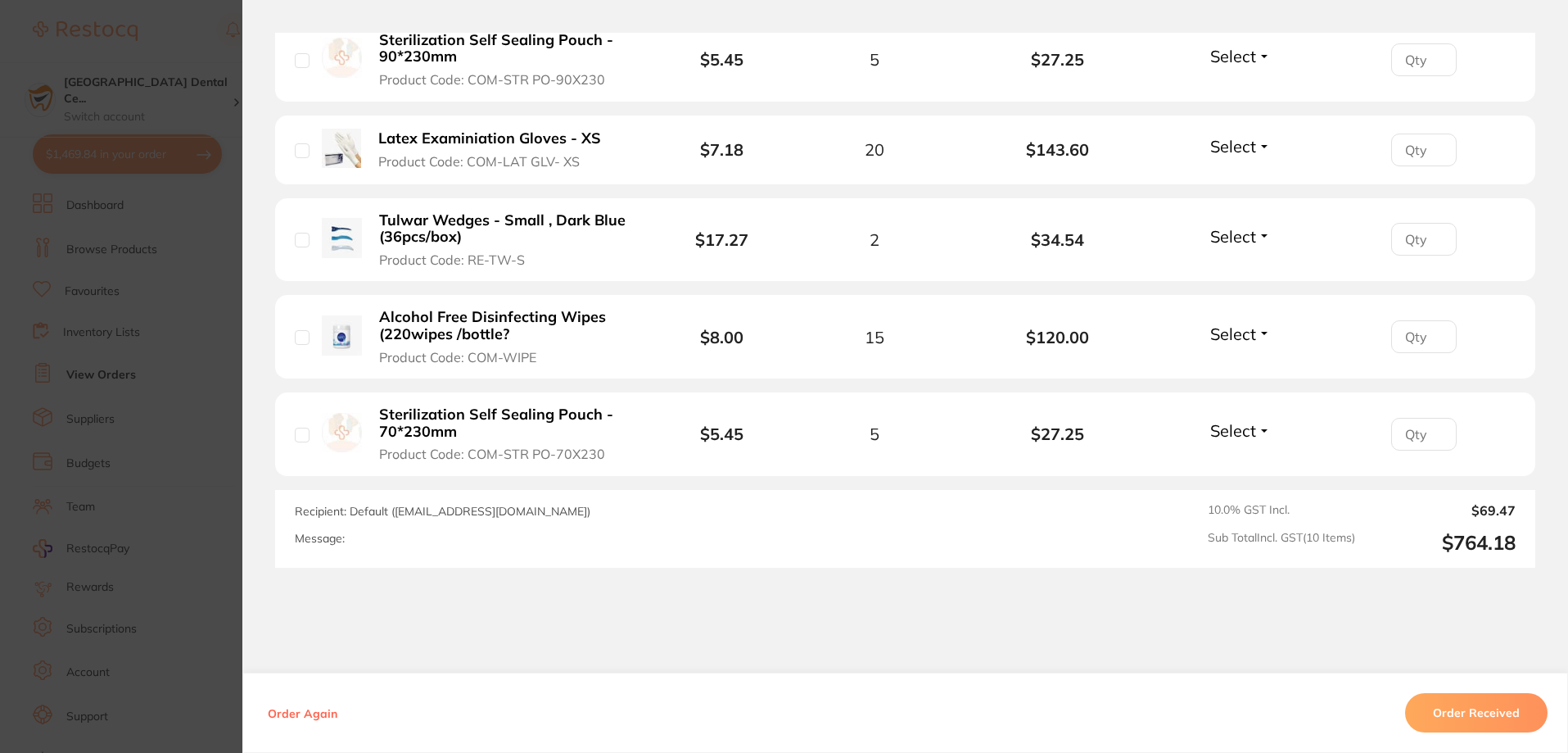
click at [421, 420] on b "Sterilization Self Sealing Pouch - 70*230mm" at bounding box center [506, 423] width 253 height 34
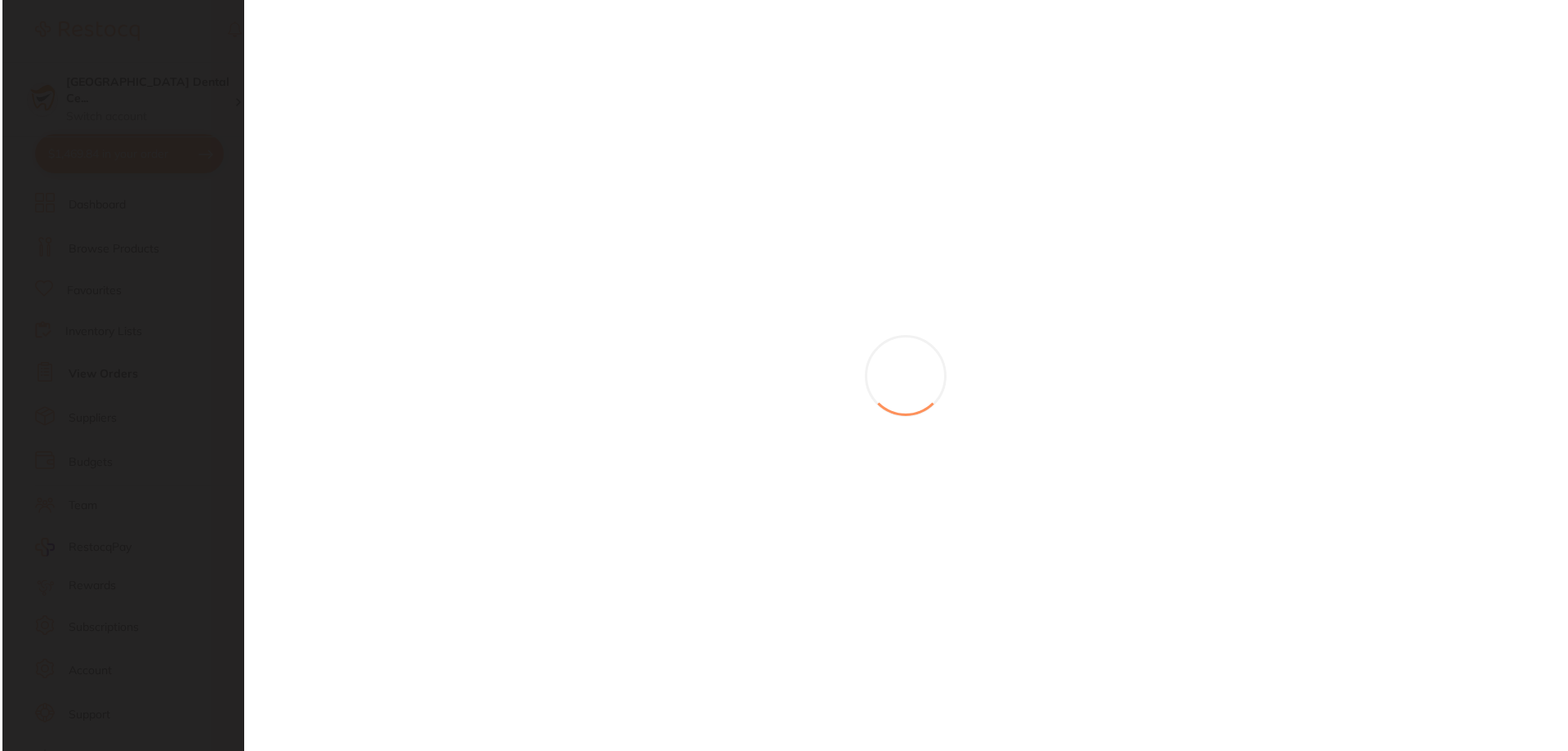
scroll to position [0, 0]
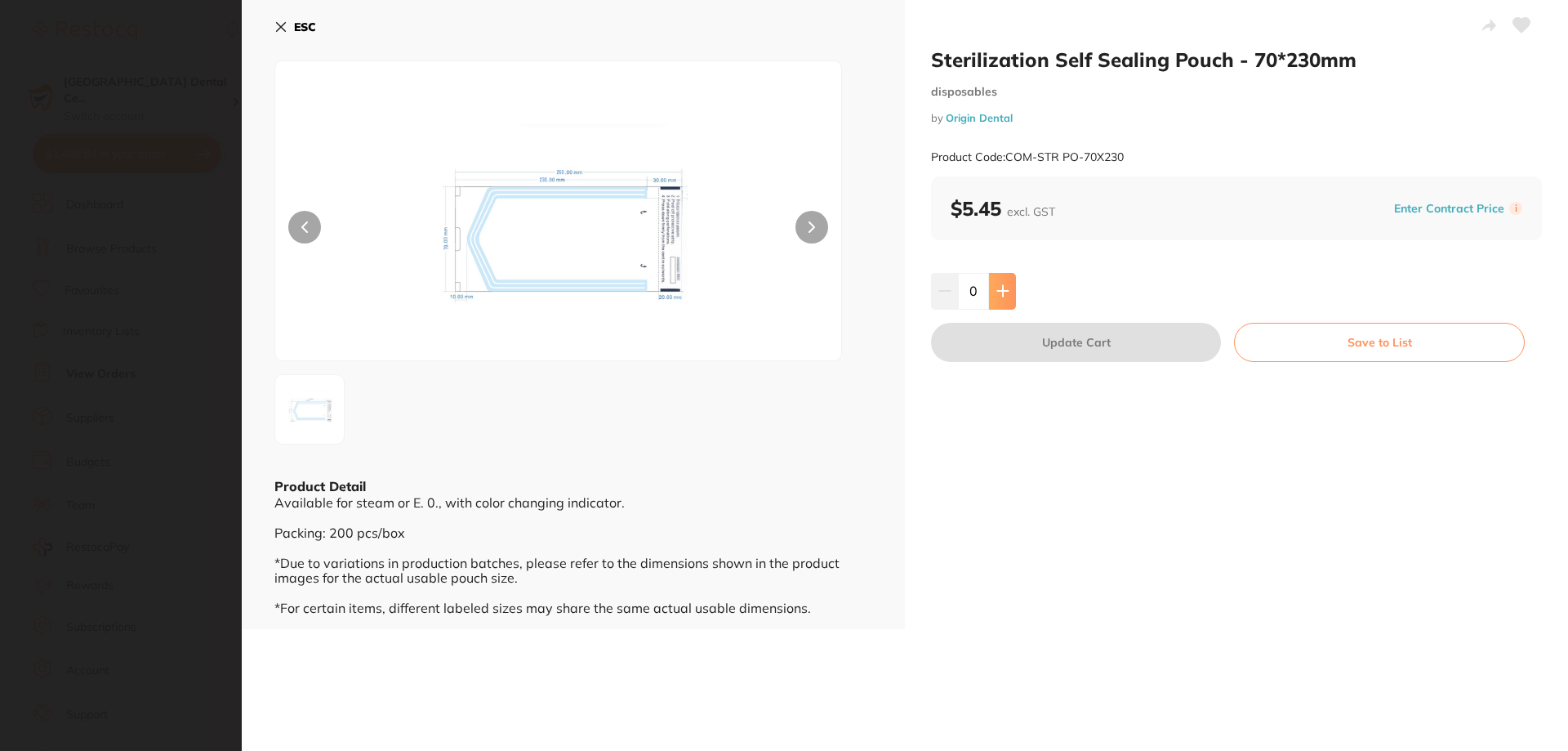
click at [997, 287] on icon at bounding box center [1003, 291] width 13 height 13
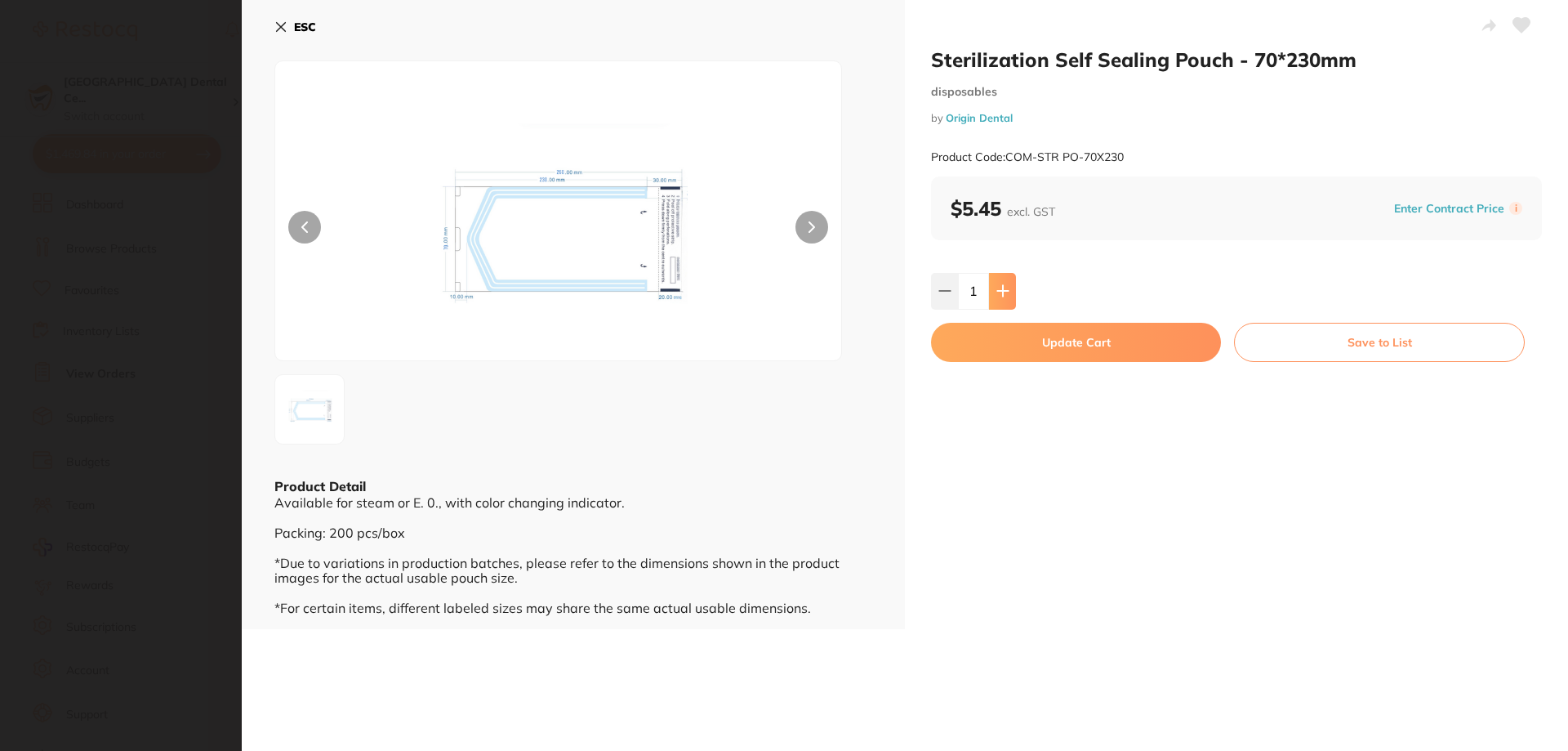
click at [997, 287] on icon at bounding box center [1003, 291] width 13 height 13
type input "5"
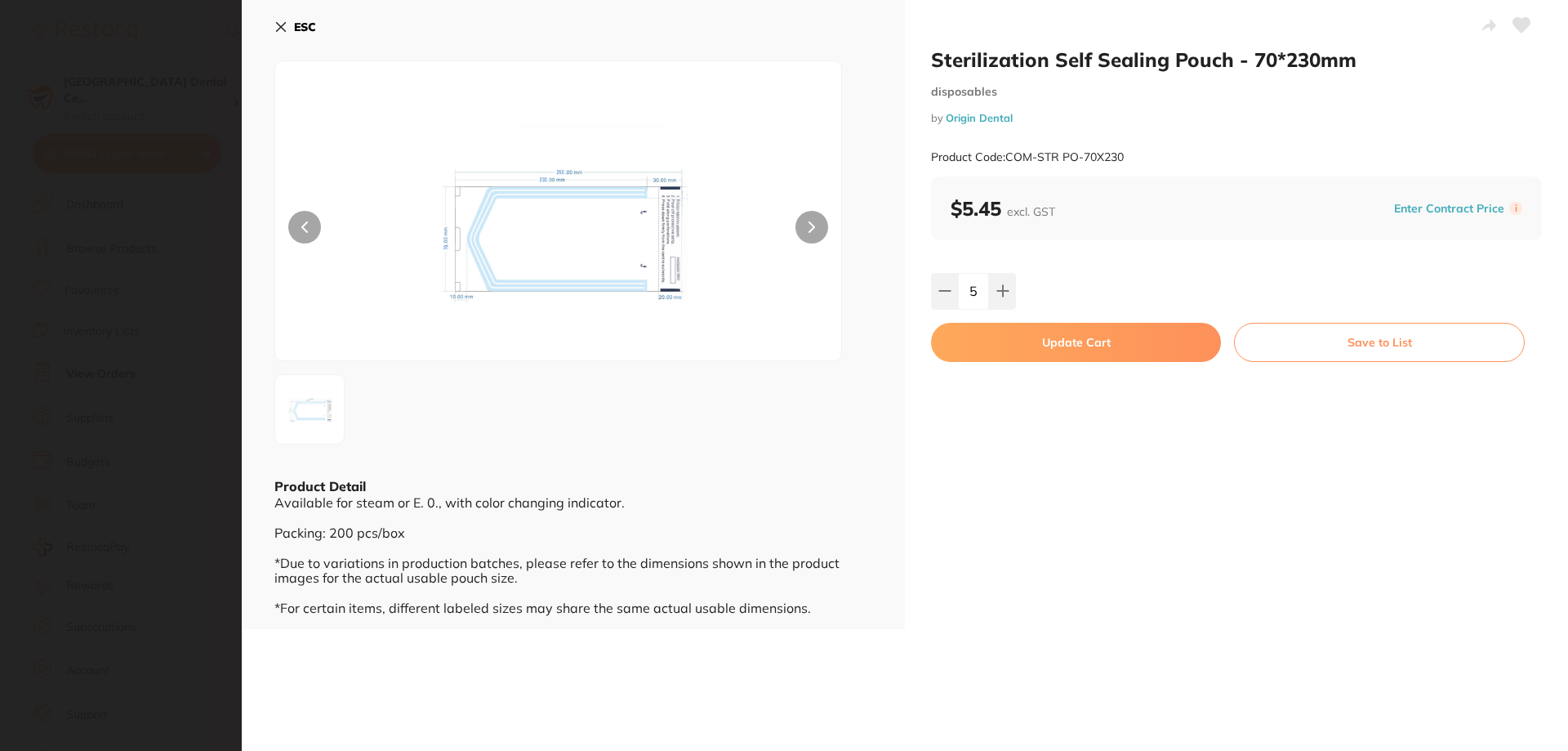
click at [992, 349] on button "Update Cart" at bounding box center [1076, 342] width 290 height 39
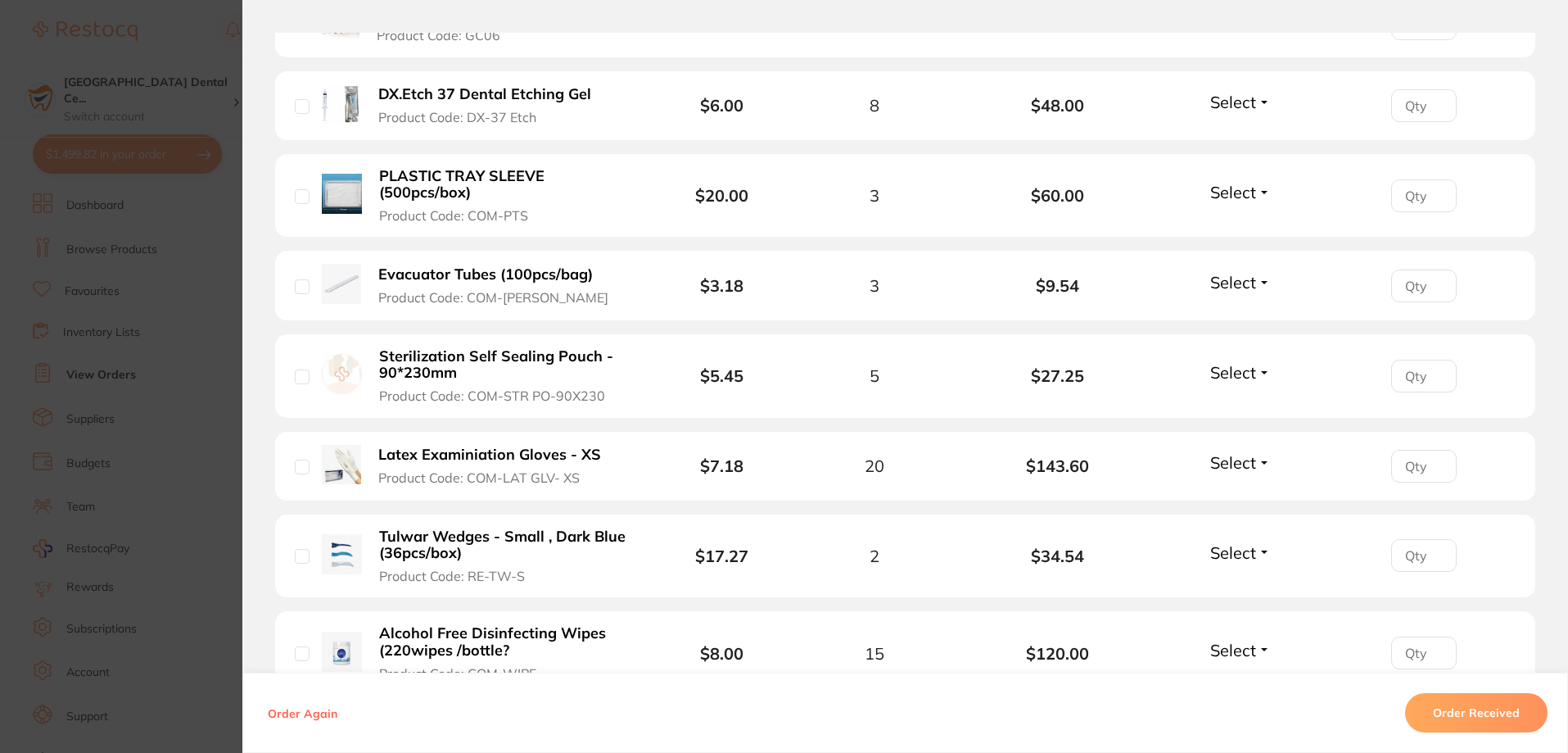
scroll to position [656, 0]
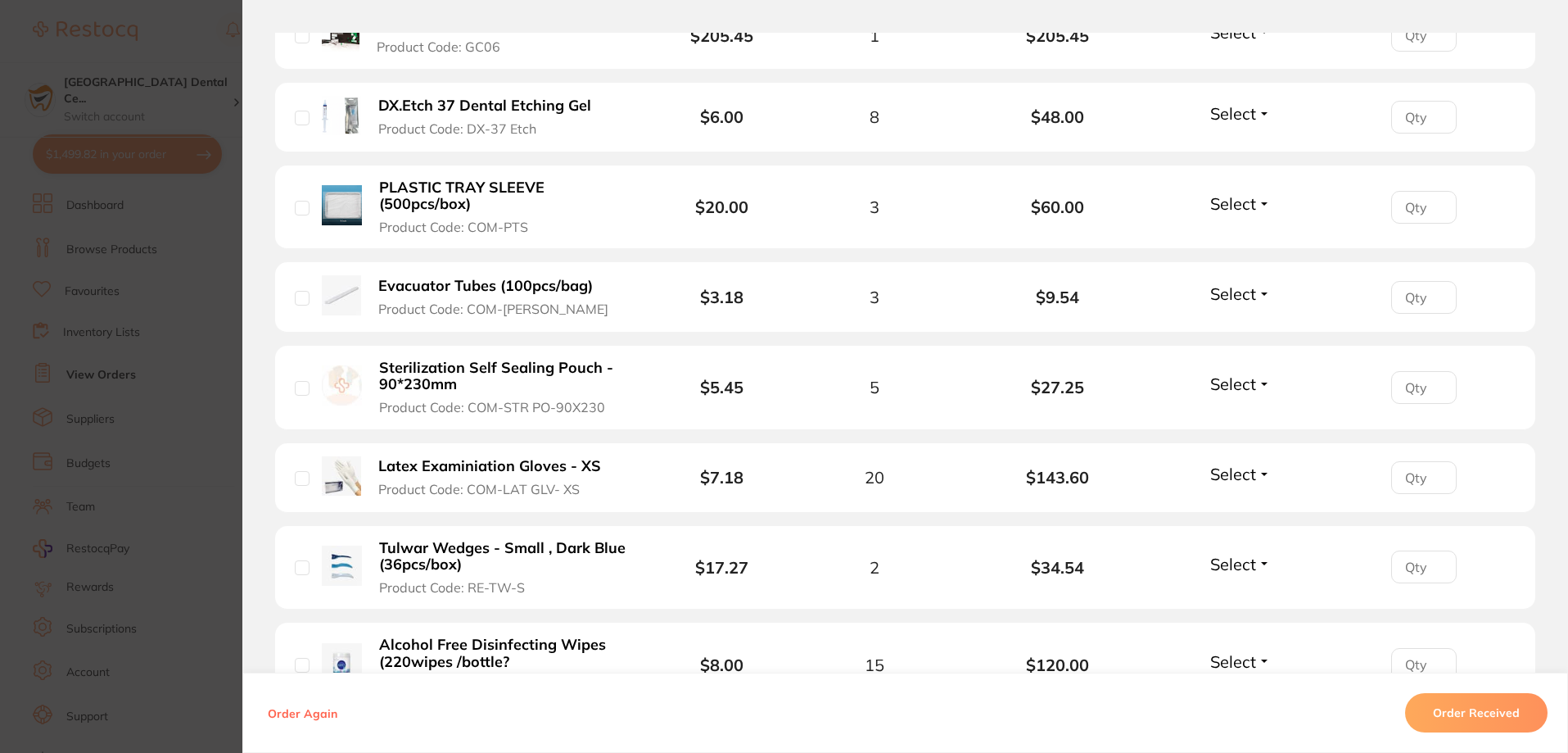
click at [480, 369] on b "Sterilization Self Sealing Pouch - 90*230mm" at bounding box center [506, 376] width 253 height 34
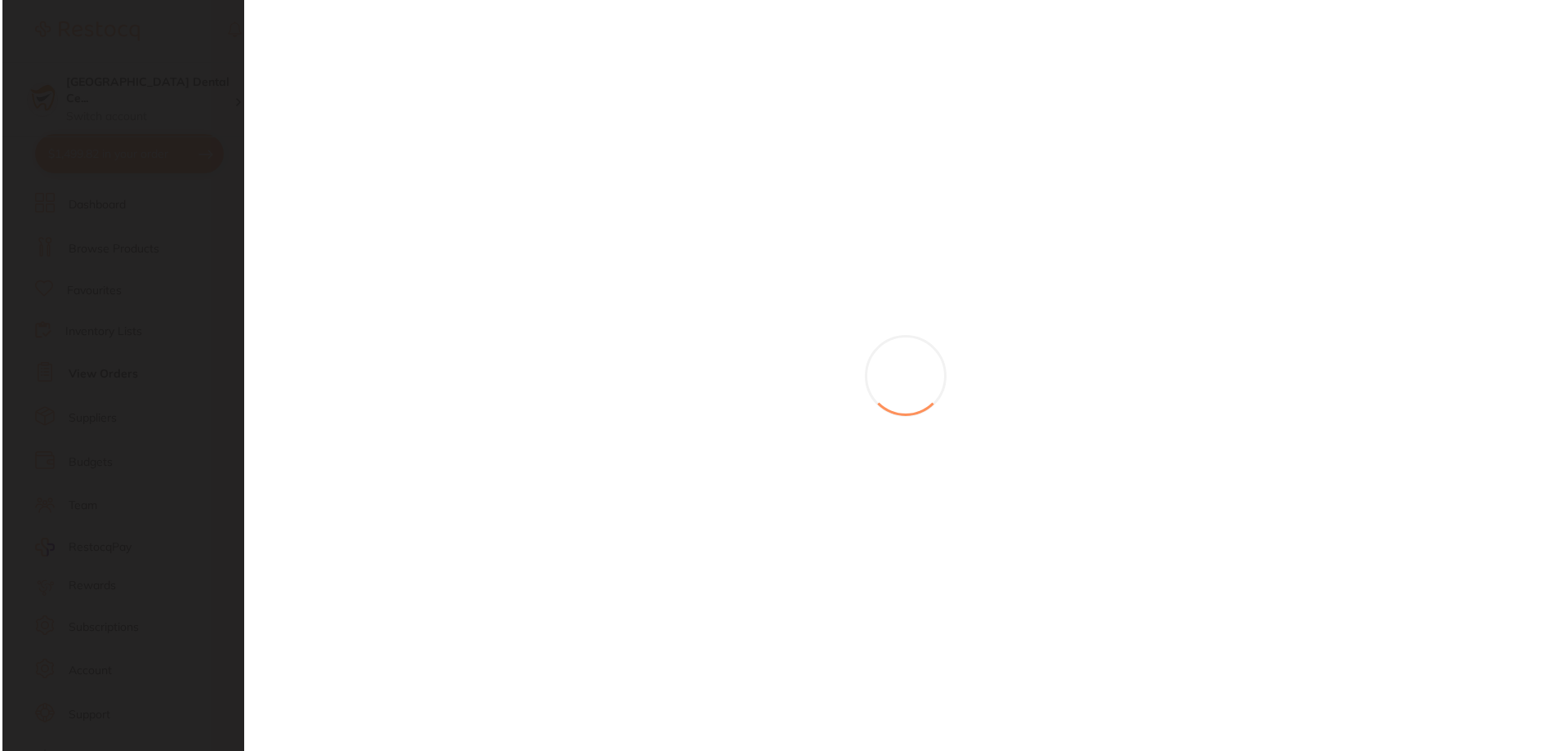
scroll to position [0, 0]
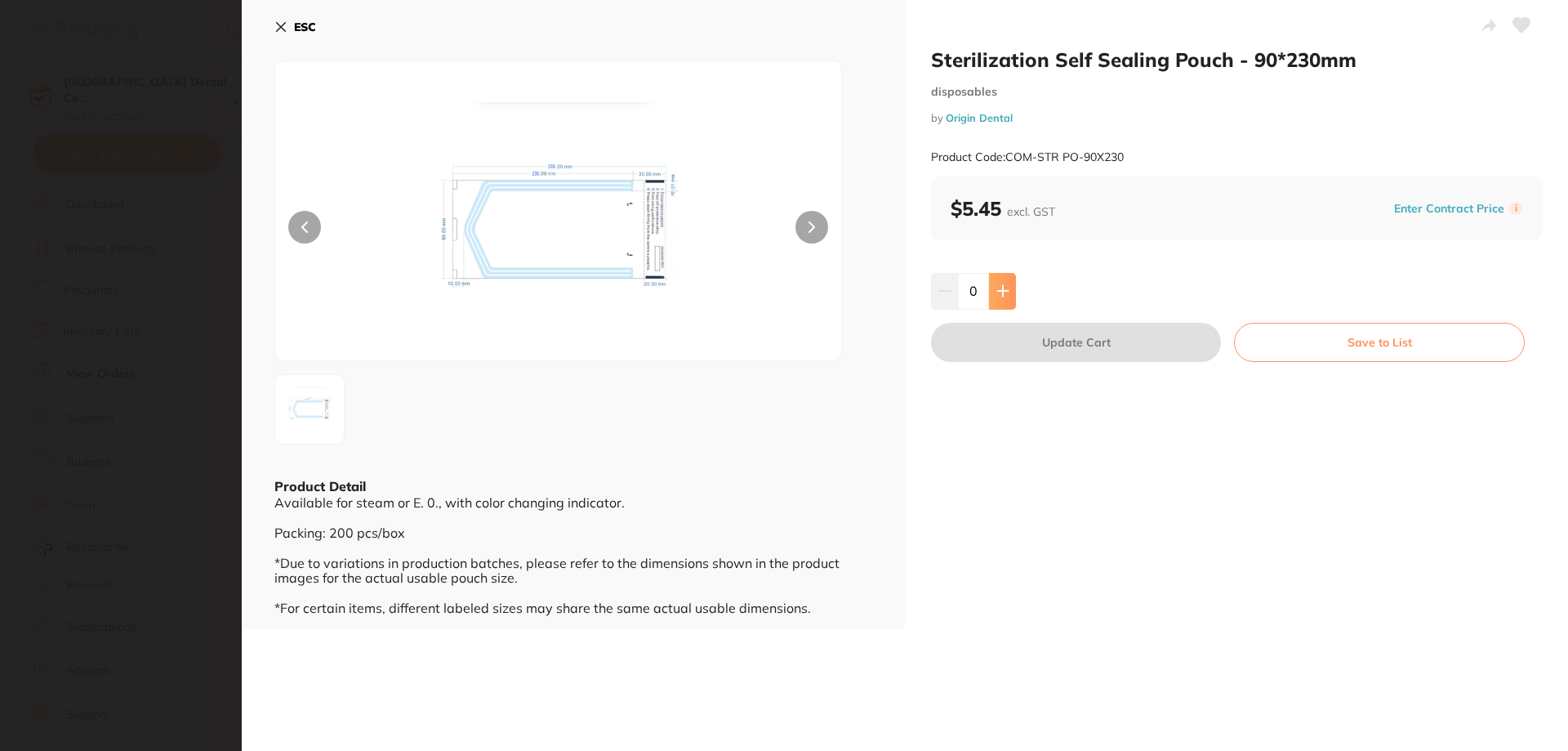
click at [1008, 284] on button at bounding box center [1002, 291] width 27 height 36
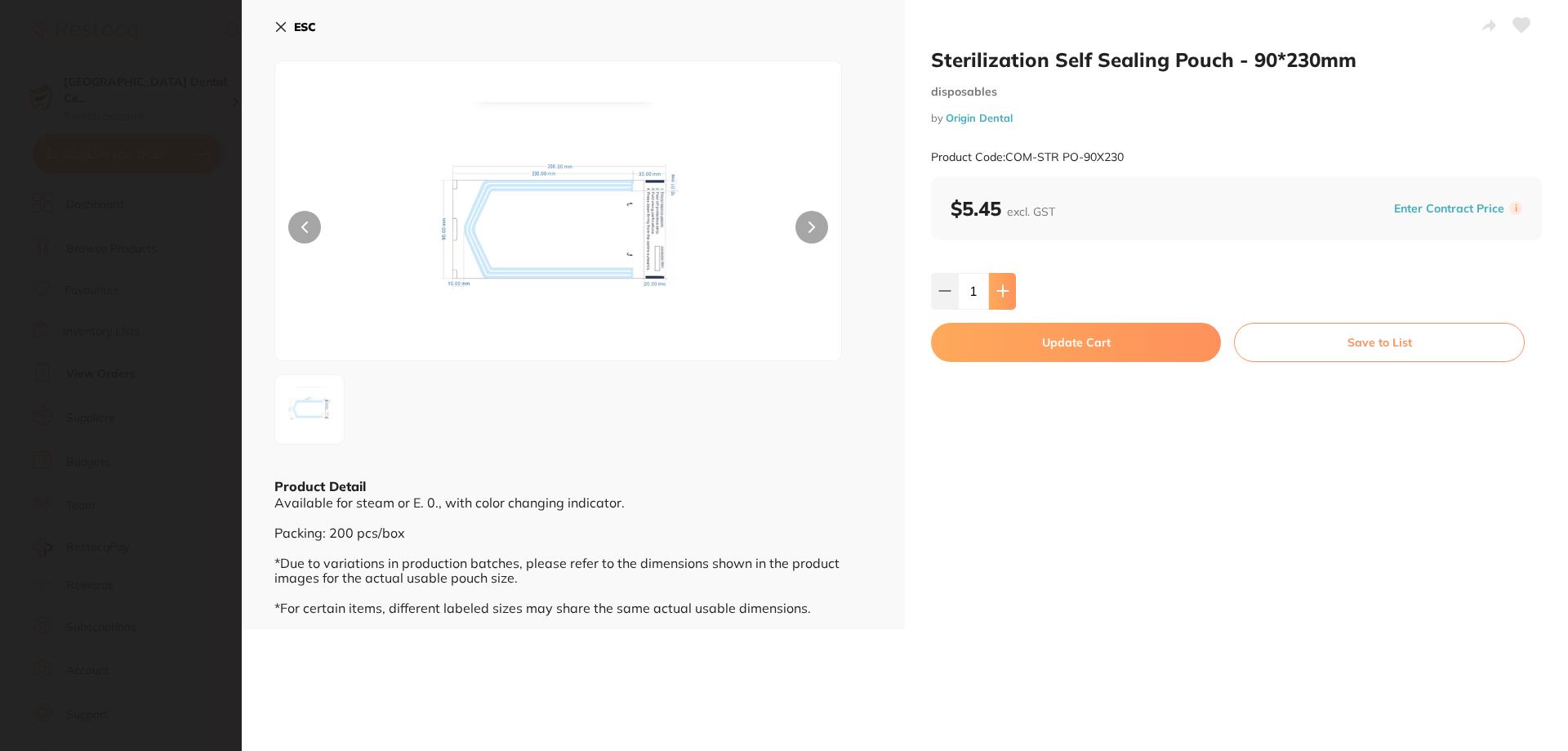
click at [1008, 284] on button at bounding box center [1002, 291] width 27 height 36
click at [997, 299] on button at bounding box center [1002, 291] width 27 height 36
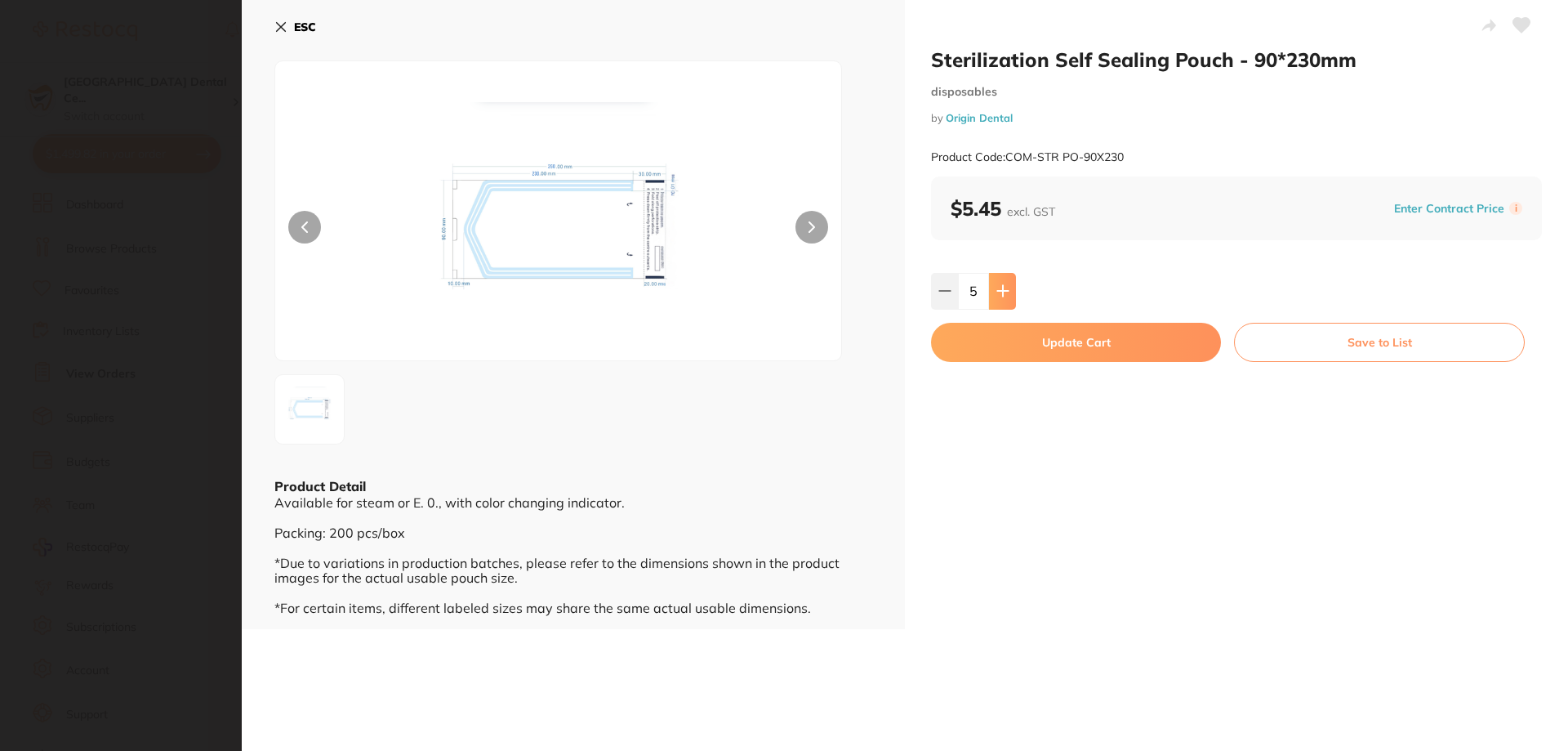
type input "6"
click at [968, 346] on button "Update Cart" at bounding box center [1076, 342] width 290 height 39
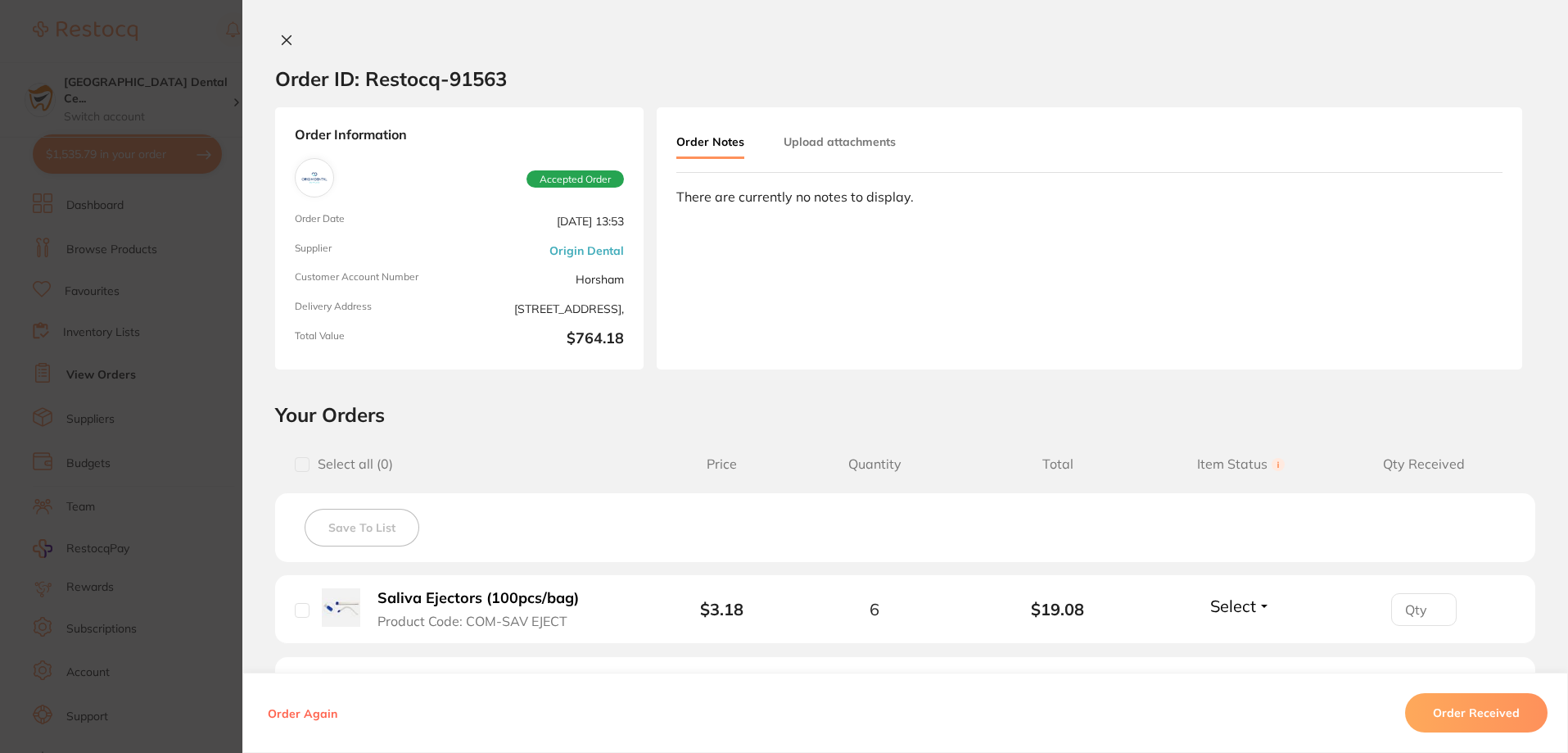
click at [169, 245] on section "Order ID: Restocq- 91563 Order Information Accepted Order Order Date [DATE] 13:…" at bounding box center [784, 376] width 1568 height 753
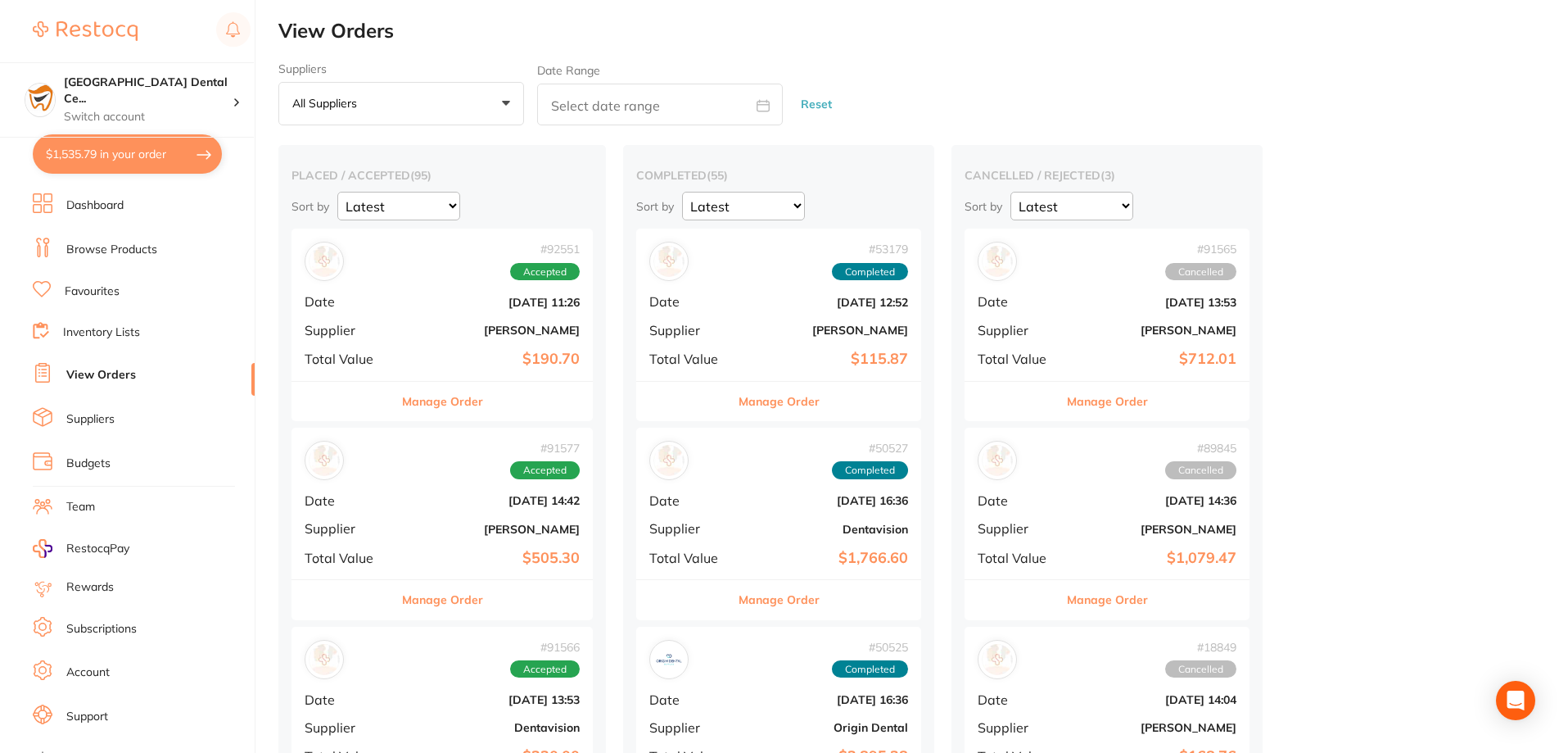
click at [119, 349] on ul "Dashboard Browse Products Favourites Inventory Lists View Orders Suppliers Budg…" at bounding box center [143, 475] width 221 height 565
click at [122, 339] on link "Inventory Lists" at bounding box center [102, 332] width 77 height 17
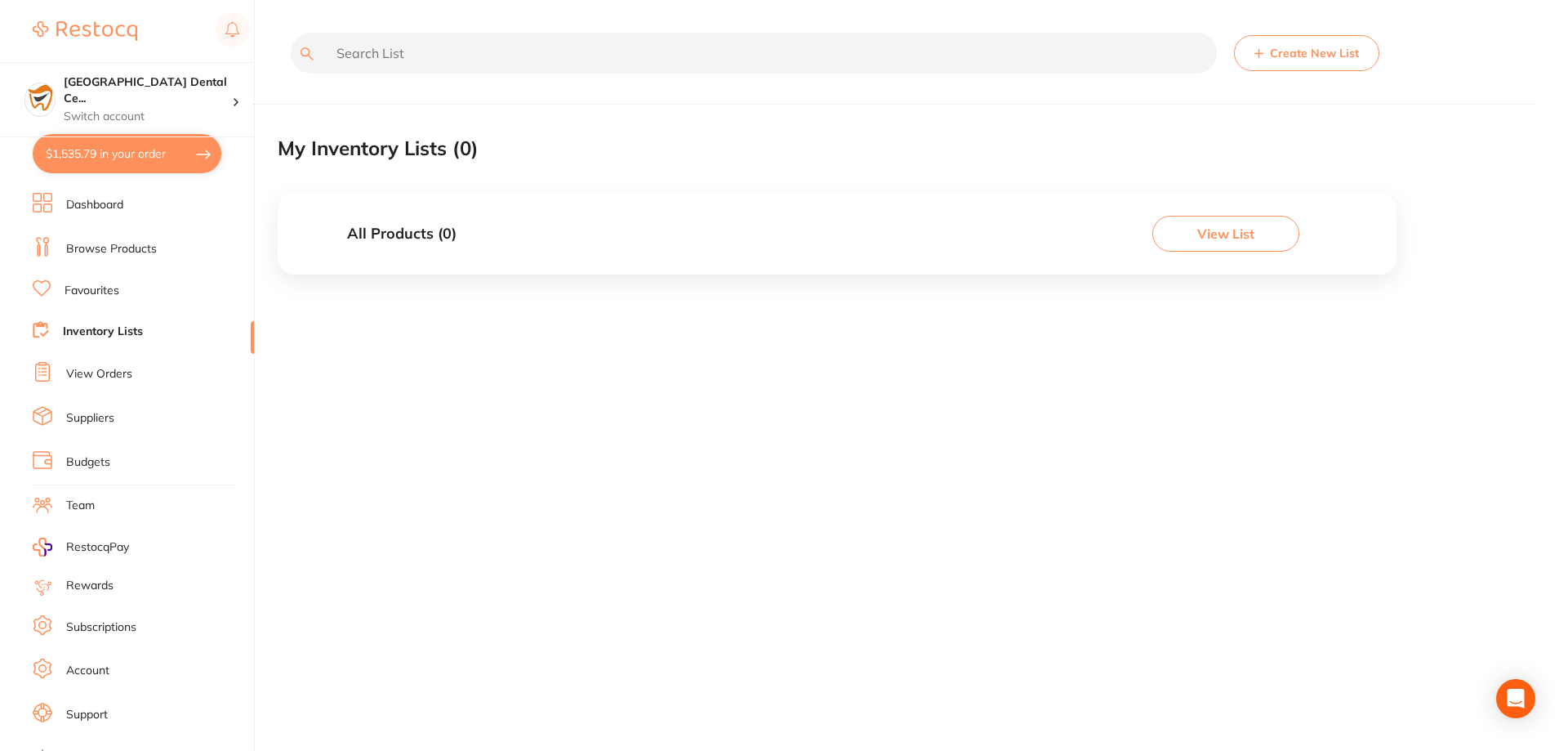
click at [138, 244] on link "Browse Products" at bounding box center [111, 249] width 90 height 17
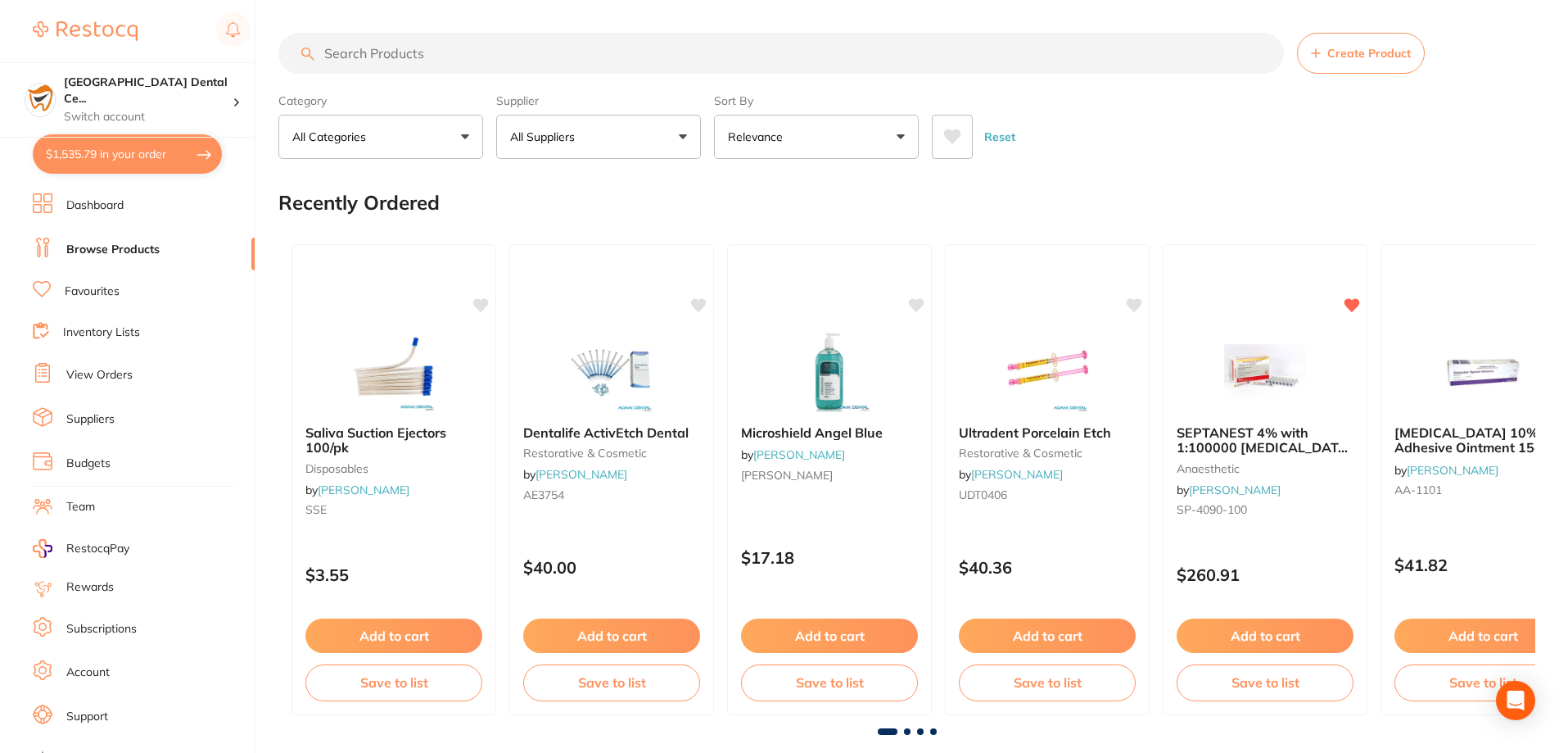
click at [493, 61] on input "search" at bounding box center [781, 53] width 1005 height 41
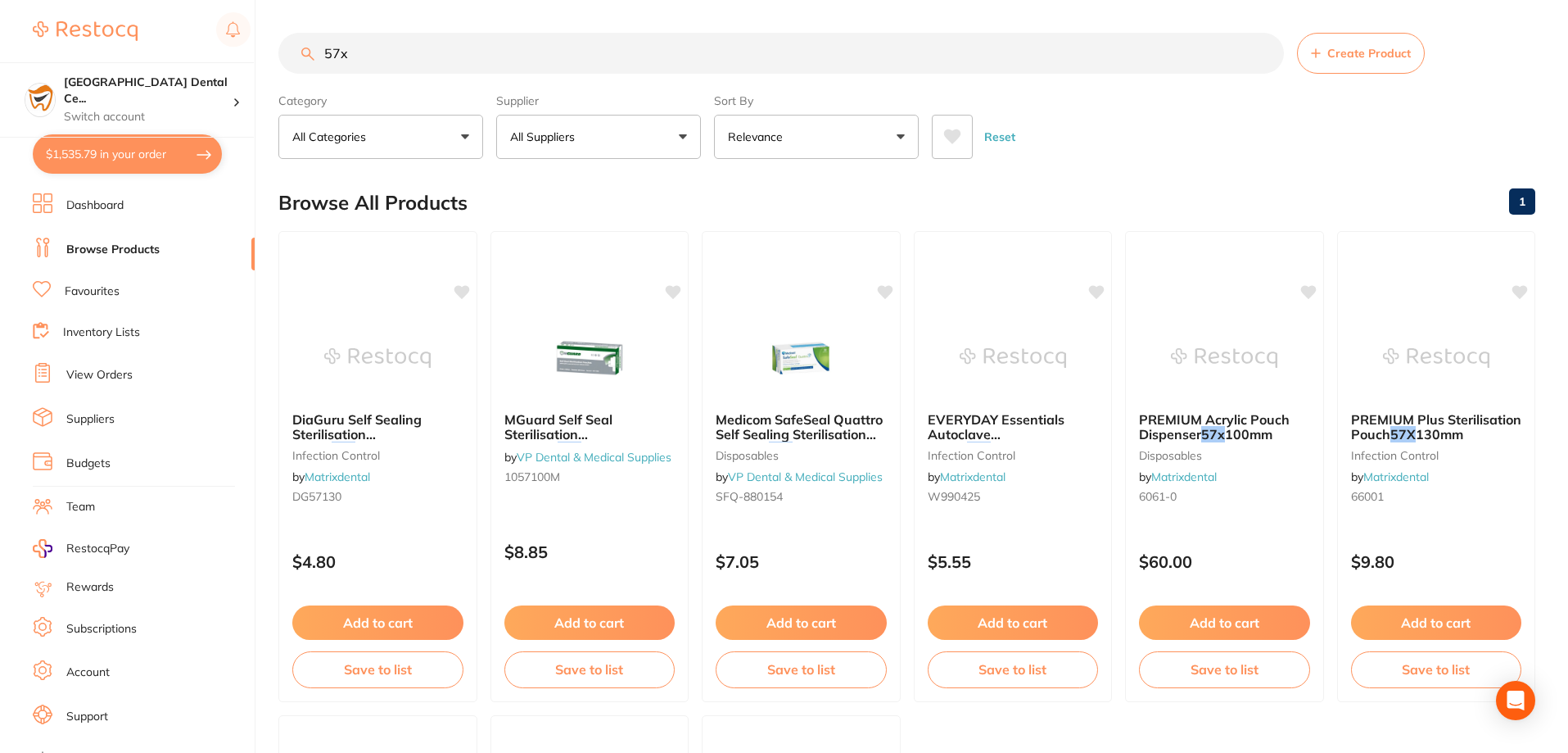
type input "57x"
